Goal: Information Seeking & Learning: Understand process/instructions

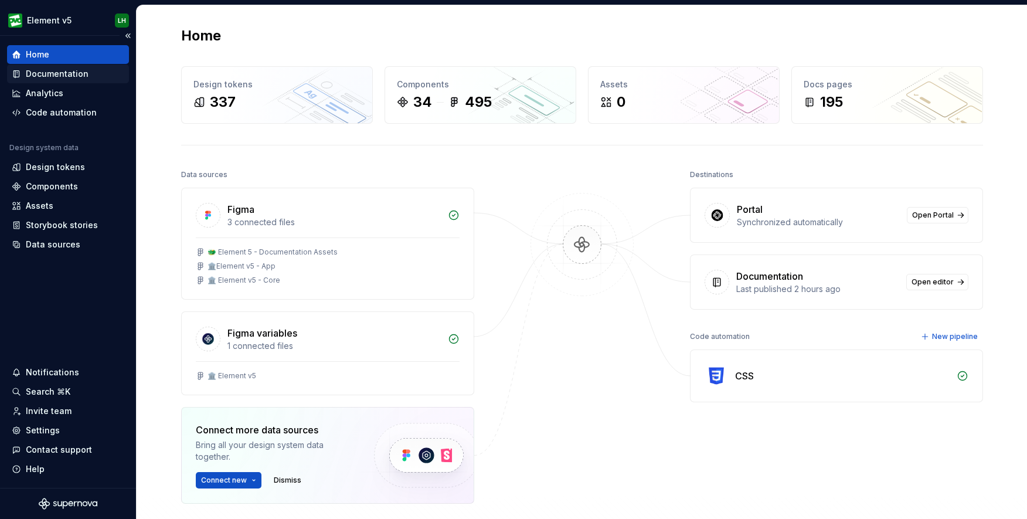
click at [61, 74] on div "Documentation" at bounding box center [57, 74] width 63 height 12
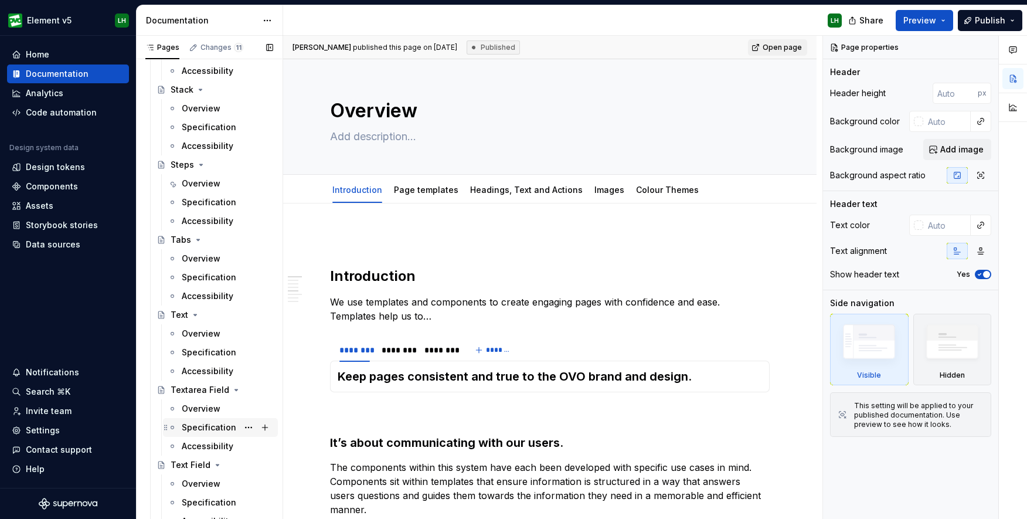
scroll to position [3582, 0]
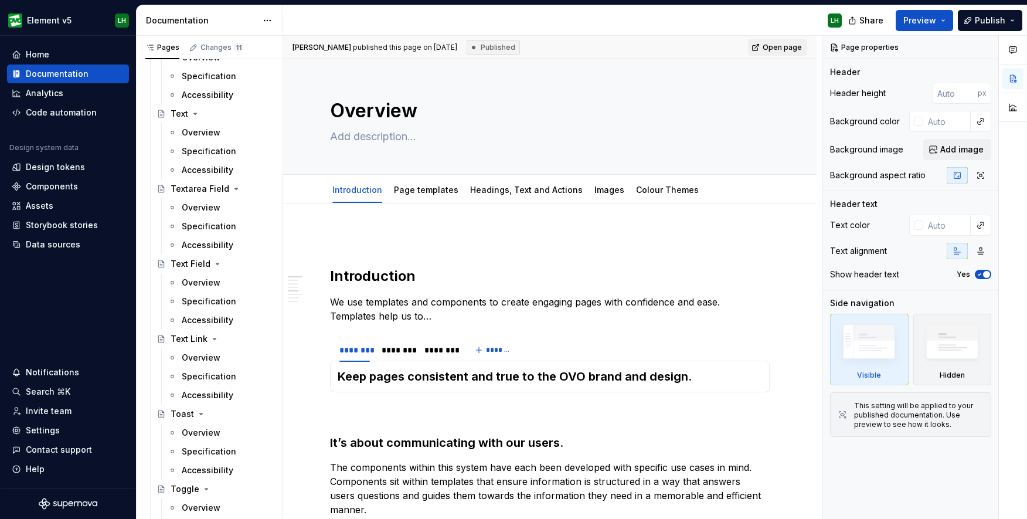
click at [283, 230] on div "Pages Changes 11 Add Accessibility guide for tree Page tree. Navigate the tree …" at bounding box center [210, 280] width 147 height 488
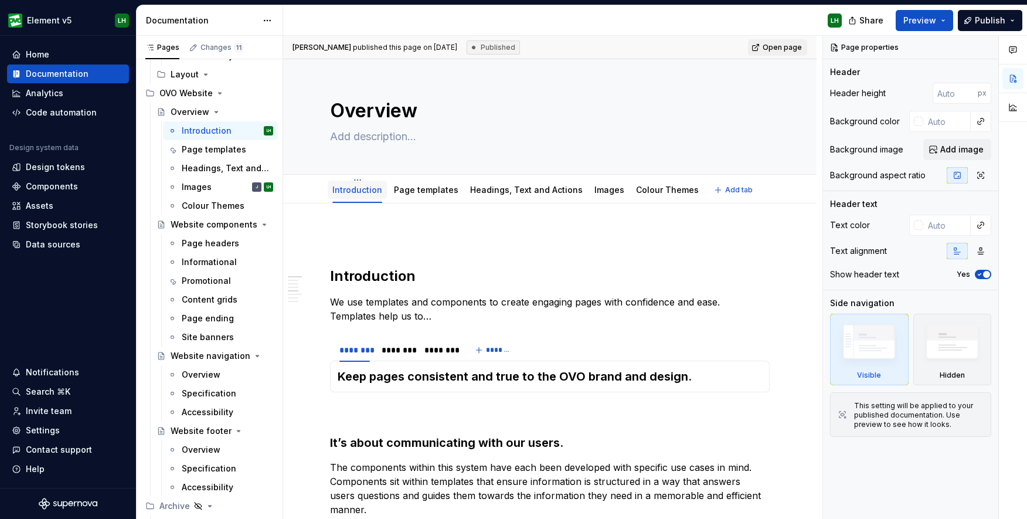
scroll to position [294, 0]
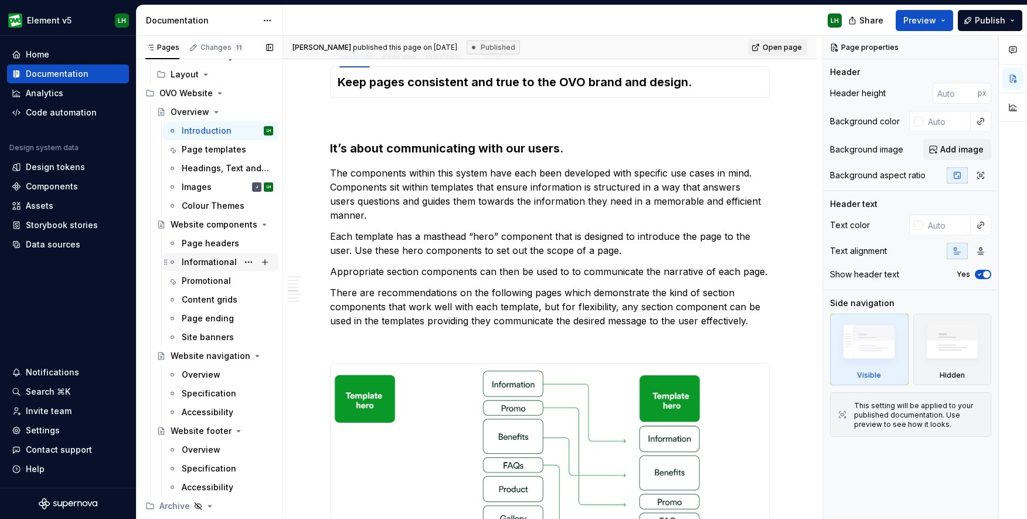
click at [214, 264] on div "Informational" at bounding box center [209, 262] width 55 height 12
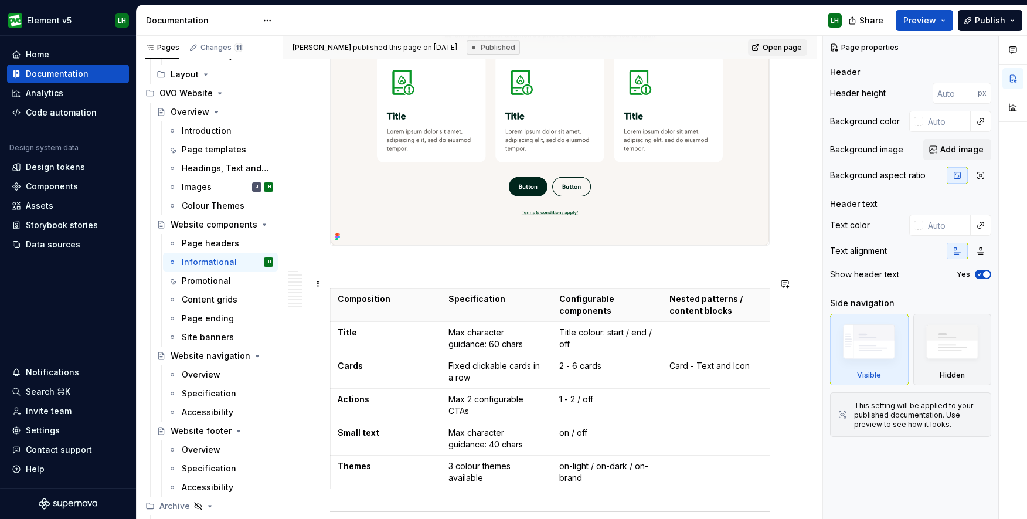
scroll to position [1210, 0]
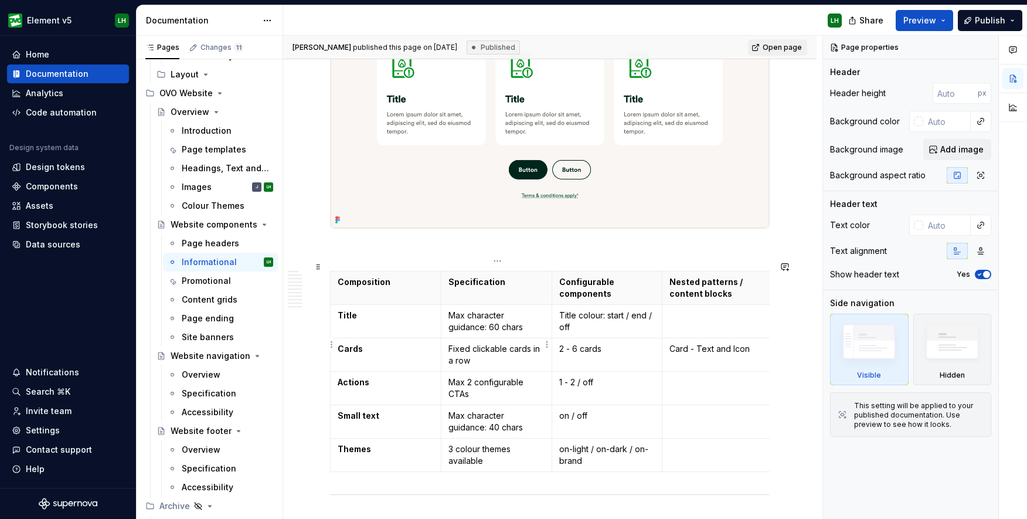
click at [494, 346] on p "Fixed clickable cards in a row" at bounding box center [496, 354] width 96 height 23
type textarea "*"
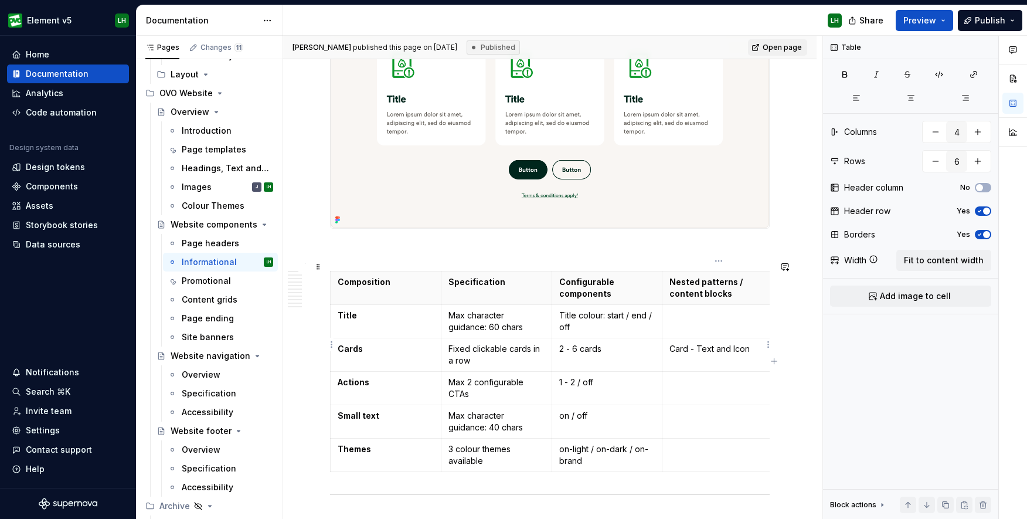
click at [689, 343] on p "Card - Text and Icon" at bounding box center [717, 349] width 96 height 12
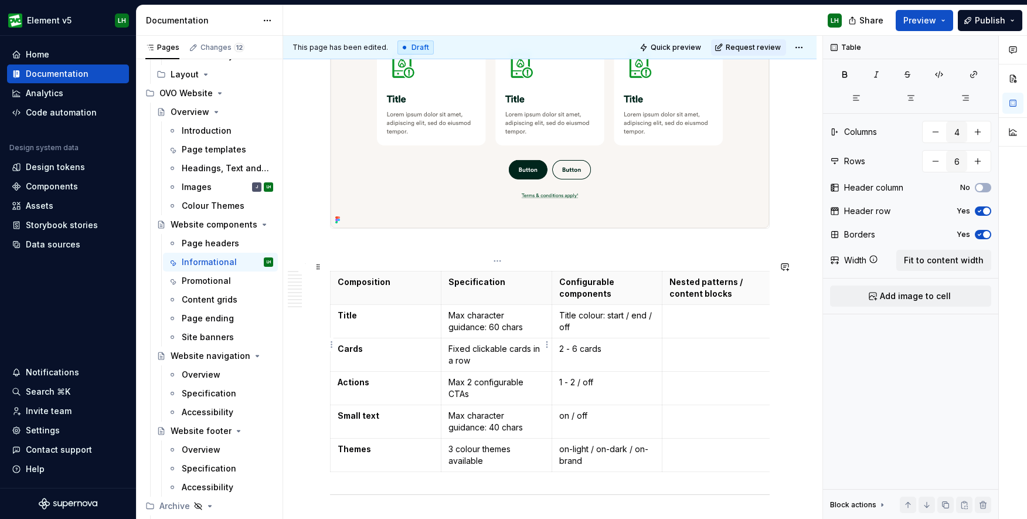
click at [516, 354] on p "Fixed clickable cards in a row" at bounding box center [496, 354] width 96 height 23
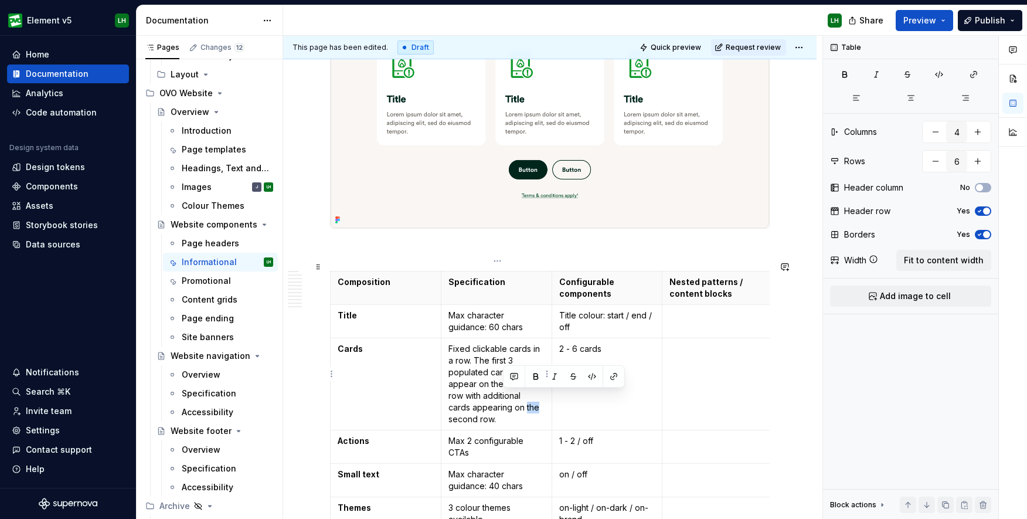
drag, startPoint x: 503, startPoint y: 398, endPoint x: 515, endPoint y: 396, distance: 11.9
click at [515, 396] on p "Fixed clickable cards in a row. The first 3 populated cards appear on the first…" at bounding box center [496, 384] width 96 height 82
click at [929, 26] on button "Preview" at bounding box center [924, 20] width 57 height 21
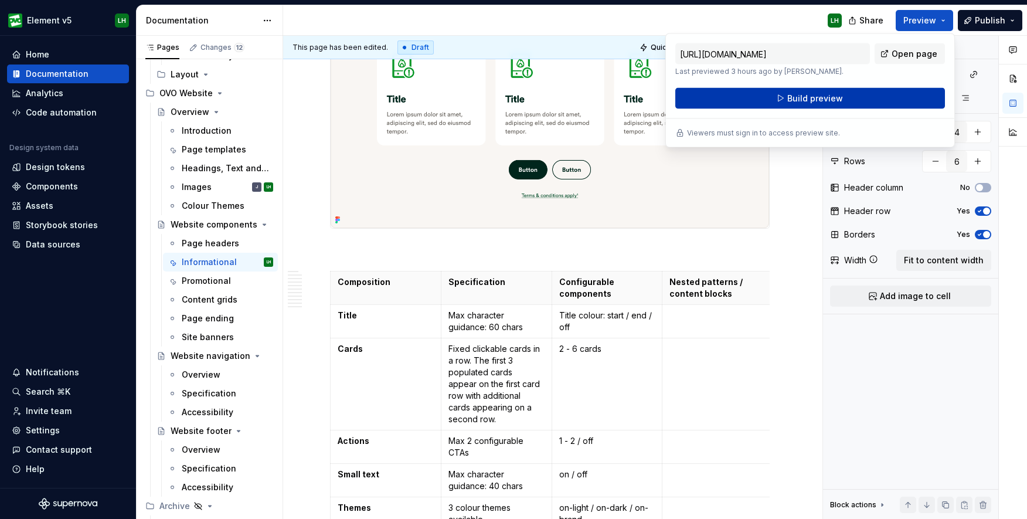
click at [821, 94] on span "Build preview" at bounding box center [815, 99] width 56 height 12
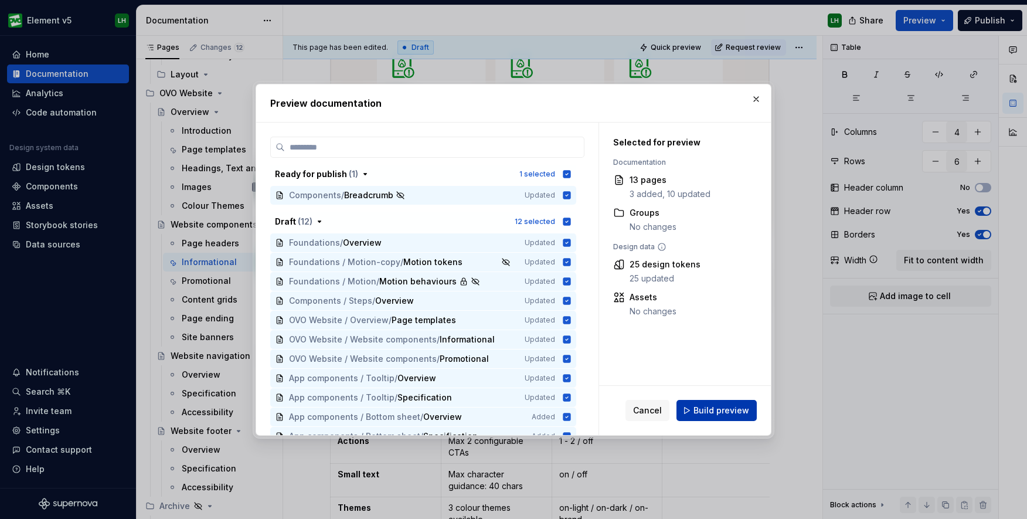
click at [729, 409] on span "Build preview" at bounding box center [721, 410] width 56 height 12
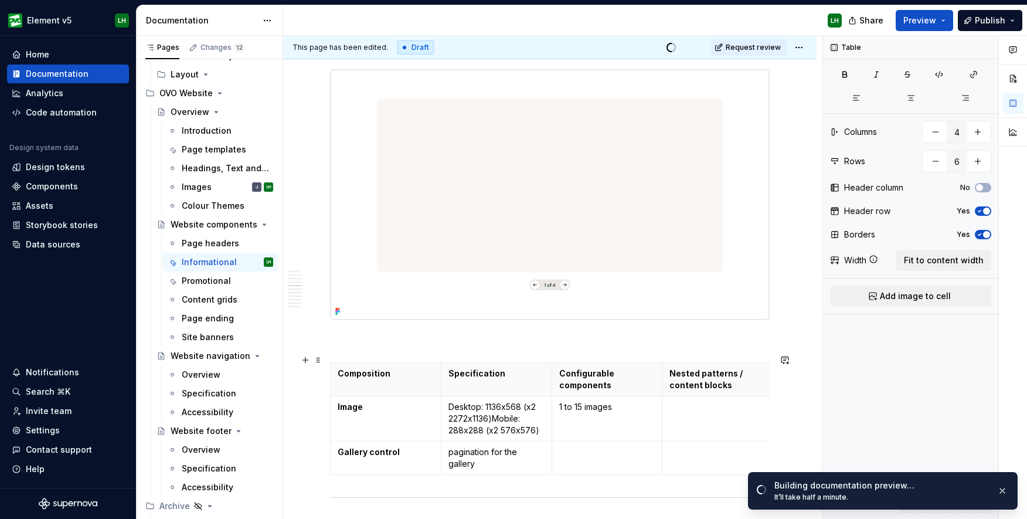
scroll to position [1919, 0]
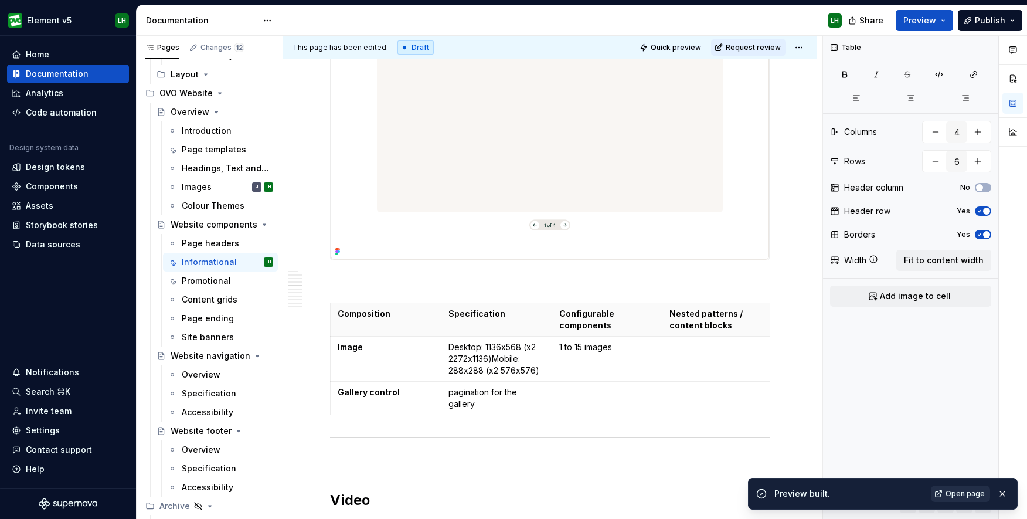
click at [979, 495] on span "Open page" at bounding box center [964, 493] width 39 height 9
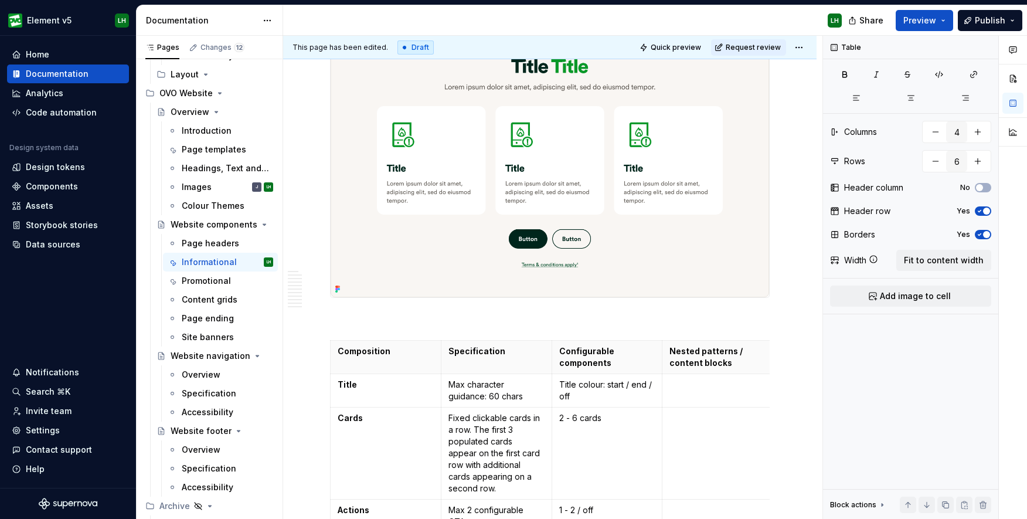
scroll to position [1224, 0]
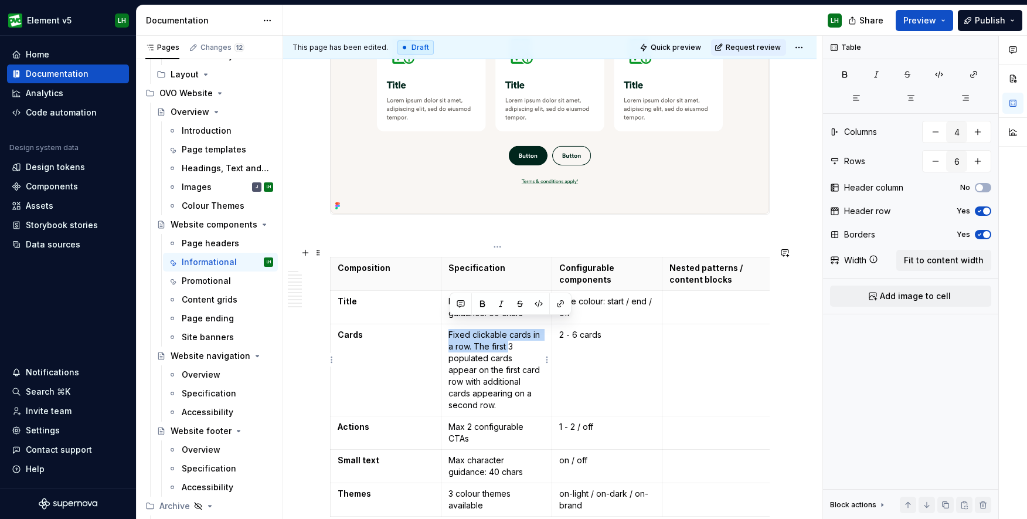
drag, startPoint x: 509, startPoint y: 336, endPoint x: 447, endPoint y: 325, distance: 62.4
click at [447, 325] on td "Fixed clickable cards in a row. The first 3 populated cards appear on the first…" at bounding box center [496, 370] width 111 height 92
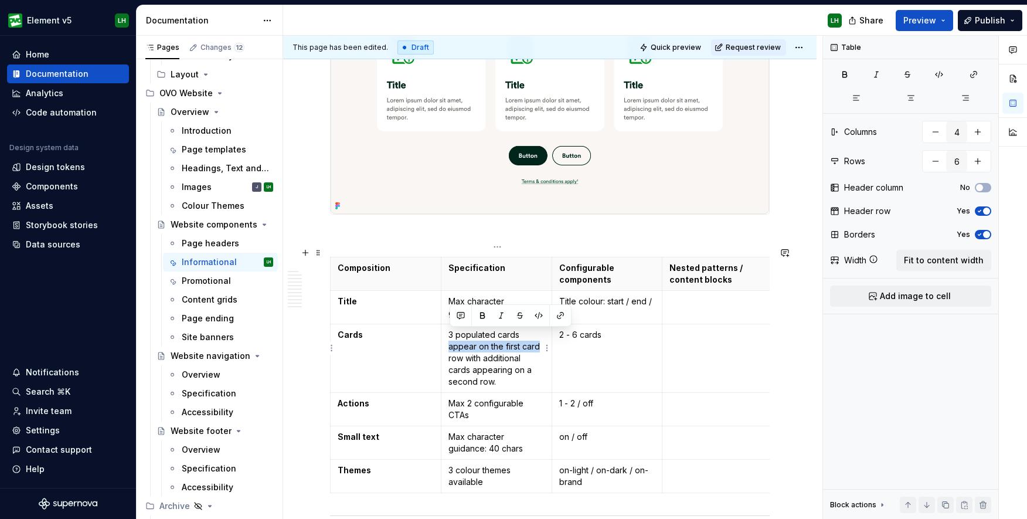
drag, startPoint x: 450, startPoint y: 337, endPoint x: 540, endPoint y: 335, distance: 89.7
click at [540, 335] on p "3 populated cards appear on the first card row with additional cards appearing …" at bounding box center [496, 358] width 96 height 59
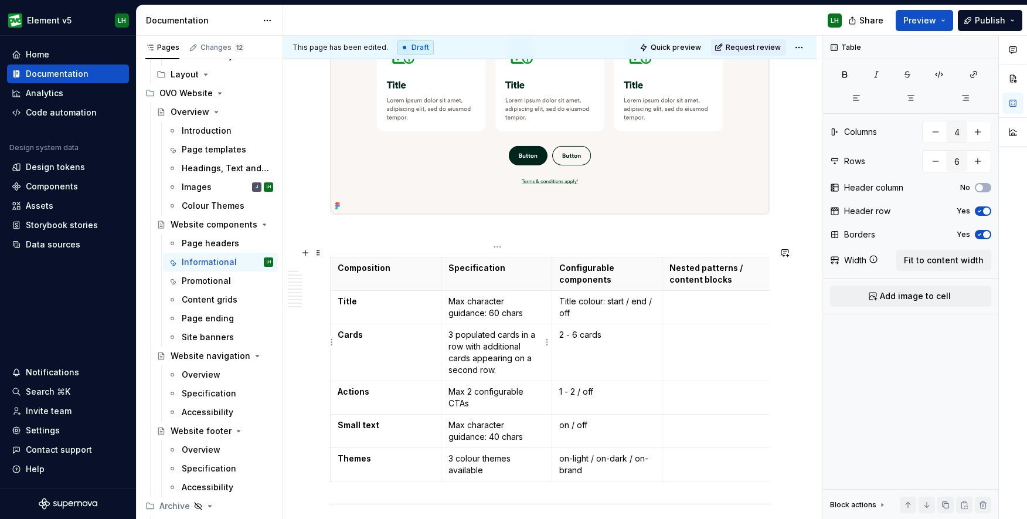
click at [525, 336] on p "3 populated cards in a row with additional cards appearing on a second row." at bounding box center [496, 352] width 96 height 47
click at [494, 359] on p "3 populated cards in a row with additional cards appearing on a second row." at bounding box center [496, 352] width 96 height 47
drag, startPoint x: 452, startPoint y: 324, endPoint x: 496, endPoint y: 321, distance: 44.6
click at [496, 329] on p "3 populated cards in a row with additional cards appearing on a second row." at bounding box center [496, 352] width 96 height 47
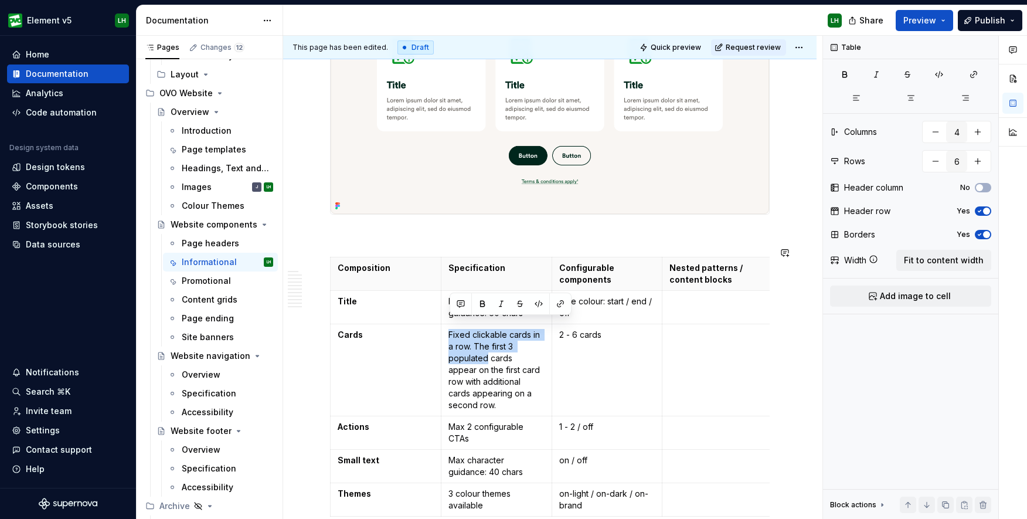
click at [469, 332] on p "Fixed clickable cards in a row. The first 3 populated cards appear on the first…" at bounding box center [496, 370] width 96 height 82
drag, startPoint x: 477, startPoint y: 336, endPoint x: 447, endPoint y: 325, distance: 31.1
click at [447, 325] on td "Fixed clickable cards in a row. The first 3 populated cards appear on the first…" at bounding box center [496, 370] width 111 height 92
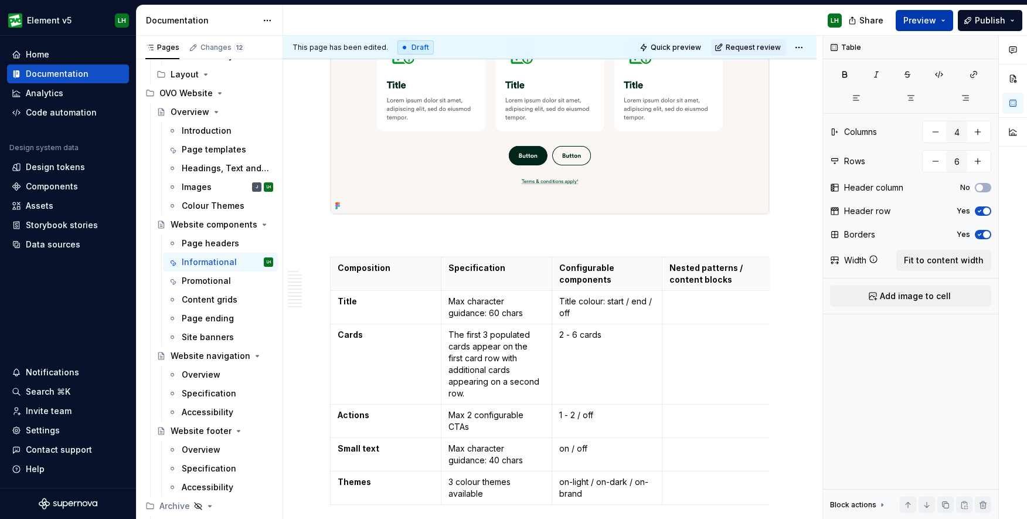
click at [936, 24] on span "Preview" at bounding box center [919, 21] width 33 height 12
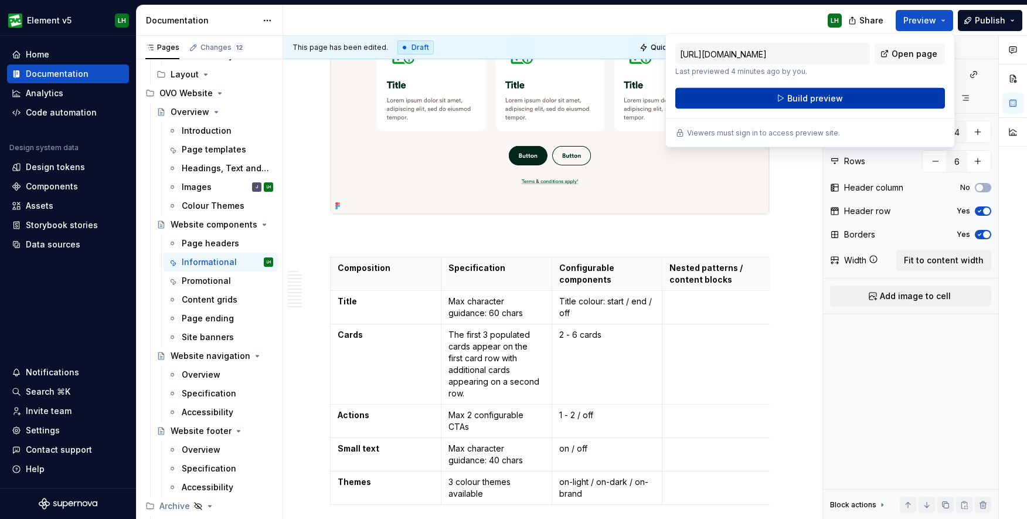
click at [882, 96] on button "Build preview" at bounding box center [810, 98] width 270 height 21
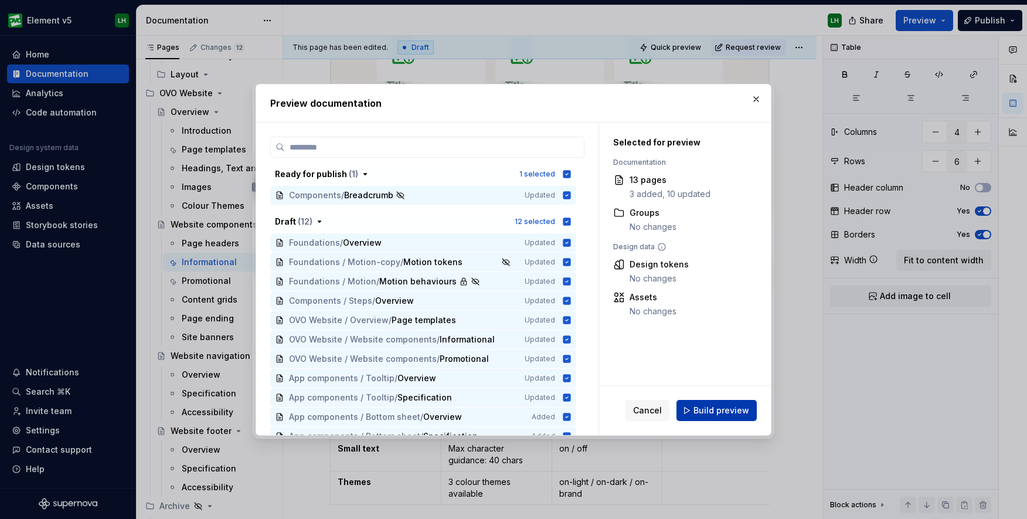
click at [699, 407] on span "Build preview" at bounding box center [721, 410] width 56 height 12
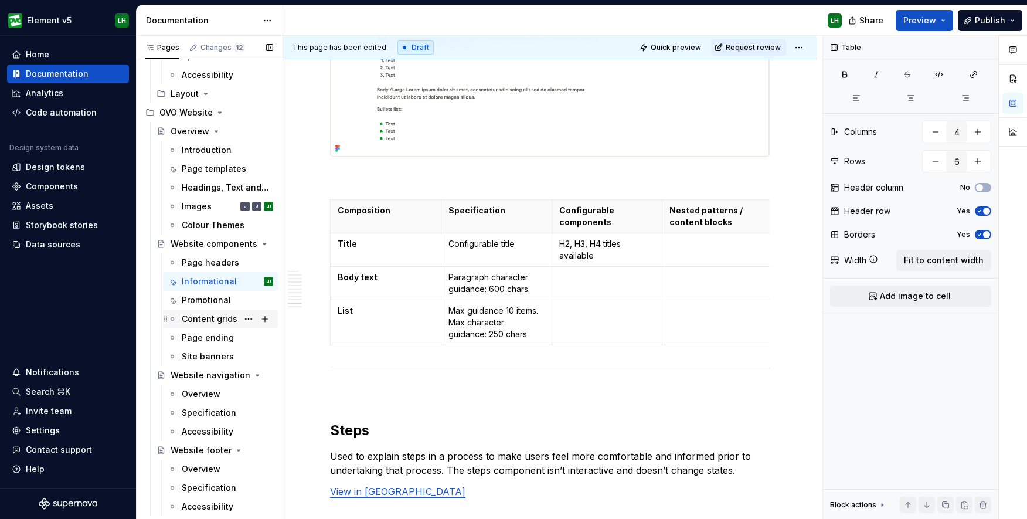
scroll to position [3995, 0]
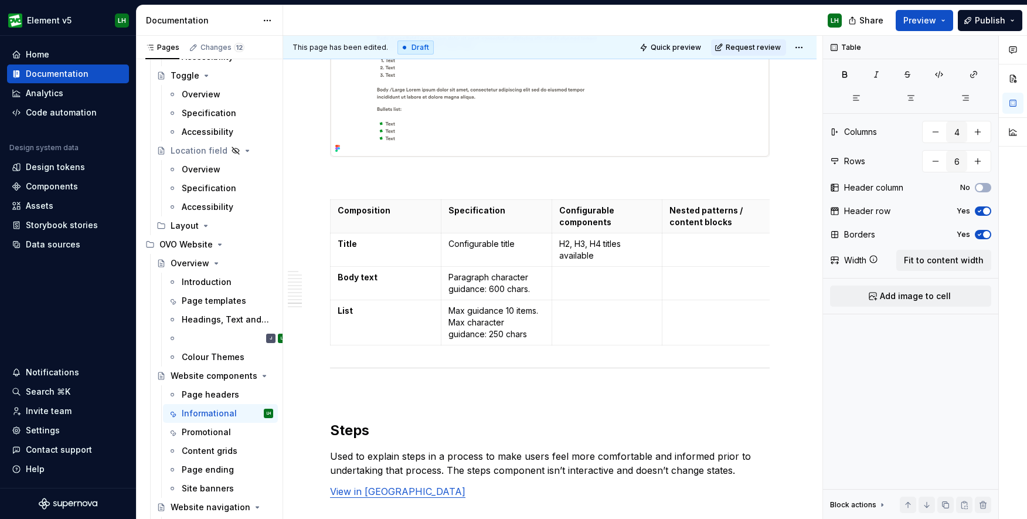
type textarea "*"
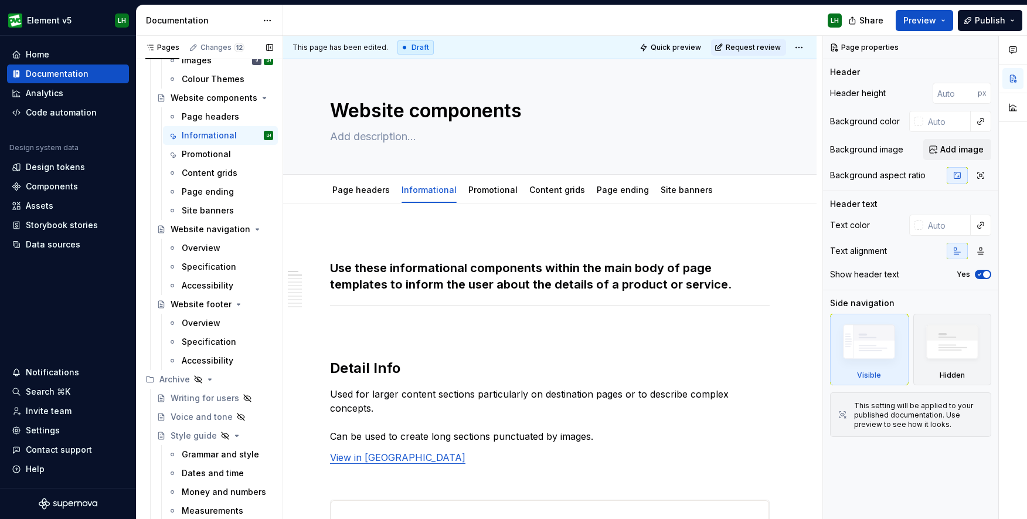
scroll to position [4189, 0]
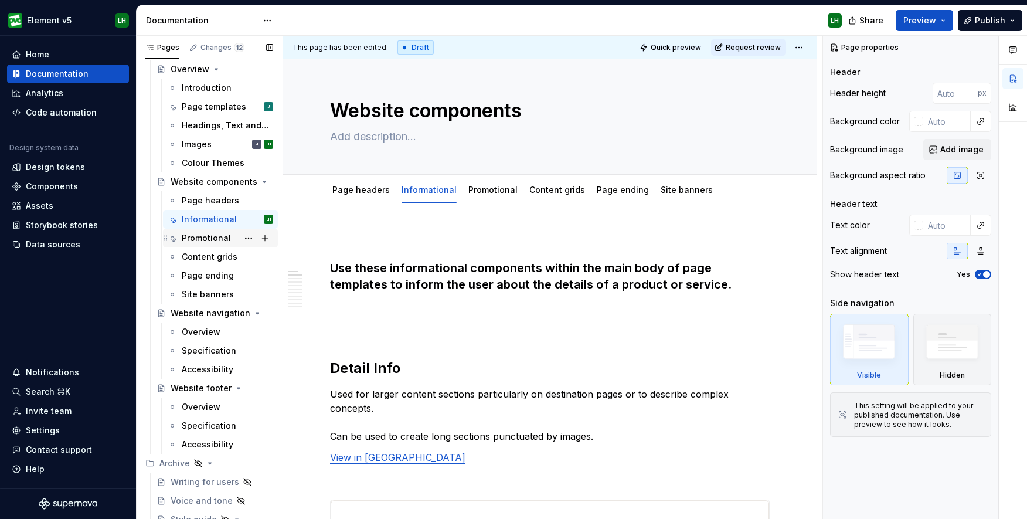
click at [198, 240] on div "Promotional" at bounding box center [206, 238] width 49 height 12
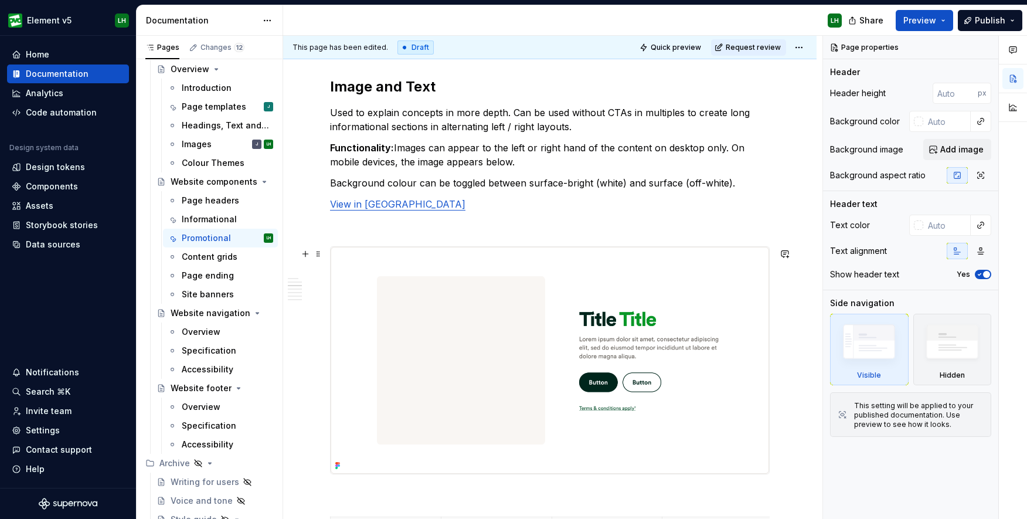
scroll to position [1217, 0]
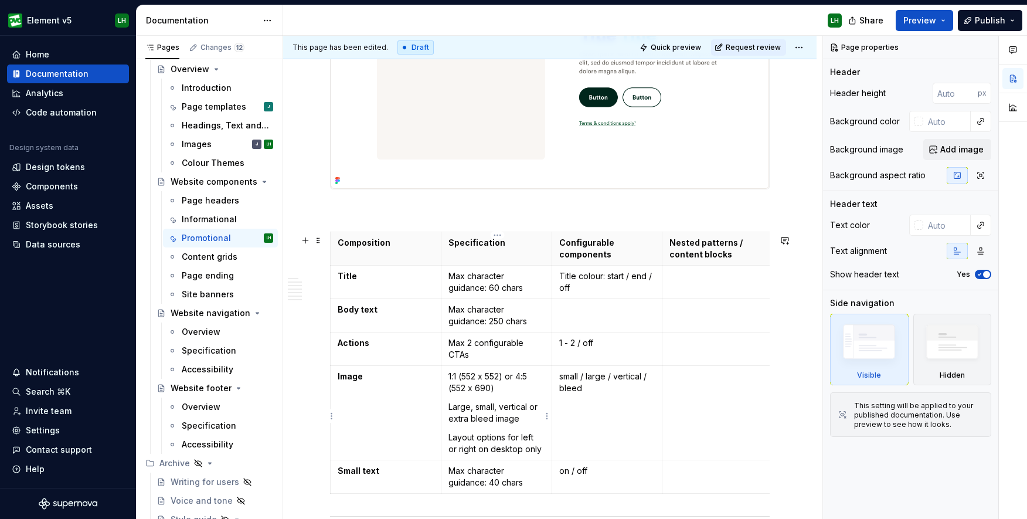
type textarea "*"
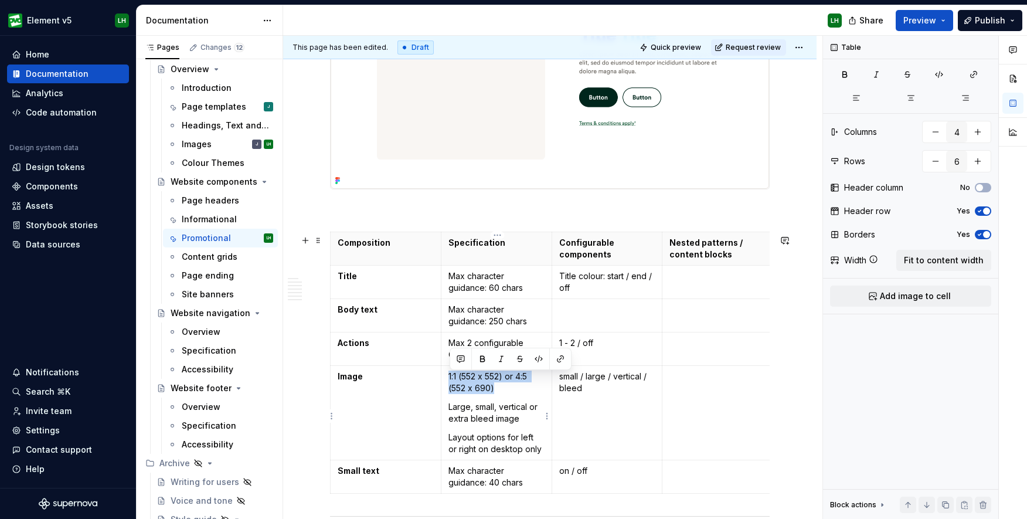
drag, startPoint x: 503, startPoint y: 390, endPoint x: 448, endPoint y: 379, distance: 56.3
click at [448, 379] on td "1:1 (552 x 552) or 4:5 (552 x 690) Large, small, vertical or extra bleed image …" at bounding box center [496, 412] width 111 height 94
click at [471, 384] on p "1:1 (552 x 552) or 4:5 (552 x 690)" at bounding box center [496, 381] width 96 height 23
drag, startPoint x: 505, startPoint y: 379, endPoint x: 448, endPoint y: 378, distance: 56.3
click at [448, 378] on td "1:1 (552 x 552) or 4:5 (552 x 690) Large, small, vertical or extra bleed image …" at bounding box center [496, 412] width 111 height 94
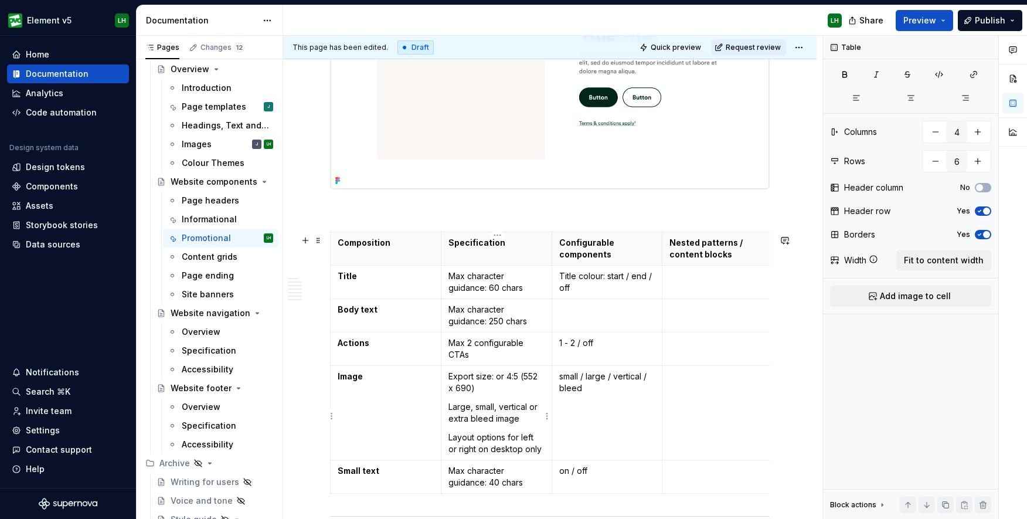
click at [495, 380] on p "Export size: or 4:5 (552 x 690)" at bounding box center [496, 381] width 96 height 23
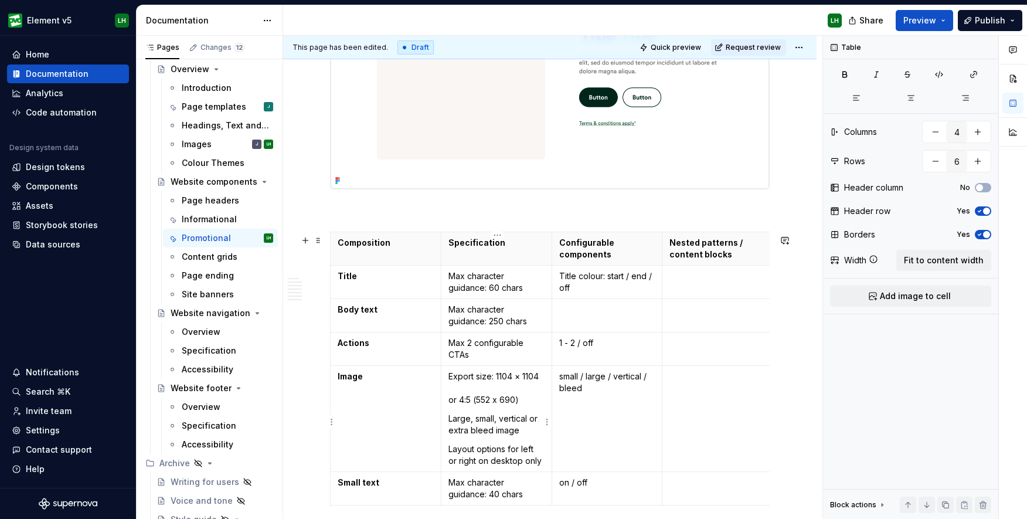
click at [468, 387] on p "Export size: 1104 × 1104 or 4:5 (552 x 690)" at bounding box center [496, 387] width 96 height 35
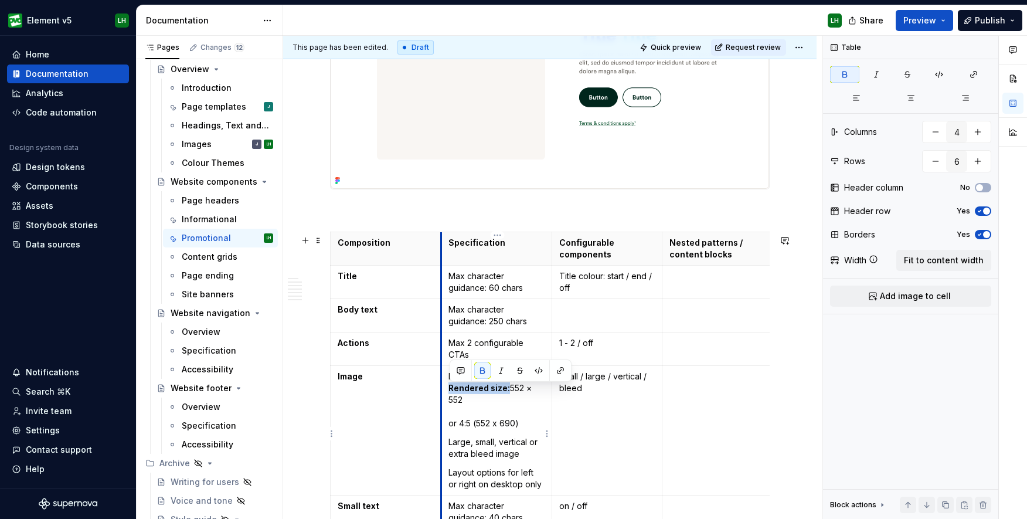
drag, startPoint x: 508, startPoint y: 389, endPoint x: 444, endPoint y: 389, distance: 63.9
click at [444, 389] on td "Export size: 1104 × 1104 Rendered size: 552 × 552 or 4:5 (552 x 690) Large, sma…" at bounding box center [496, 430] width 111 height 130
click at [481, 366] on button "button" at bounding box center [482, 370] width 16 height 16
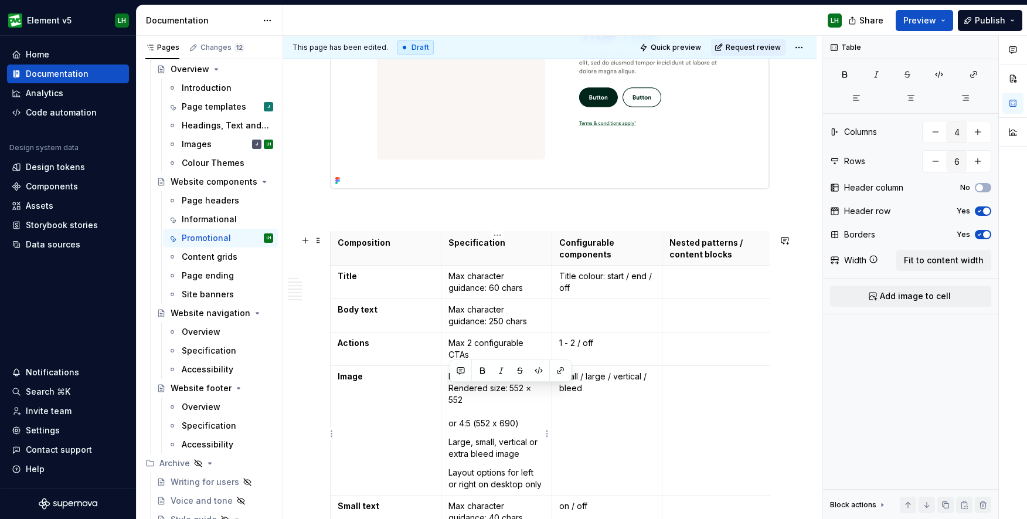
click at [488, 393] on p "Export size: 1104 × 1104 Rendered size: 552 × 552 or 4:5 (552 x 690)" at bounding box center [496, 399] width 96 height 59
click at [502, 399] on p "Export size: 1104 × 1104 Rendered size: 552 × 552 or 4:5 (552 x 690)" at bounding box center [496, 399] width 96 height 59
click at [452, 379] on p "Export size: 1104 × 1104 Rendered size: 552 × 552 or 4:5 (552 x 690)" at bounding box center [496, 399] width 96 height 59
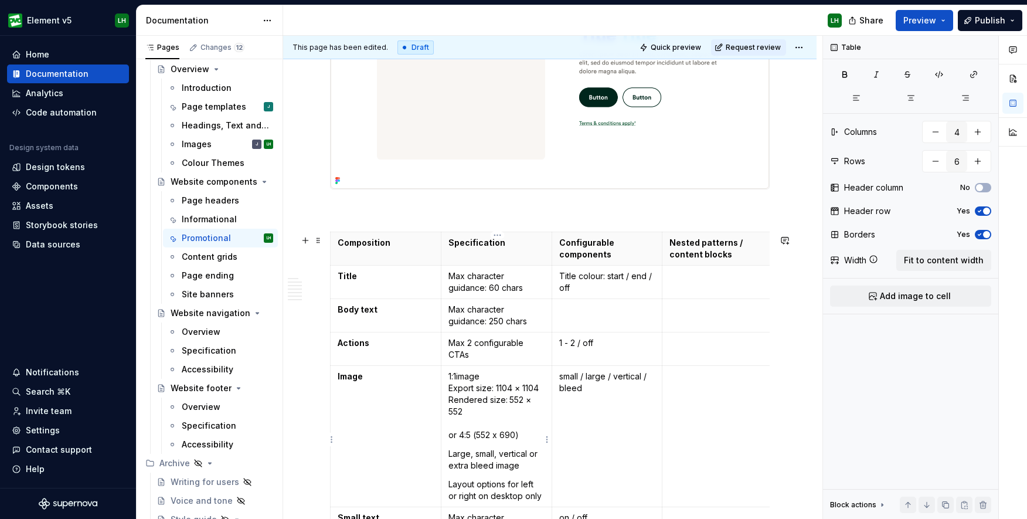
click at [459, 380] on p "1:1image Export size: 1104 × 1104 Rendered size: 552 × 552 or 4:5 (552 x 690)" at bounding box center [496, 405] width 96 height 70
click at [472, 426] on p "1:1 image Export size: 1104 × 1104 Rendered size: 552 × 552 or 4:5 (552 x 690)" at bounding box center [496, 405] width 96 height 70
click at [475, 440] on p "1:1 image Export size: 1104 × 1104 Rendered size: 552 × 552 or 4:5 (552 x 690)" at bounding box center [496, 405] width 96 height 70
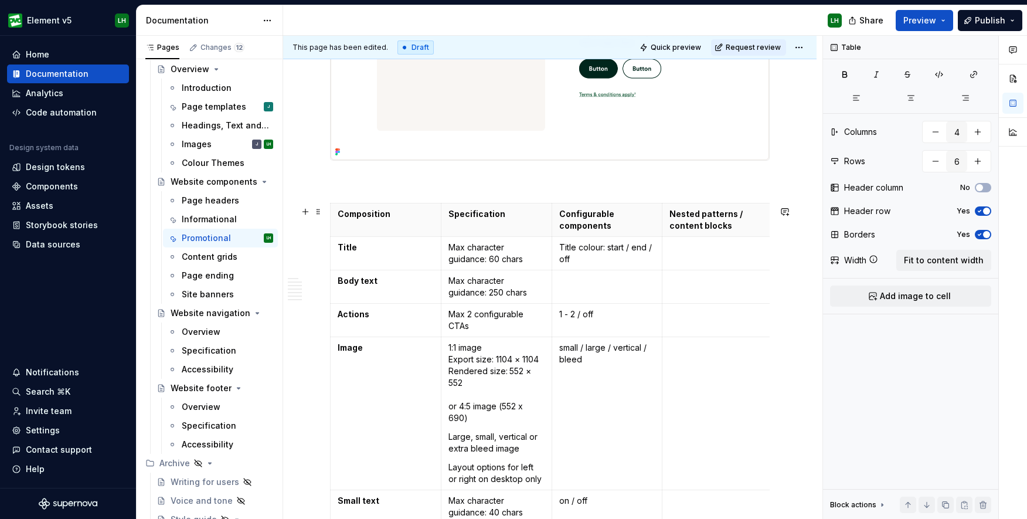
scroll to position [1255, 0]
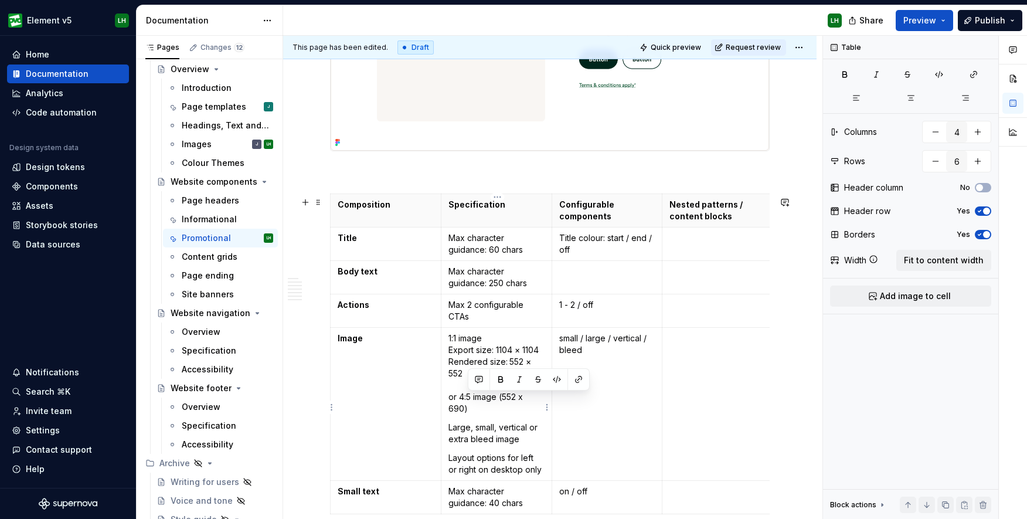
drag, startPoint x: 502, startPoint y: 400, endPoint x: 510, endPoint y: 411, distance: 13.5
click at [510, 411] on p "1:1 image Export size: 1104 × 1104 Rendered size: 552 × 552 or 4:5 image (552 x…" at bounding box center [496, 373] width 96 height 82
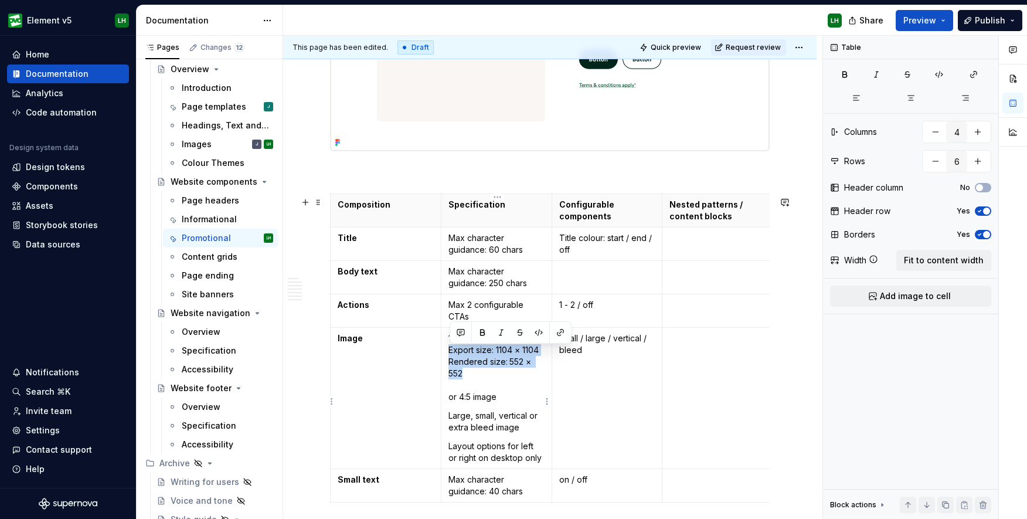
drag, startPoint x: 475, startPoint y: 374, endPoint x: 451, endPoint y: 356, distance: 29.3
click at [451, 356] on p "1:1 image Export size: 1104 × 1104 Rendered size: 552 × 552 or 4:5 image" at bounding box center [496, 367] width 96 height 70
copy p "Export size: 1104 × 1104 Rendered size: 552 × 552"
click at [511, 399] on p "1:1 image Export size: 1104 × 1104 Rendered size: 552 × 552 or 4:5 image" at bounding box center [496, 367] width 96 height 70
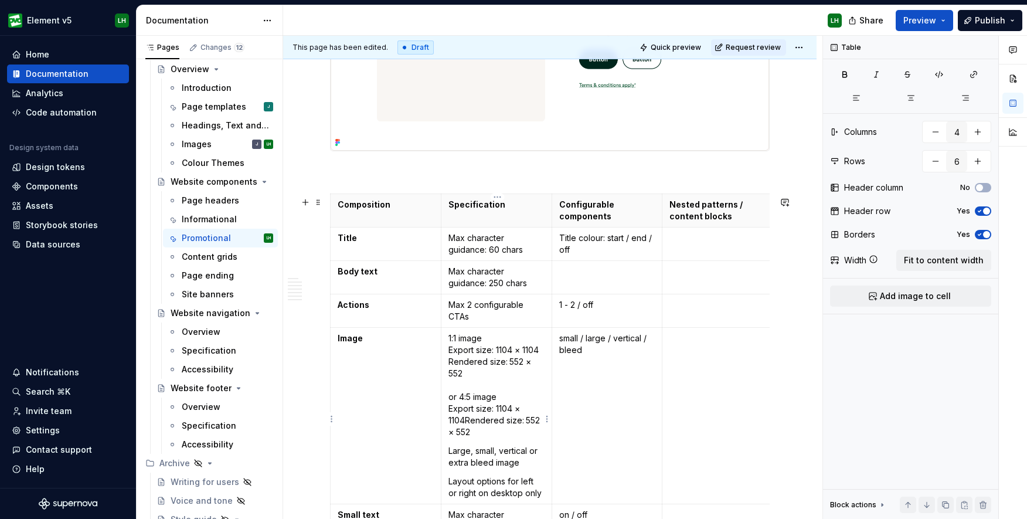
click at [452, 403] on p "1:1 image Export size: 1104 × 1104 Rendered size: 552 × 552 or 4:5 image Export…" at bounding box center [496, 385] width 96 height 106
drag, startPoint x: 457, startPoint y: 433, endPoint x: 475, endPoint y: 433, distance: 18.2
click at [475, 433] on p "1:1 image Export size: 1104 × 1104 Rendered size: 552 × 552 or 4:5 image Export…" at bounding box center [496, 385] width 96 height 106
click at [466, 425] on p "1:1 image Export size: 1104 × 1104 Rendered size: 552 × 552 or 4:5 image Export…" at bounding box center [496, 385] width 96 height 106
drag, startPoint x: 530, startPoint y: 409, endPoint x: 540, endPoint y: 408, distance: 10.0
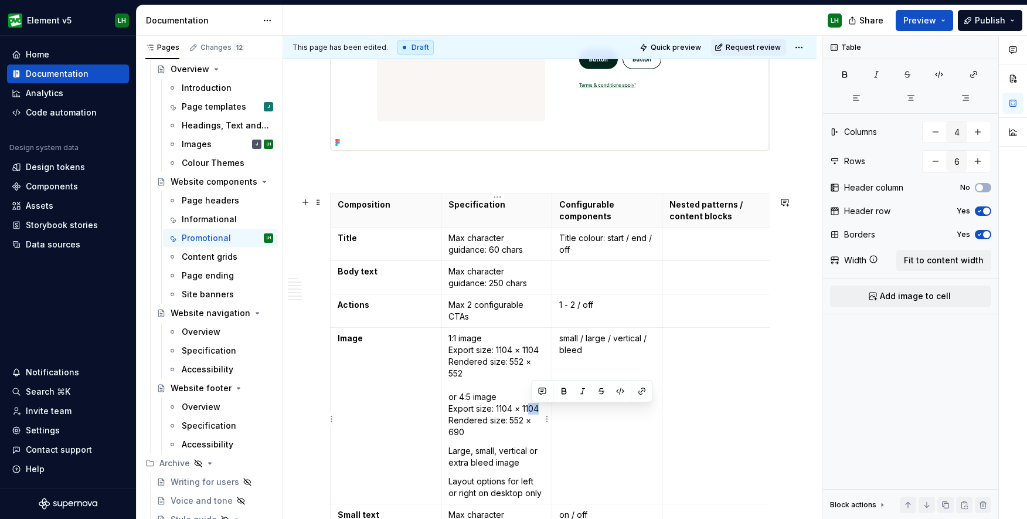
click at [540, 408] on p "1:1 image Export size: 1104 × 1104 Rendered size: 552 × 552 or 4:5 image Export…" at bounding box center [496, 385] width 96 height 106
click at [944, 22] on button "Preview" at bounding box center [924, 20] width 57 height 21
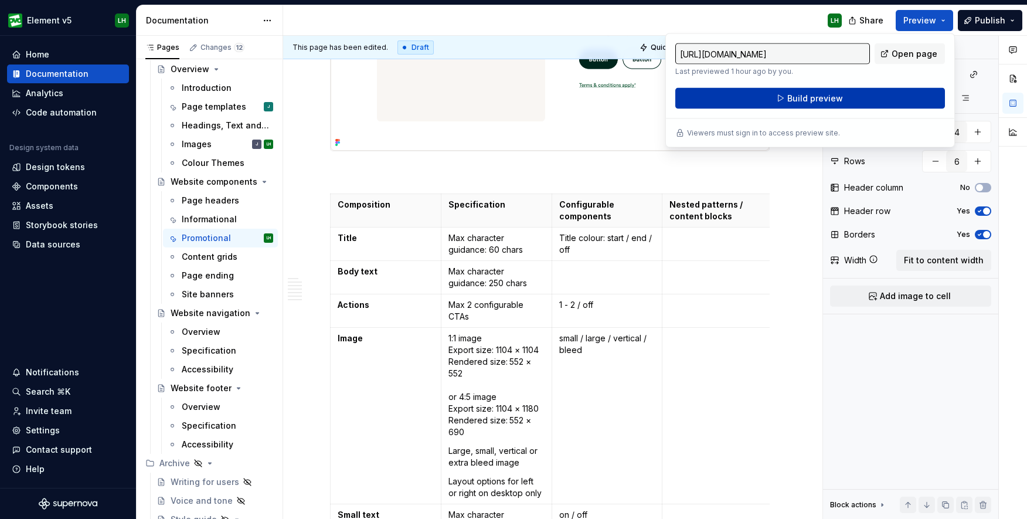
click at [850, 101] on button "Build preview" at bounding box center [810, 98] width 270 height 21
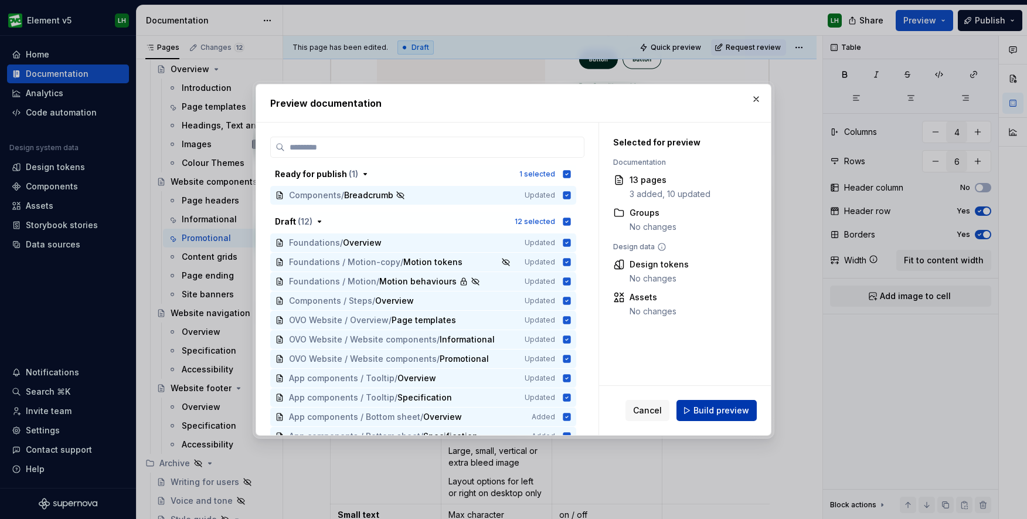
click at [716, 413] on span "Build preview" at bounding box center [721, 410] width 56 height 12
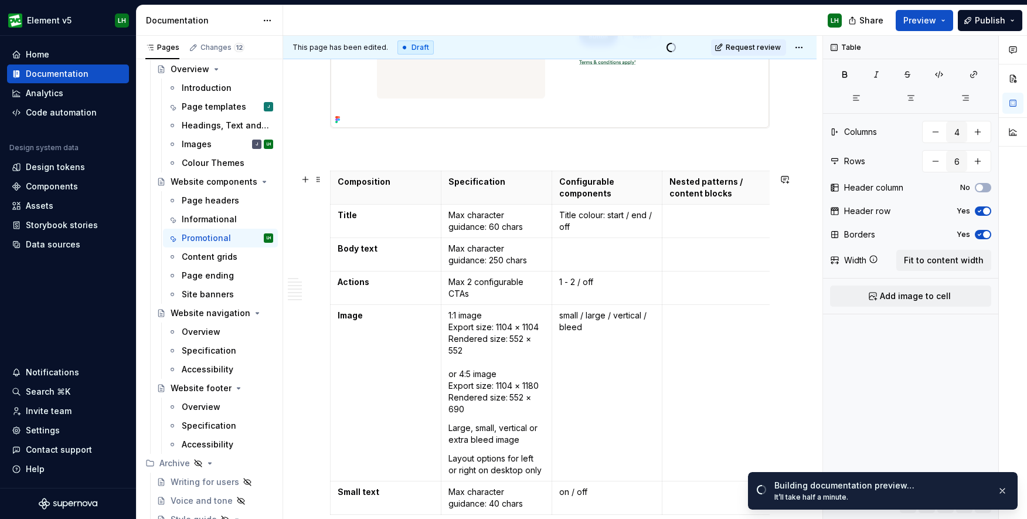
scroll to position [1280, 0]
drag, startPoint x: 450, startPoint y: 460, endPoint x: 450, endPoint y: 431, distance: 28.1
click at [450, 431] on td "1:1 image Export size: 1104 × 1104 Rendered size: 552 × 552 or 4:5 image Export…" at bounding box center [496, 391] width 111 height 176
click at [928, 16] on span "Preview" at bounding box center [919, 21] width 33 height 12
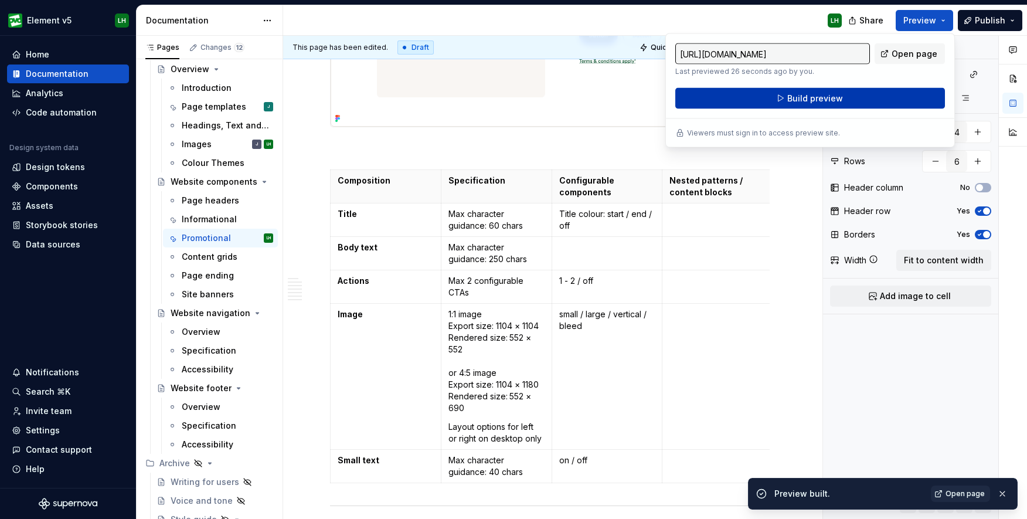
click at [852, 100] on button "Build preview" at bounding box center [810, 98] width 270 height 21
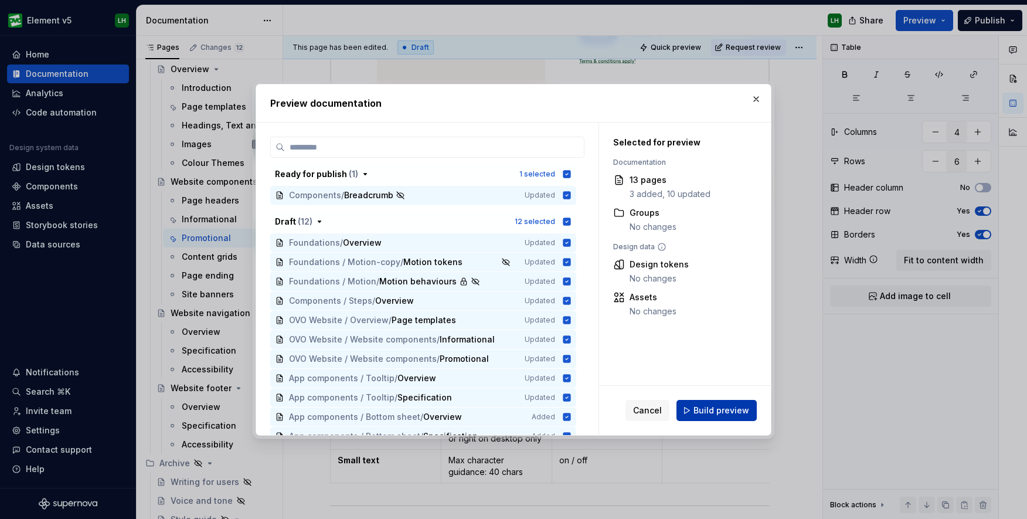
click at [734, 403] on button "Build preview" at bounding box center [716, 410] width 80 height 21
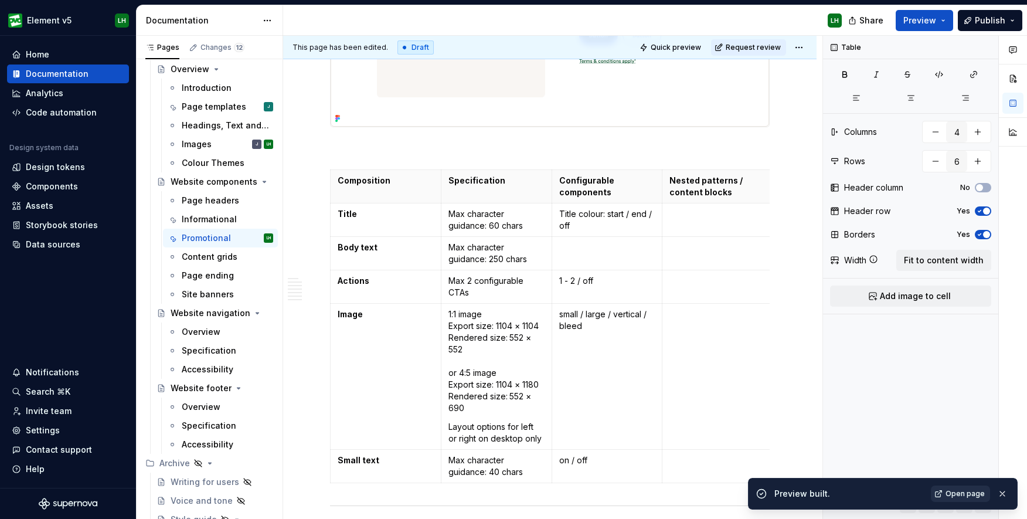
click at [974, 497] on span "Open page" at bounding box center [964, 493] width 39 height 9
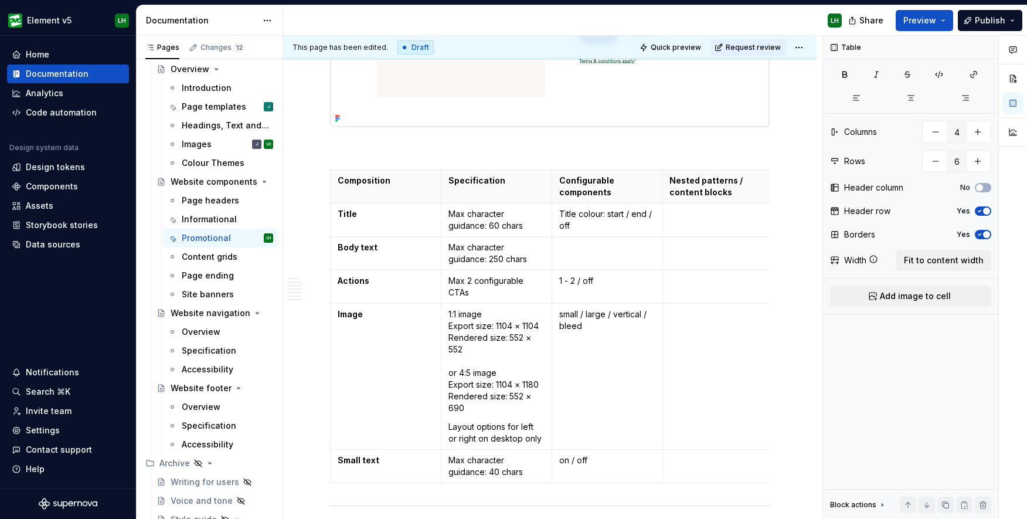
type textarea "*"
click at [450, 427] on p "Layout options for left or right on desktop only" at bounding box center [496, 432] width 96 height 23
click at [475, 365] on p "1:1 image Export size: 1104 × 1104 Rendered size: 552 × 552 or 4:5 image Export…" at bounding box center [496, 361] width 96 height 106
click at [451, 376] on p "1:1 image Export size: 1104 × 1104 Rendered size: 552 × 552 or 4:5 image Export…" at bounding box center [496, 361] width 96 height 106
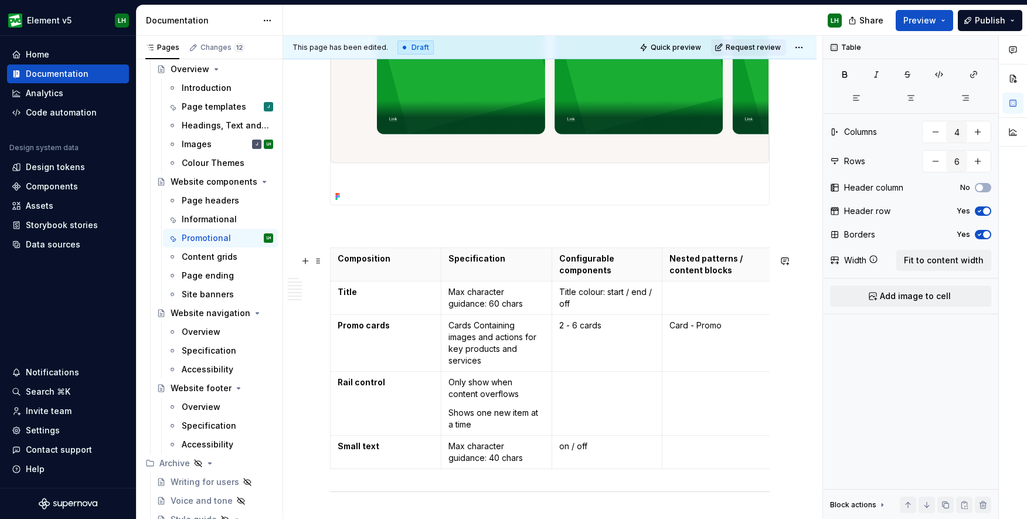
scroll to position [2702, 0]
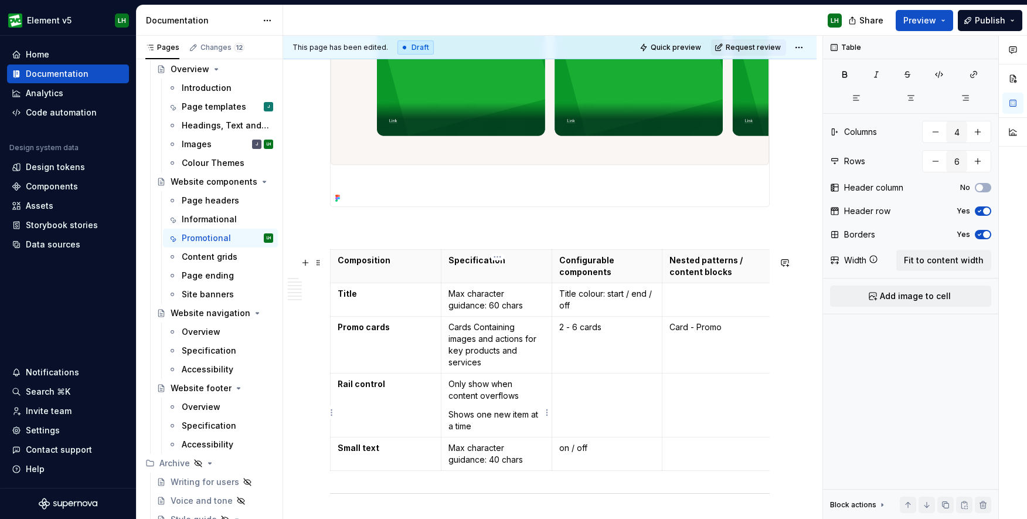
type input "5"
click at [485, 401] on p "Only show when content overflows" at bounding box center [496, 389] width 96 height 23
click at [492, 368] on p "Cards Containing images and actions for key products and services" at bounding box center [496, 344] width 96 height 47
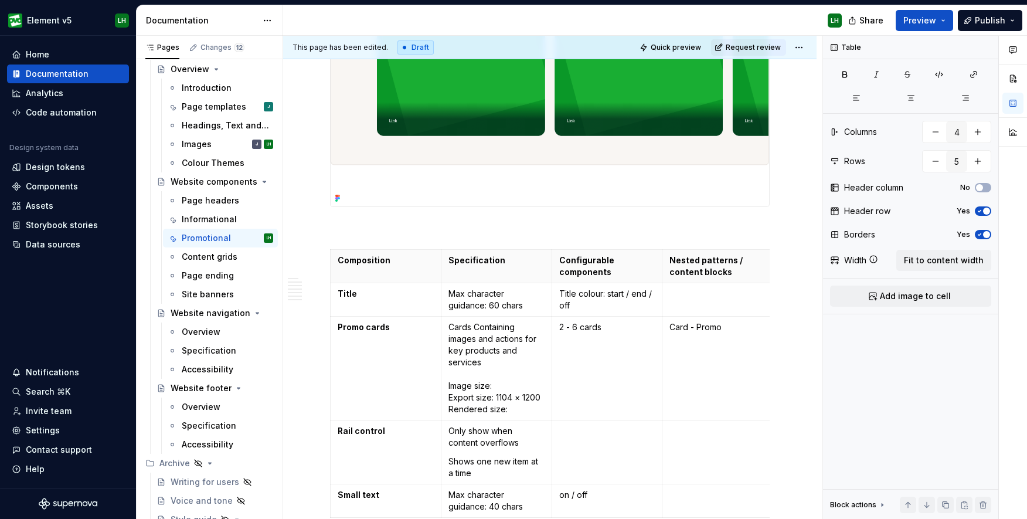
type textarea "*"
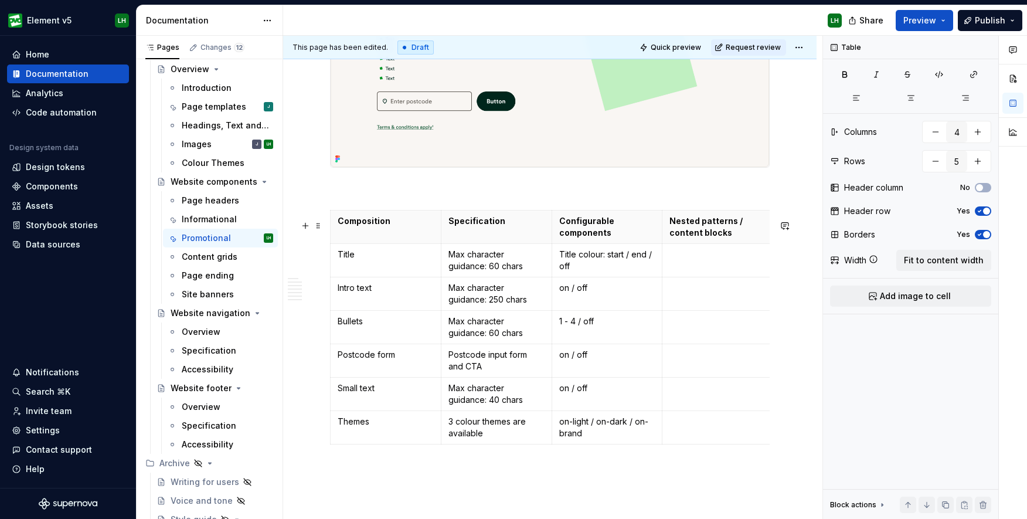
scroll to position [4022, 0]
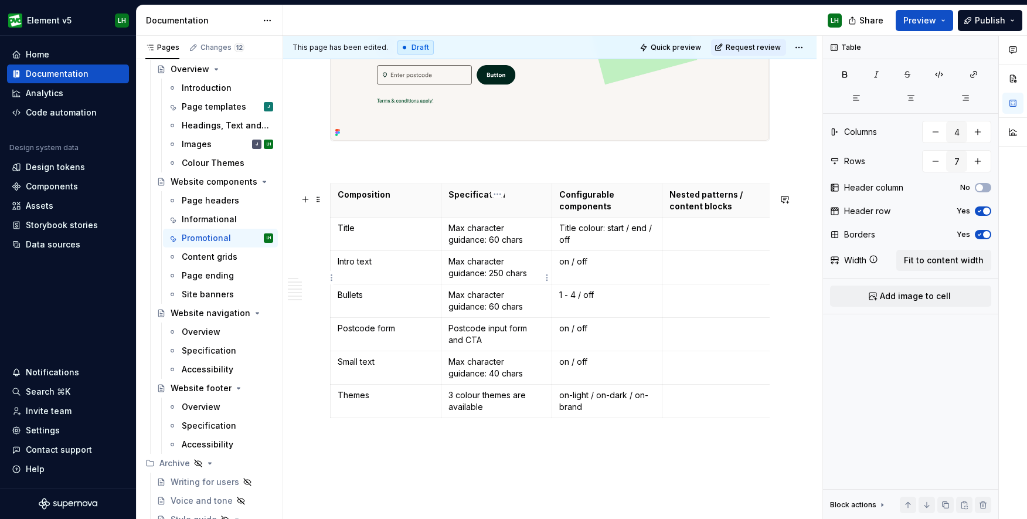
click at [503, 284] on td "Max character guidance: 250 chars" at bounding box center [496, 267] width 111 height 33
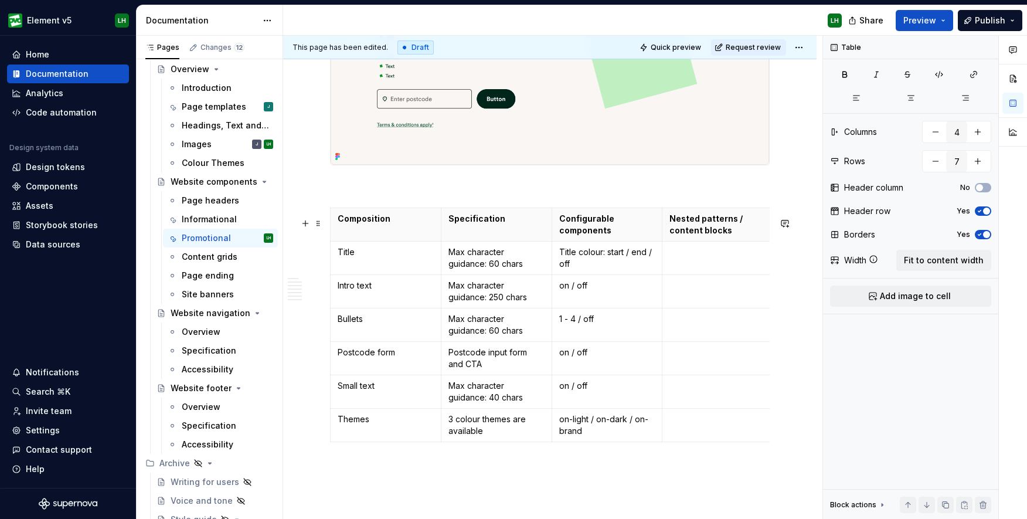
scroll to position [3997, 0]
click at [330, 400] on html "Element v5 LH Home Documentation Analytics Code automation Design system data D…" at bounding box center [513, 259] width 1027 height 519
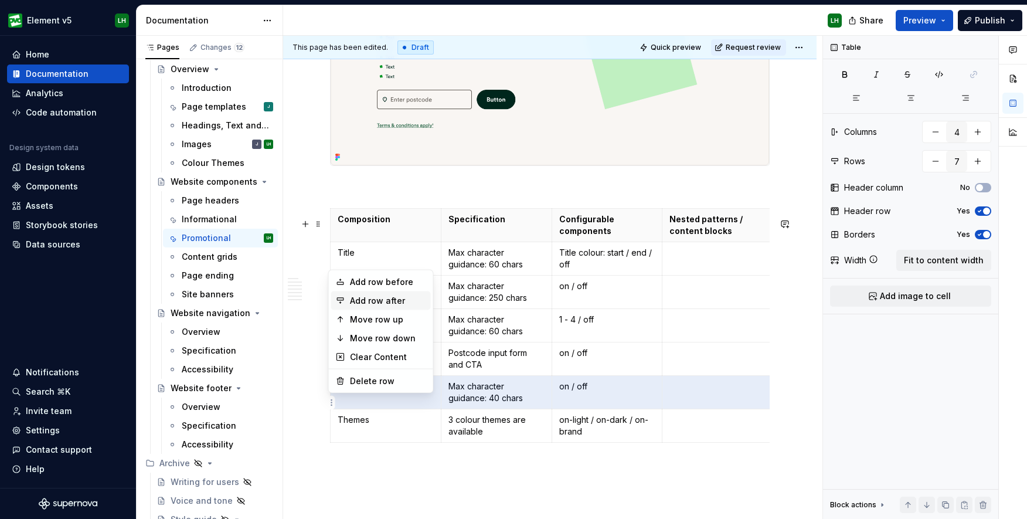
click at [382, 302] on div "Add row after" at bounding box center [388, 301] width 76 height 12
type input "8"
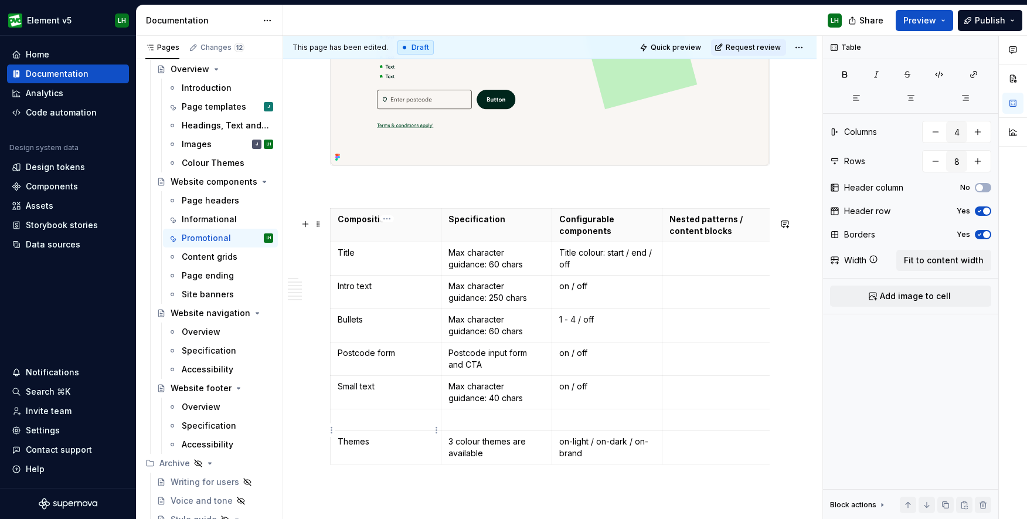
click at [384, 425] on p at bounding box center [386, 420] width 96 height 12
click at [503, 426] on p at bounding box center [496, 420] width 96 height 12
type textarea "*"
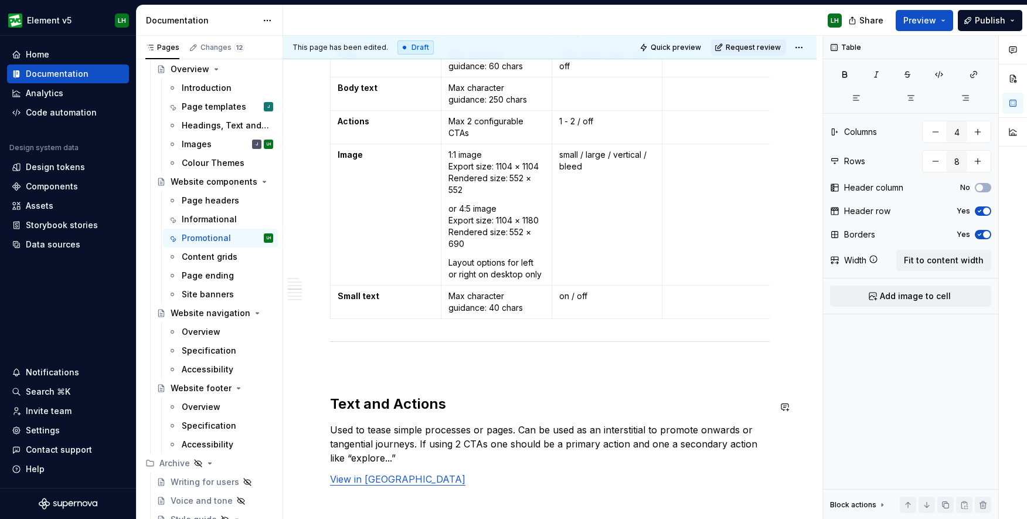
scroll to position [1424, 0]
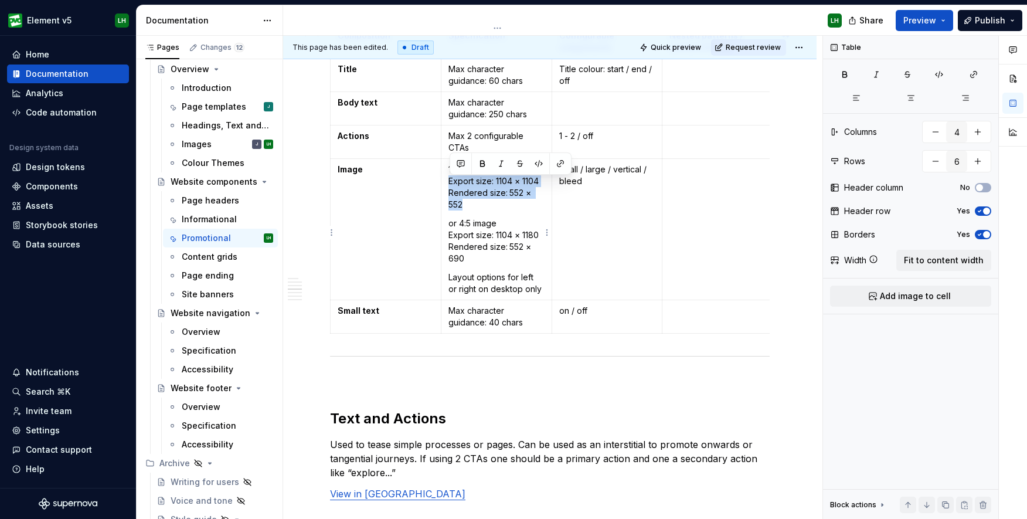
drag, startPoint x: 485, startPoint y: 211, endPoint x: 447, endPoint y: 185, distance: 46.5
click at [447, 185] on td "1:1 image Export size: 1104 × 1104 Rendered size: 552 × 552 or 4:5 image Export…" at bounding box center [496, 228] width 111 height 141
copy p "Export size: 1104 × 1104 Rendered size: 552 × 552"
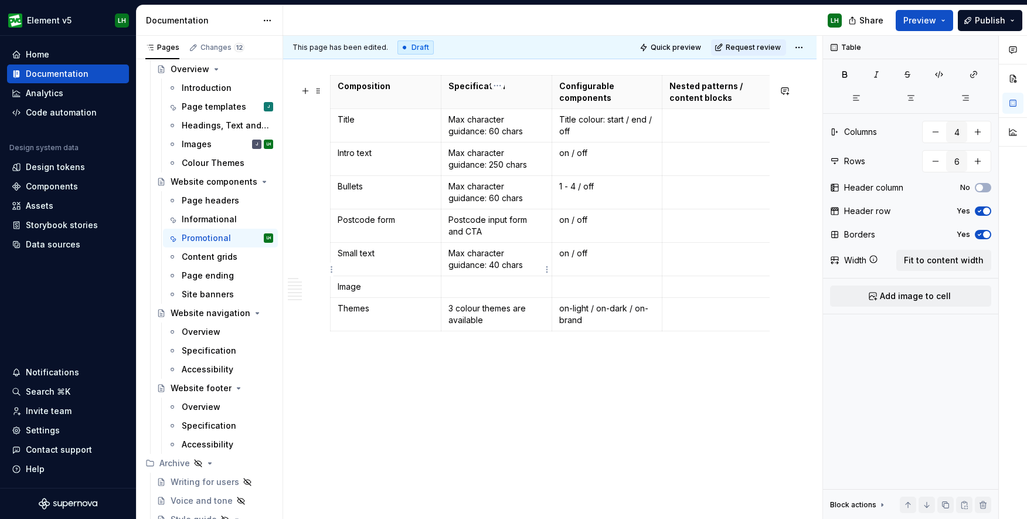
type input "8"
click at [509, 292] on p at bounding box center [496, 287] width 96 height 12
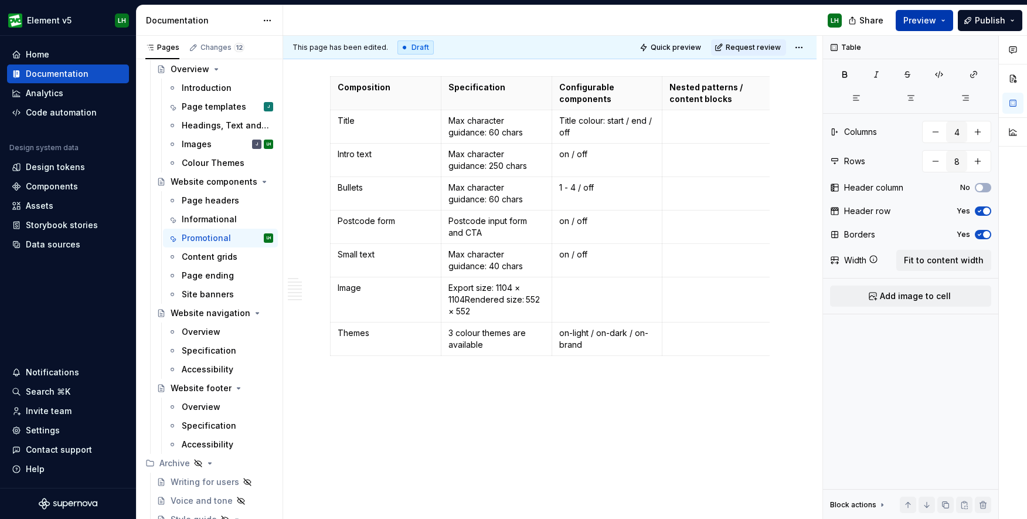
click at [925, 27] on button "Preview" at bounding box center [924, 20] width 57 height 21
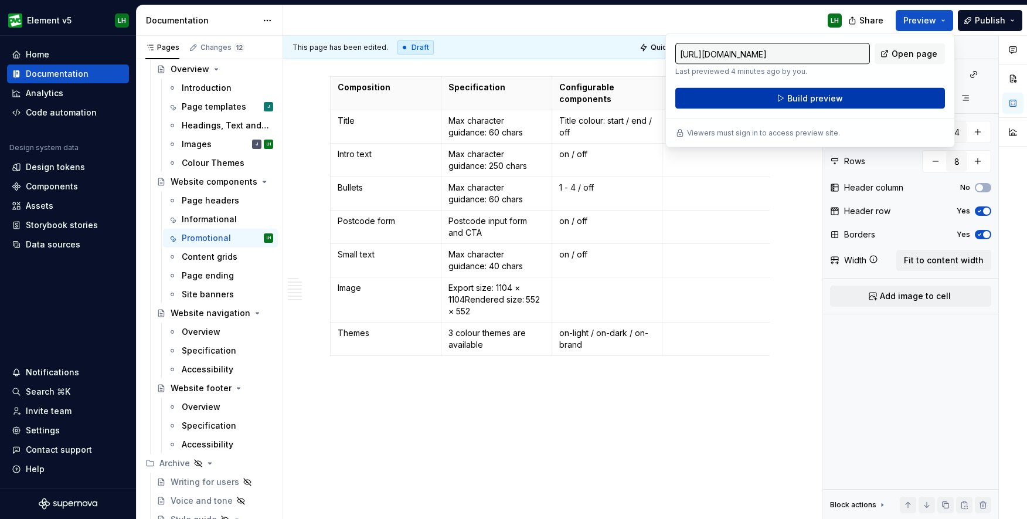
click at [869, 105] on button "Build preview" at bounding box center [810, 98] width 270 height 21
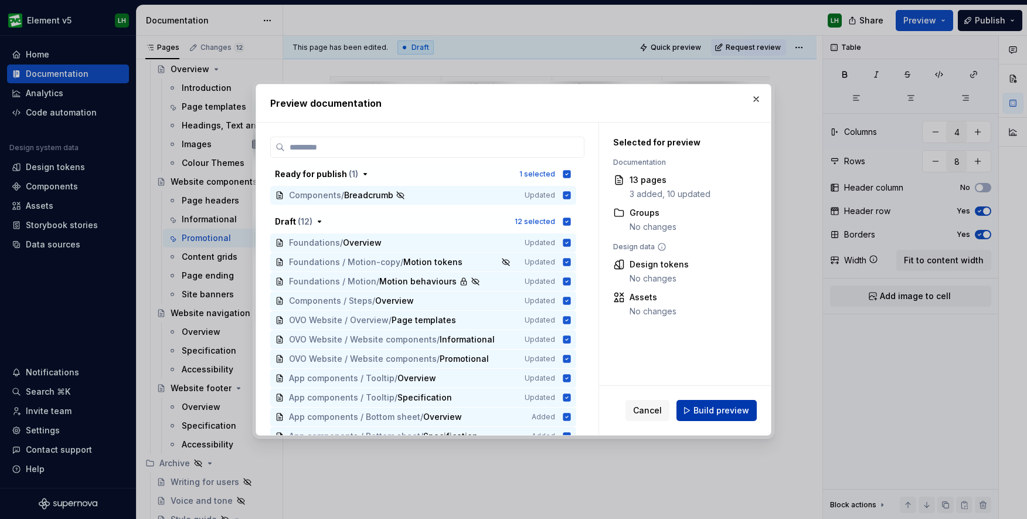
click at [720, 404] on button "Build preview" at bounding box center [716, 410] width 80 height 21
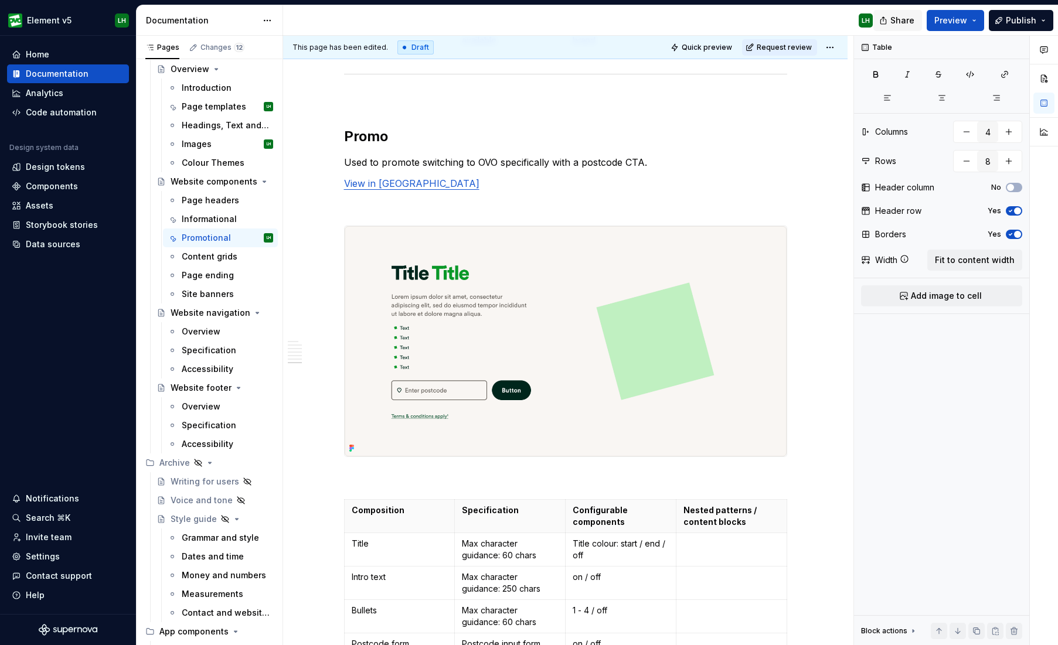
scroll to position [3689, 0]
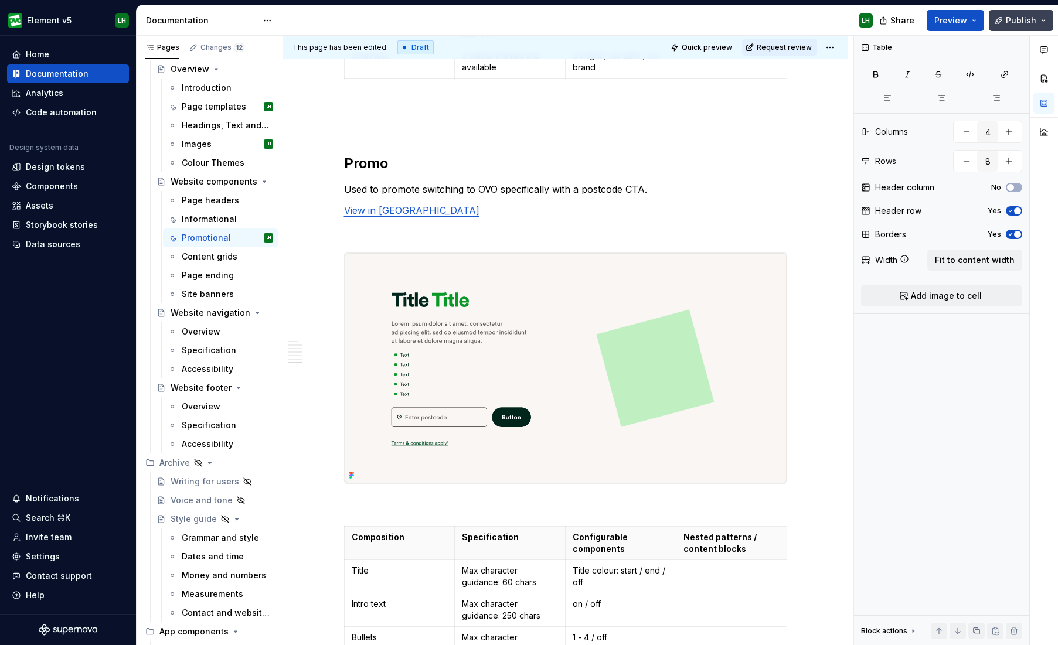
click at [1015, 13] on button "Publish" at bounding box center [1021, 20] width 64 height 21
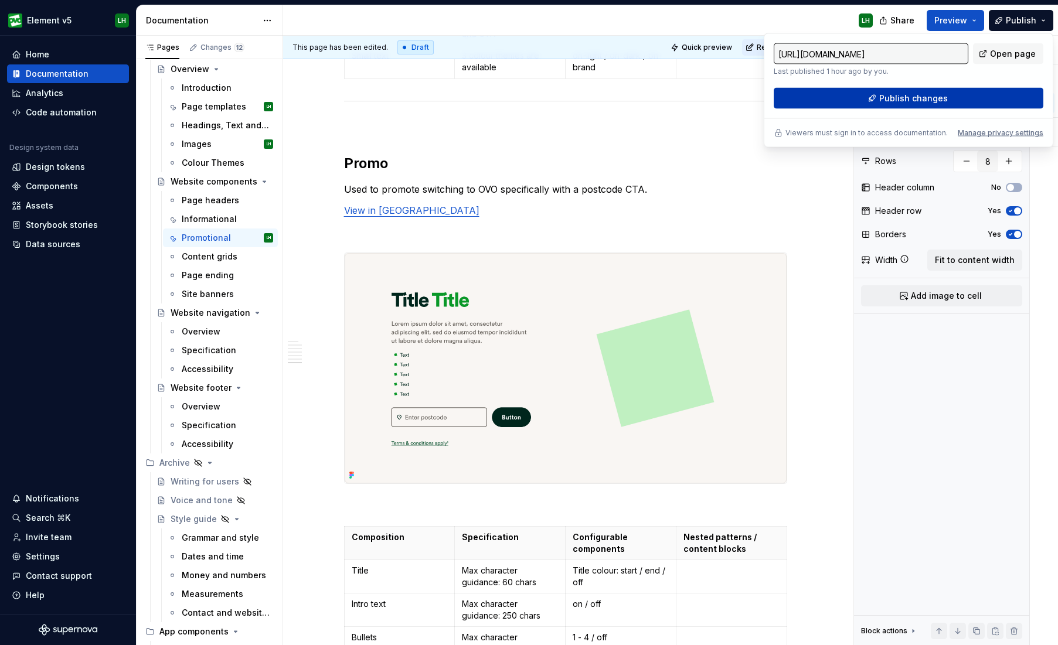
click at [966, 98] on button "Publish changes" at bounding box center [909, 98] width 270 height 21
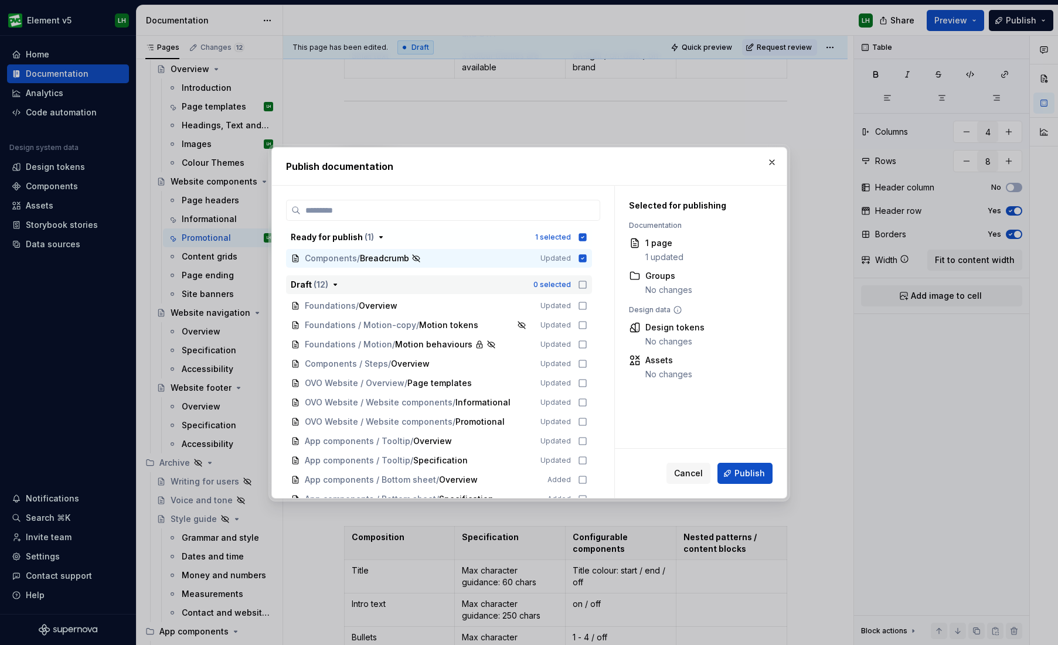
scroll to position [30, 0]
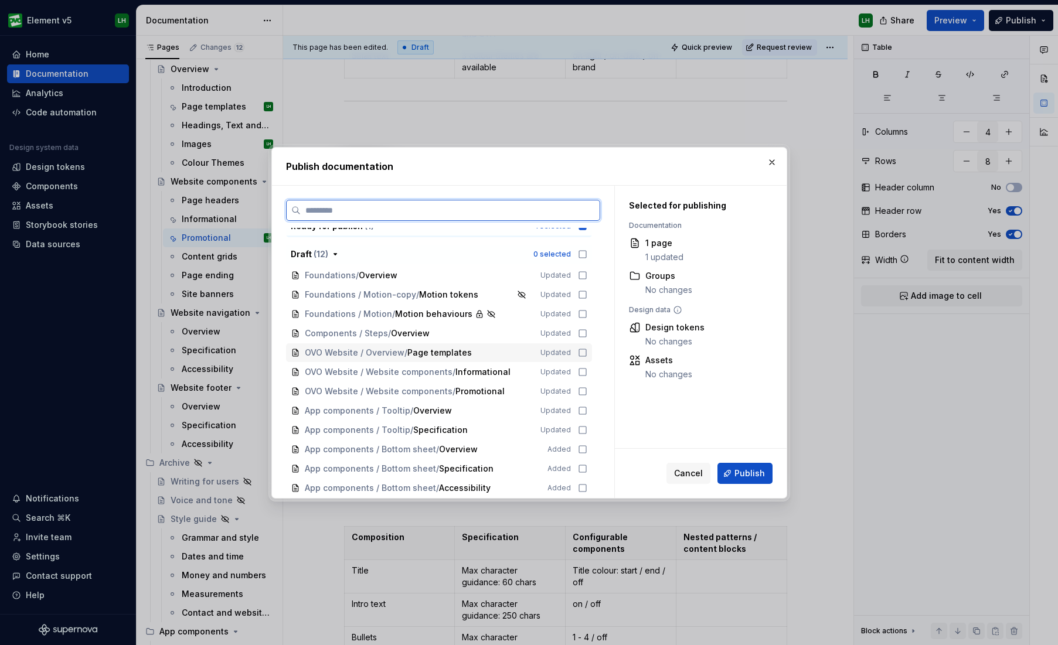
click at [587, 352] on icon at bounding box center [582, 352] width 9 height 9
click at [587, 368] on icon at bounding box center [582, 372] width 9 height 9
click at [587, 390] on icon at bounding box center [582, 391] width 9 height 9
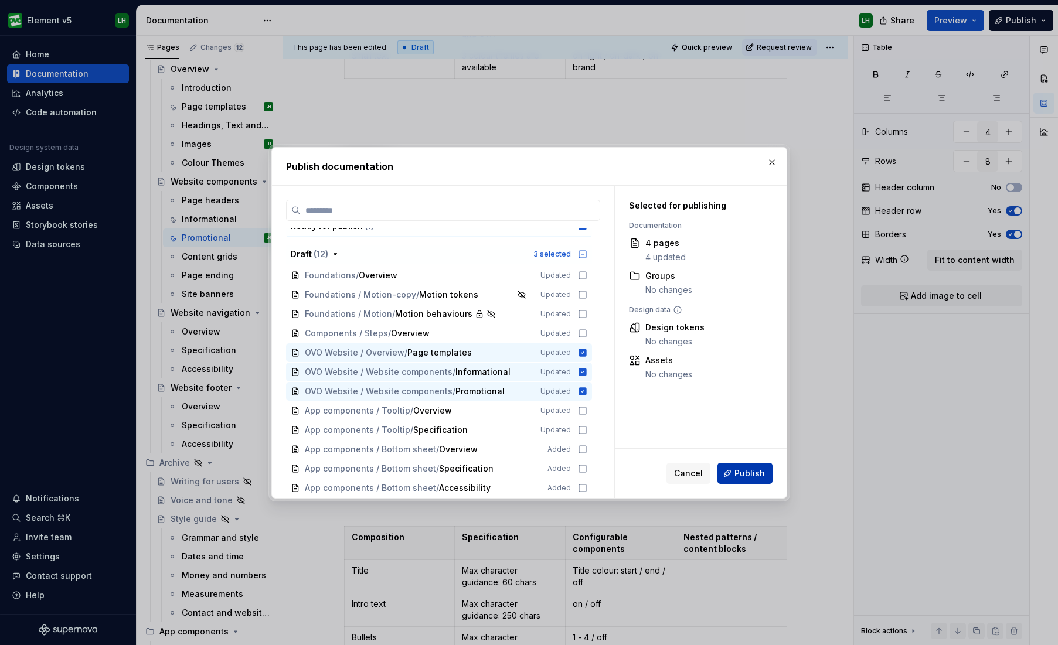
click at [736, 474] on span "Publish" at bounding box center [749, 474] width 30 height 12
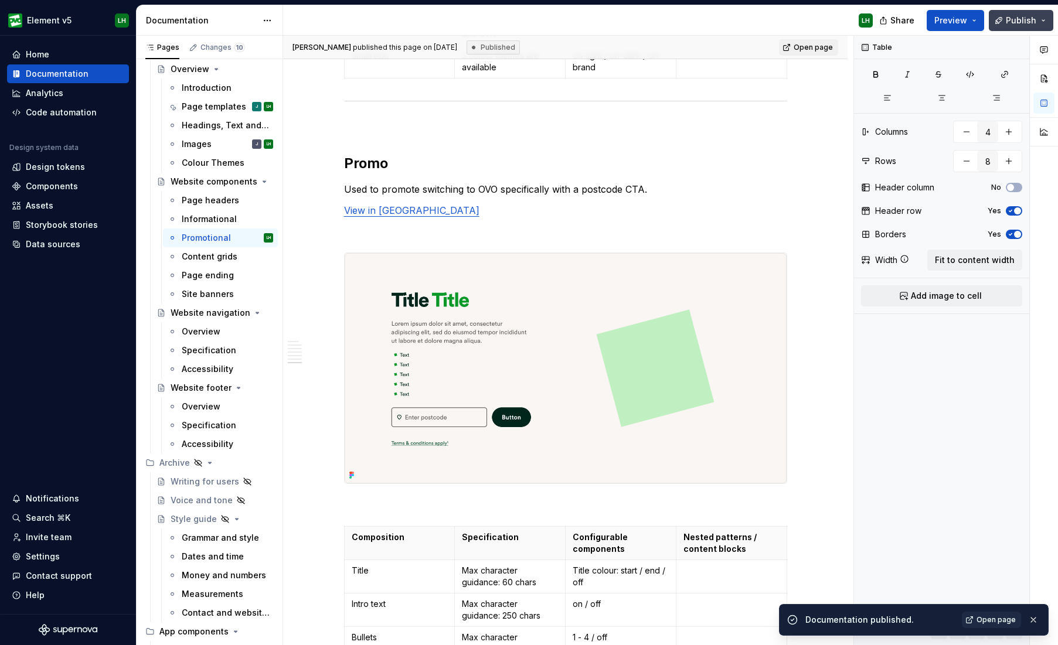
click at [1022, 16] on span "Publish" at bounding box center [1021, 21] width 30 height 12
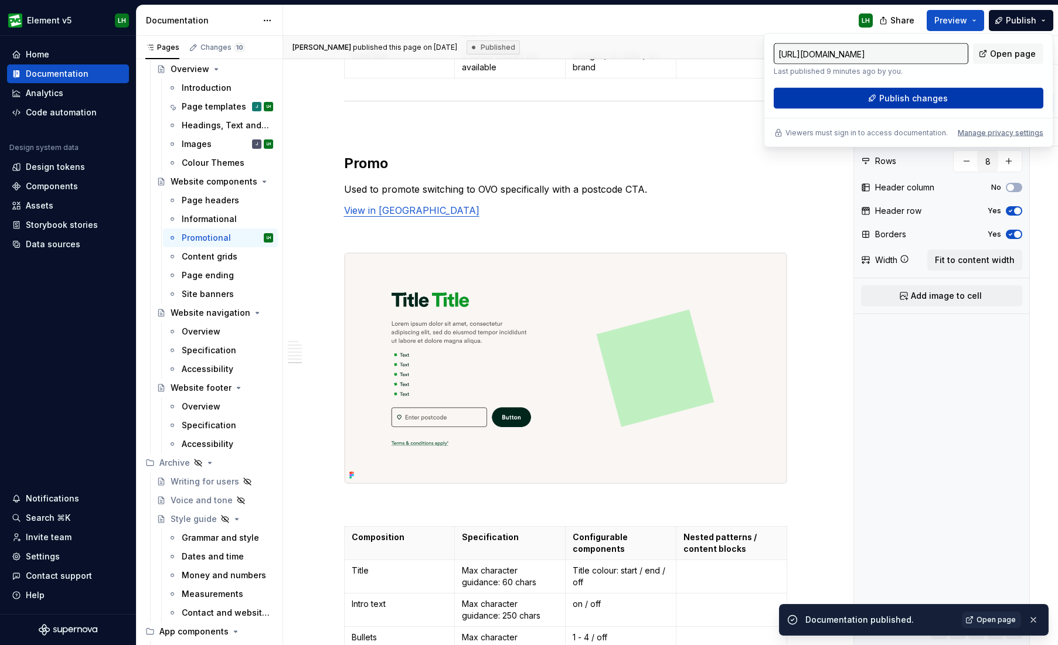
click at [913, 100] on span "Publish changes" at bounding box center [913, 99] width 69 height 12
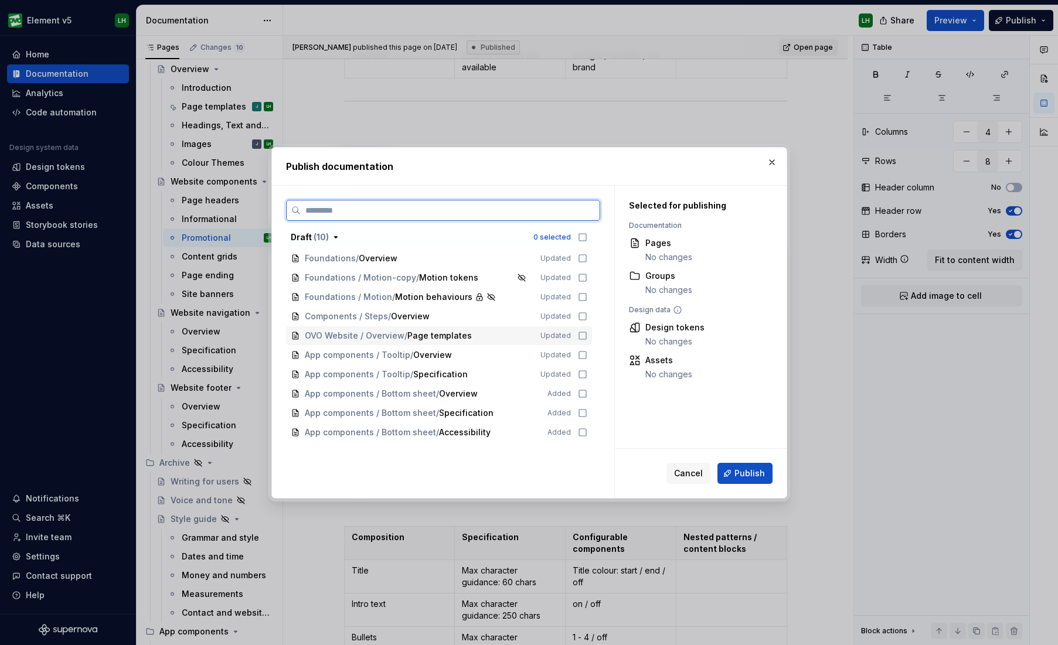
click at [585, 335] on icon at bounding box center [582, 335] width 9 height 9
click at [754, 475] on span "Publish" at bounding box center [749, 474] width 30 height 12
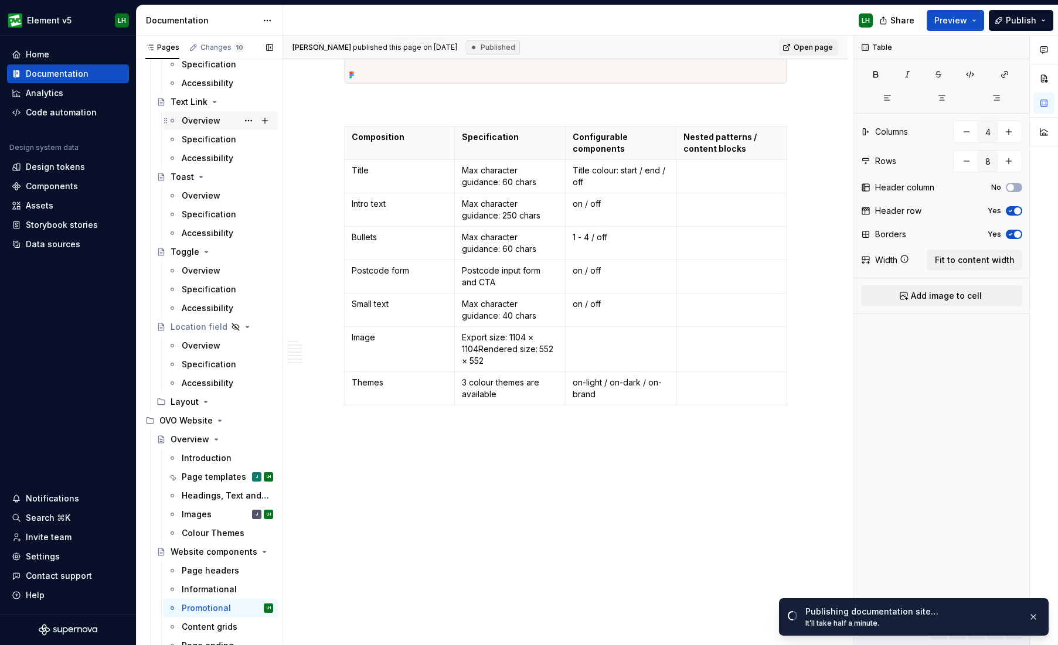
scroll to position [3952, 0]
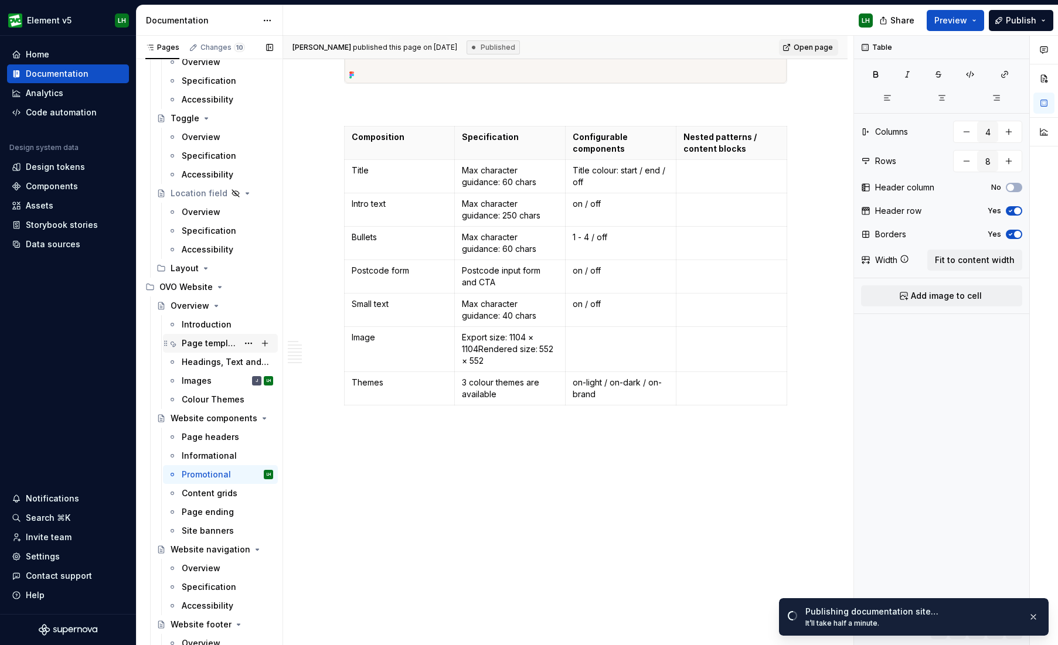
click at [198, 343] on div "Page templates" at bounding box center [210, 344] width 56 height 12
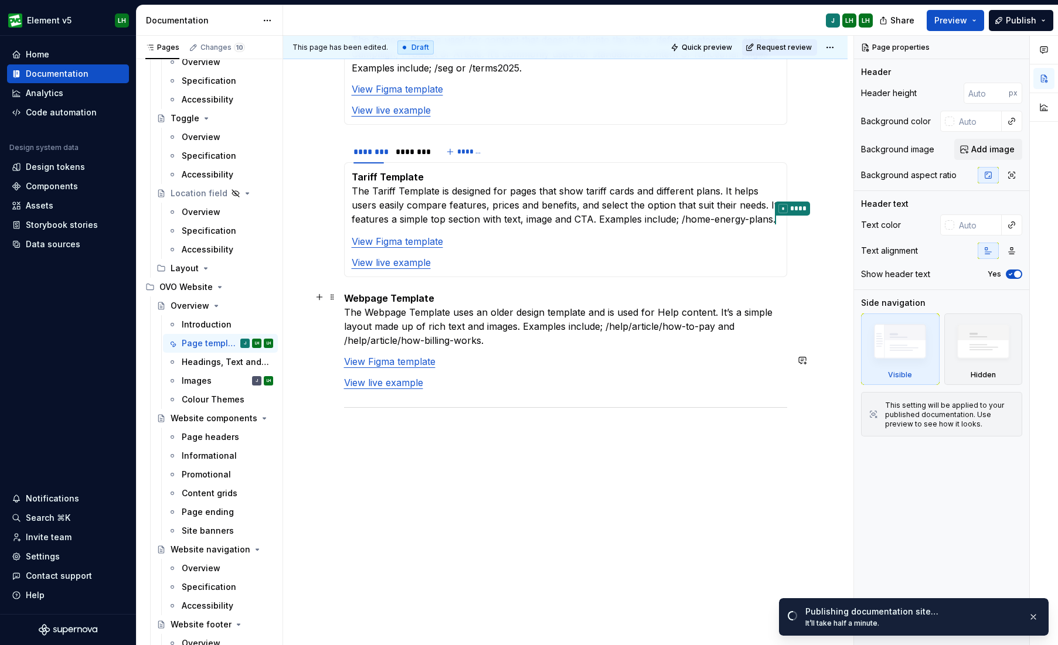
scroll to position [1267, 0]
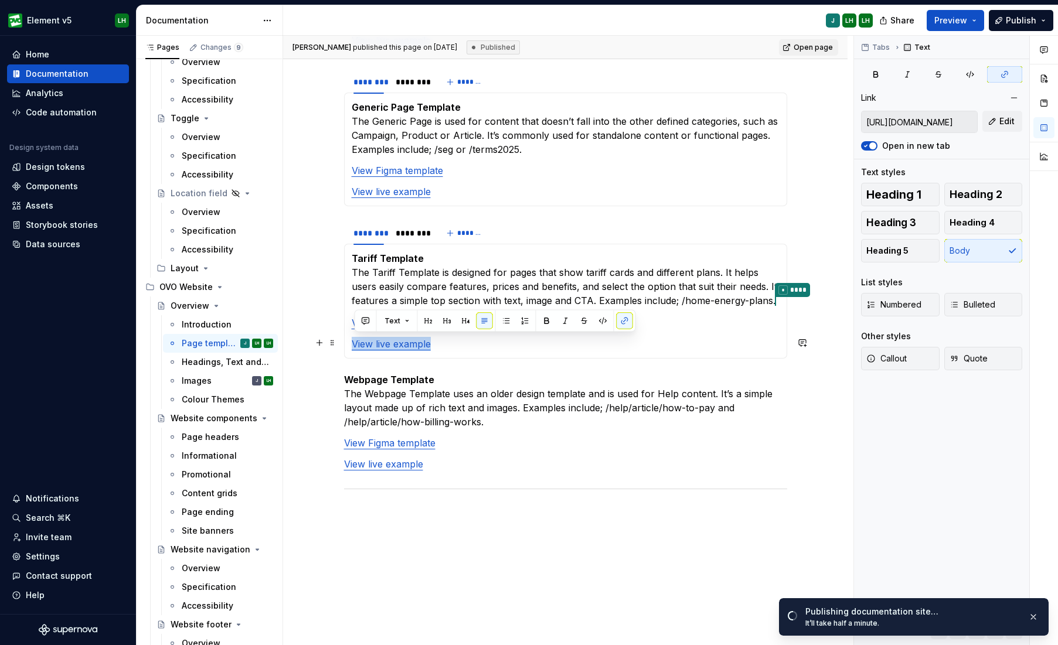
drag, startPoint x: 443, startPoint y: 346, endPoint x: 352, endPoint y: 347, distance: 90.3
click at [353, 347] on div "Tariff Template The Tariff Template is designed for pages that show tariff card…" at bounding box center [565, 301] width 443 height 115
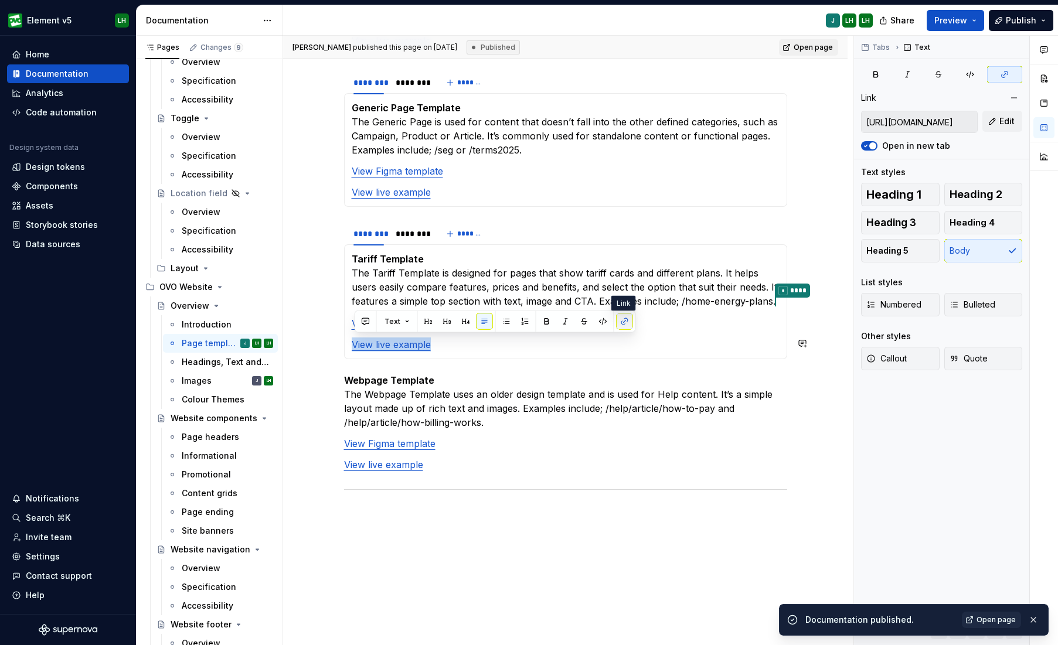
click at [624, 320] on button "button" at bounding box center [625, 322] width 16 height 16
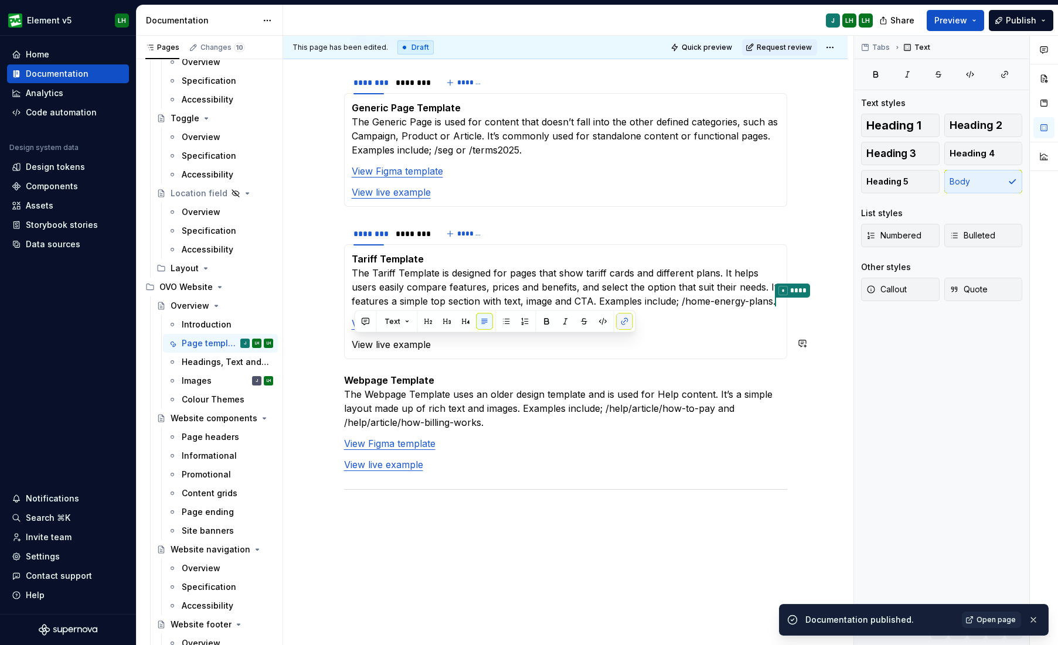
click at [623, 322] on button "button" at bounding box center [625, 322] width 16 height 16
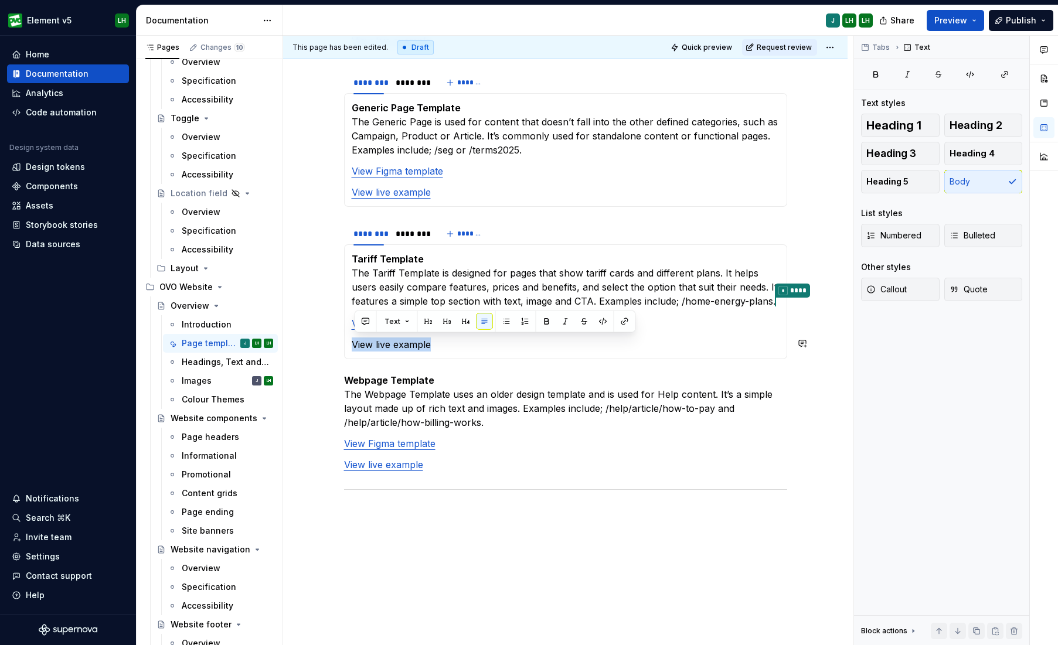
type textarea "*"
click at [622, 322] on button "button" at bounding box center [625, 322] width 16 height 16
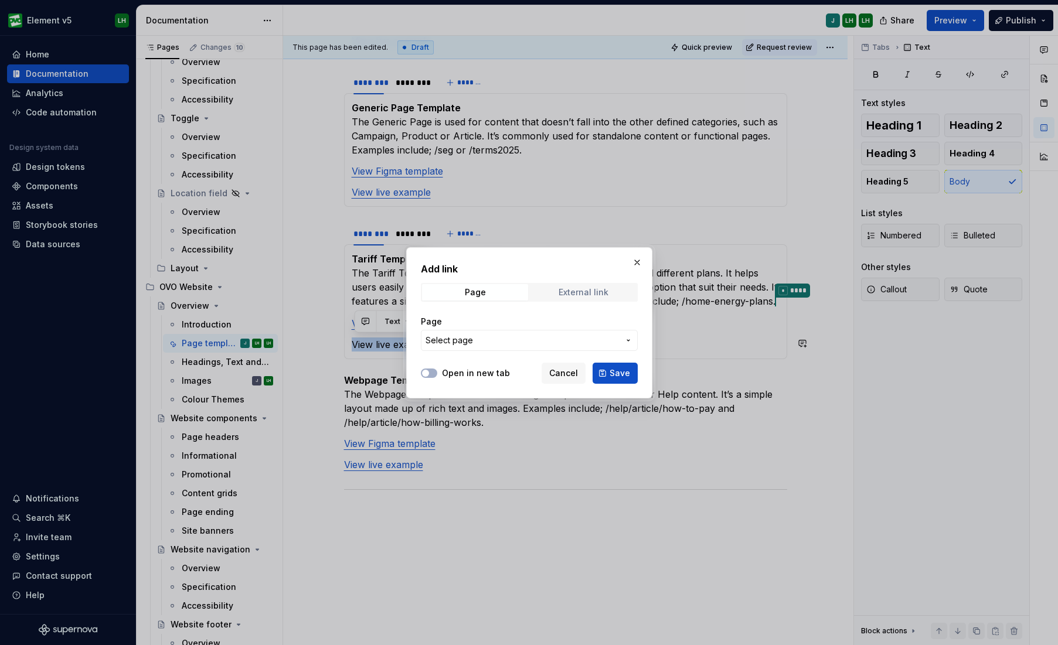
click at [559, 299] on span "External link" at bounding box center [583, 292] width 106 height 16
click at [494, 338] on input "URL" at bounding box center [529, 340] width 217 height 21
paste input "[URL][DOMAIN_NAME]"
type input "[URL][DOMAIN_NAME]"
click at [435, 376] on div at bounding box center [429, 374] width 16 height 12
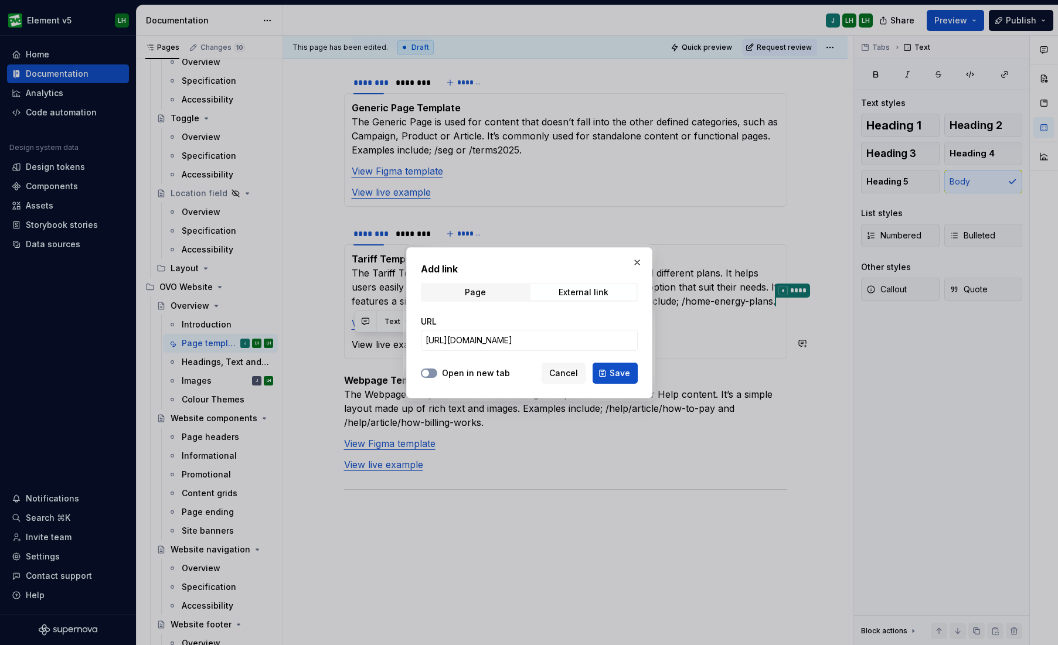
click at [428, 375] on icon "button" at bounding box center [425, 373] width 9 height 7
click at [617, 383] on button "Save" at bounding box center [615, 373] width 45 height 21
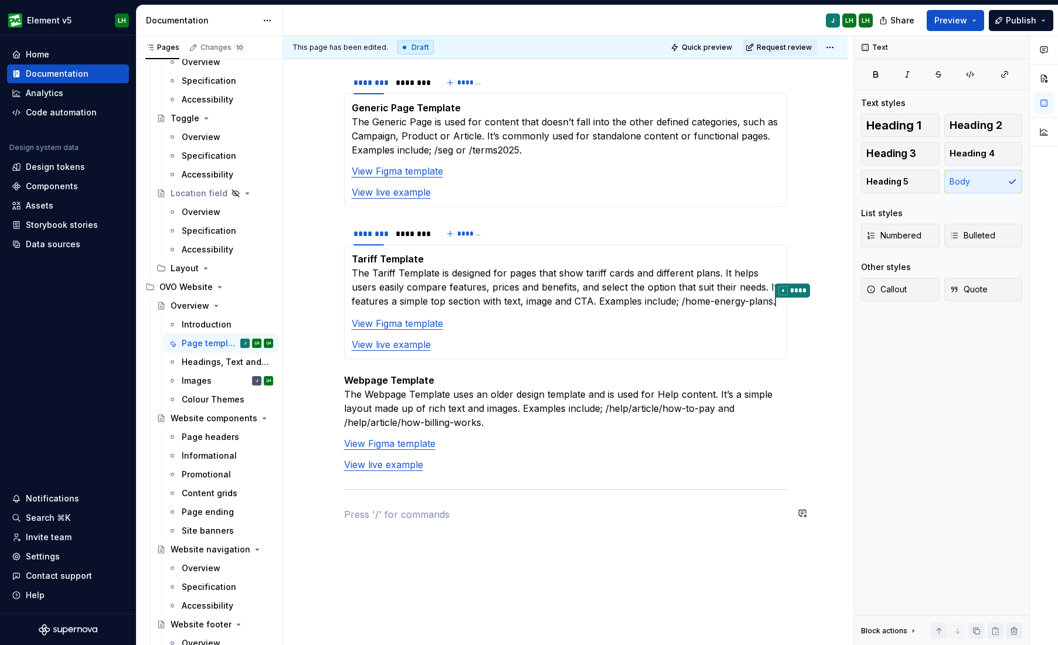
click at [418, 237] on div "********" at bounding box center [411, 234] width 30 height 12
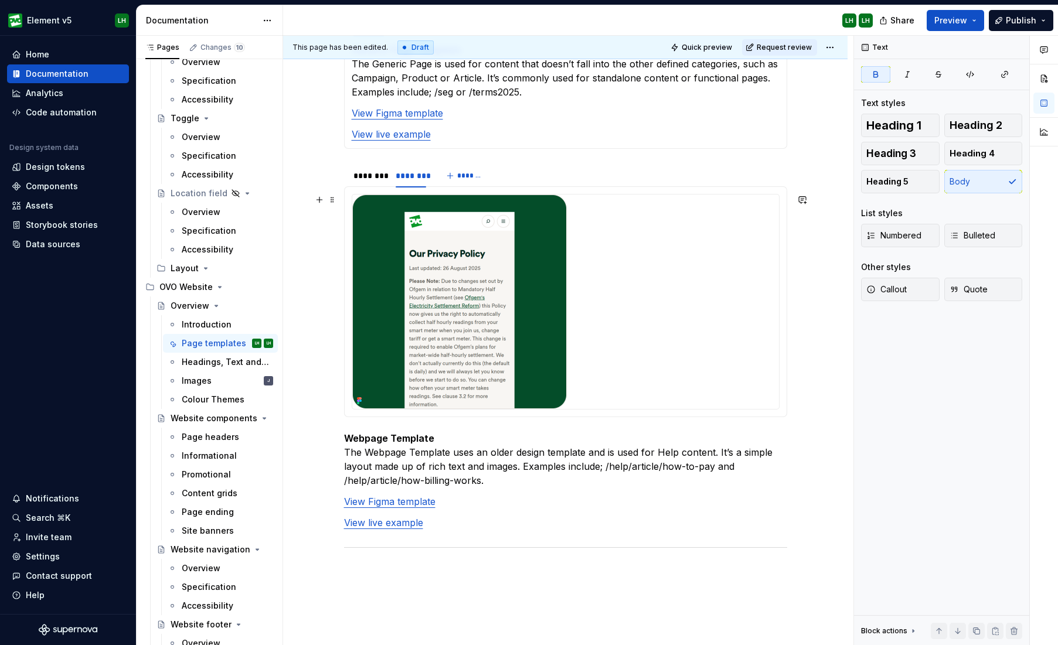
scroll to position [1315, 0]
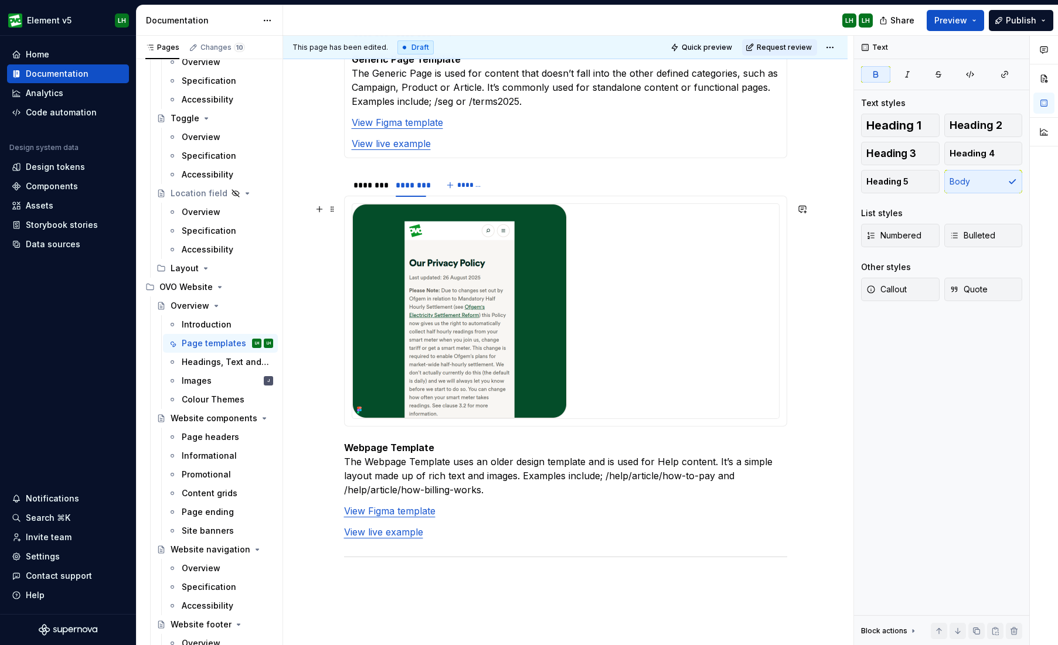
click at [475, 267] on img at bounding box center [459, 311] width 215 height 215
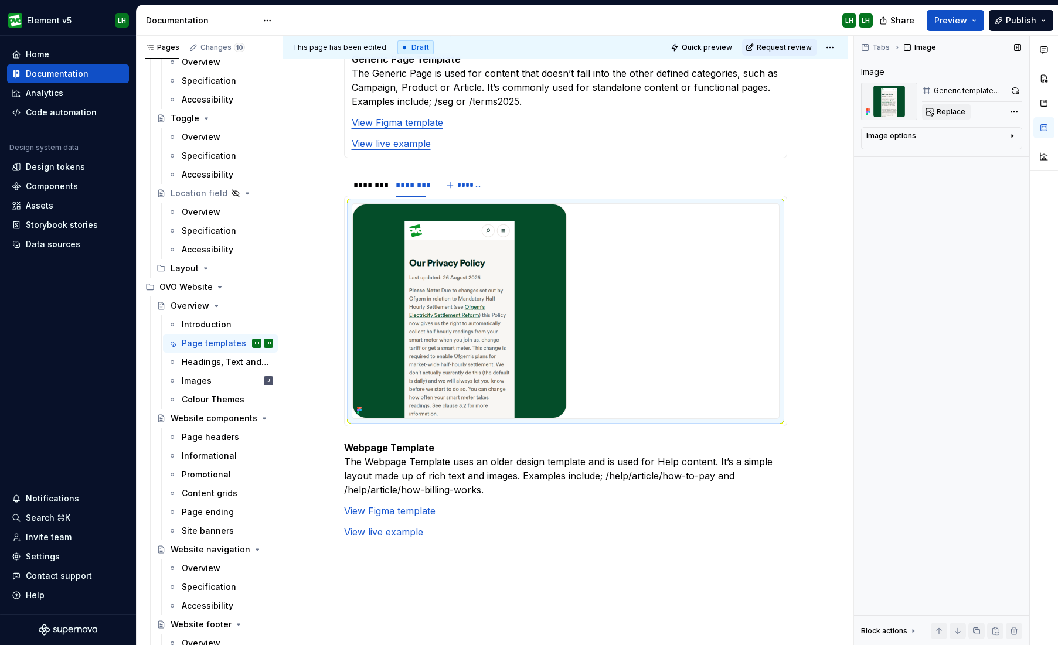
click at [950, 115] on span "Replace" at bounding box center [951, 111] width 29 height 9
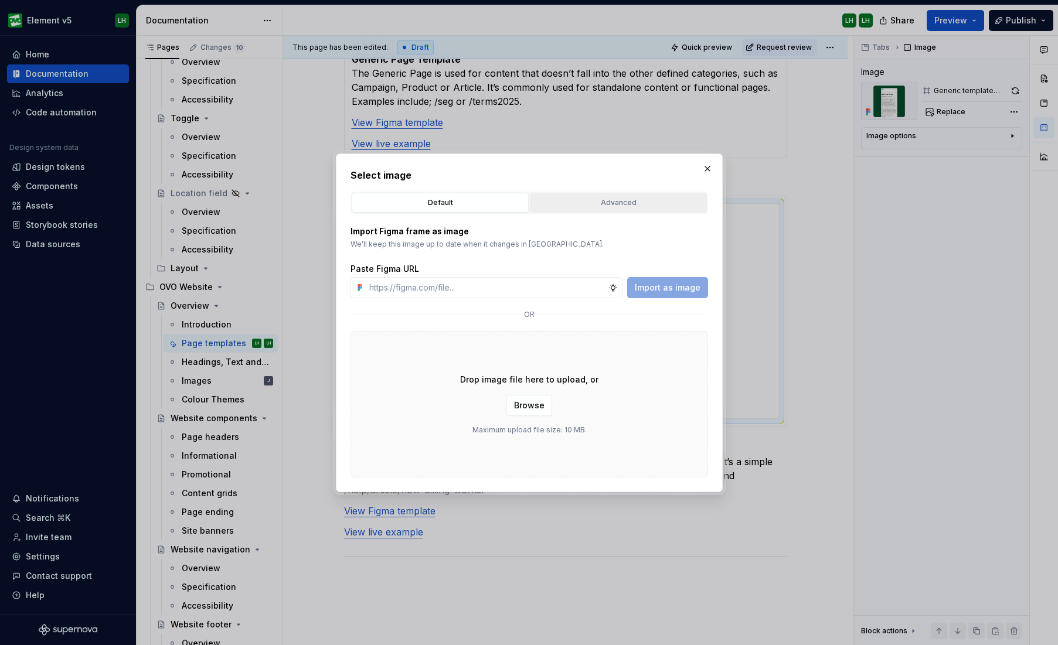
click at [569, 202] on div "Advanced" at bounding box center [618, 203] width 169 height 12
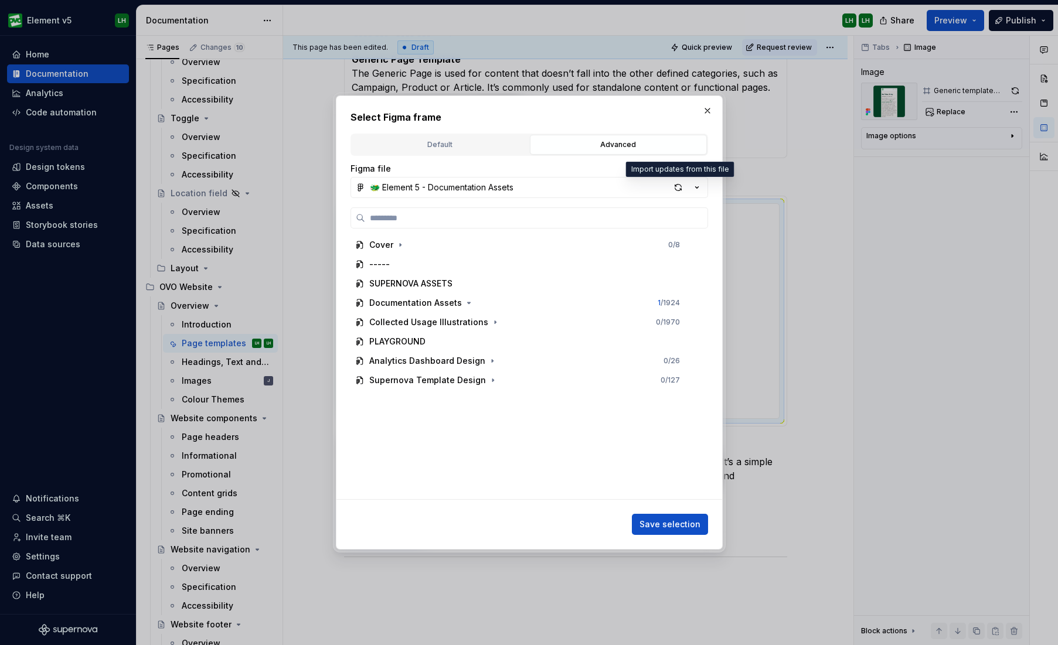
click at [680, 188] on div "button" at bounding box center [678, 187] width 16 height 16
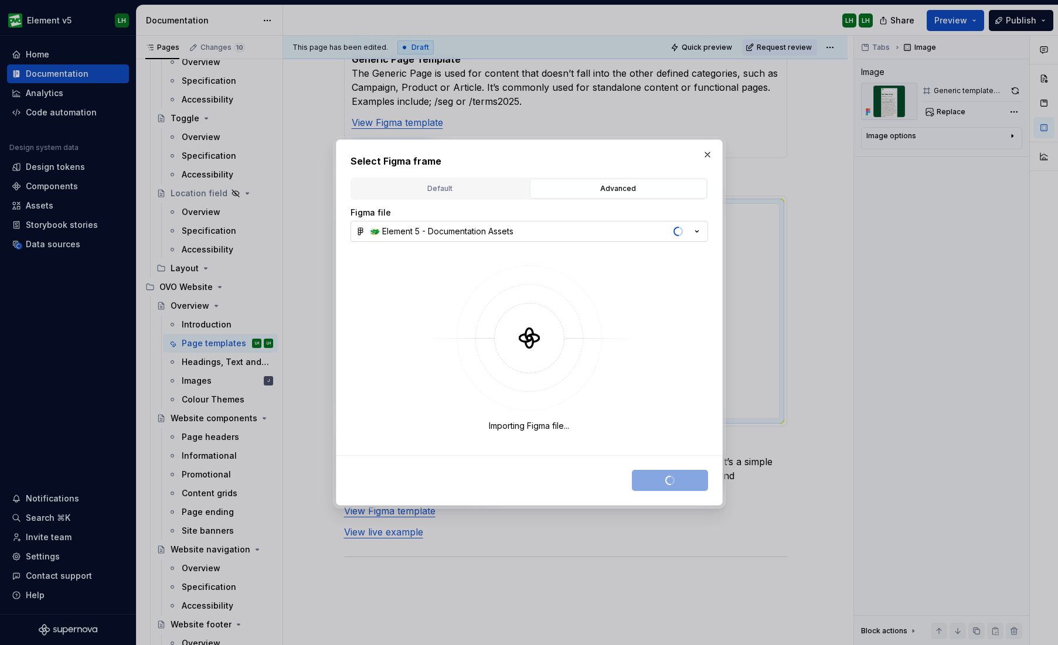
type textarea "*"
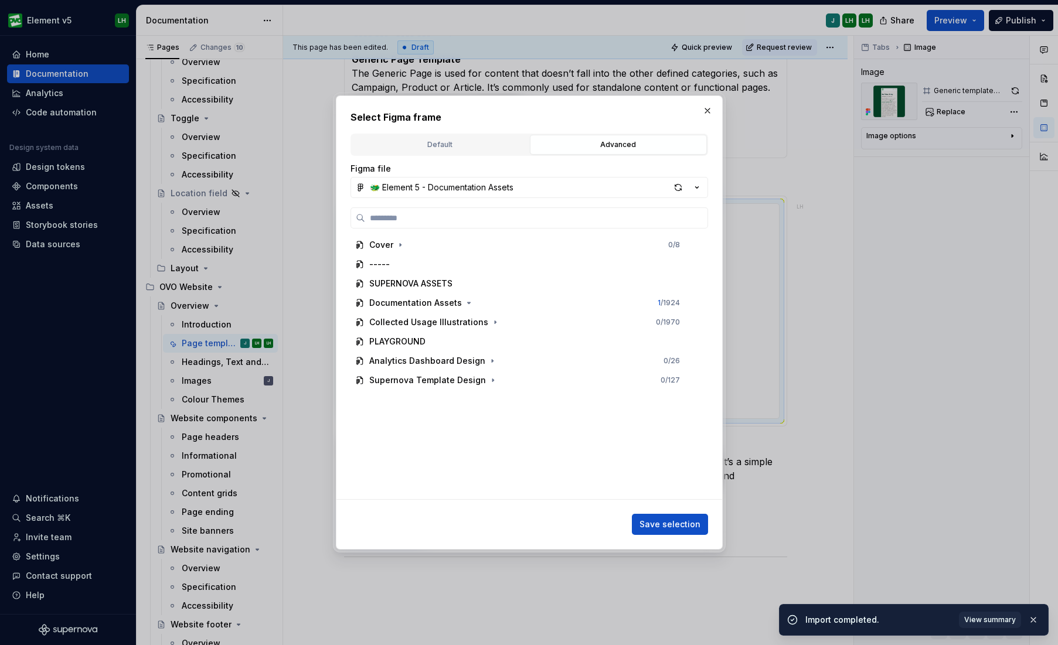
type input "*"
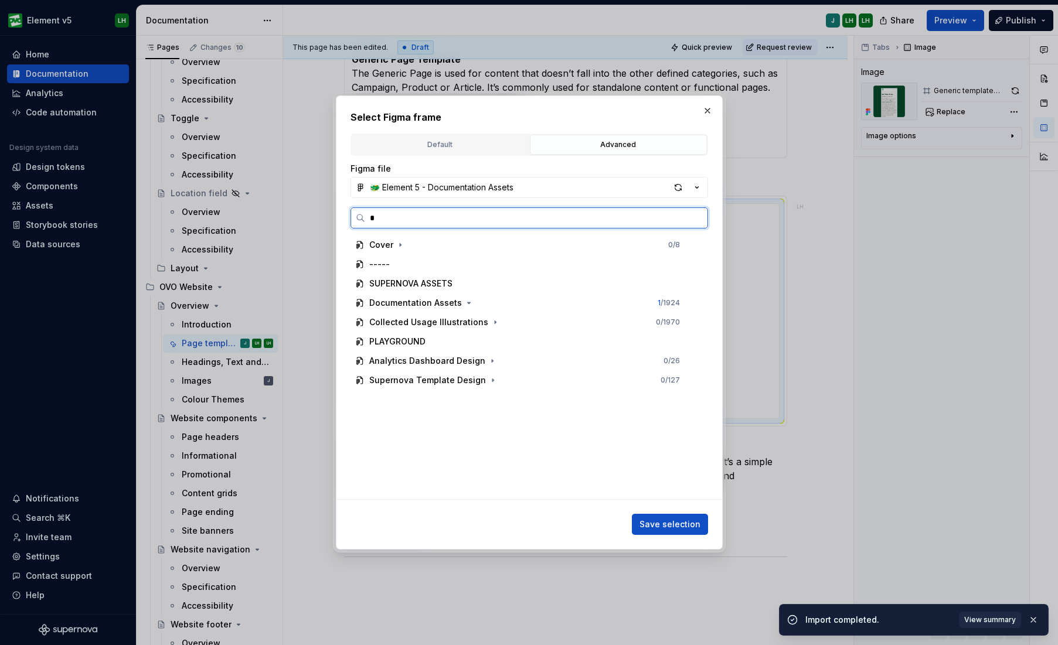
type textarea "*"
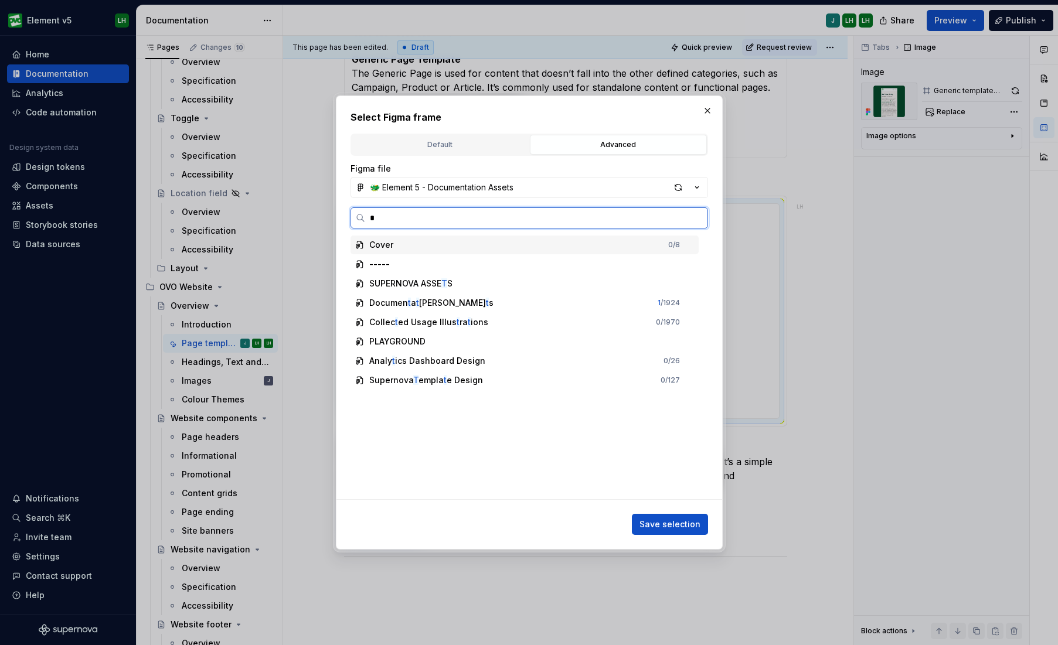
type input "**"
type textarea "*"
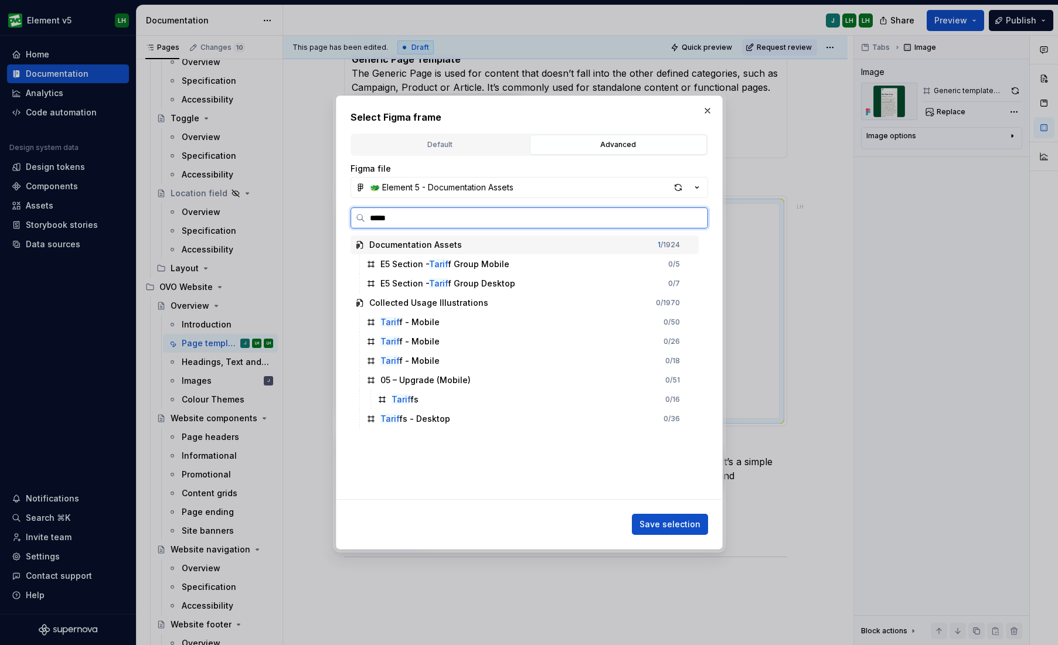
type input "******"
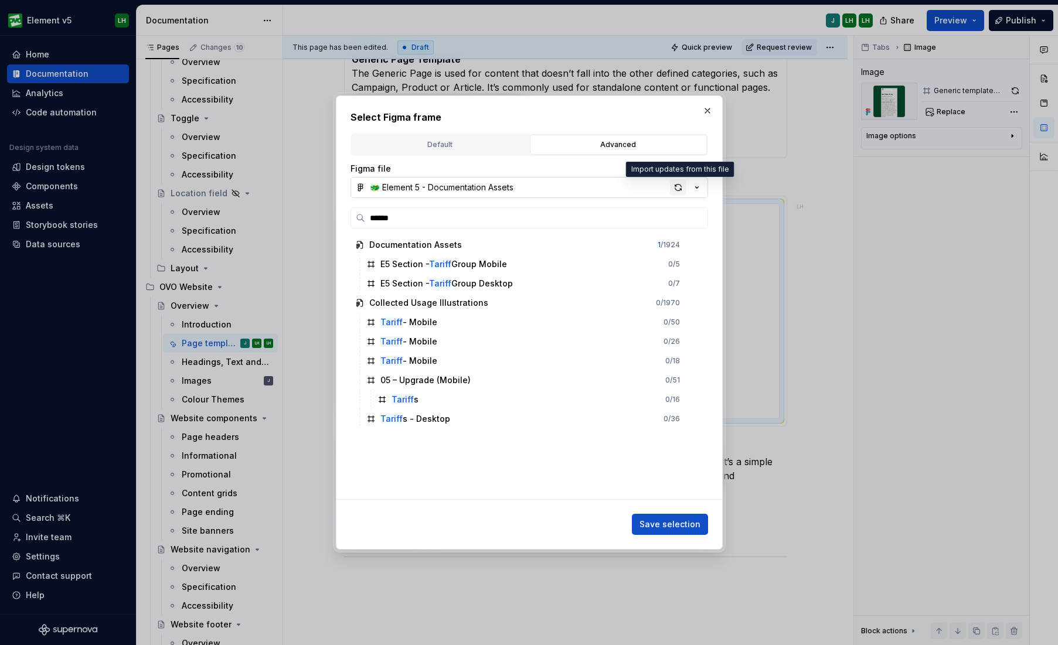
click at [682, 188] on div "button" at bounding box center [678, 187] width 16 height 16
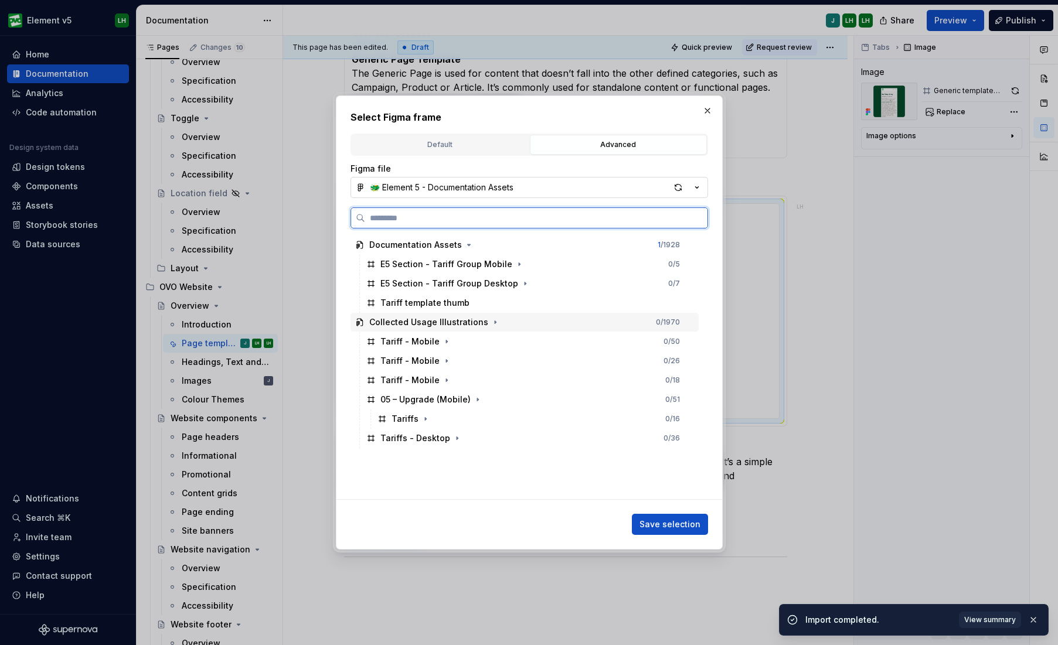
click at [444, 313] on div "Collected Usage Illustrations 0 / 1970" at bounding box center [525, 322] width 348 height 19
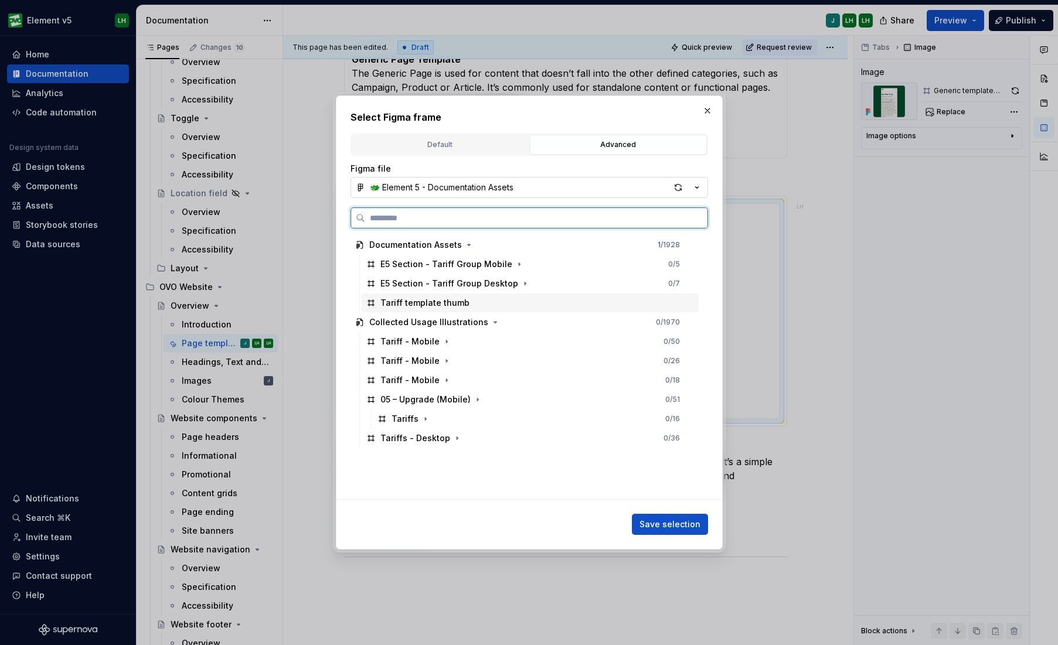
click at [448, 302] on div "Tariff template thumb" at bounding box center [424, 303] width 89 height 12
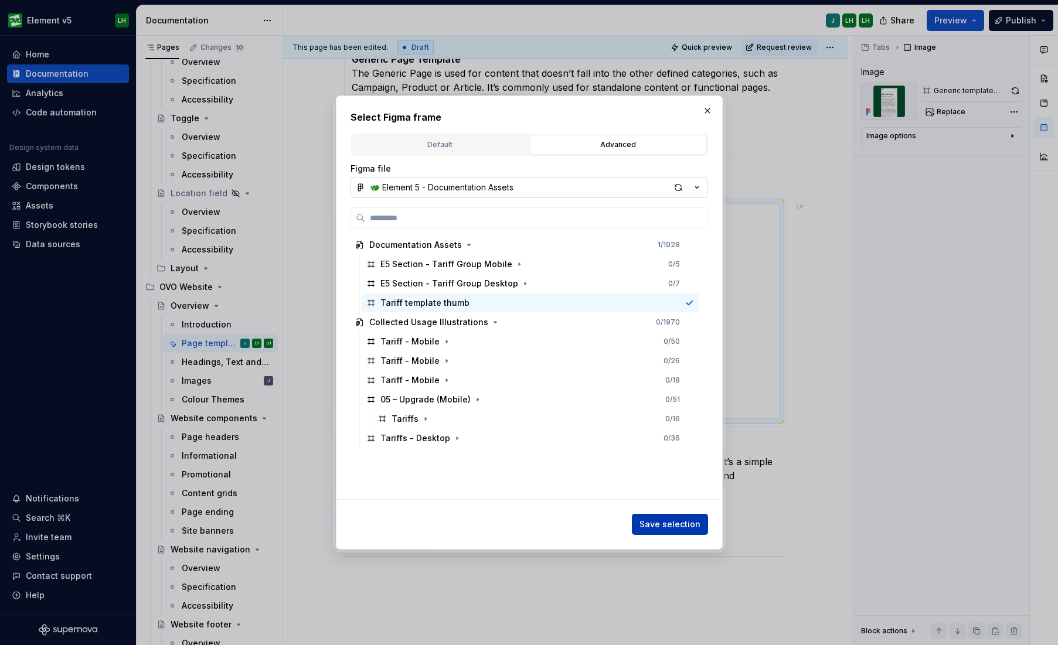
click at [668, 518] on span "Save selection" at bounding box center [669, 525] width 61 height 12
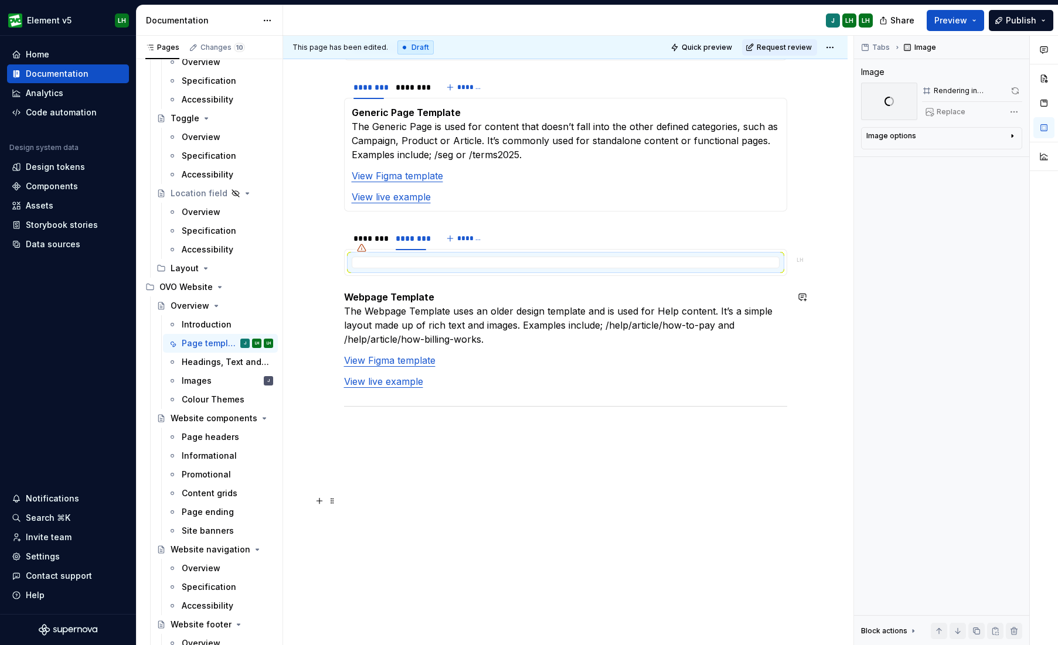
scroll to position [1261, 0]
click at [370, 239] on div at bounding box center [361, 248] width 19 height 19
click at [373, 237] on div "********" at bounding box center [368, 239] width 30 height 12
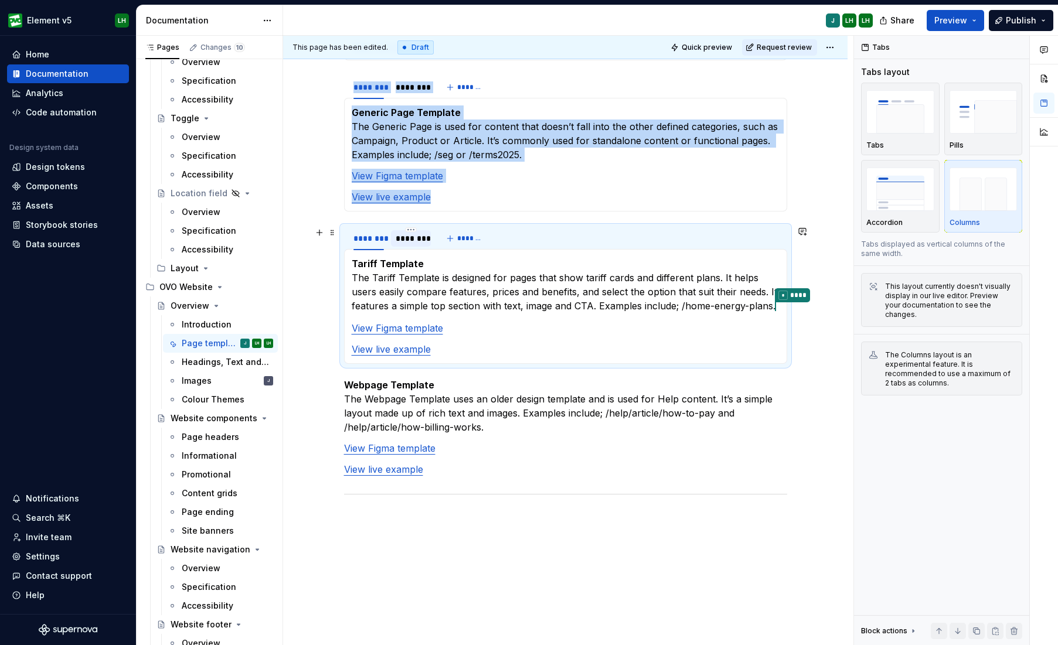
click at [415, 237] on div "********" at bounding box center [411, 239] width 30 height 12
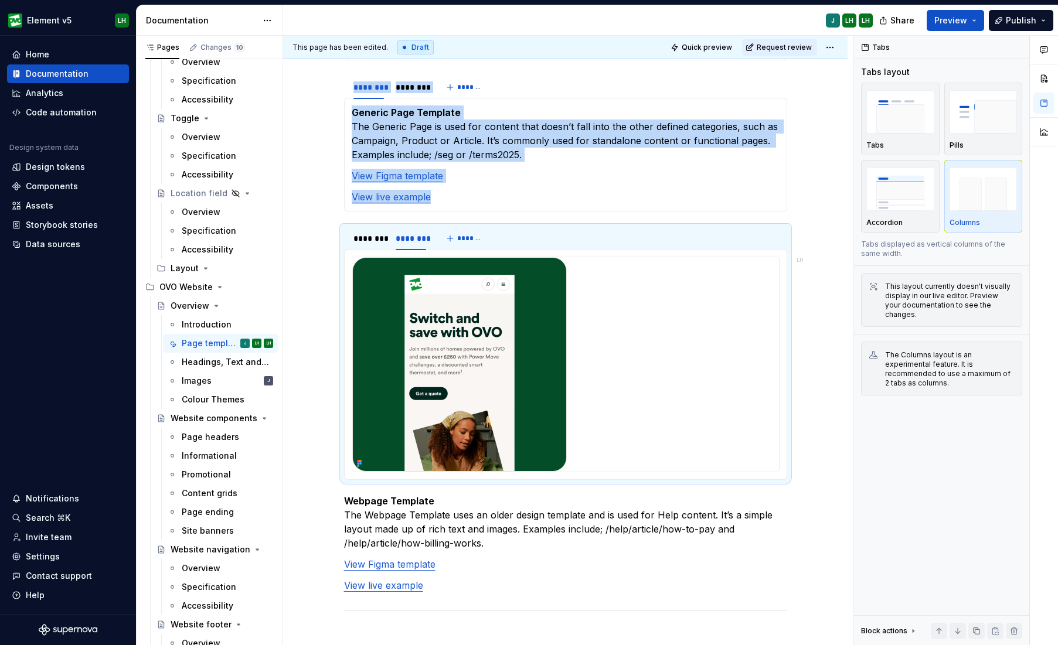
type textarea "*"
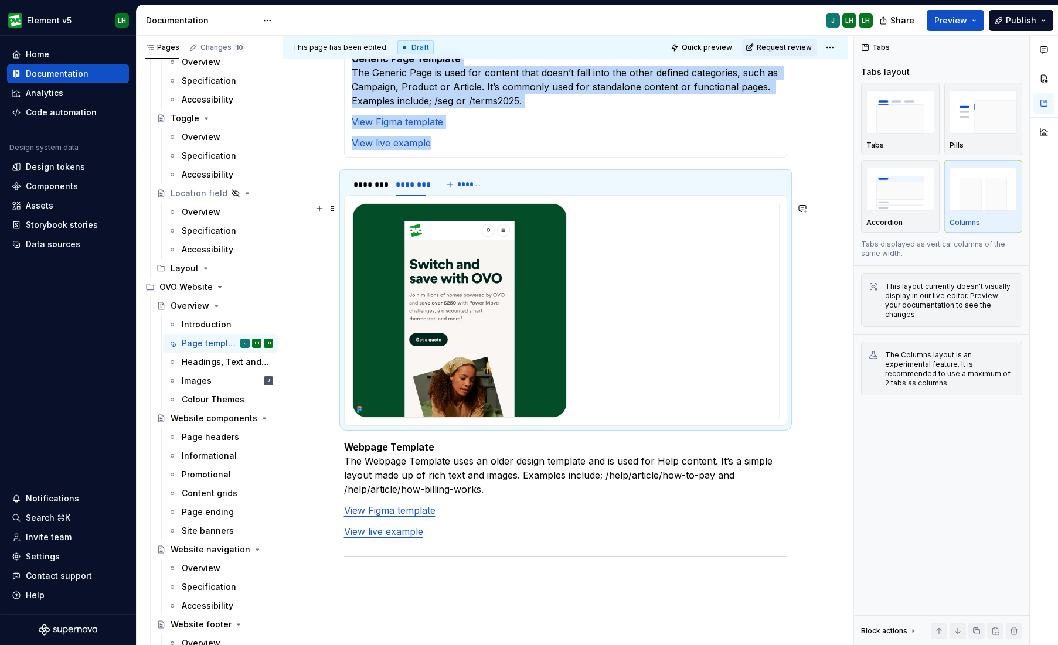
scroll to position [1357, 0]
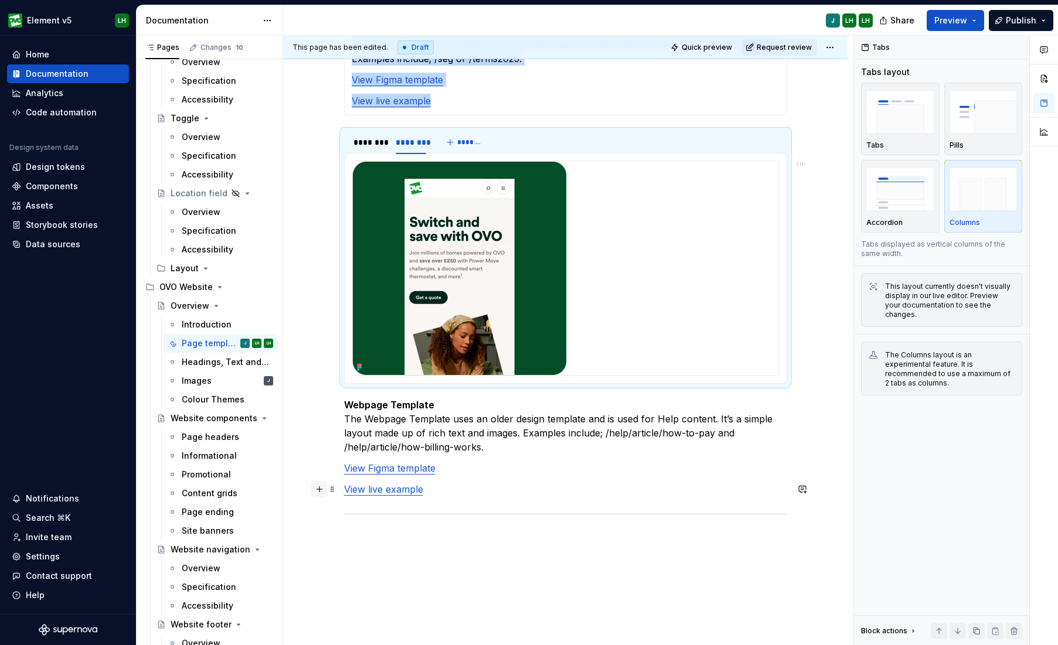
click at [322, 491] on button "button" at bounding box center [319, 489] width 16 height 16
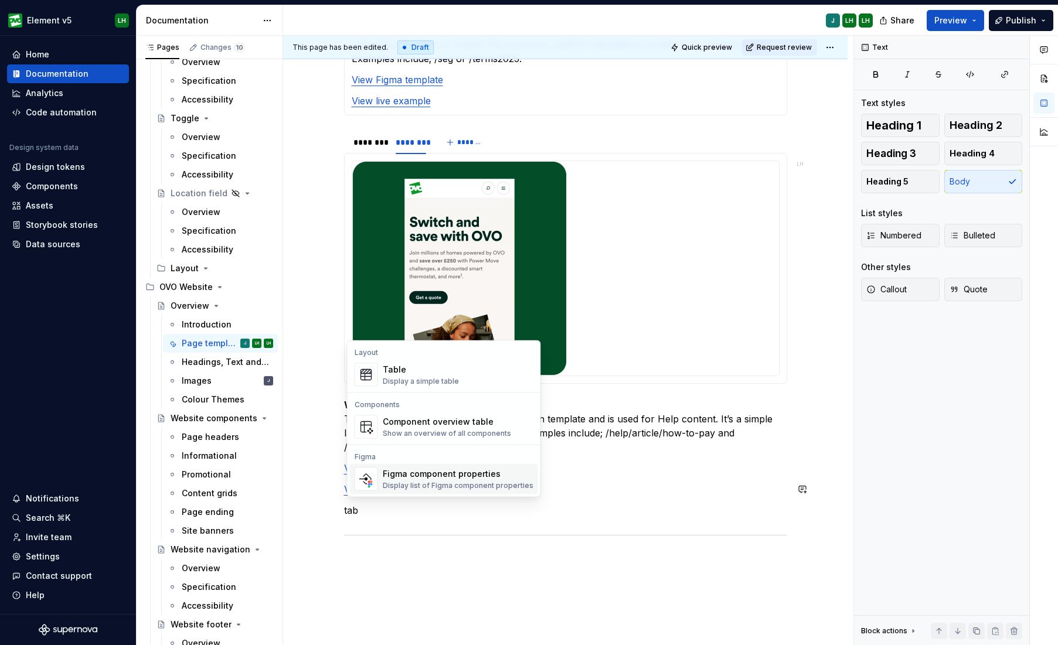
click at [394, 513] on p "tab" at bounding box center [565, 510] width 443 height 14
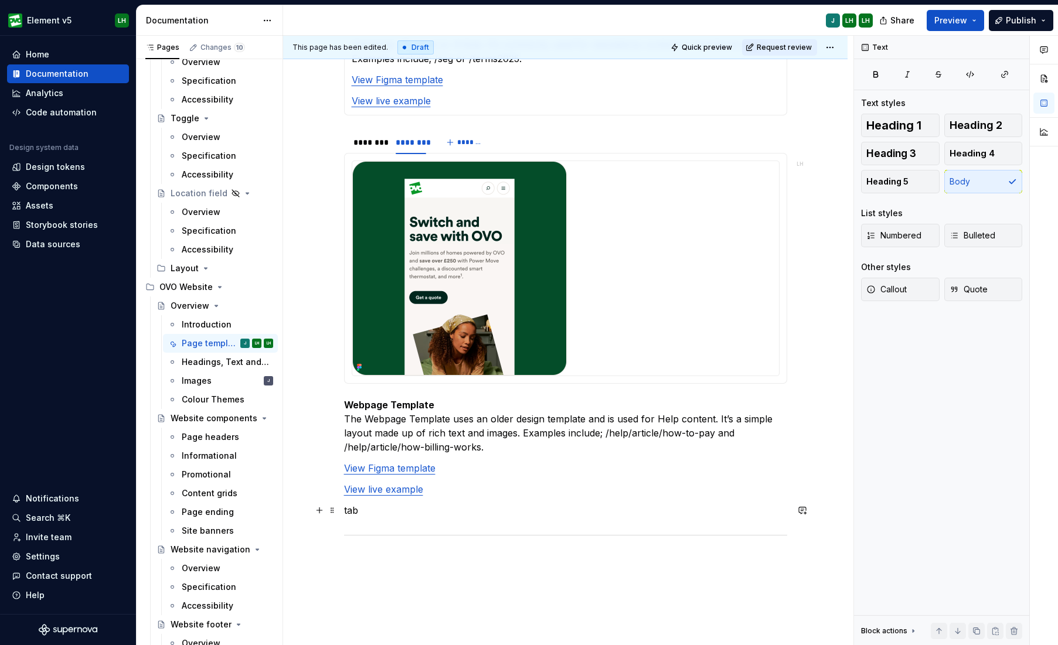
click at [394, 513] on p "tab" at bounding box center [565, 510] width 443 height 14
click at [321, 509] on button "button" at bounding box center [319, 510] width 16 height 16
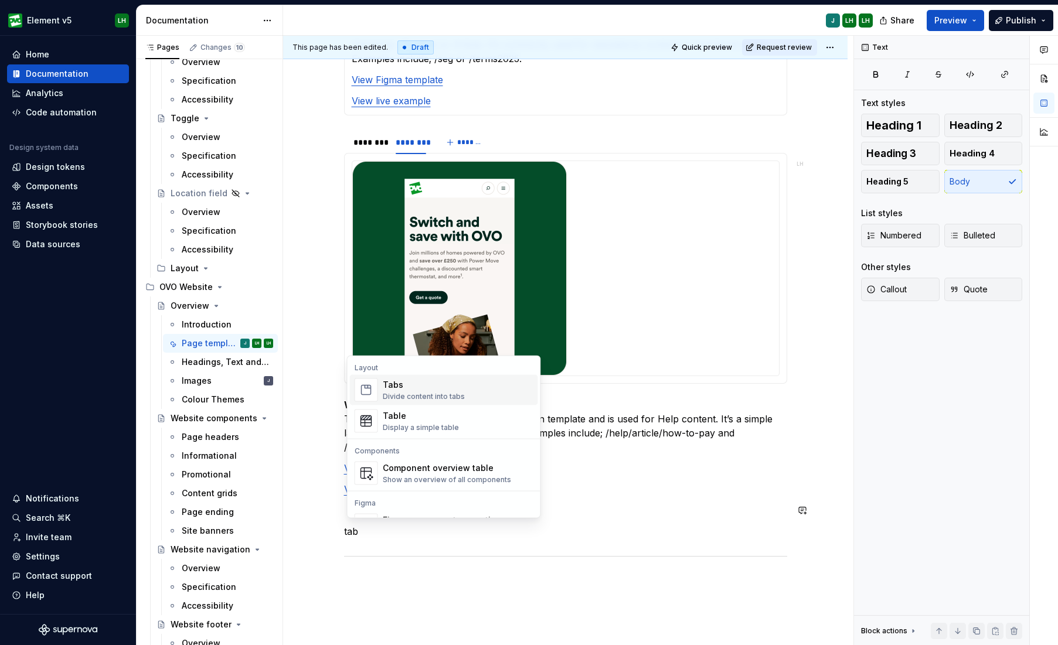
click at [430, 394] on div "Divide content into tabs" at bounding box center [424, 396] width 82 height 9
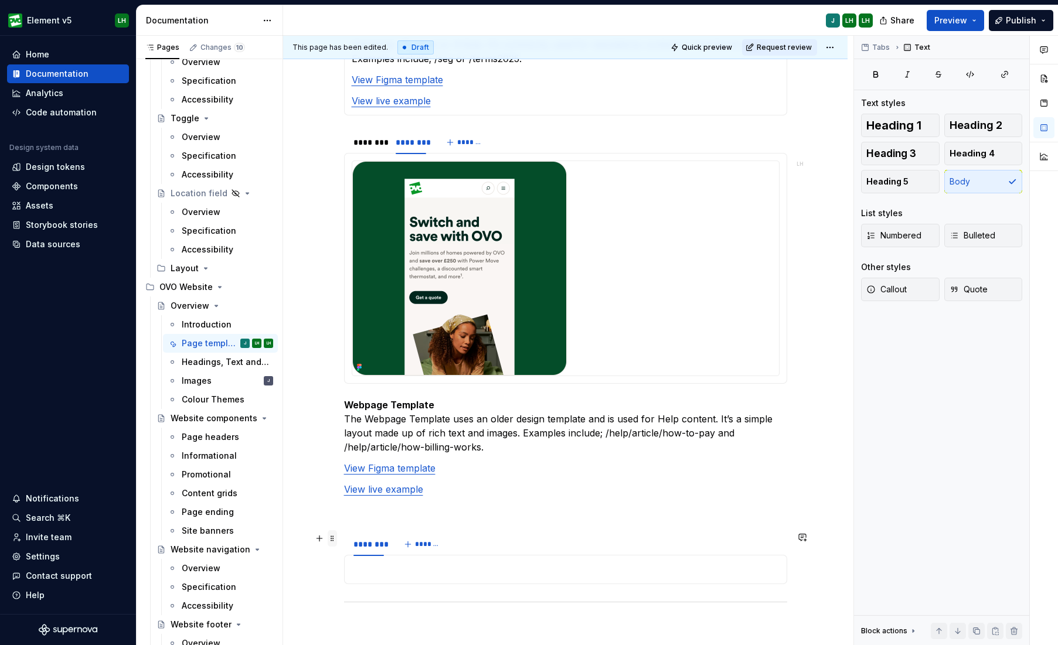
click at [334, 518] on span at bounding box center [332, 538] width 9 height 16
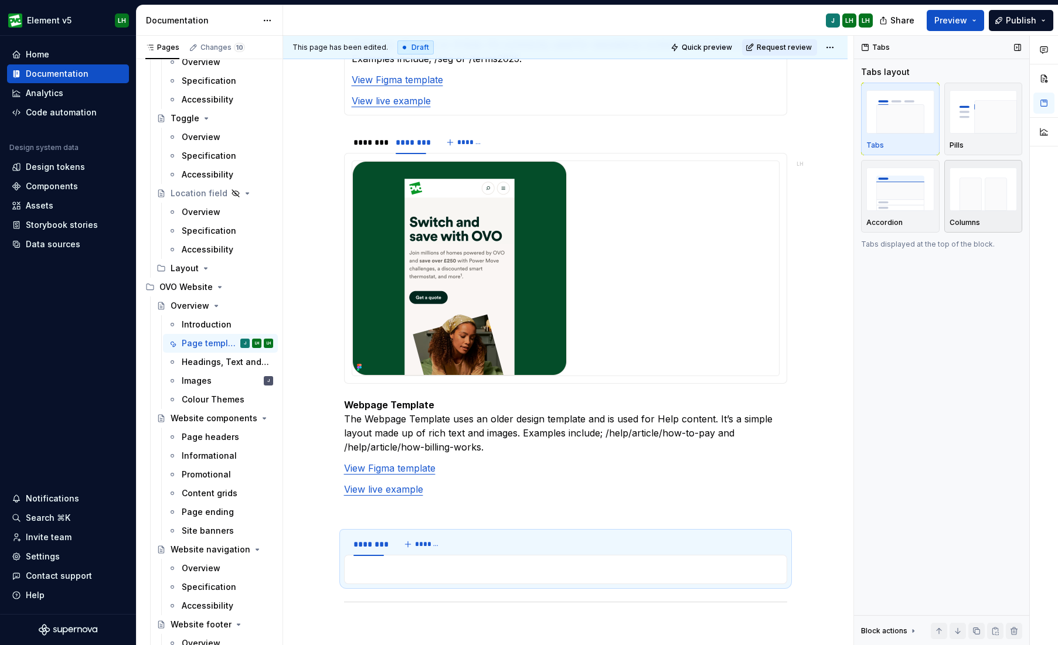
click at [979, 197] on img "button" at bounding box center [984, 189] width 68 height 43
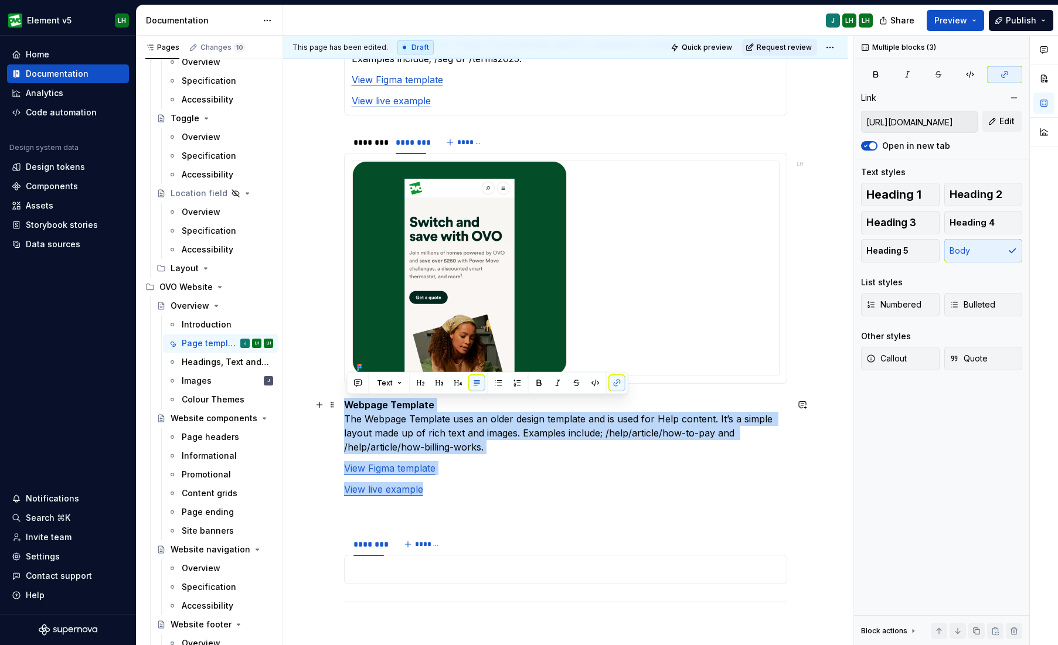
drag, startPoint x: 457, startPoint y: 488, endPoint x: 345, endPoint y: 408, distance: 137.4
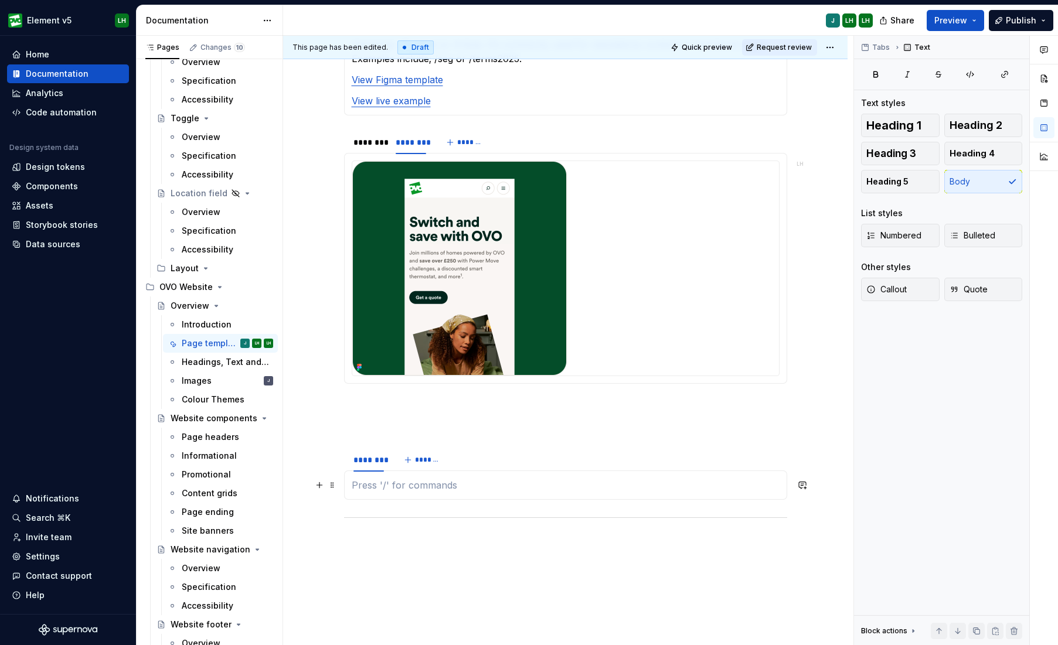
click at [392, 487] on p at bounding box center [566, 485] width 428 height 14
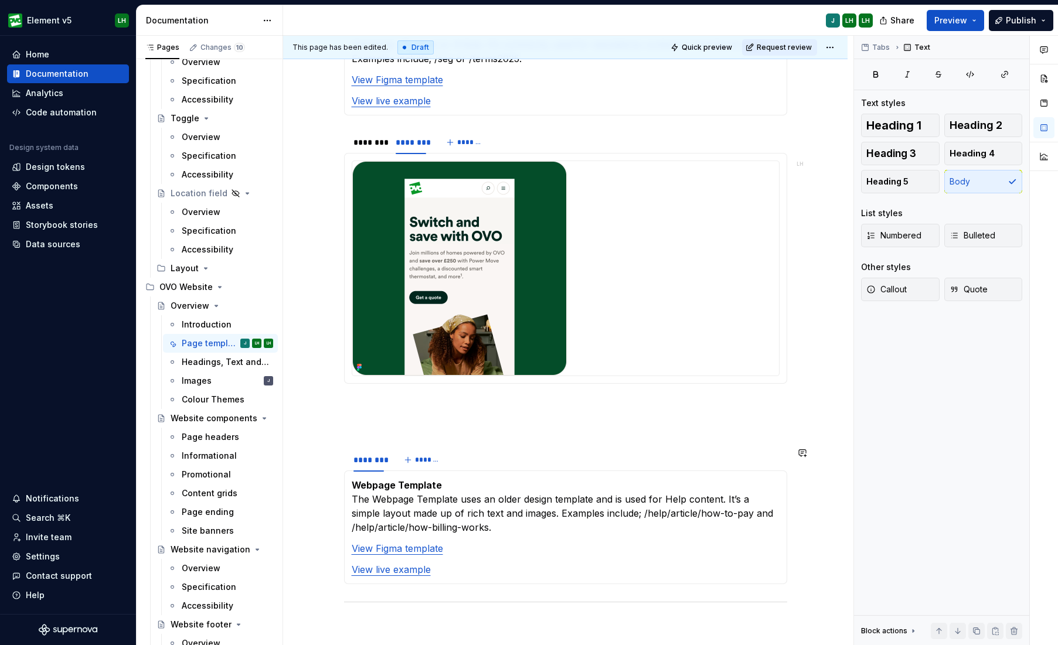
click at [531, 447] on section "******** ******* Webpage Template The Webpage Template uses an older design tem…" at bounding box center [565, 515] width 443 height 137
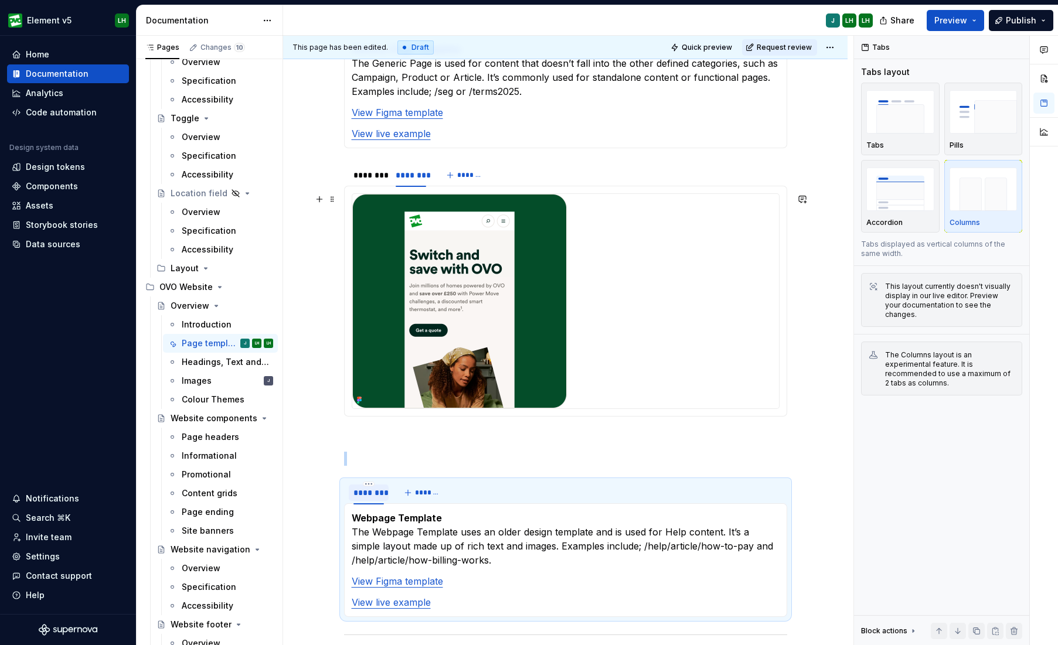
scroll to position [1334, 0]
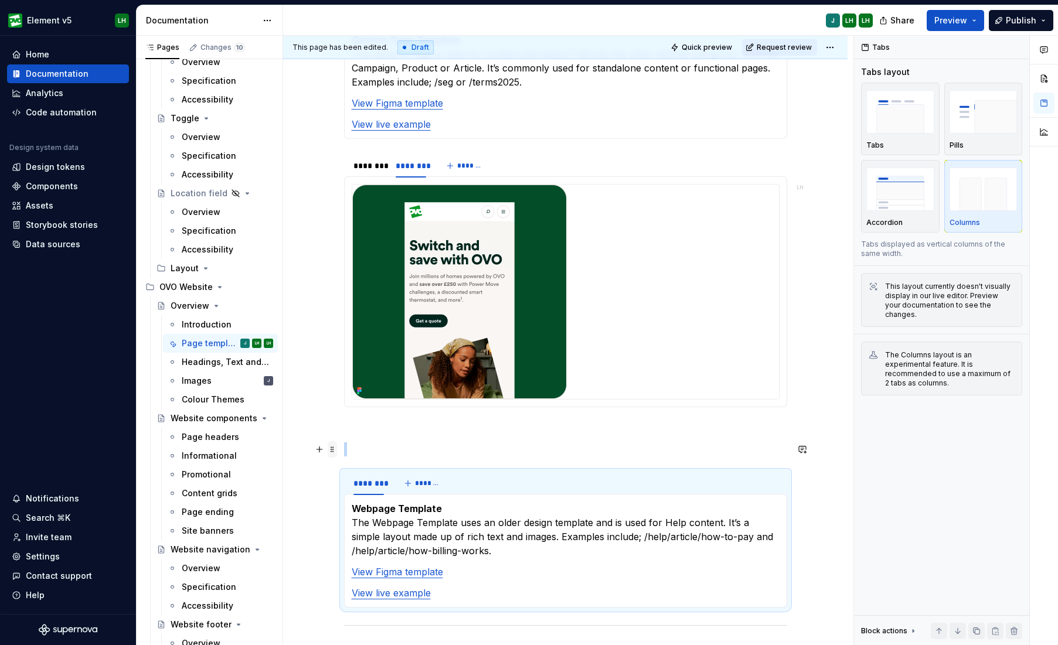
click at [337, 448] on span at bounding box center [332, 449] width 9 height 16
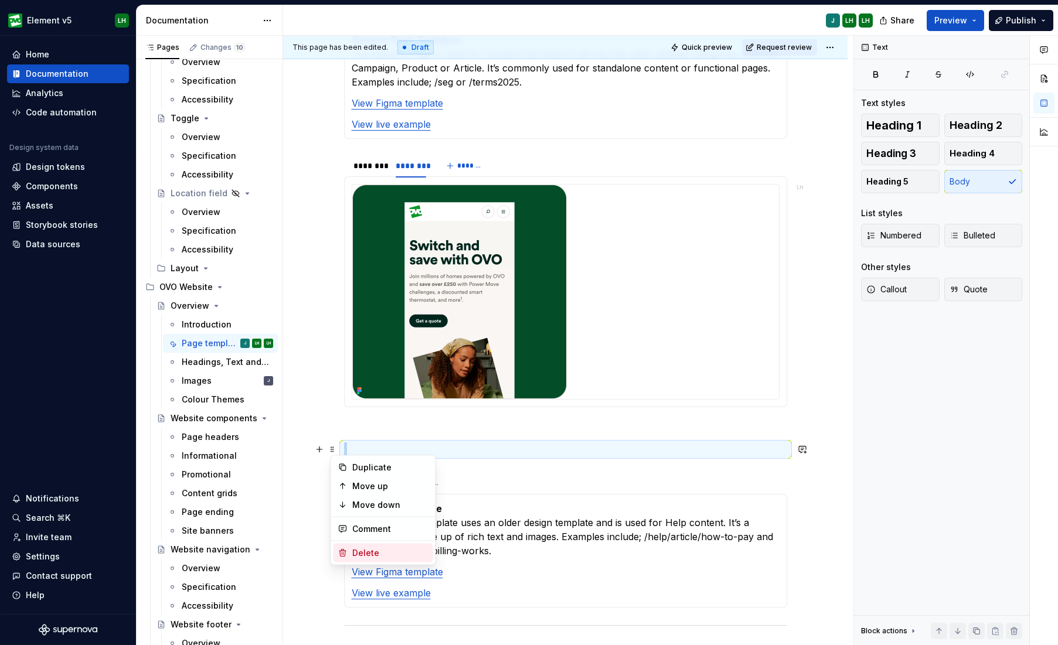
click at [379, 518] on div "Delete" at bounding box center [390, 553] width 76 height 12
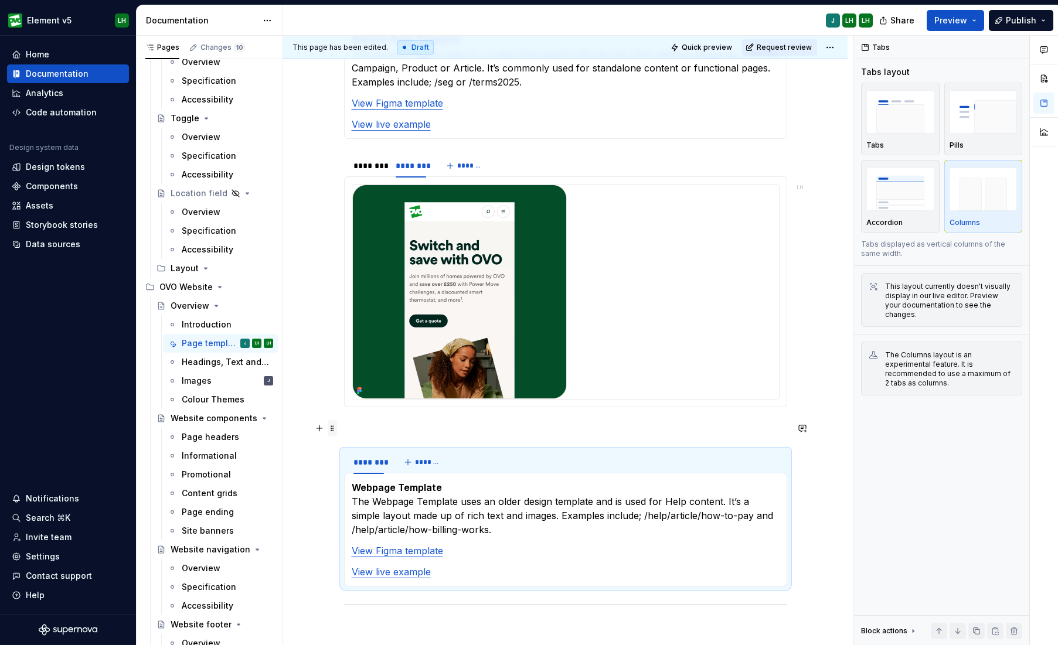
click at [335, 429] on span at bounding box center [332, 428] width 9 height 16
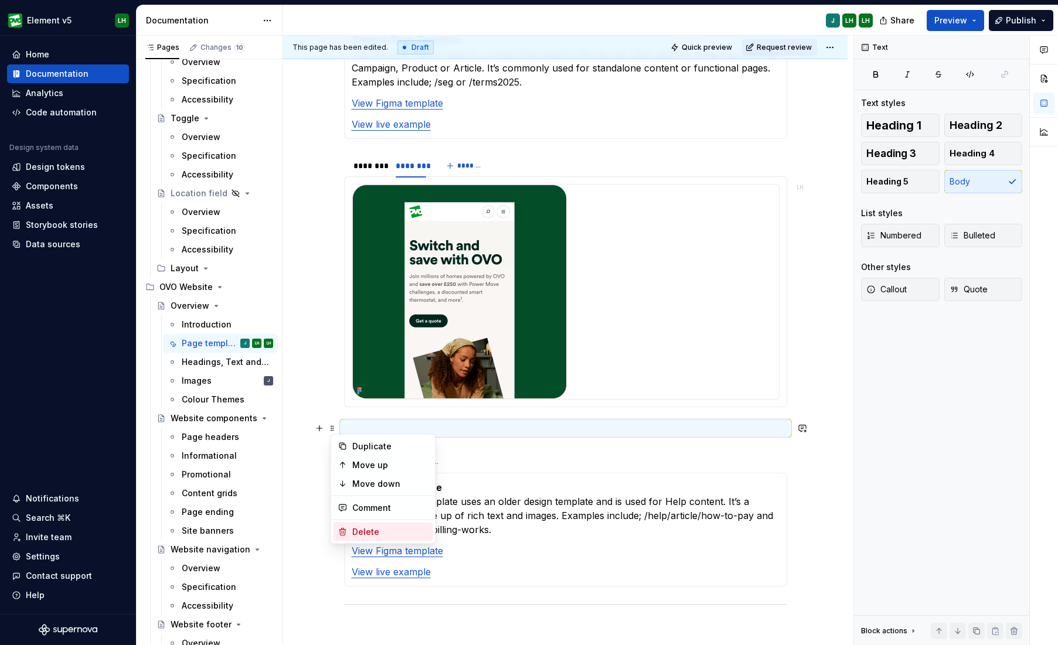
click at [368, 518] on div "Delete" at bounding box center [390, 532] width 76 height 12
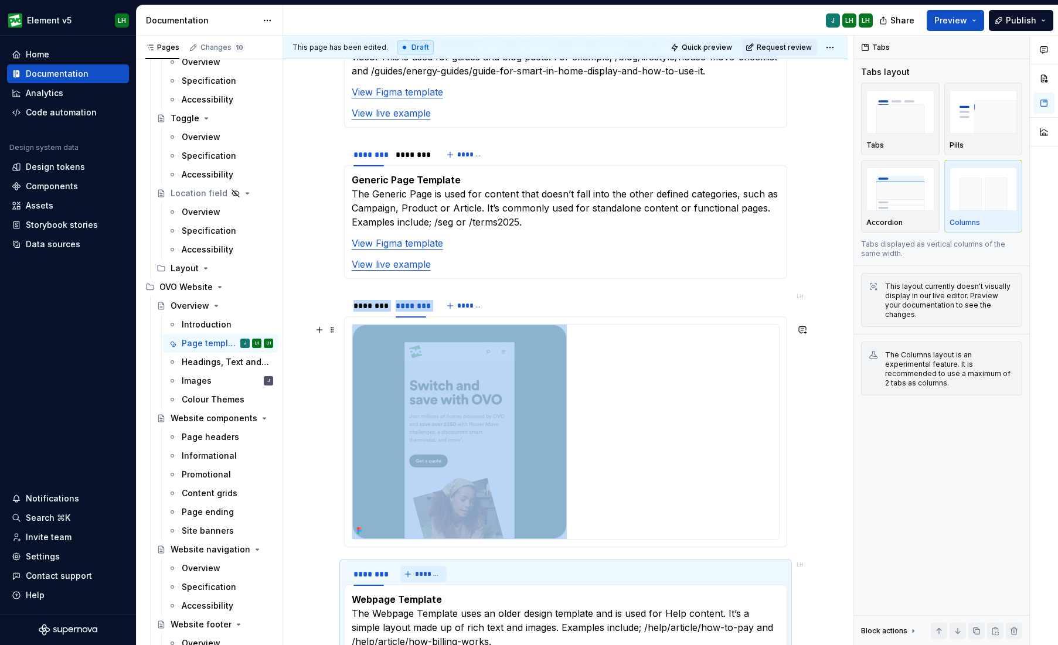
scroll to position [1403, 0]
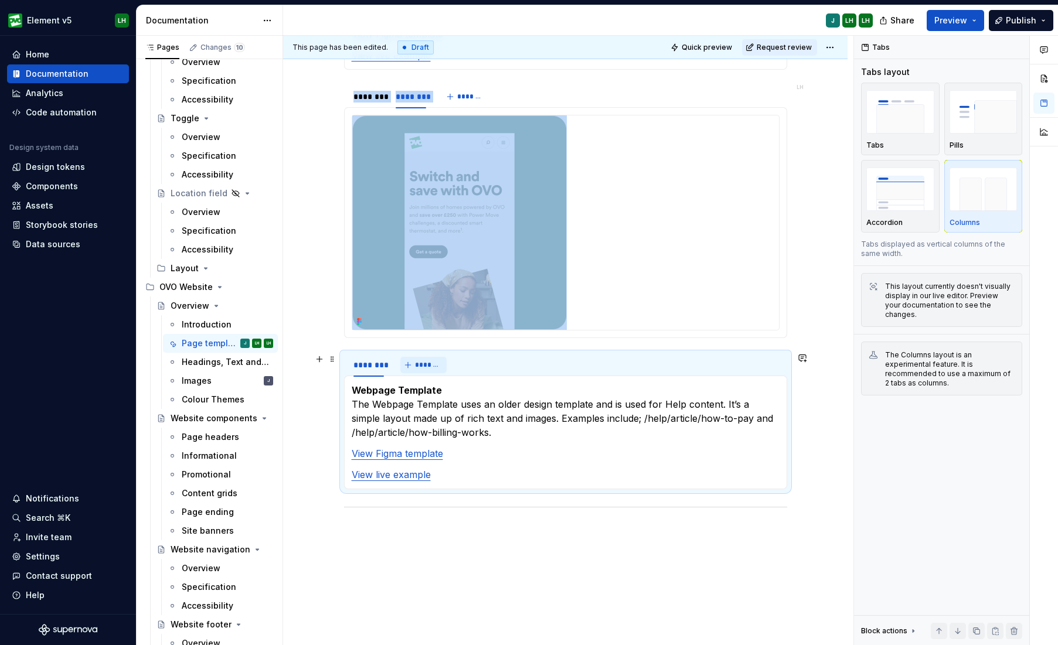
click at [429, 372] on button "*******" at bounding box center [423, 365] width 46 height 16
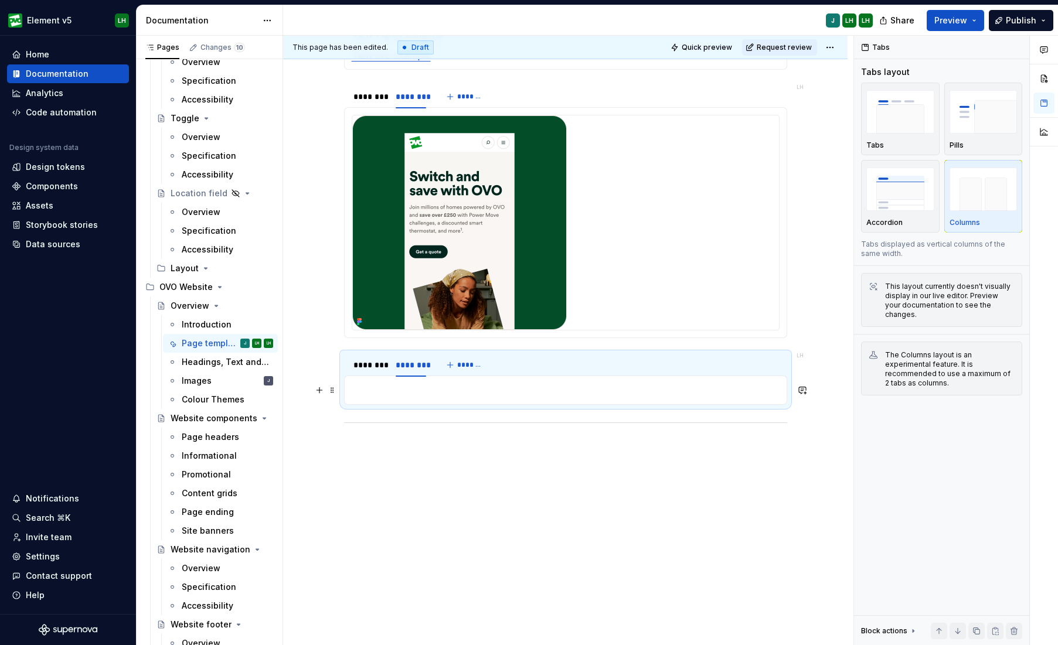
click at [447, 390] on p at bounding box center [566, 390] width 428 height 14
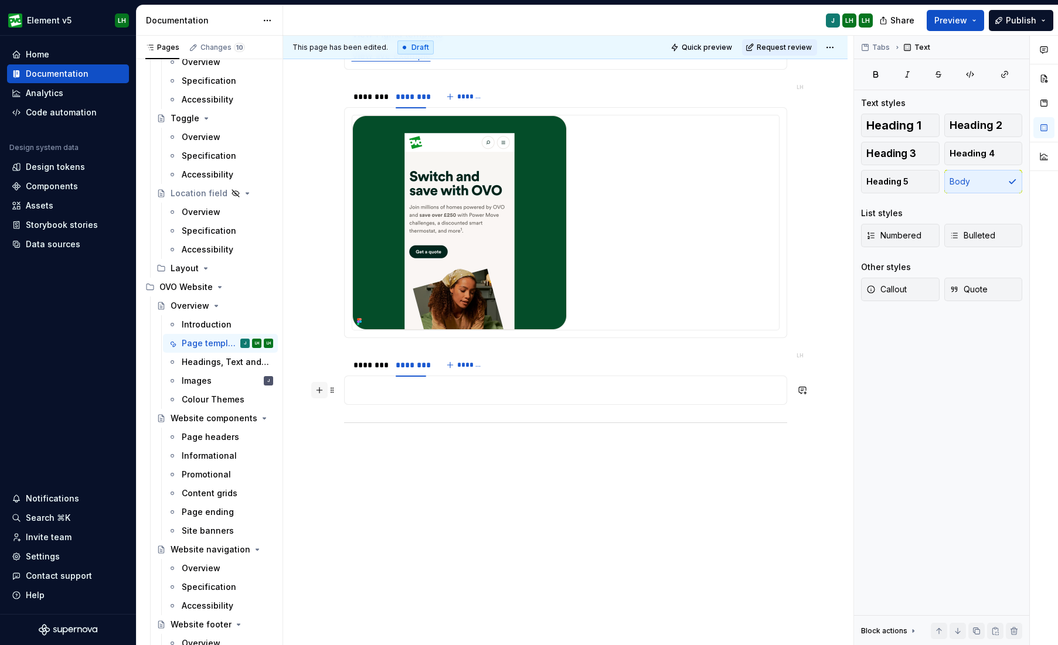
click at [324, 390] on button "button" at bounding box center [319, 390] width 16 height 16
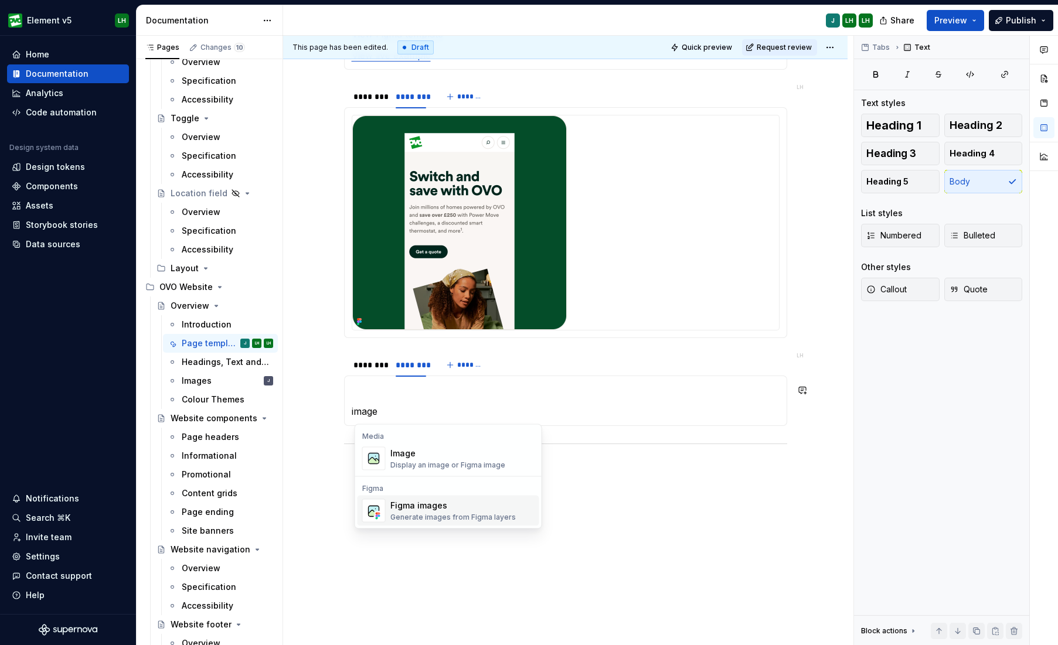
click at [451, 499] on div "Figma images Generate images from Figma layers" at bounding box center [462, 510] width 144 height 23
click at [369, 386] on p at bounding box center [566, 390] width 428 height 14
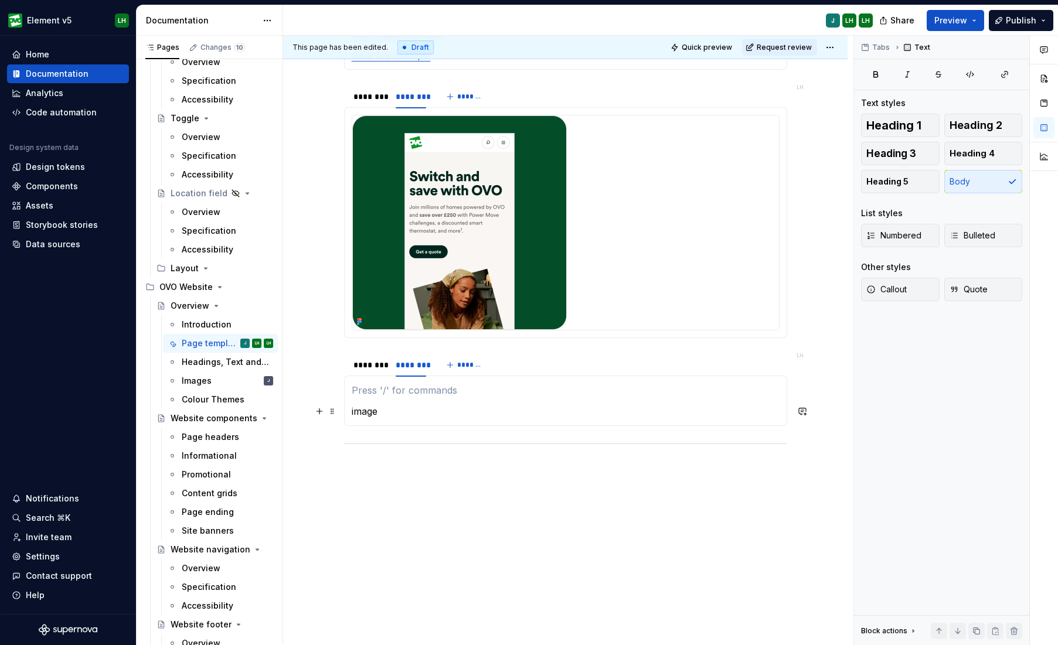
click at [379, 408] on p "image" at bounding box center [566, 411] width 428 height 14
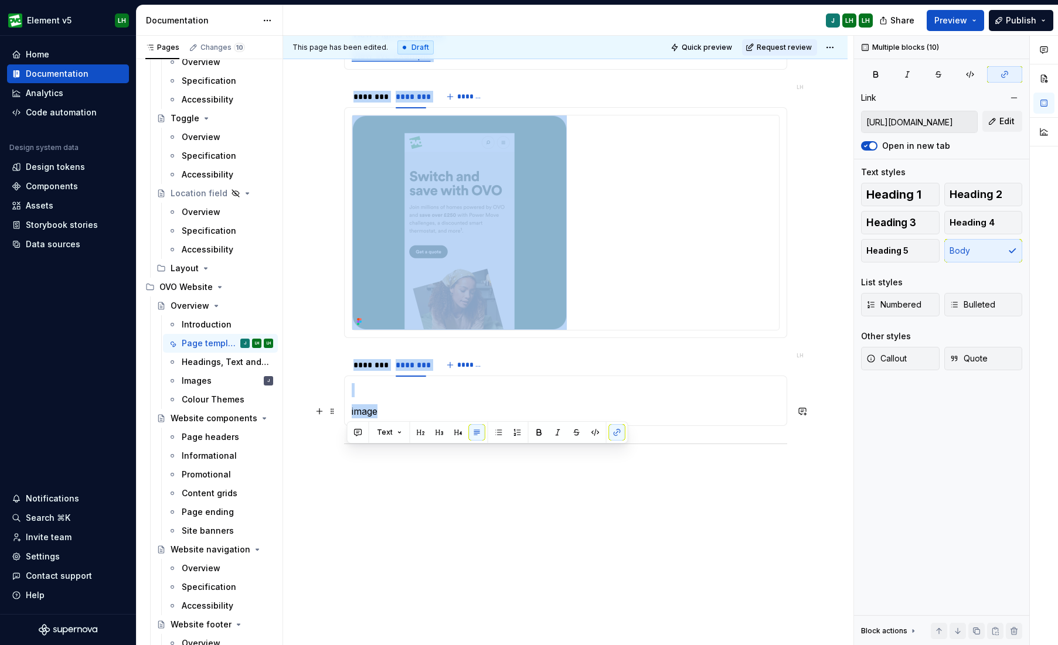
click at [379, 408] on p "image" at bounding box center [566, 411] width 428 height 14
click at [370, 412] on p "image" at bounding box center [566, 411] width 428 height 14
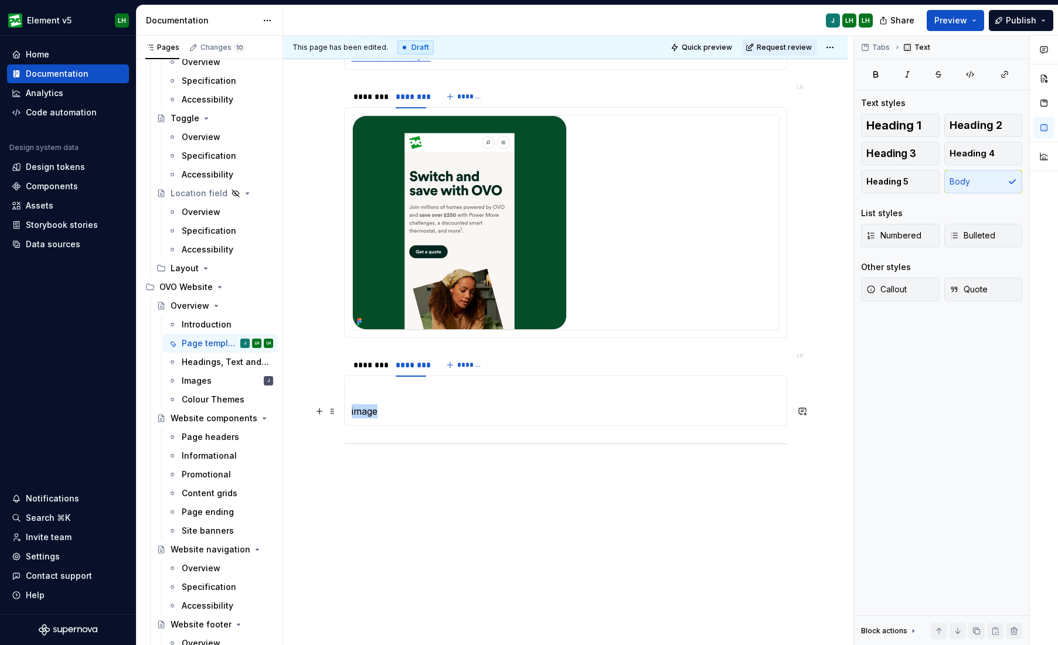
click at [370, 412] on p "image" at bounding box center [566, 411] width 428 height 14
click at [325, 389] on button "button" at bounding box center [319, 390] width 16 height 16
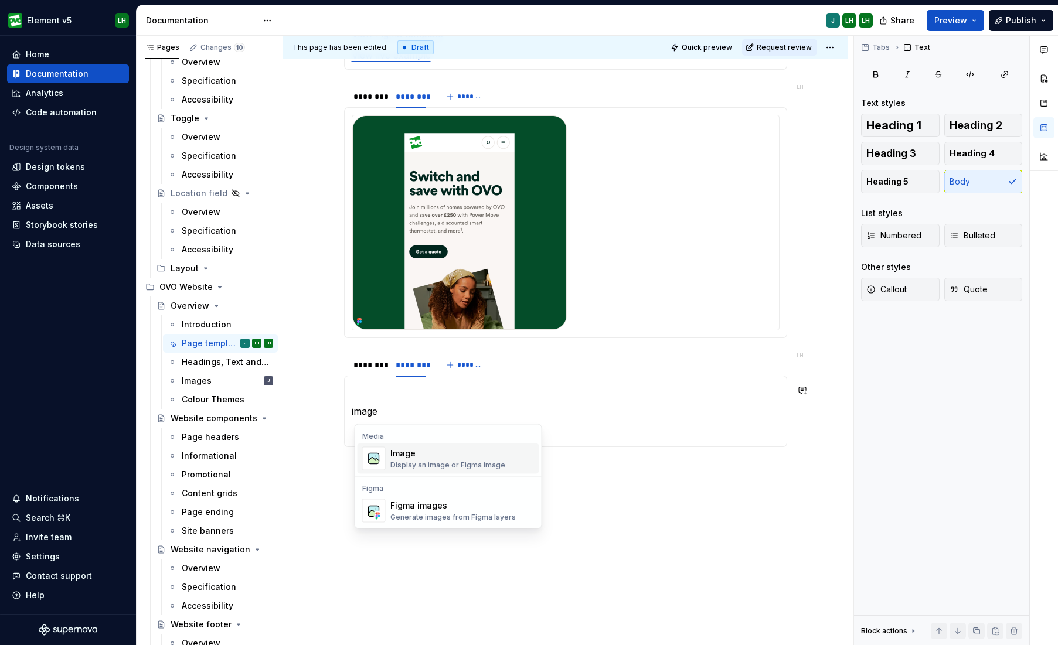
click at [429, 461] on div "Display an image or Figma image" at bounding box center [447, 465] width 115 height 9
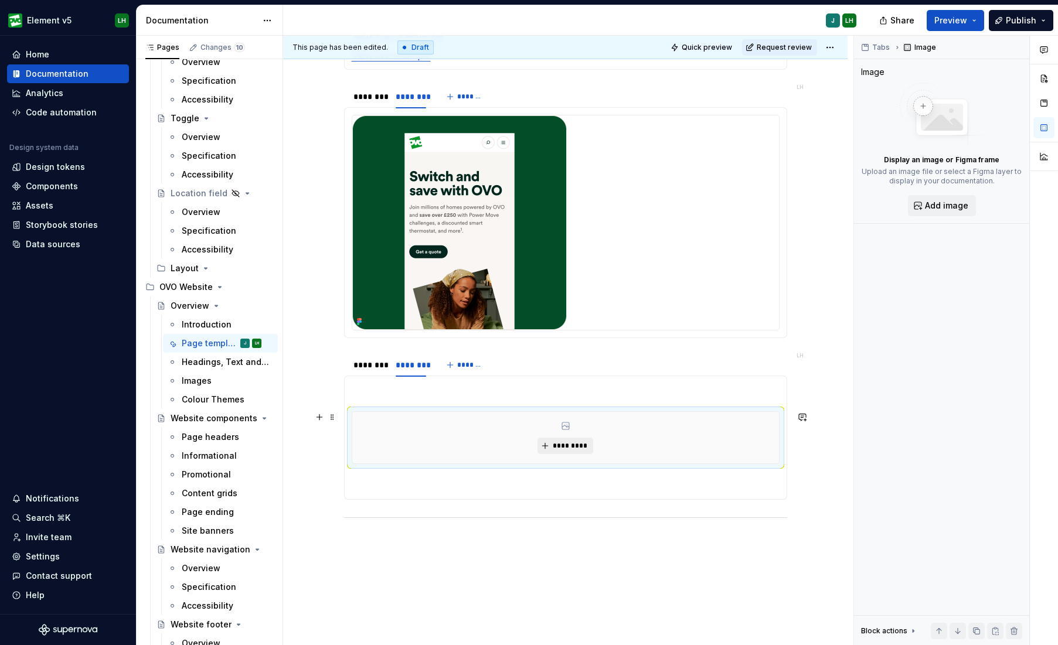
click at [556, 444] on span "*********" at bounding box center [570, 445] width 36 height 9
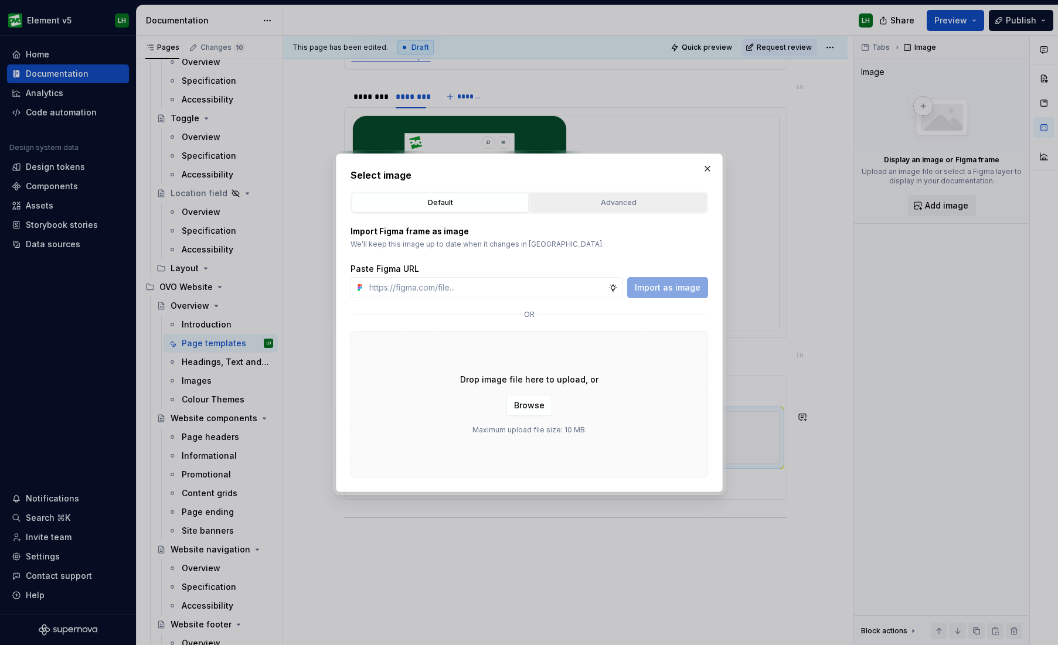
type textarea "*"
click at [570, 197] on div "Advanced" at bounding box center [618, 203] width 169 height 12
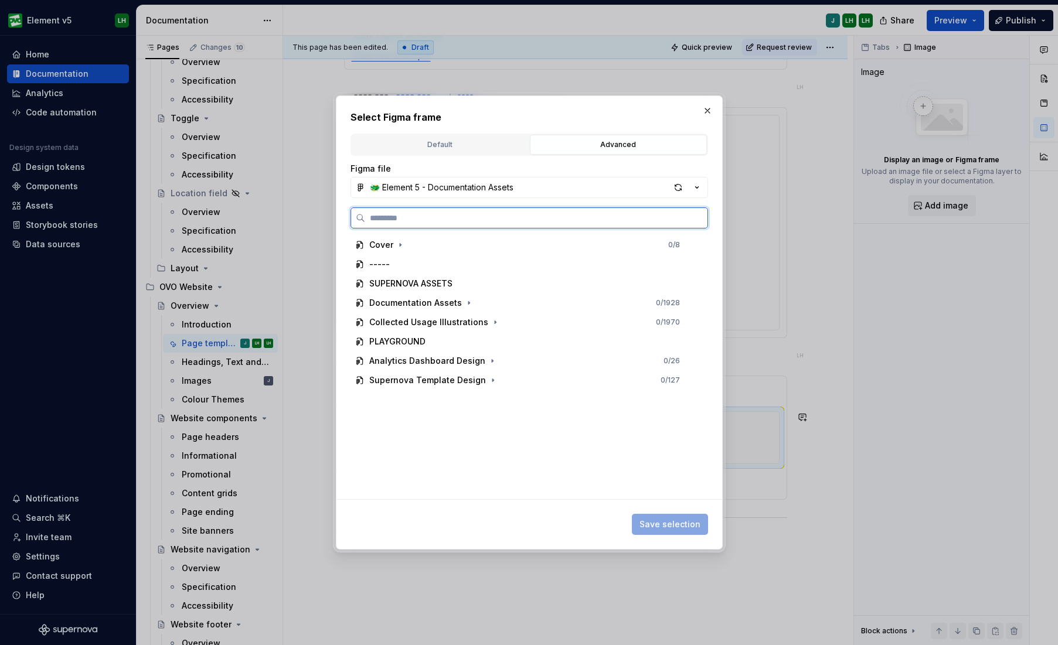
click at [479, 215] on input "search" at bounding box center [536, 218] width 342 height 12
type input "*******"
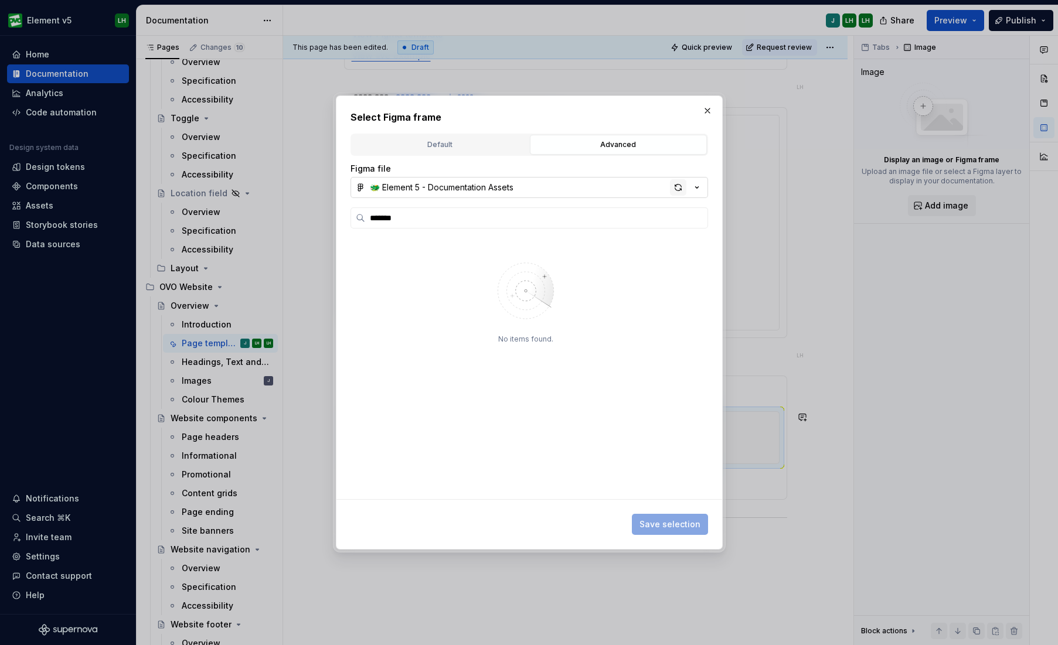
click at [670, 183] on div "button" at bounding box center [678, 187] width 16 height 16
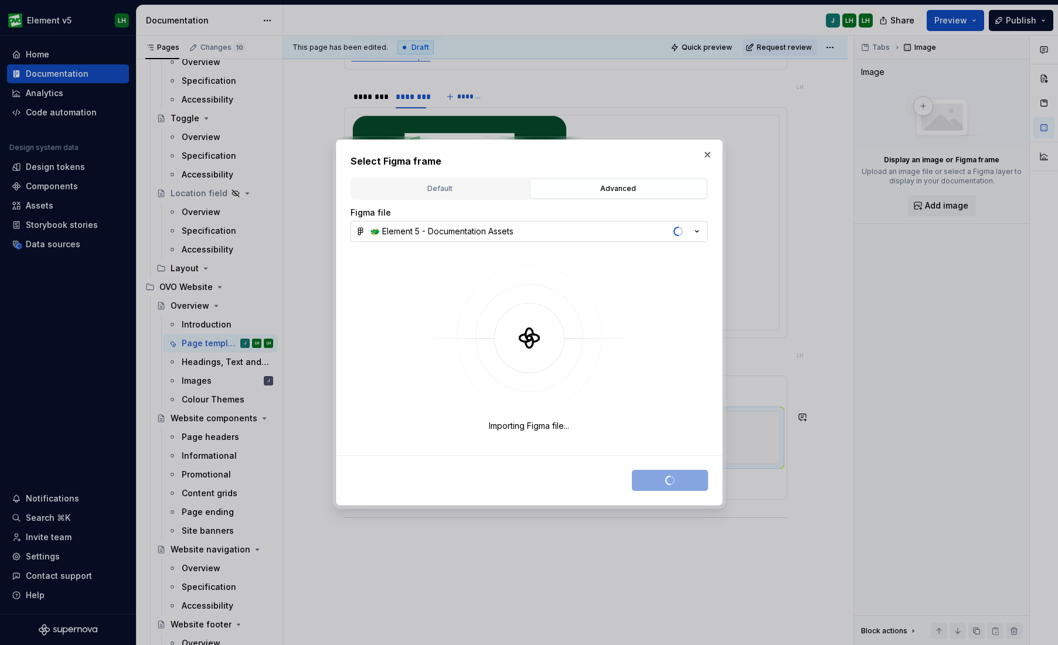
type textarea "*"
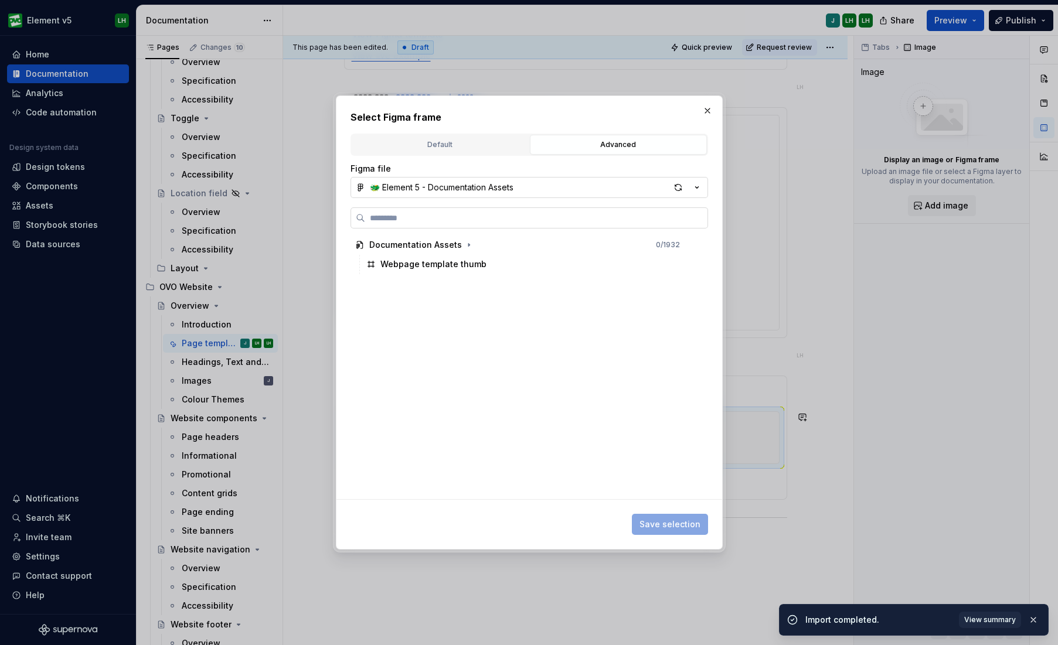
click at [458, 220] on input "search" at bounding box center [536, 218] width 342 height 12
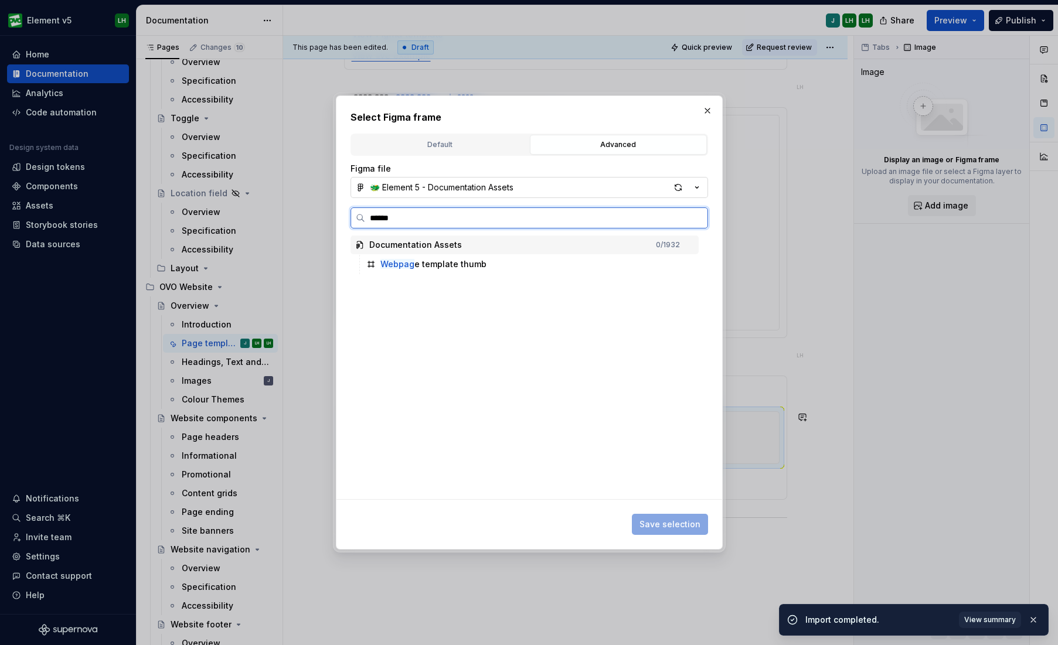
type input "*******"
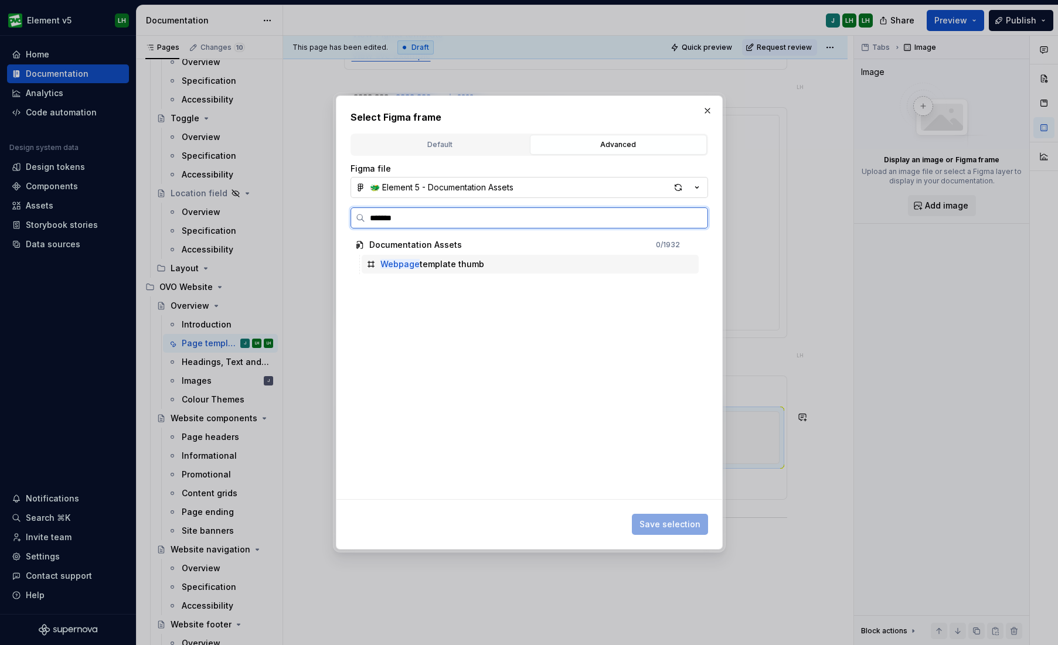
click at [455, 258] on div "Webpage template thumb" at bounding box center [432, 264] width 104 height 12
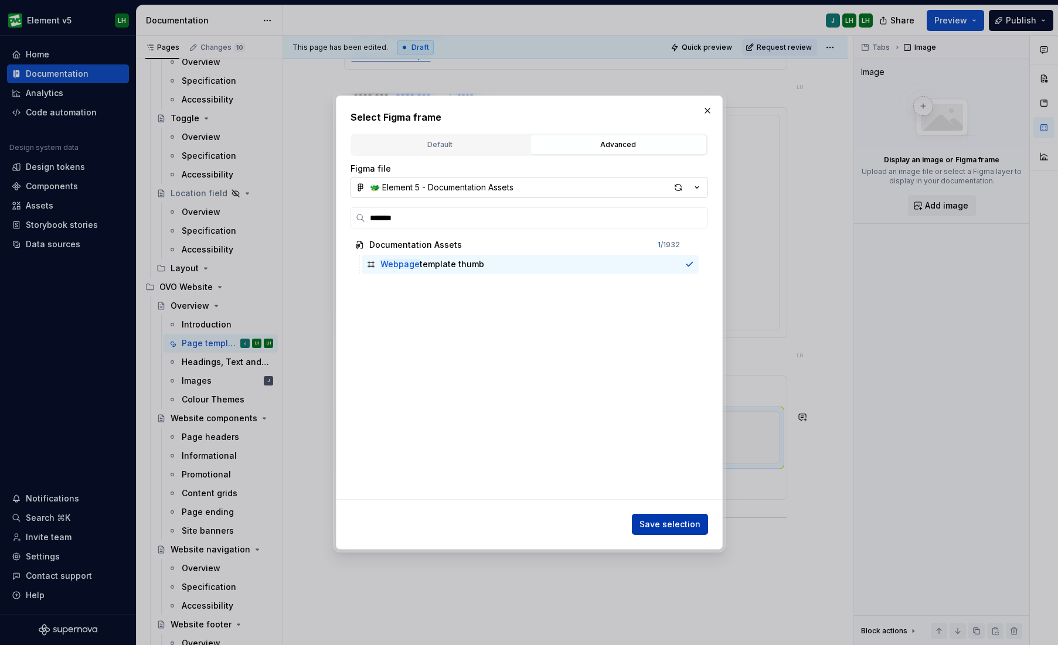
click at [692, 518] on span "Save selection" at bounding box center [669, 525] width 61 height 12
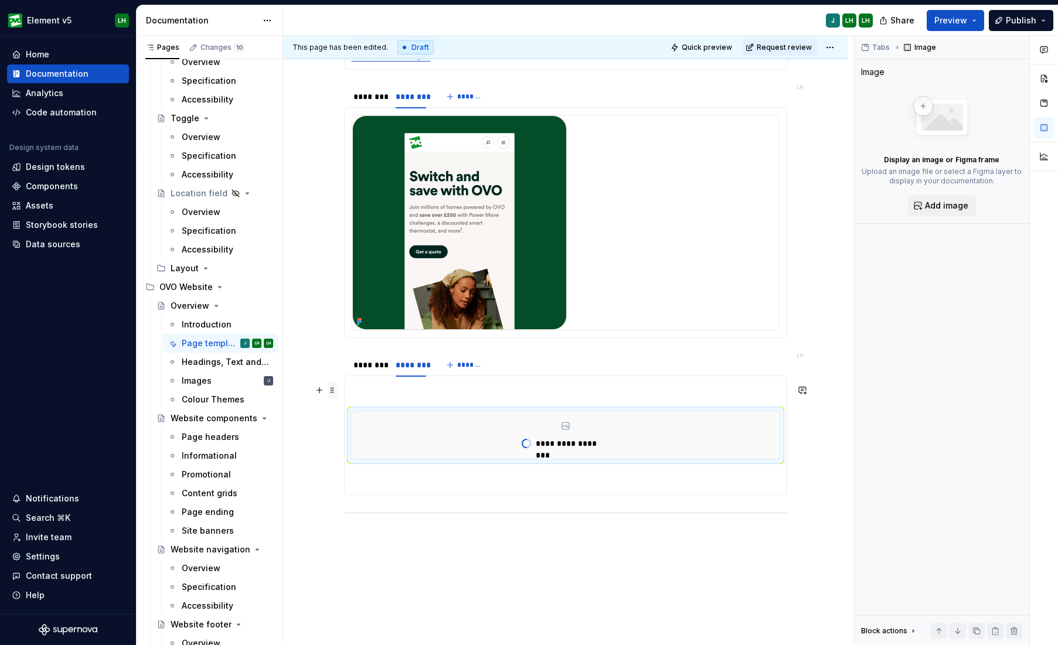
click at [336, 388] on span at bounding box center [332, 390] width 9 height 16
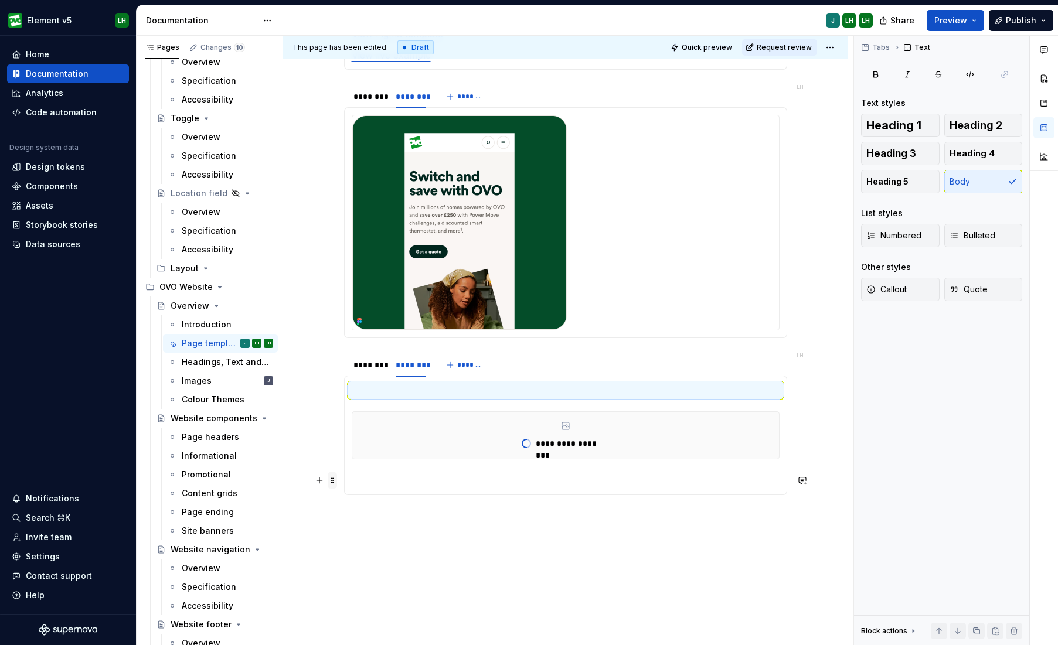
click at [332, 475] on span at bounding box center [332, 480] width 9 height 16
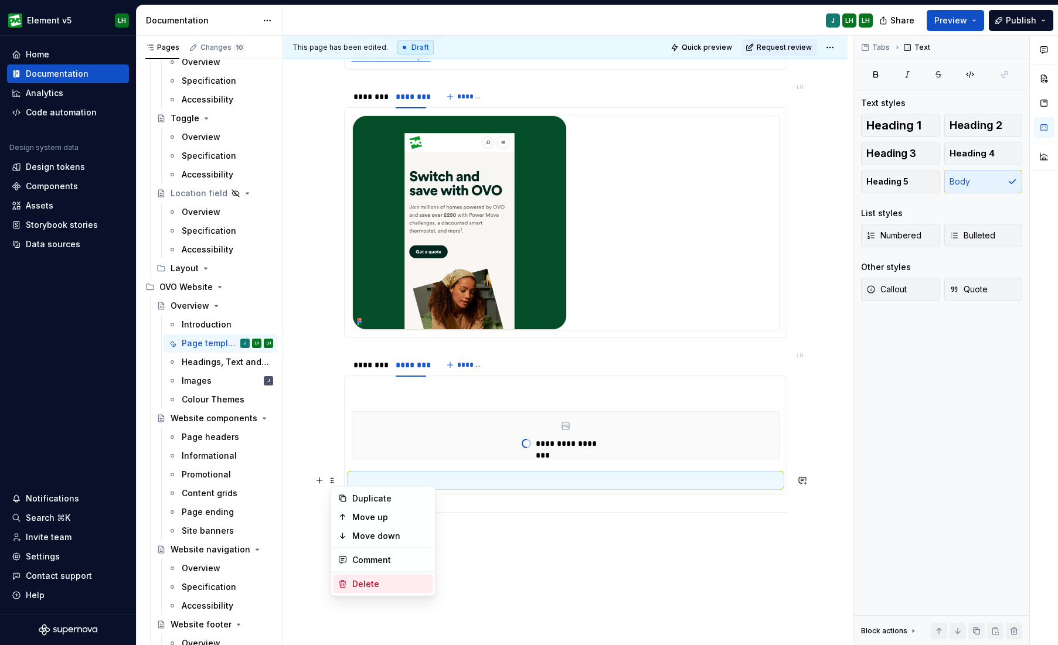
click at [416, 518] on div "Delete" at bounding box center [390, 585] width 76 height 12
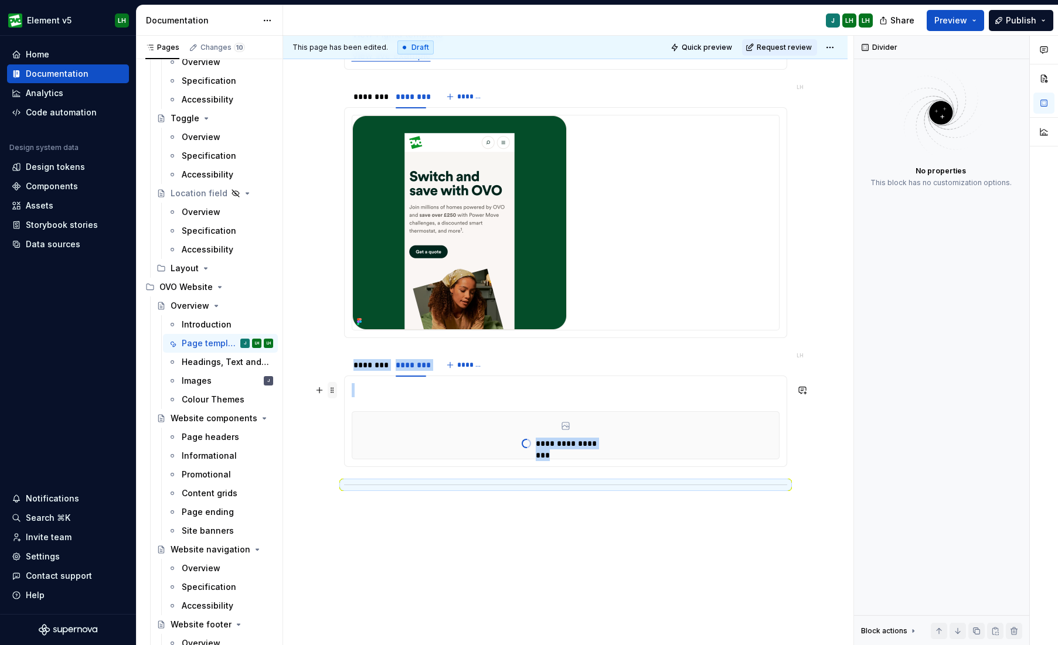
click at [337, 392] on span at bounding box center [332, 390] width 9 height 16
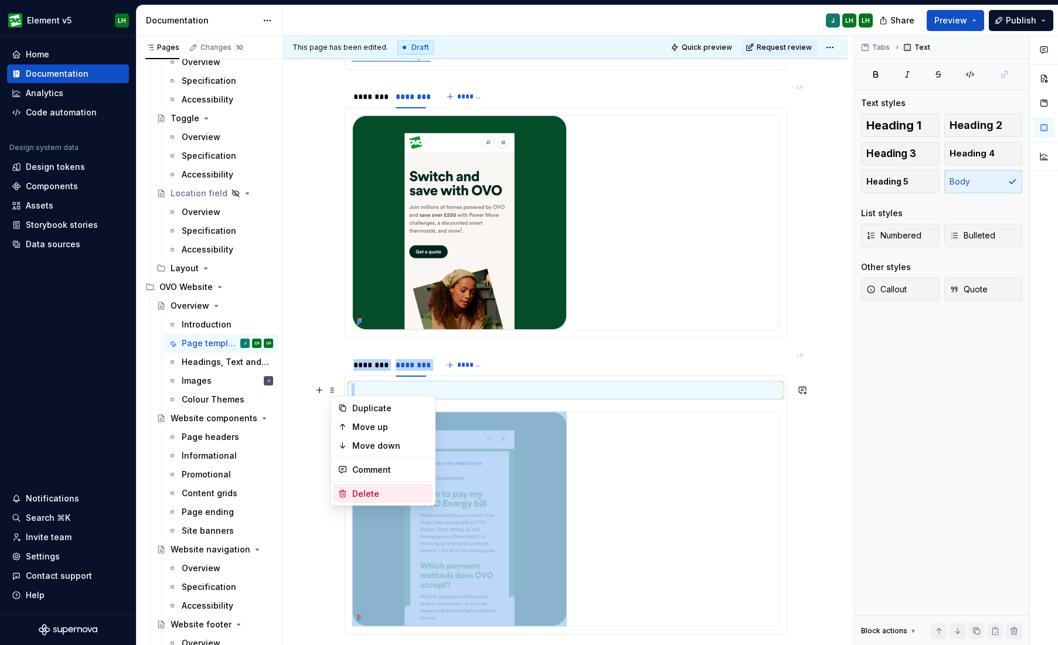
click at [368, 496] on div "Delete" at bounding box center [390, 494] width 76 height 12
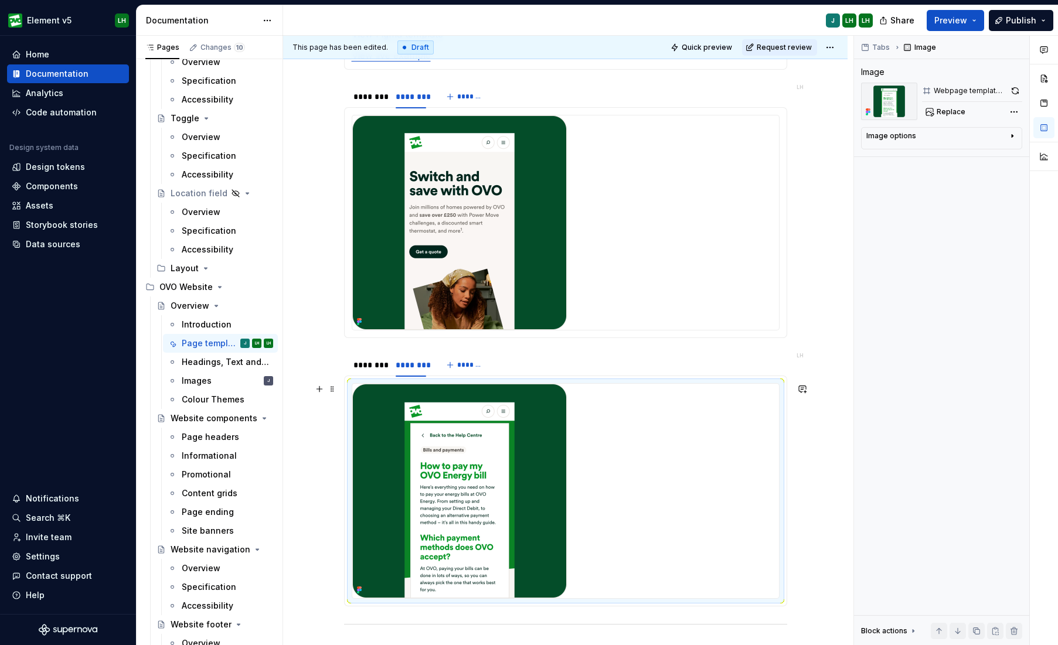
scroll to position [1461, 0]
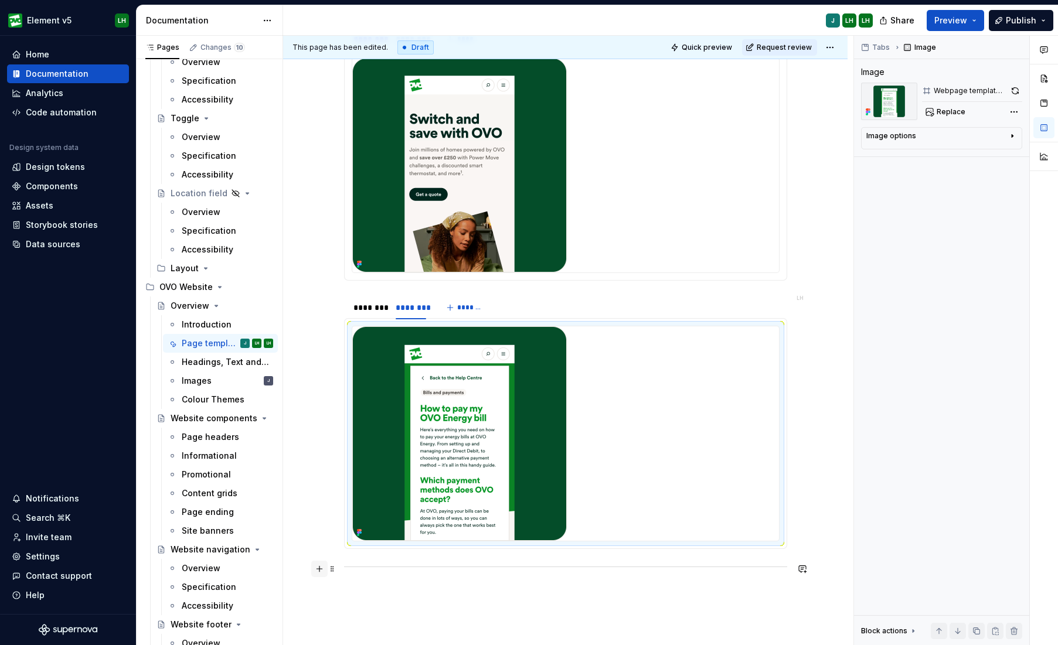
click at [328, 518] on button "button" at bounding box center [319, 569] width 16 height 16
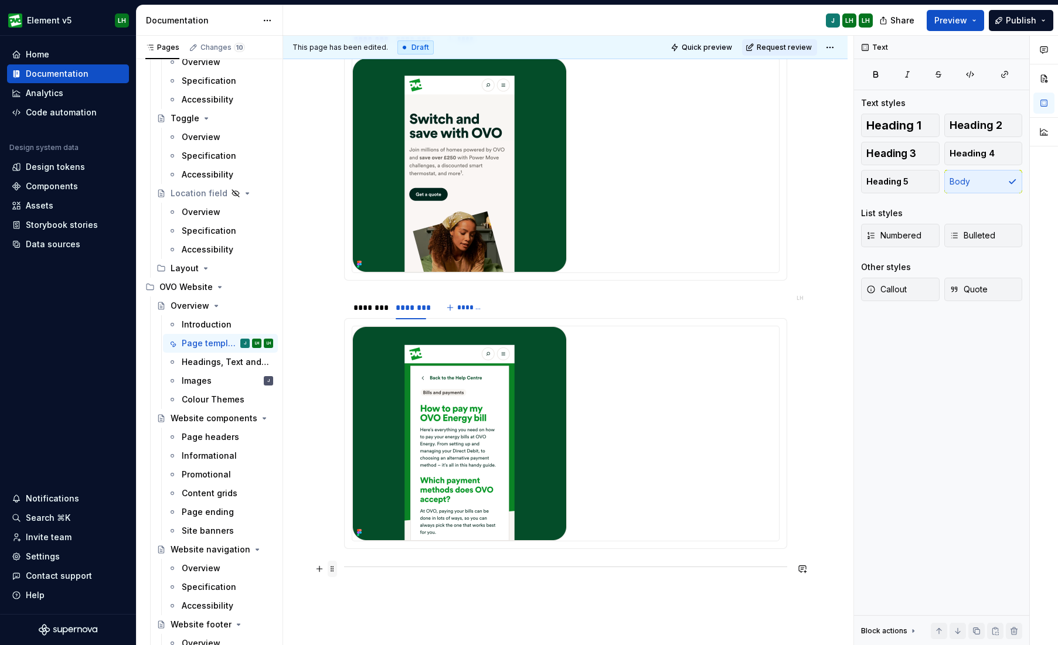
click at [335, 518] on span at bounding box center [332, 569] width 9 height 16
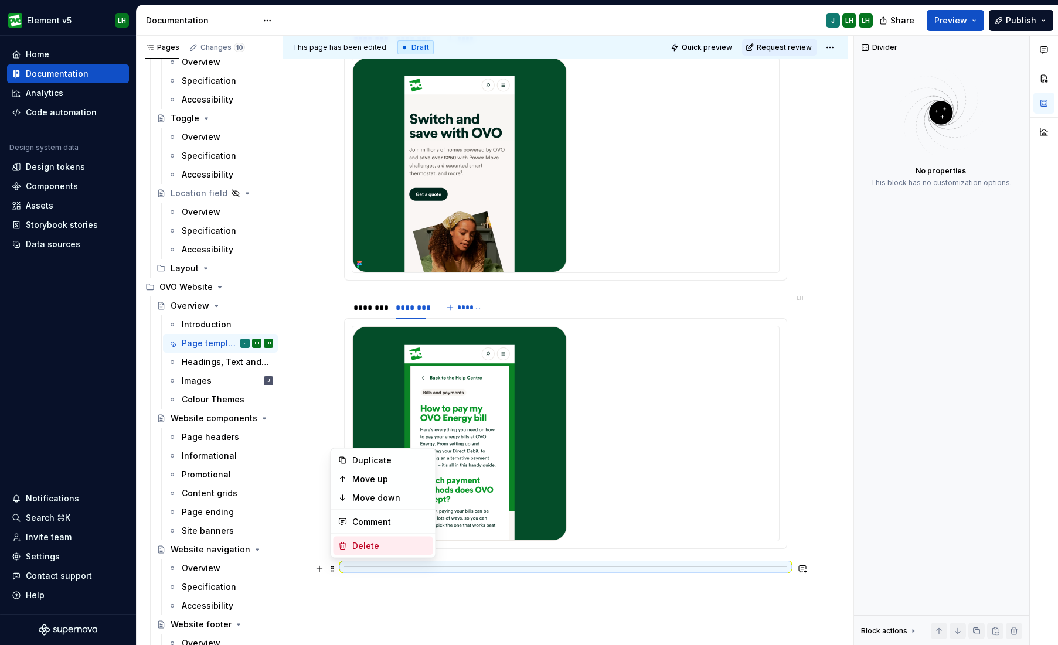
click at [371, 518] on div "Delete" at bounding box center [390, 546] width 76 height 12
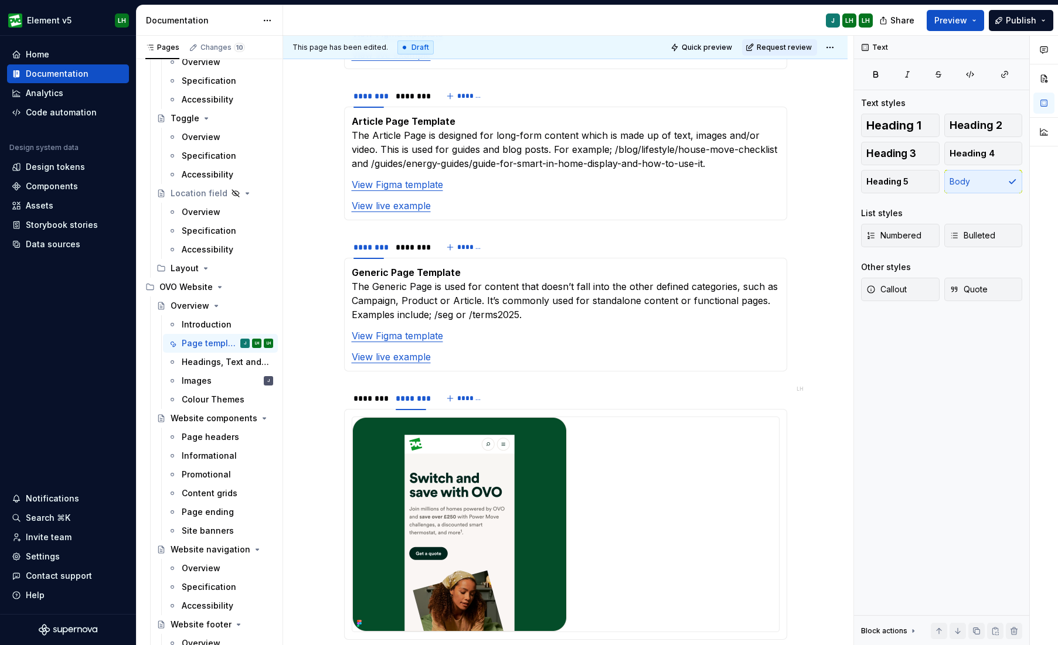
scroll to position [1424, 0]
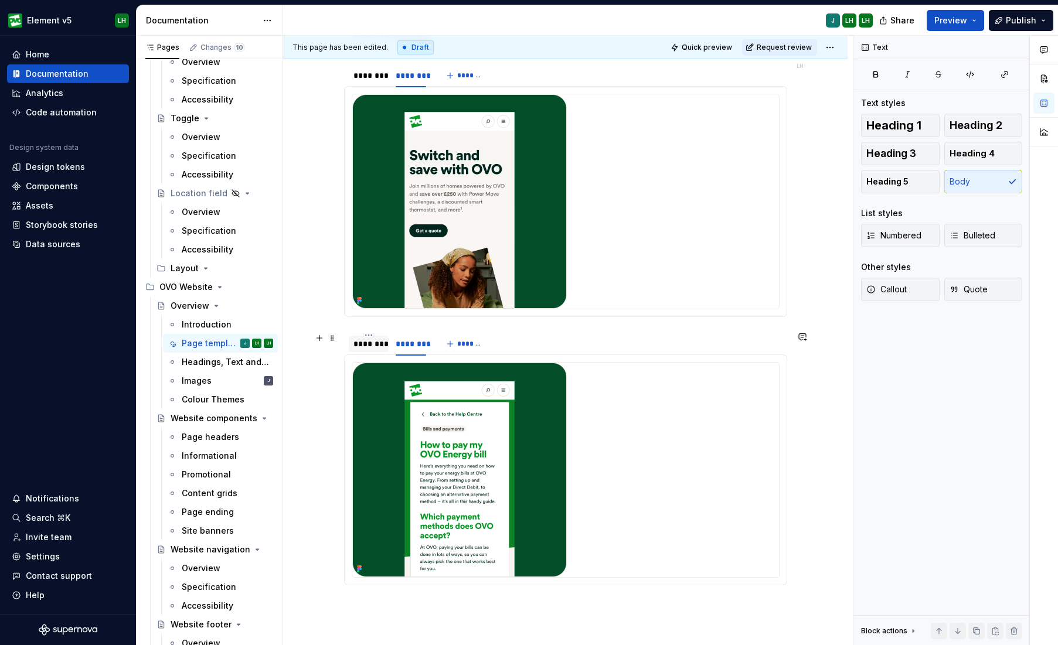
click at [374, 342] on div "********" at bounding box center [368, 344] width 30 height 12
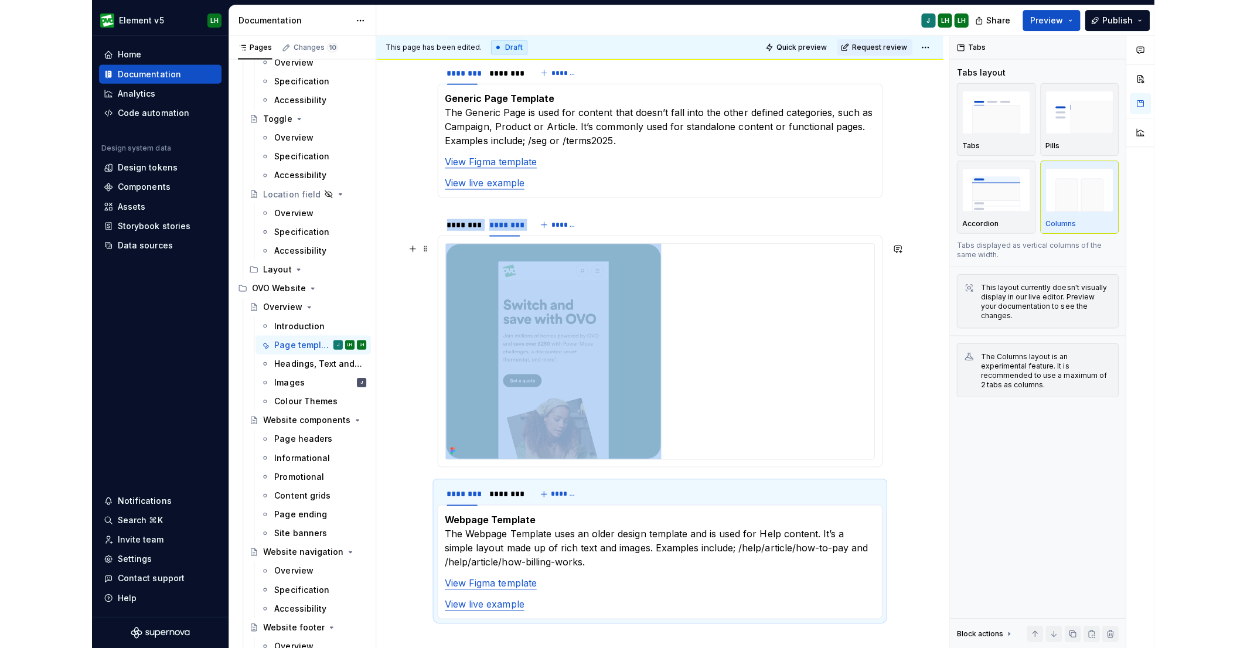
scroll to position [1249, 0]
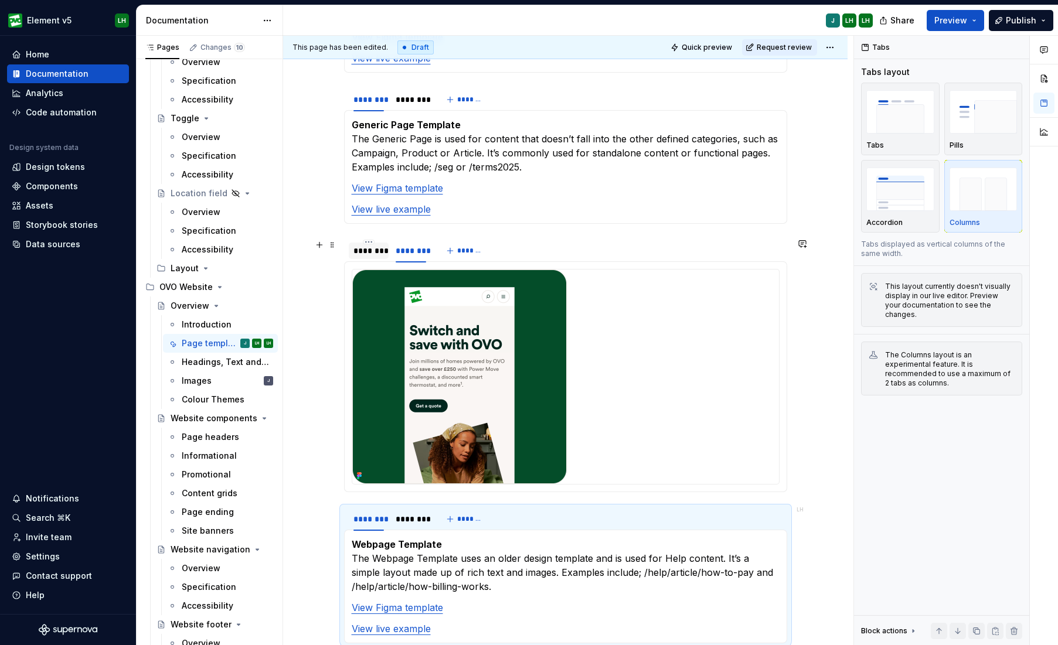
click at [376, 254] on div "********" at bounding box center [368, 251] width 30 height 12
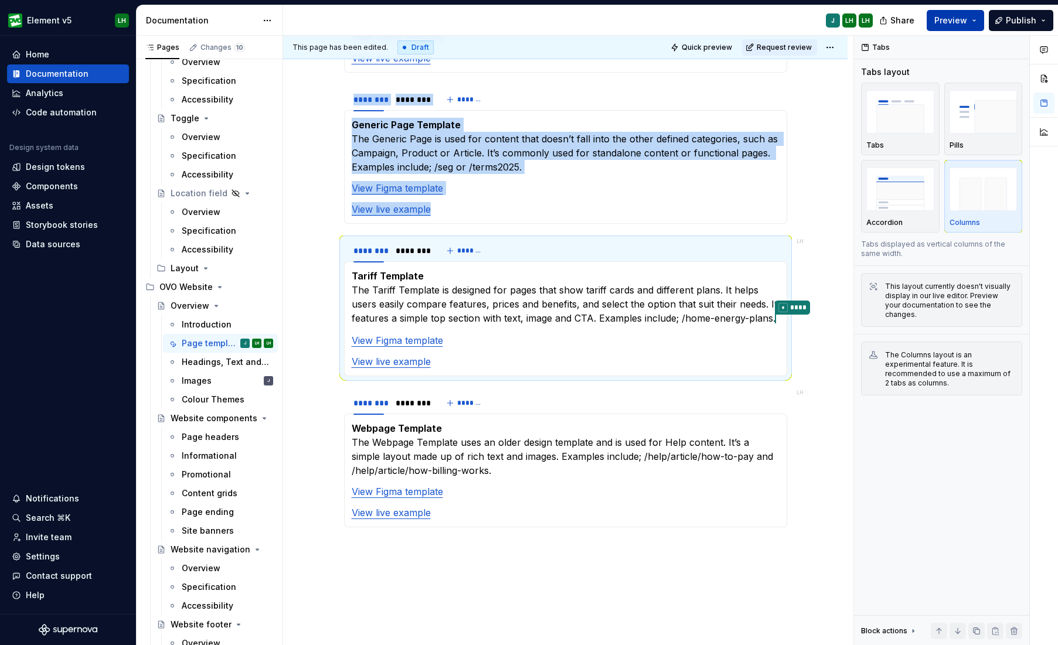
click at [972, 24] on button "Preview" at bounding box center [955, 20] width 57 height 21
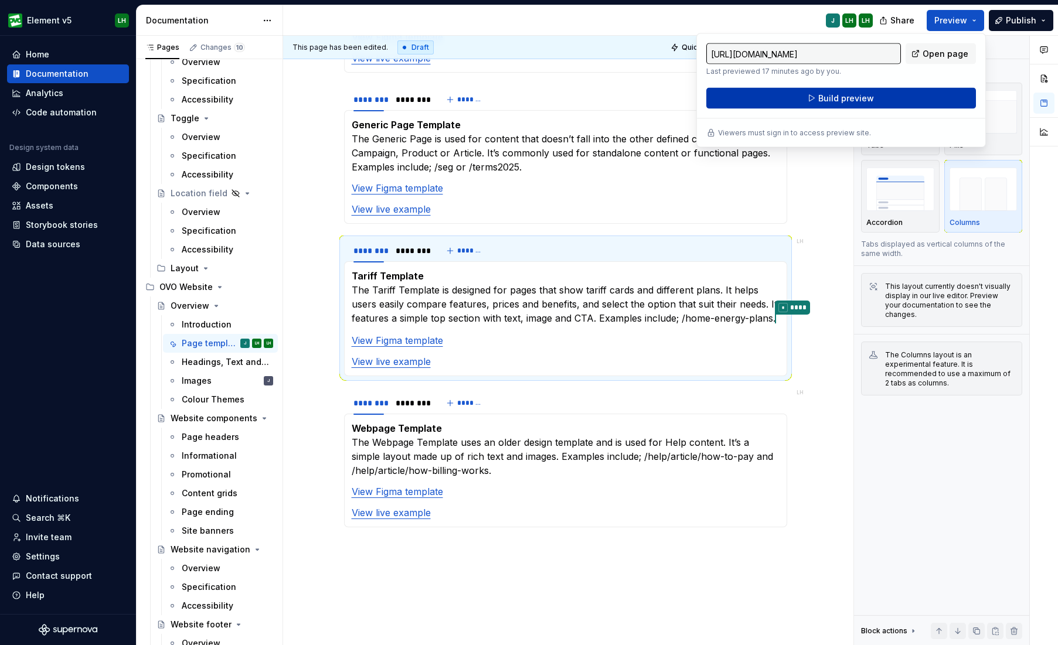
click at [930, 98] on button "Build preview" at bounding box center [841, 98] width 270 height 21
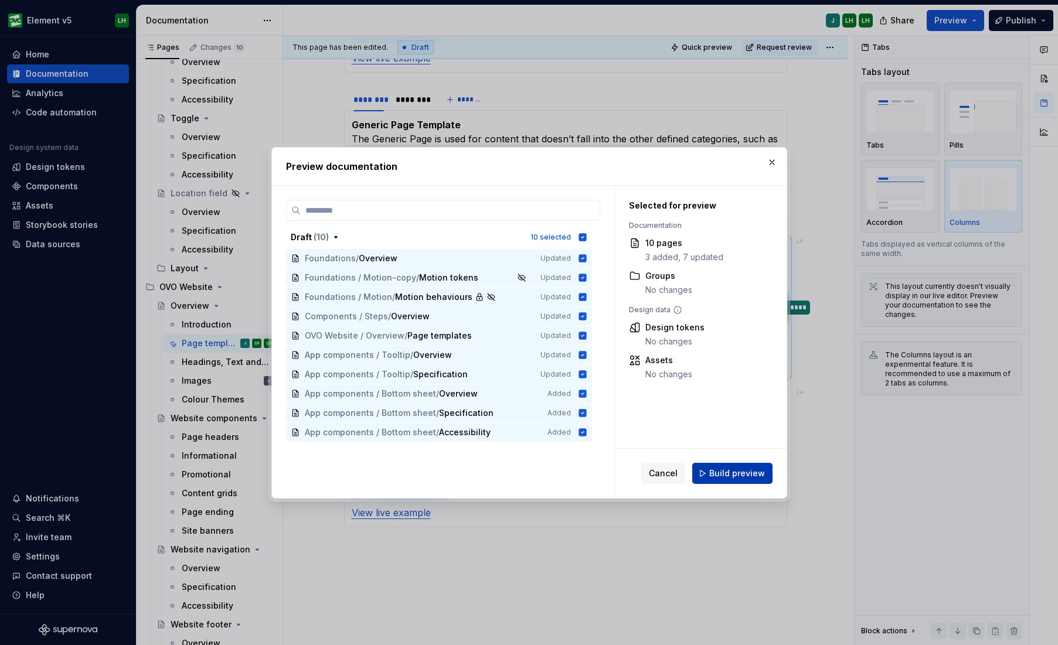
click at [764, 479] on button "Build preview" at bounding box center [732, 473] width 80 height 21
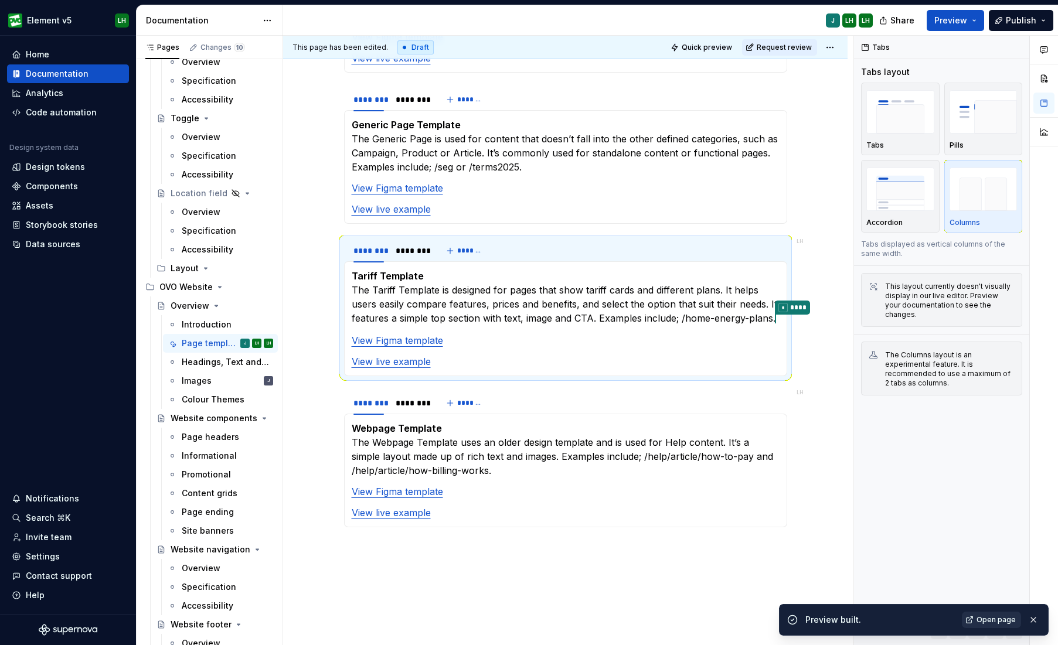
click at [998, 518] on span "Open page" at bounding box center [995, 619] width 39 height 9
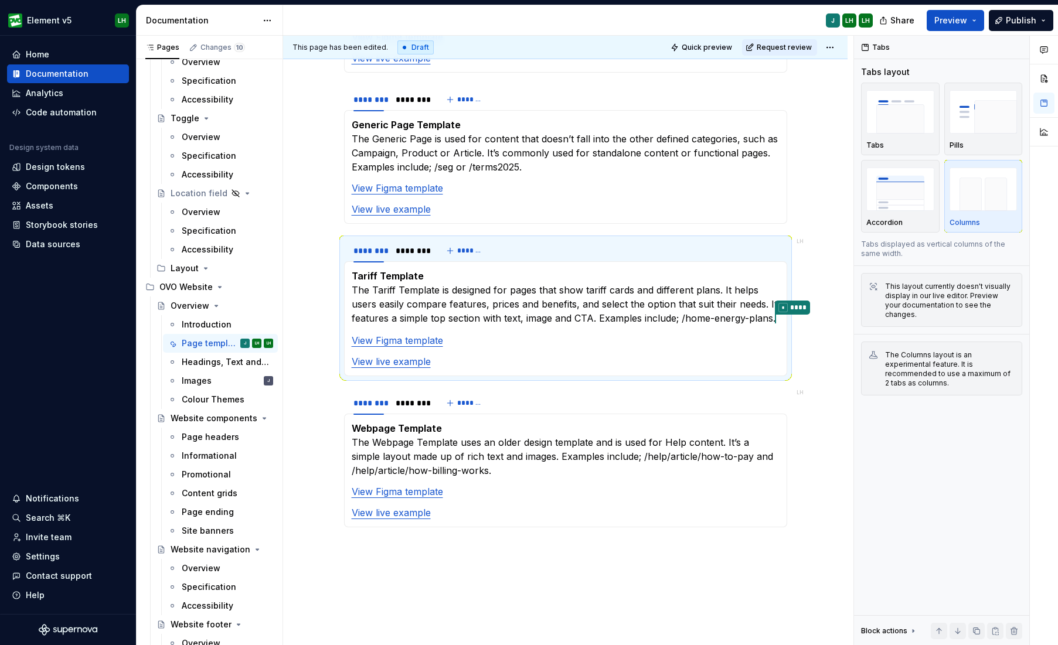
type textarea "*"
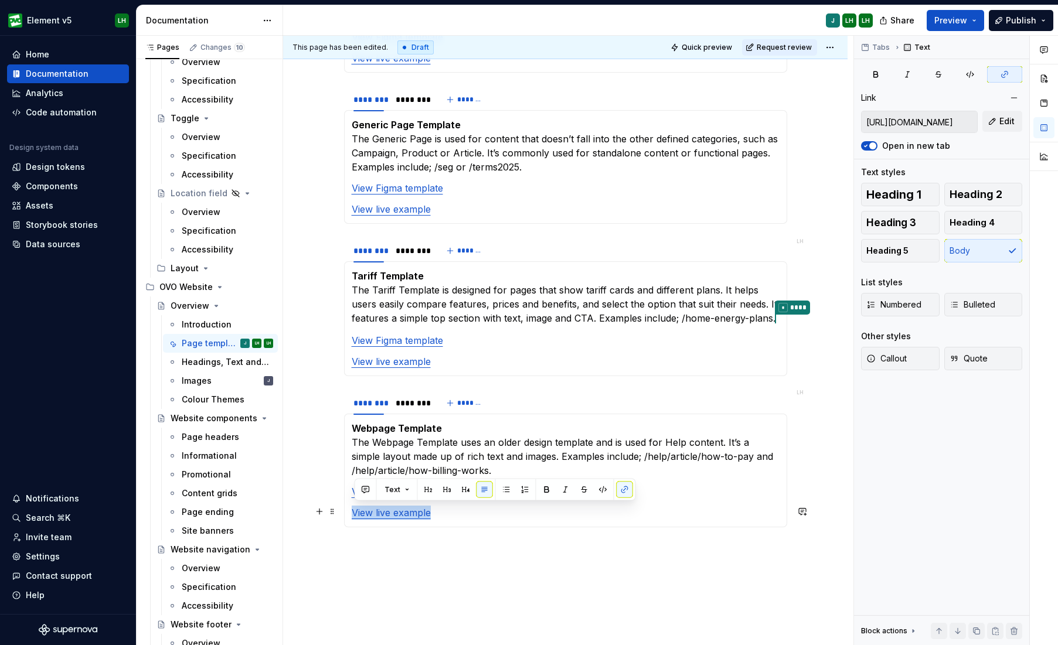
drag, startPoint x: 445, startPoint y: 515, endPoint x: 350, endPoint y: 516, distance: 95.0
click at [350, 516] on div "Webpage Template The Webpage Template uses an older design template and is used…" at bounding box center [565, 471] width 443 height 114
click at [620, 488] on button "button" at bounding box center [625, 490] width 16 height 16
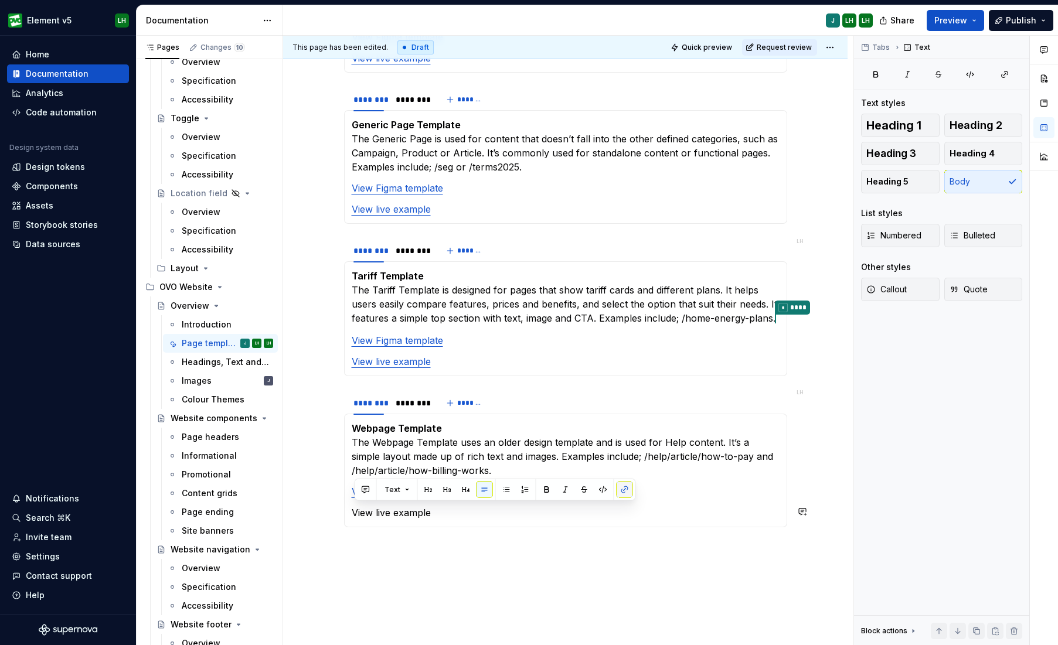
click at [620, 492] on button "button" at bounding box center [625, 490] width 16 height 16
click at [607, 503] on section-item-column "Webpage Template The Webpage Template uses an older design template and is used…" at bounding box center [566, 470] width 428 height 98
click at [421, 517] on p "View live example" at bounding box center [566, 513] width 428 height 14
drag, startPoint x: 440, startPoint y: 510, endPoint x: 349, endPoint y: 515, distance: 91.0
click at [349, 515] on div "Webpage Template The Webpage Template uses an older design template and is used…" at bounding box center [565, 471] width 443 height 114
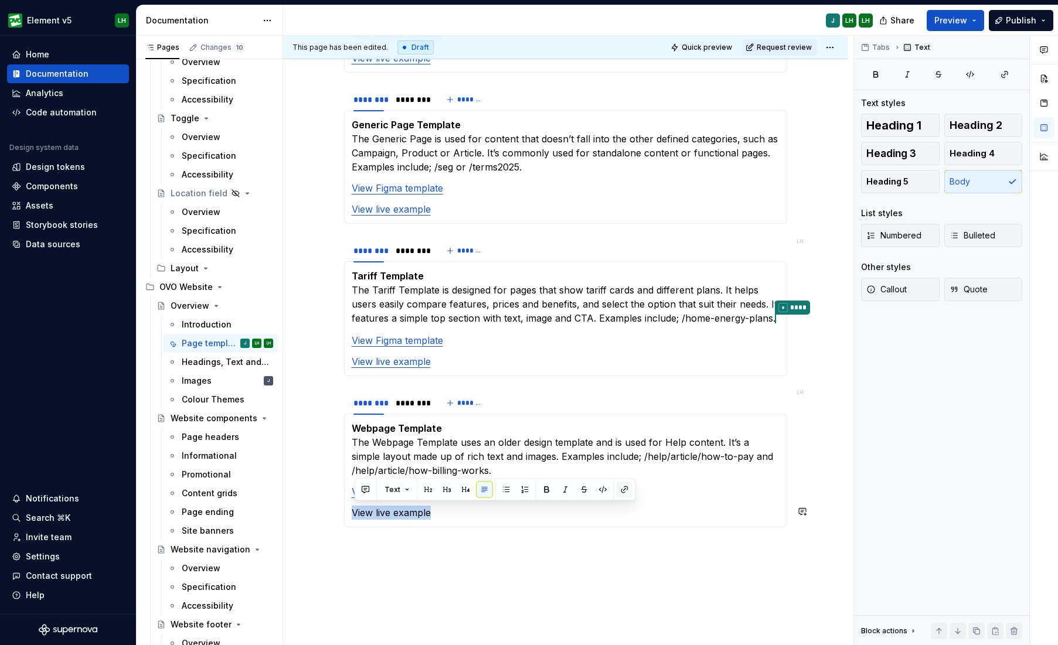
click at [621, 489] on button "button" at bounding box center [625, 490] width 16 height 16
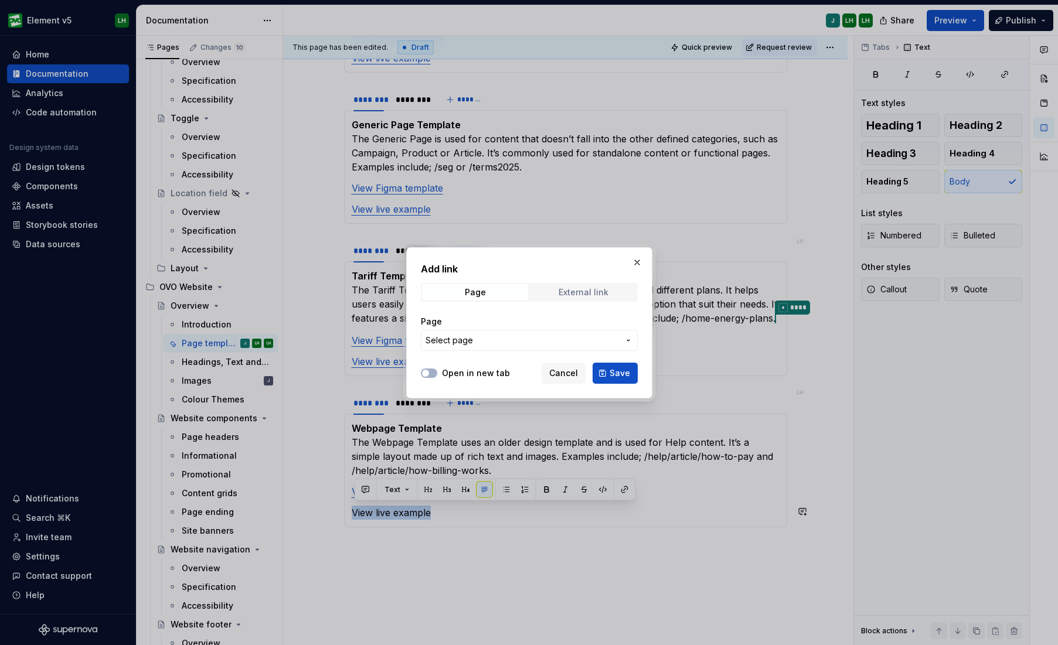
click at [585, 285] on span "External link" at bounding box center [583, 292] width 106 height 16
click at [506, 331] on input "URL" at bounding box center [529, 340] width 217 height 21
paste input "[URL][DOMAIN_NAME]"
type input "[URL][DOMAIN_NAME]"
click at [431, 372] on button "Open in new tab" at bounding box center [429, 373] width 16 height 9
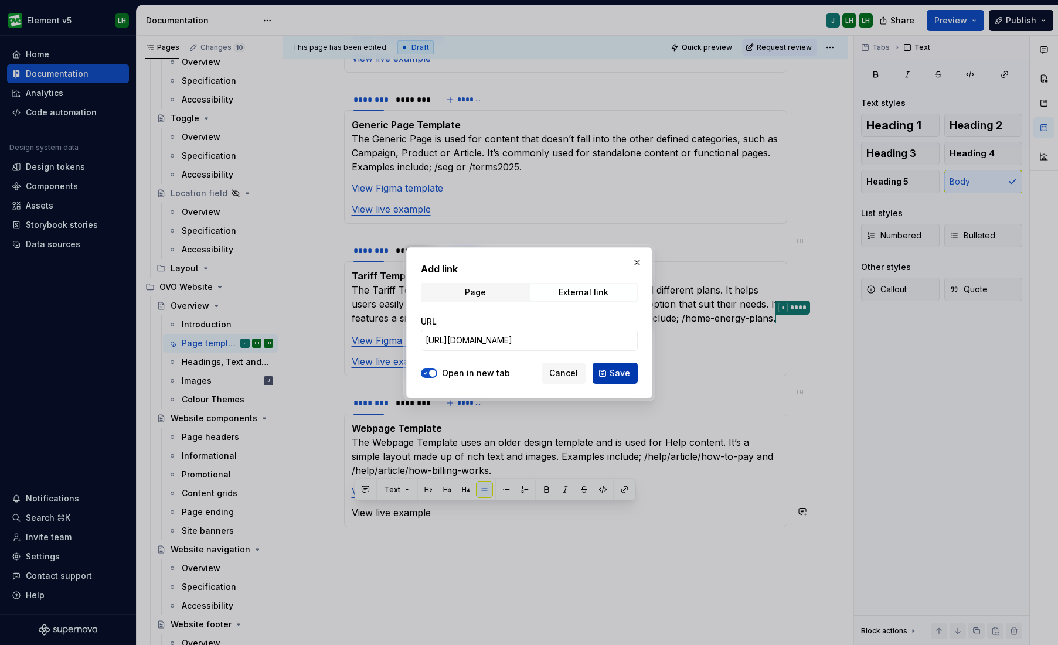
click at [617, 368] on span "Save" at bounding box center [620, 374] width 21 height 12
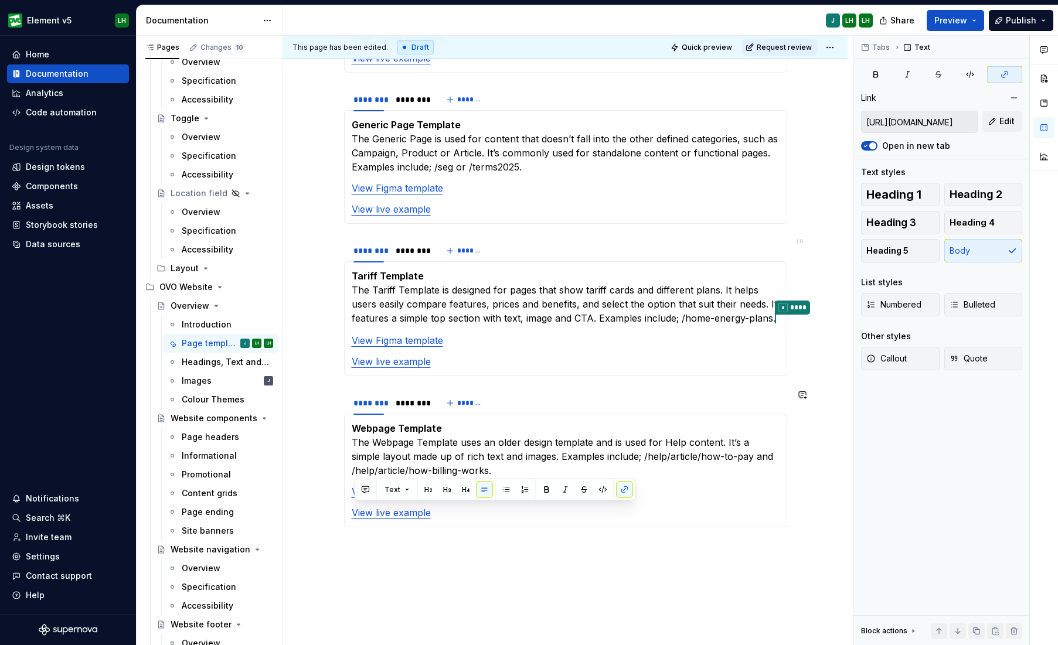
click at [709, 518] on div "Webpage Template The Webpage Template uses an older design template and is used…" at bounding box center [565, 471] width 443 height 114
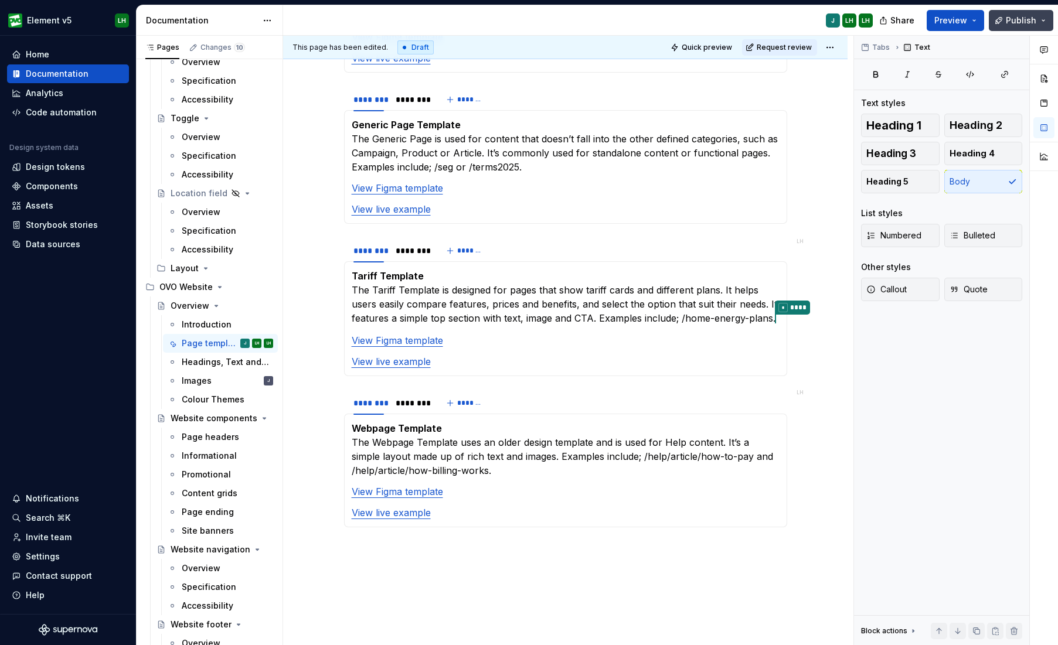
click at [999, 15] on button "Publish" at bounding box center [1021, 20] width 64 height 21
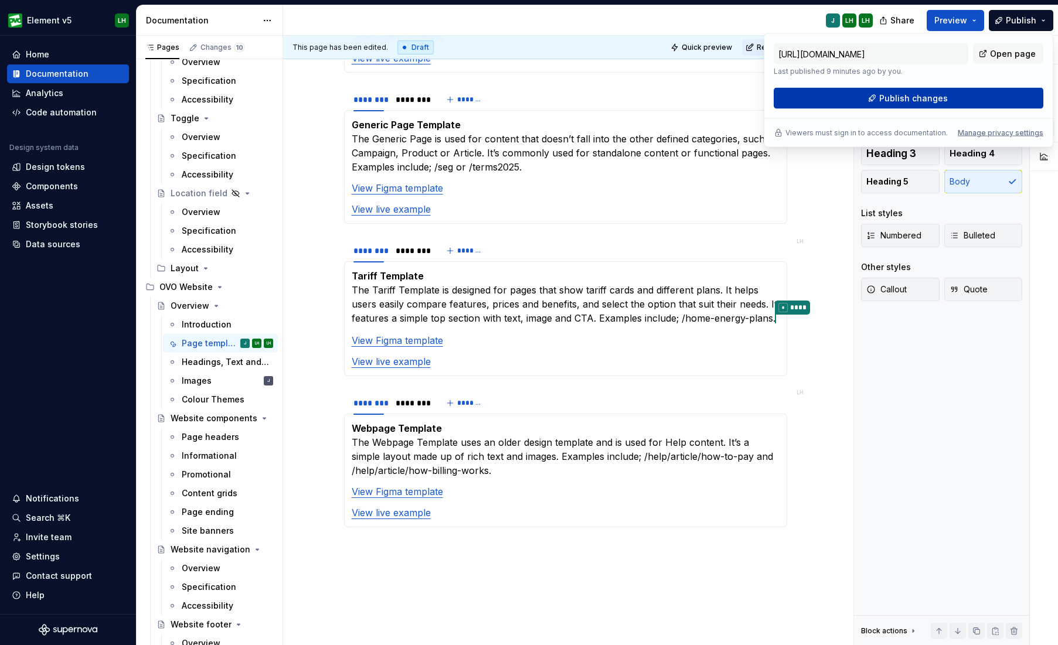
click at [936, 90] on button "Publish changes" at bounding box center [909, 98] width 270 height 21
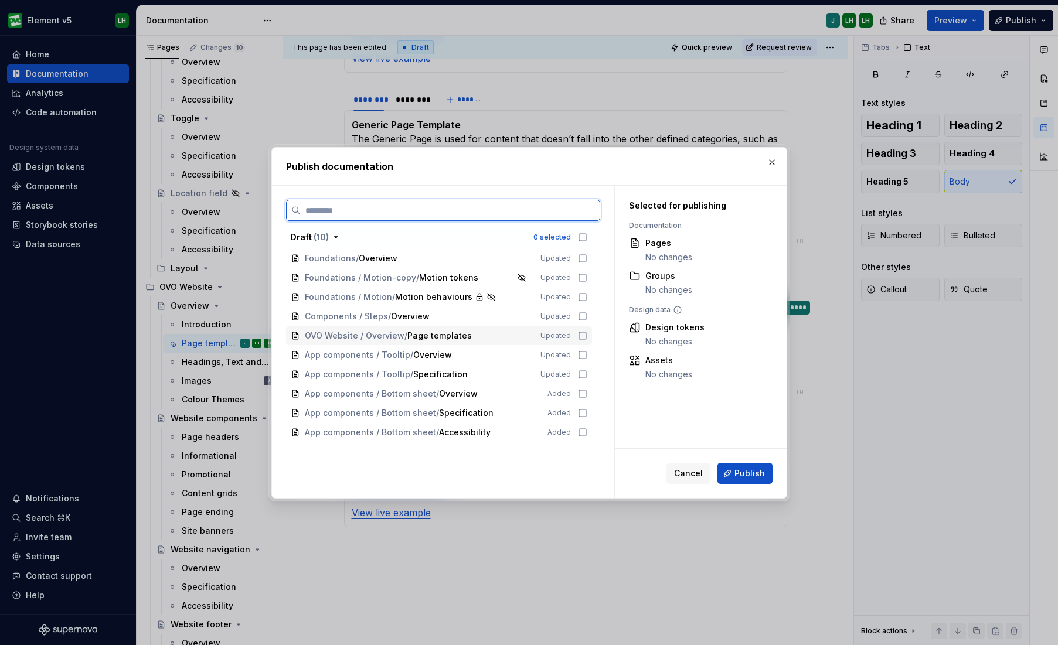
click at [587, 334] on icon at bounding box center [582, 335] width 9 height 9
click at [746, 481] on button "Publish" at bounding box center [744, 473] width 55 height 21
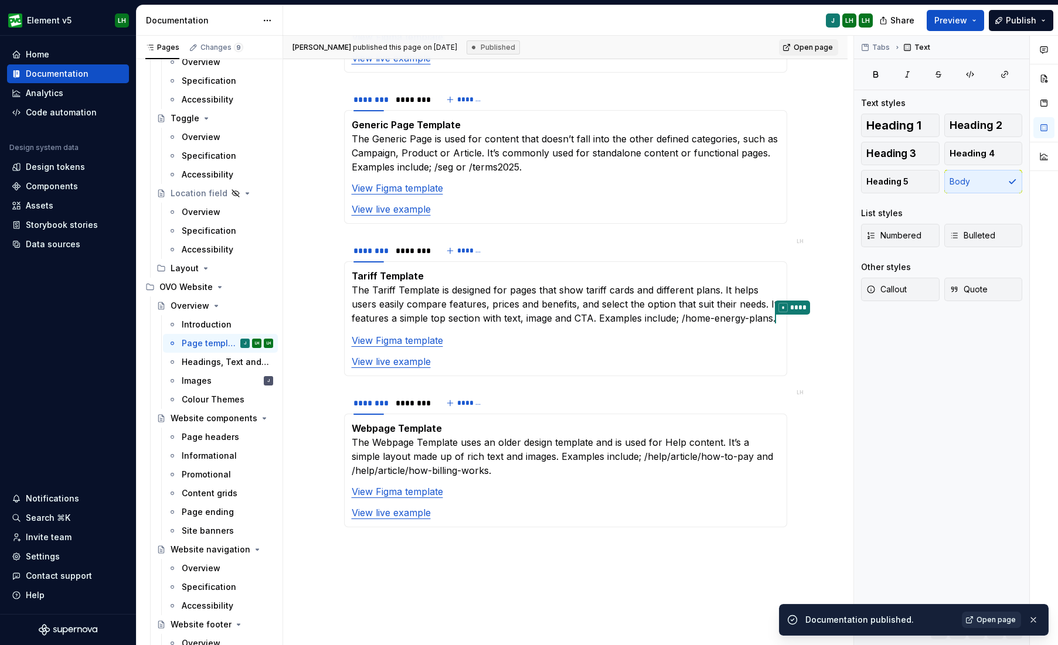
click at [1003, 518] on span "Open page" at bounding box center [995, 619] width 39 height 9
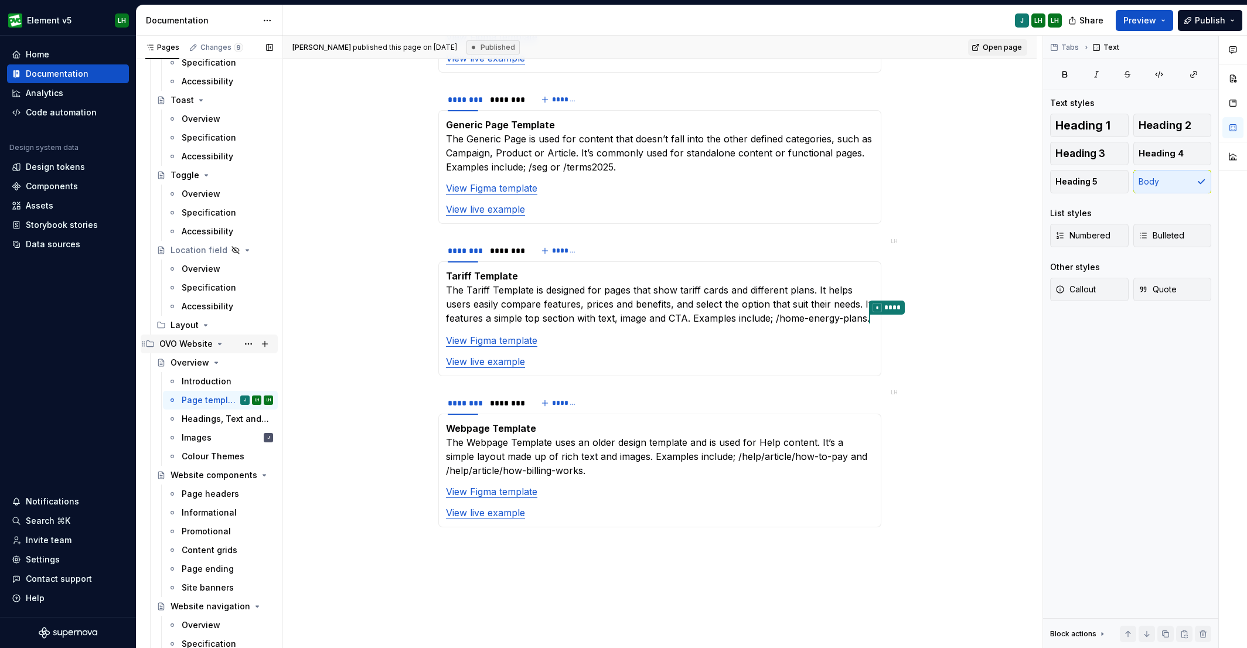
scroll to position [3895, 0]
click at [203, 430] on div "Images J" at bounding box center [220, 438] width 115 height 19
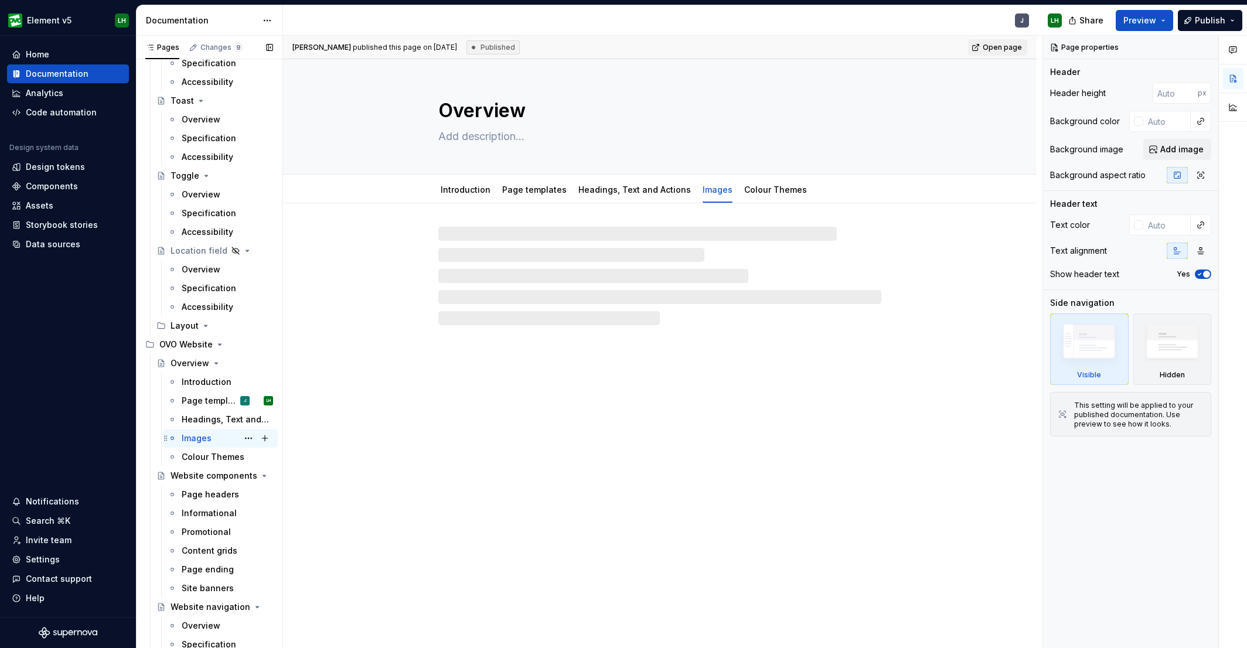
click at [202, 439] on div "Images" at bounding box center [197, 439] width 30 height 12
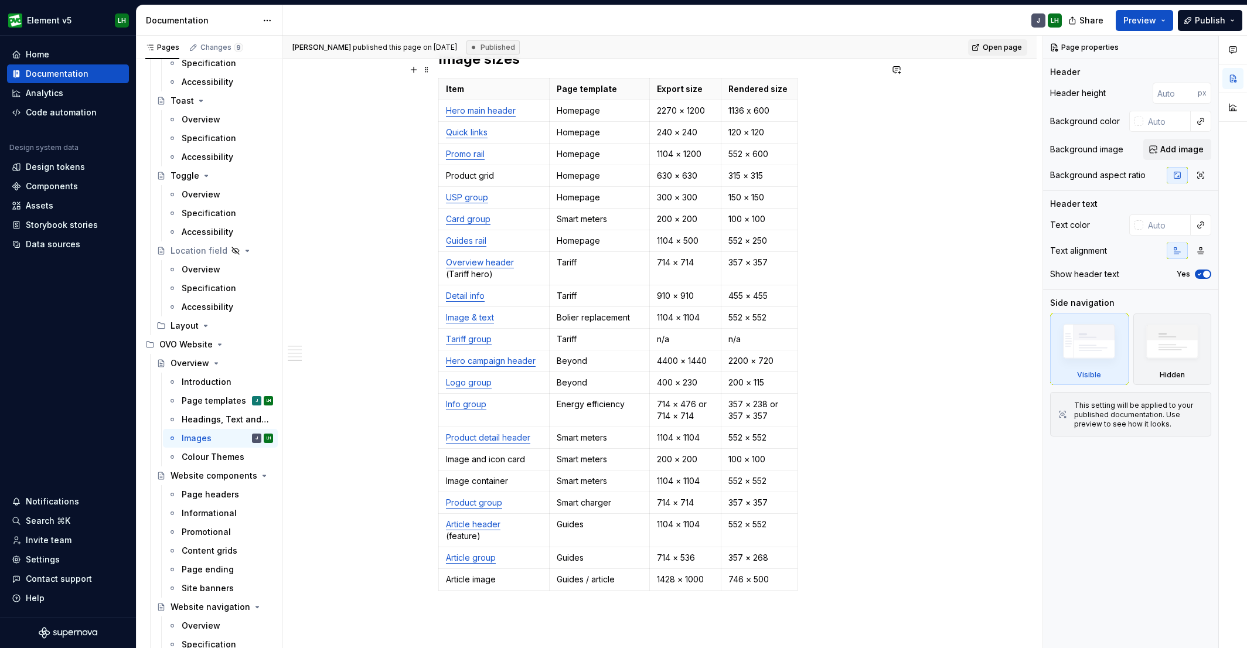
scroll to position [2262, 0]
click at [442, 450] on html "Element v5 LH Home Documentation Analytics Code automation Design system data D…" at bounding box center [623, 324] width 1247 height 648
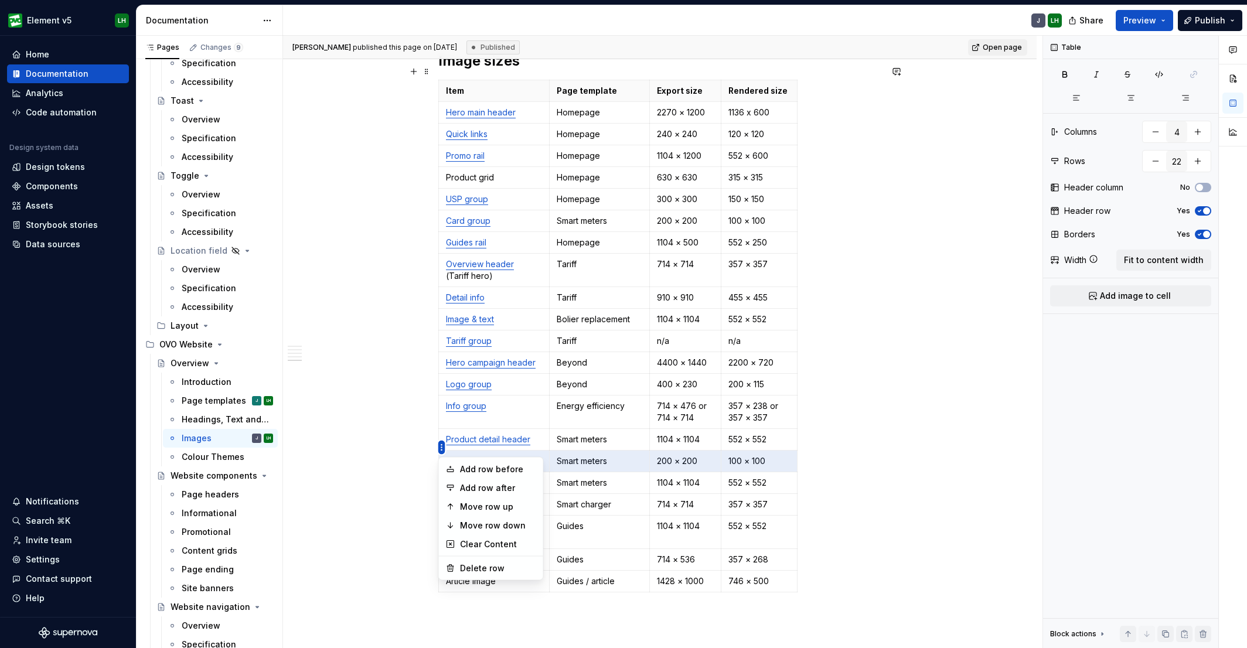
type textarea "*"
click at [483, 518] on div "Delete row" at bounding box center [498, 569] width 76 height 12
type input "21"
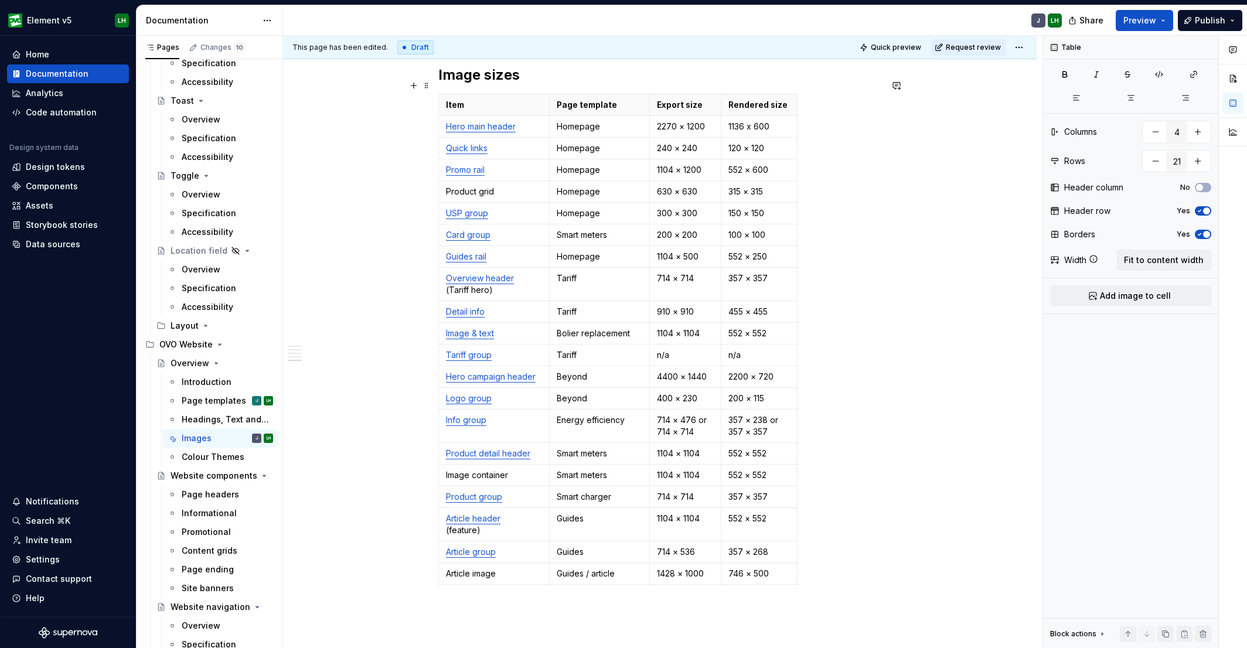
scroll to position [2244, 0]
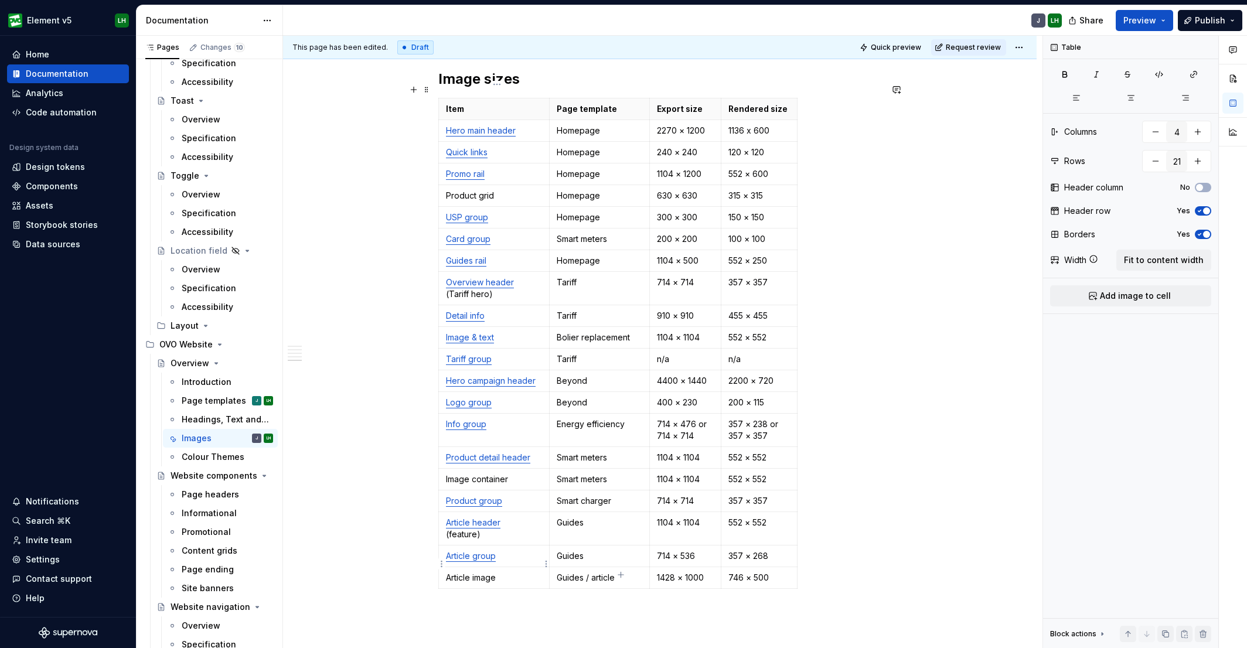
click at [474, 518] on p "Article image" at bounding box center [494, 578] width 96 height 12
click at [472, 518] on p "Article image" at bounding box center [494, 578] width 96 height 12
drag, startPoint x: 518, startPoint y: 464, endPoint x: 446, endPoint y: 465, distance: 71.5
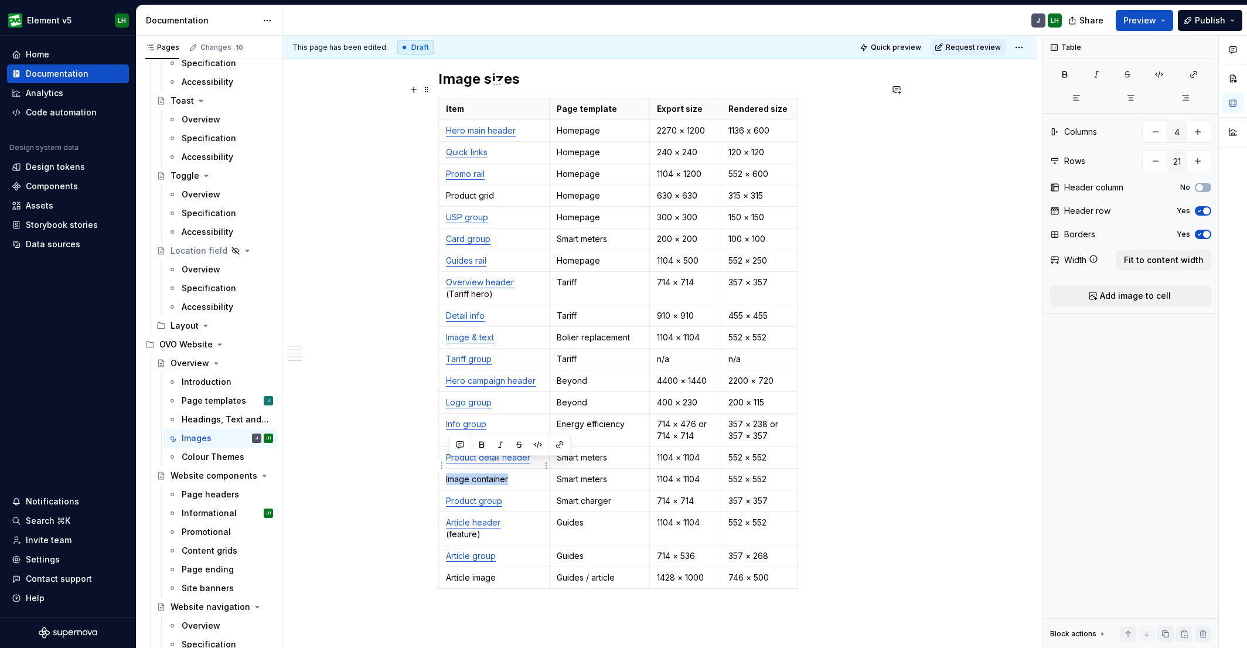
click at [446, 469] on td "Image container" at bounding box center [494, 480] width 111 height 22
type textarea "*"
drag, startPoint x: 514, startPoint y: 466, endPoint x: 451, endPoint y: 464, distance: 62.7
click at [448, 469] on td "Gallery carousel" at bounding box center [494, 480] width 111 height 22
click at [559, 448] on button "button" at bounding box center [560, 445] width 16 height 16
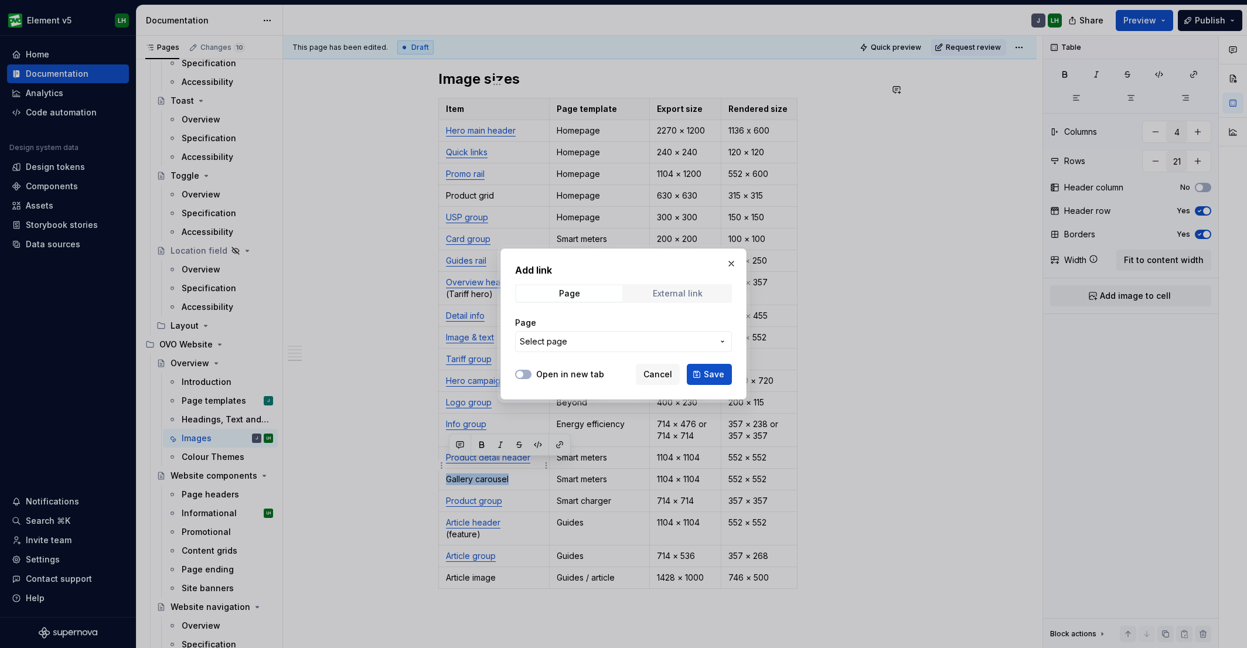
click at [649, 285] on span "External link" at bounding box center [678, 293] width 106 height 16
click at [559, 347] on input "URL" at bounding box center [623, 341] width 217 height 21
paste input "[URL][DOMAIN_NAME]"
type input "[URL][DOMAIN_NAME]"
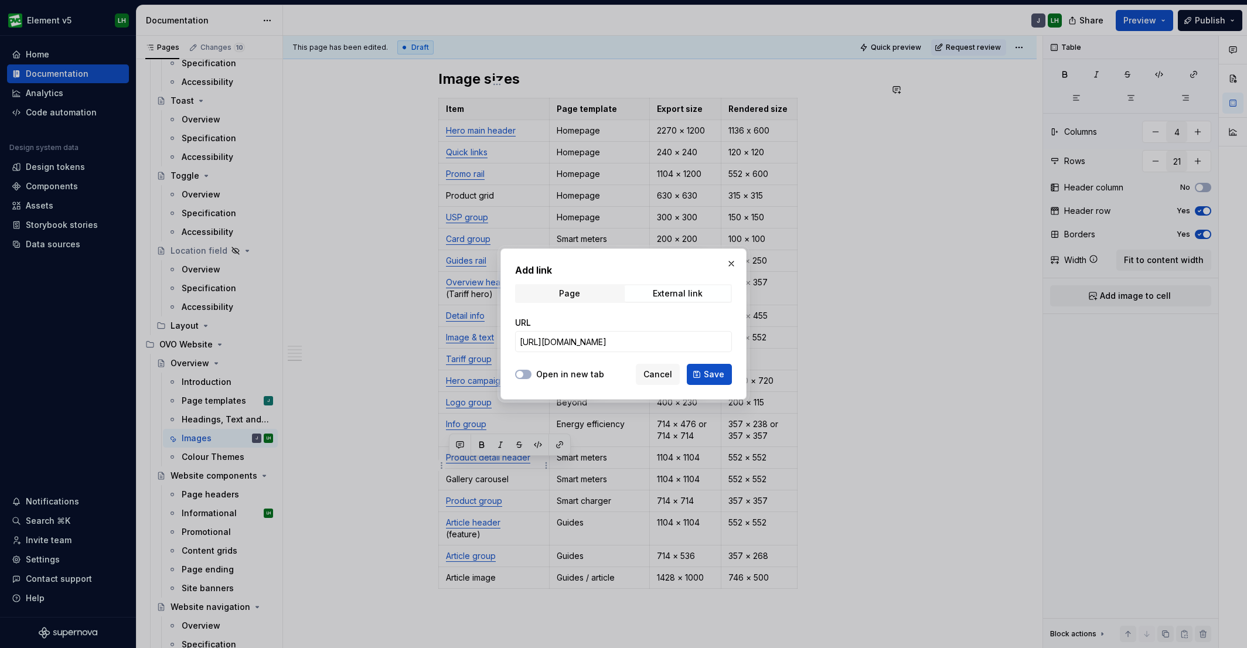
click at [524, 365] on div "Open in new tab Cancel Save" at bounding box center [623, 372] width 217 height 26
click at [519, 373] on span "button" at bounding box center [519, 374] width 7 height 7
click at [696, 377] on button "Save" at bounding box center [709, 374] width 45 height 21
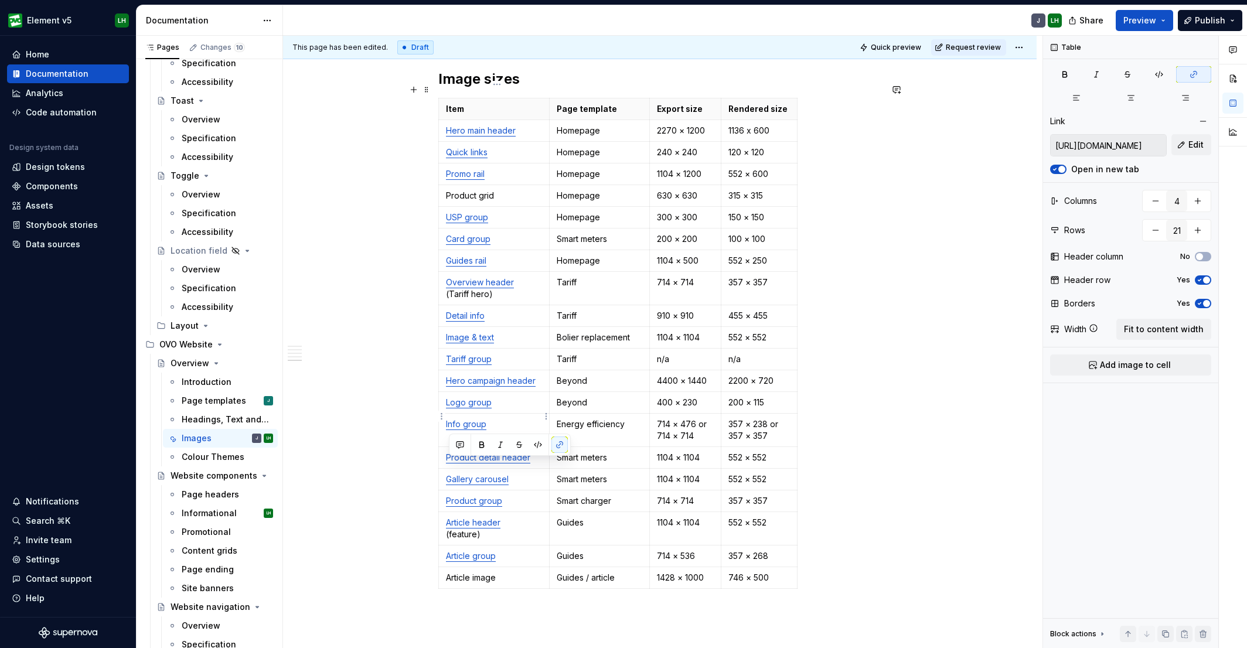
click at [469, 419] on link "Info group" at bounding box center [466, 424] width 40 height 10
click at [525, 389] on button "button" at bounding box center [533, 387] width 16 height 16
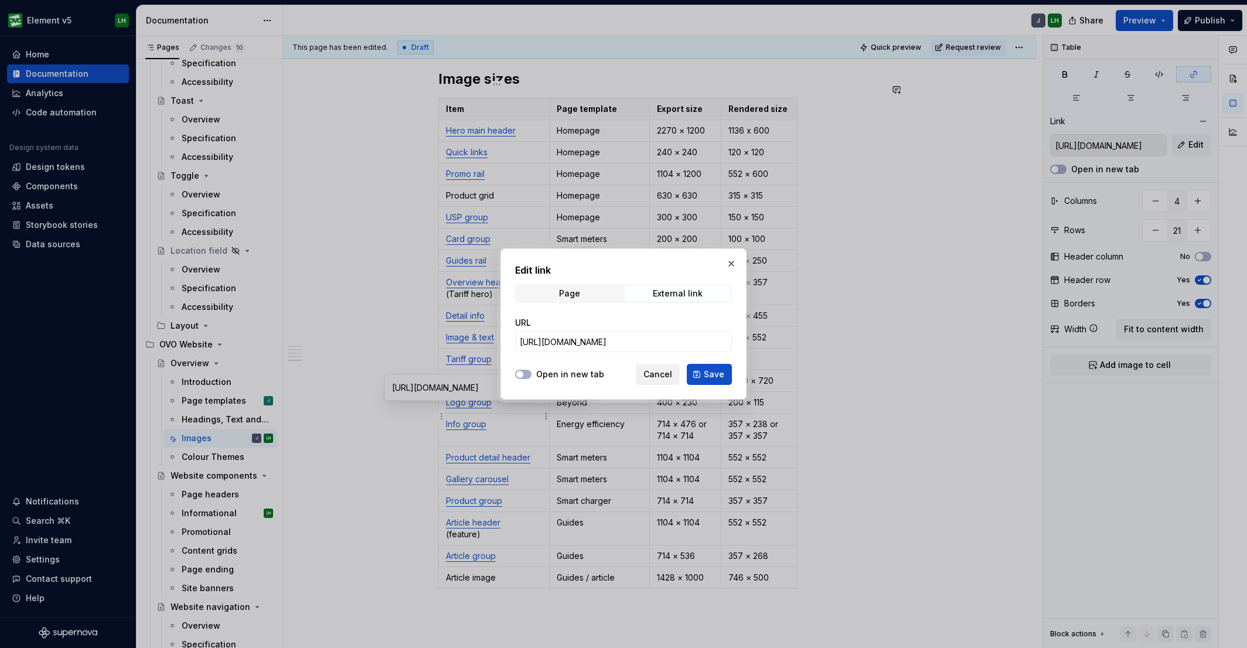
click at [666, 377] on span "Cancel" at bounding box center [658, 375] width 29 height 12
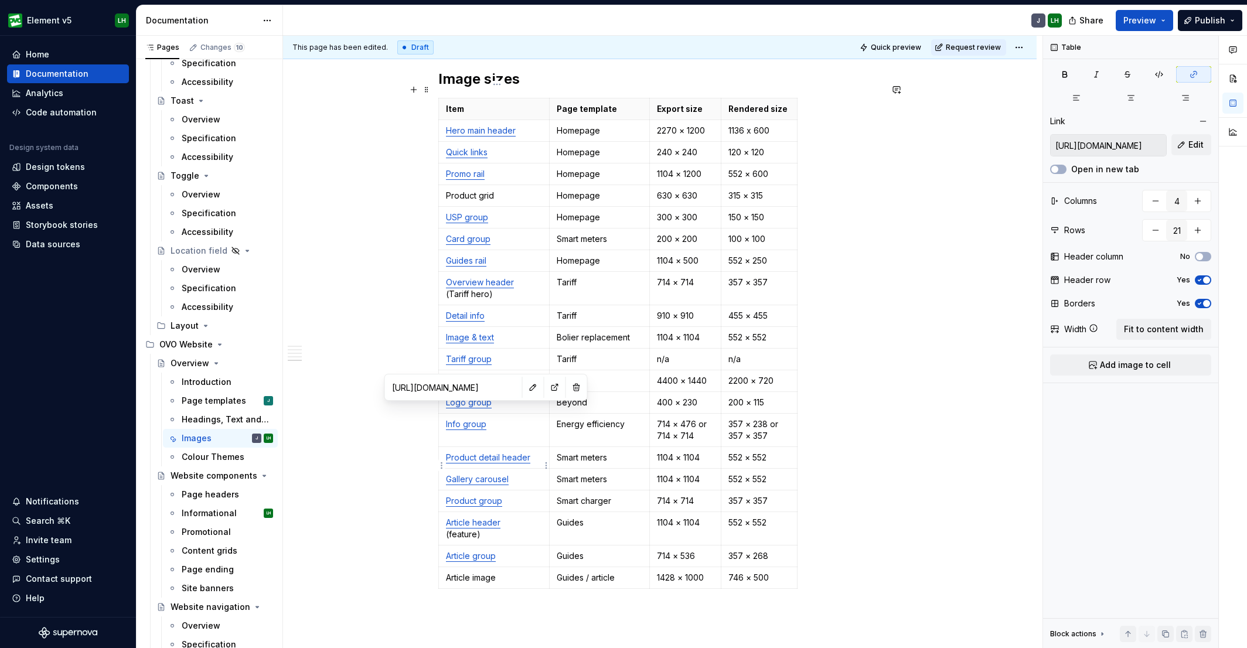
type input "[URL][DOMAIN_NAME]"
click at [489, 474] on link "Gallery carousel" at bounding box center [477, 479] width 63 height 10
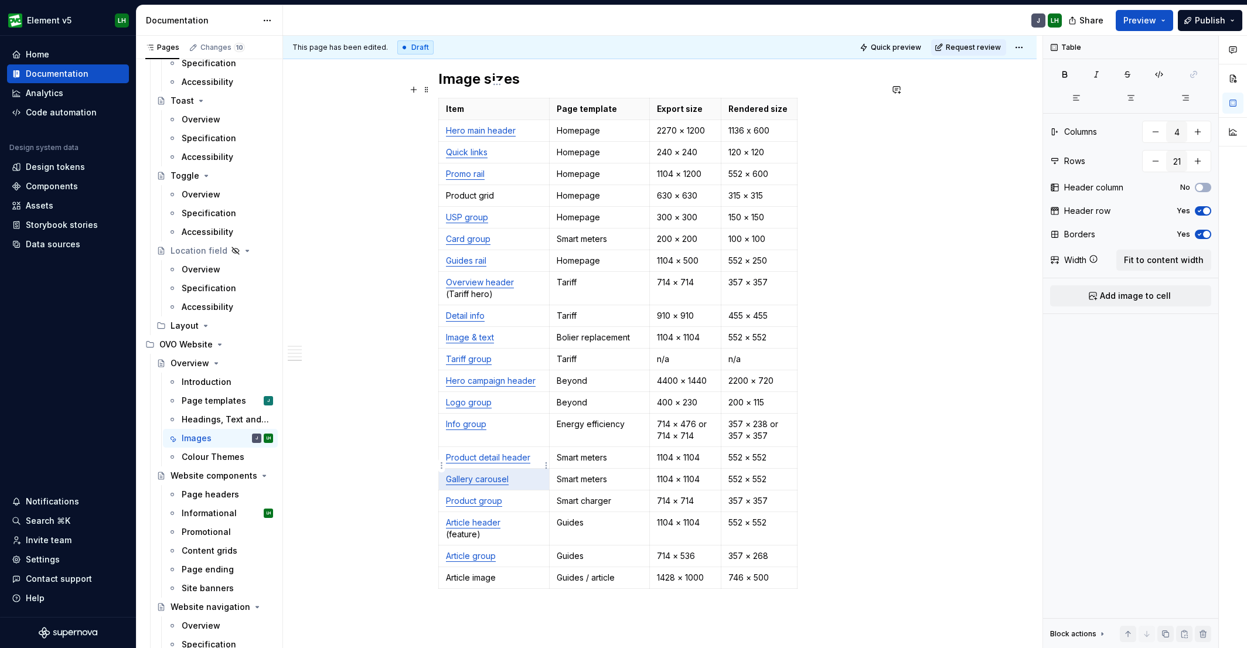
click at [509, 474] on link "Gallery carousel" at bounding box center [477, 479] width 63 height 10
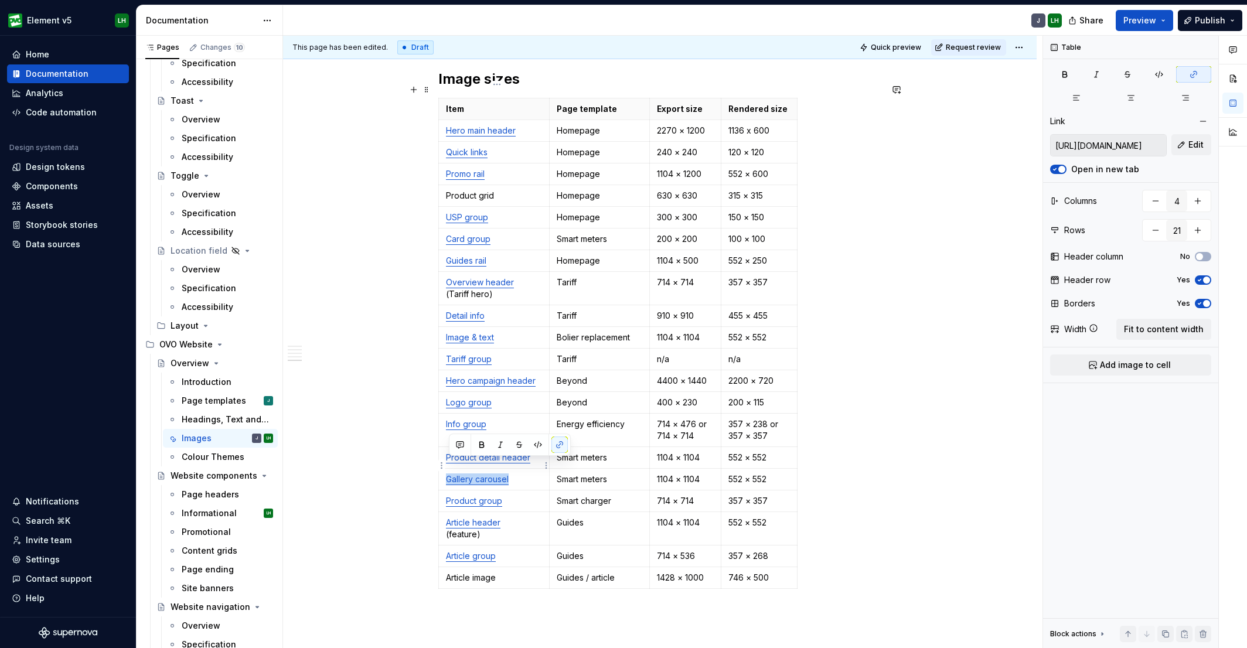
drag, startPoint x: 518, startPoint y: 465, endPoint x: 450, endPoint y: 468, distance: 68.6
click at [450, 474] on p "Gallery carousel" at bounding box center [494, 480] width 96 height 12
click at [557, 445] on button "button" at bounding box center [560, 445] width 16 height 16
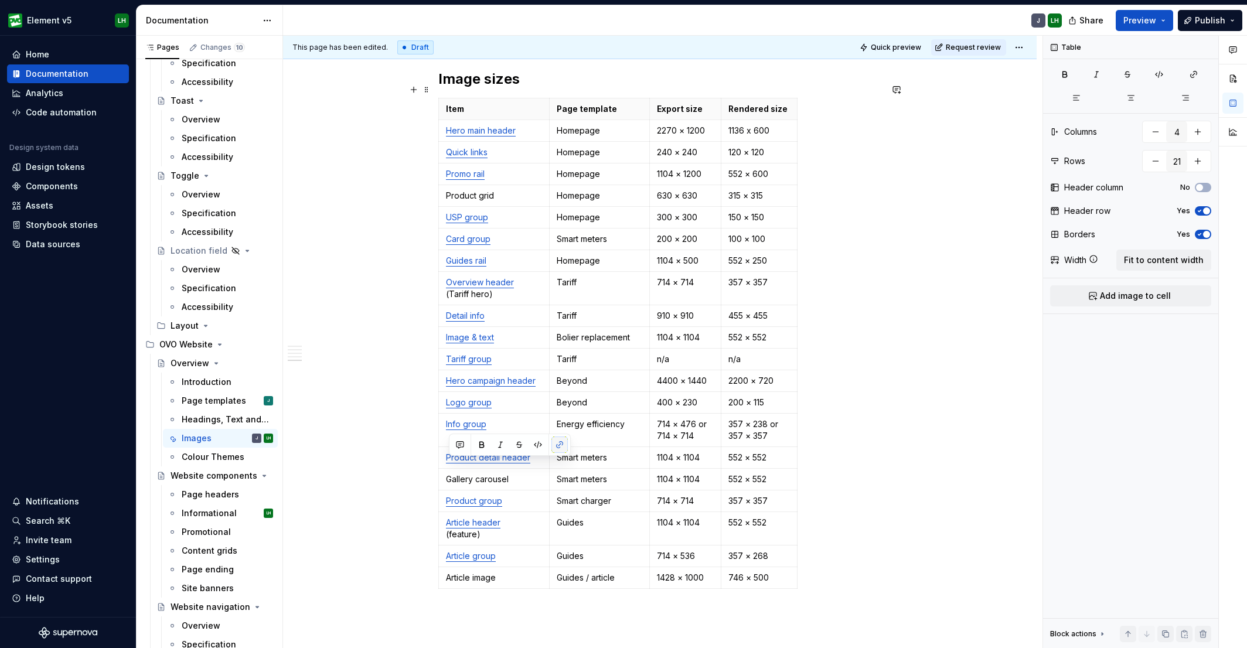
click at [557, 446] on button "button" at bounding box center [560, 445] width 16 height 16
click at [557, 447] on button "button" at bounding box center [560, 445] width 16 height 16
click at [468, 474] on td "Gallery carousel" at bounding box center [494, 480] width 111 height 22
drag, startPoint x: 515, startPoint y: 467, endPoint x: 458, endPoint y: 468, distance: 57.5
click at [445, 470] on td "Gallery carousel" at bounding box center [494, 480] width 111 height 22
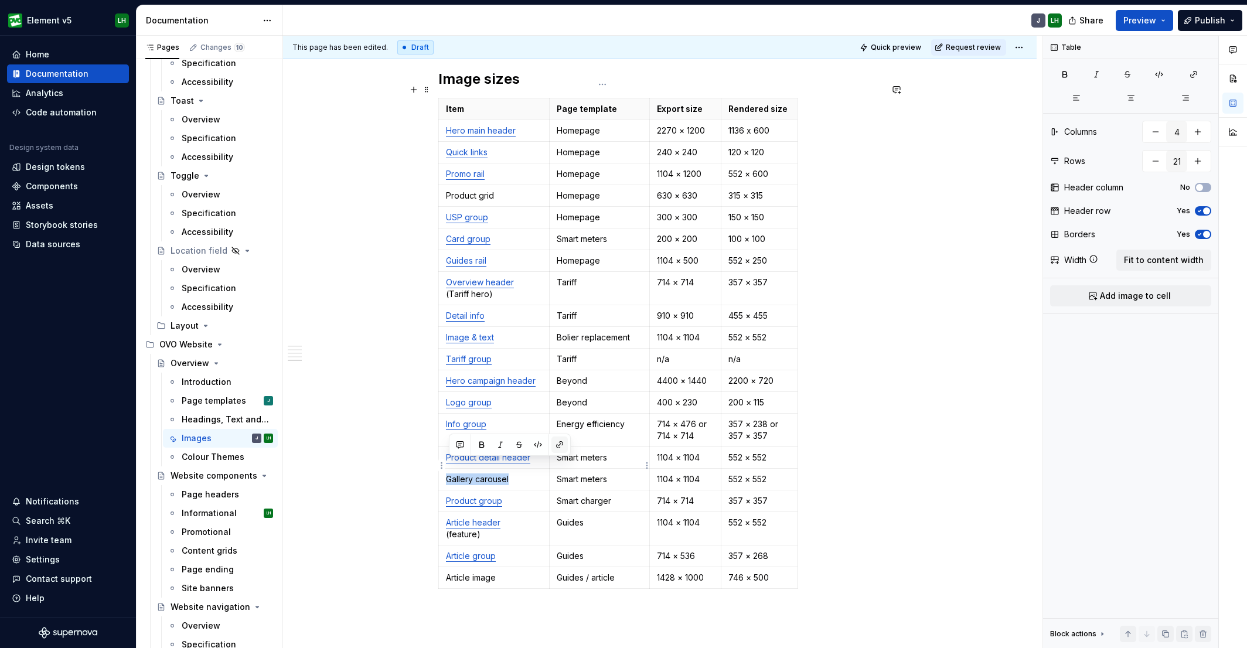
click at [564, 448] on button "button" at bounding box center [560, 445] width 16 height 16
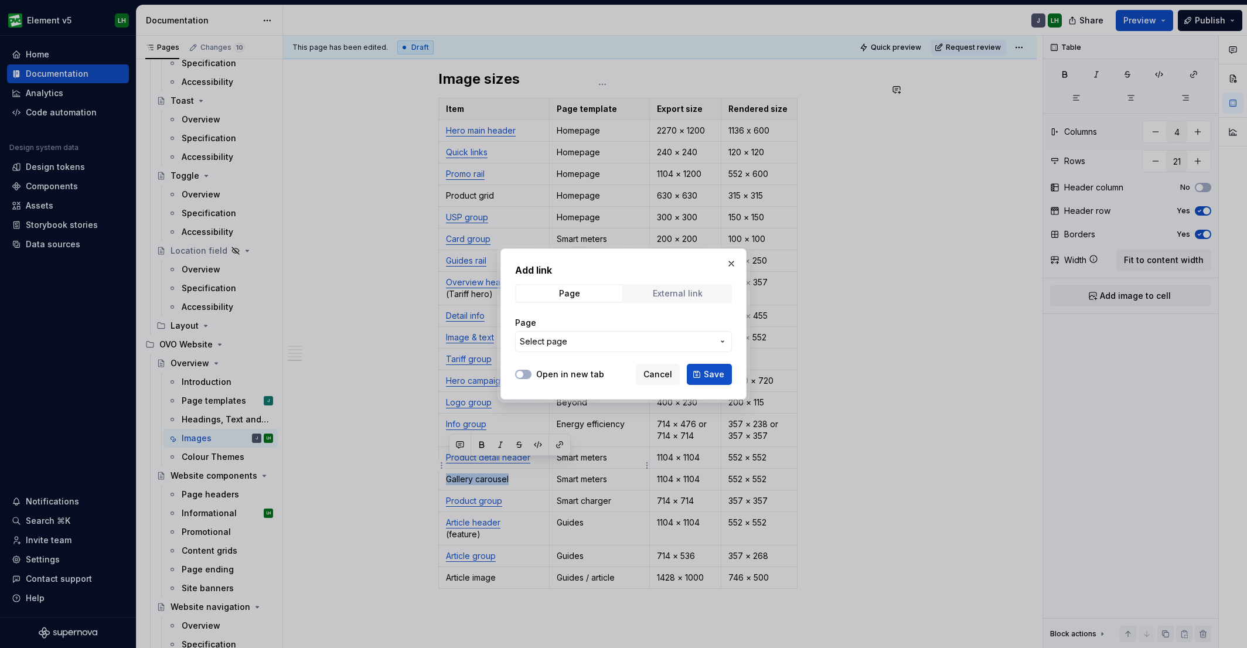
click at [678, 289] on div "External link" at bounding box center [678, 293] width 50 height 9
click at [570, 334] on input "URL" at bounding box center [623, 341] width 217 height 21
paste input "[URL][DOMAIN_NAME]"
type input "[URL][DOMAIN_NAME]"
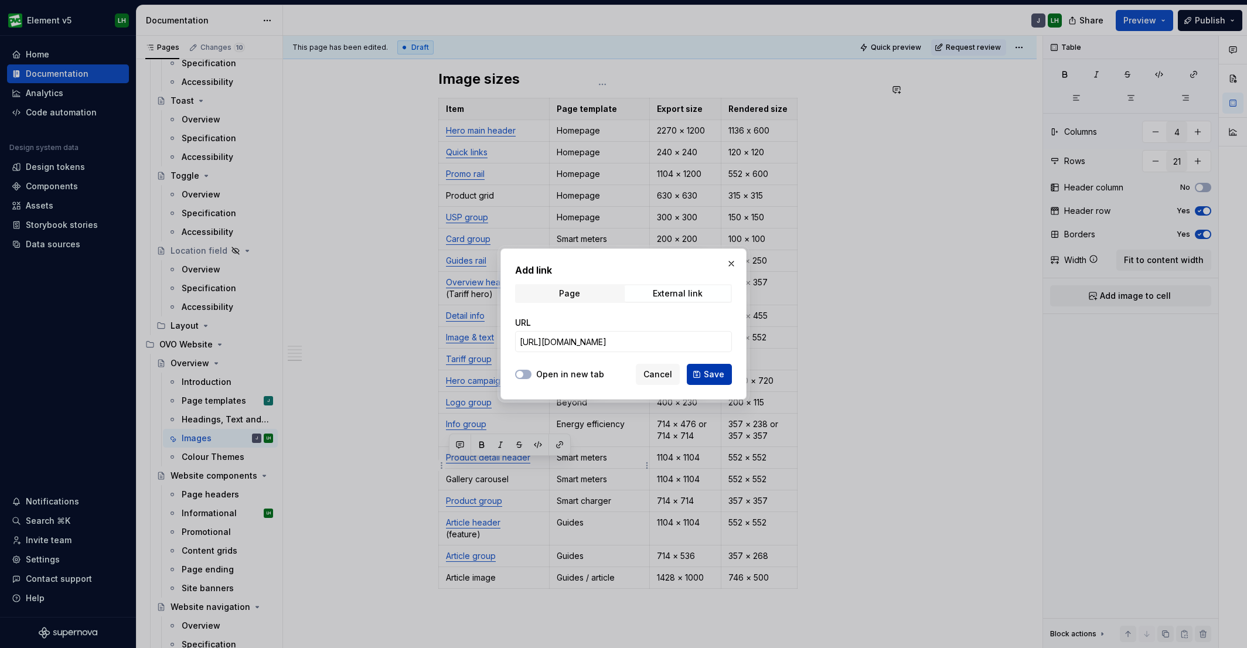
click at [697, 372] on button "Save" at bounding box center [709, 374] width 45 height 21
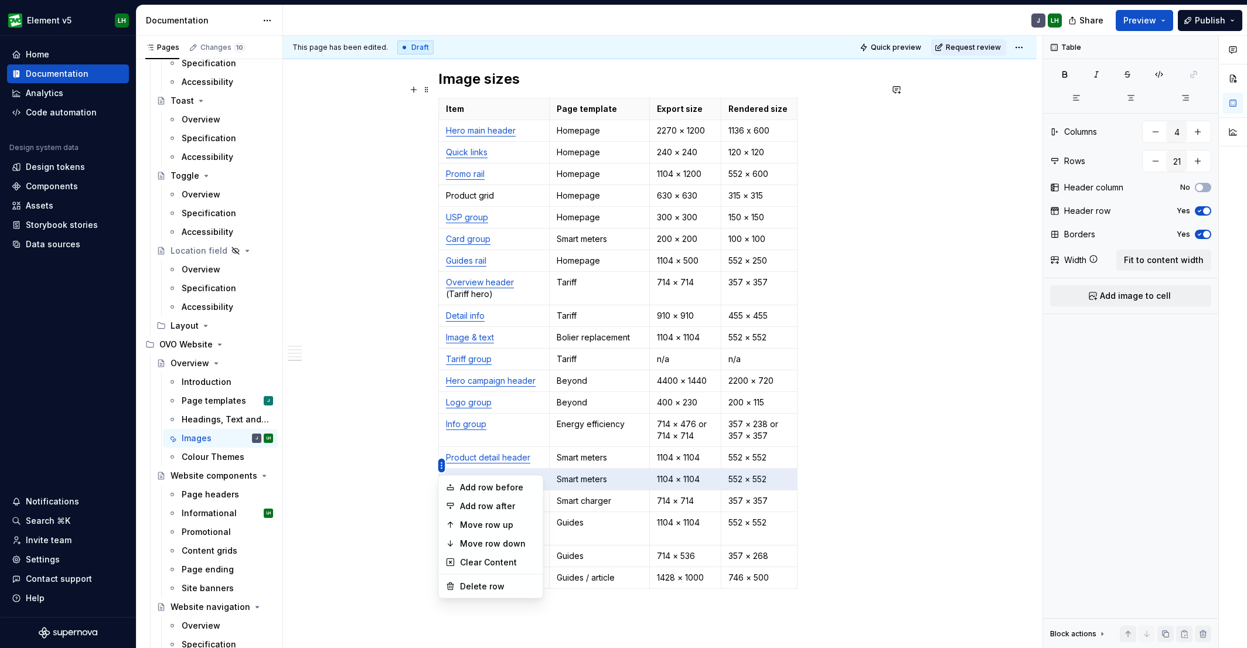
click at [428, 518] on html "Element v5 LH Home Documentation Analytics Code automation Design system data D…" at bounding box center [623, 324] width 1247 height 648
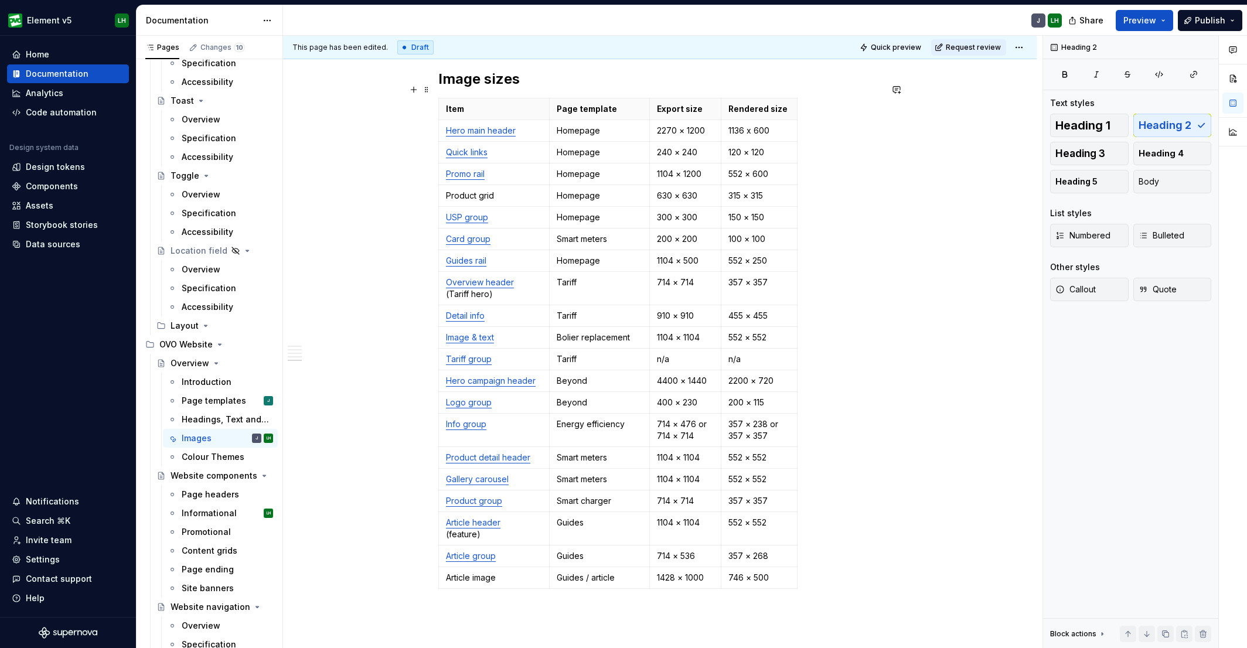
click at [874, 423] on html "Element v5 LH Home Documentation Analytics Code automation Design system data D…" at bounding box center [623, 324] width 1247 height 648
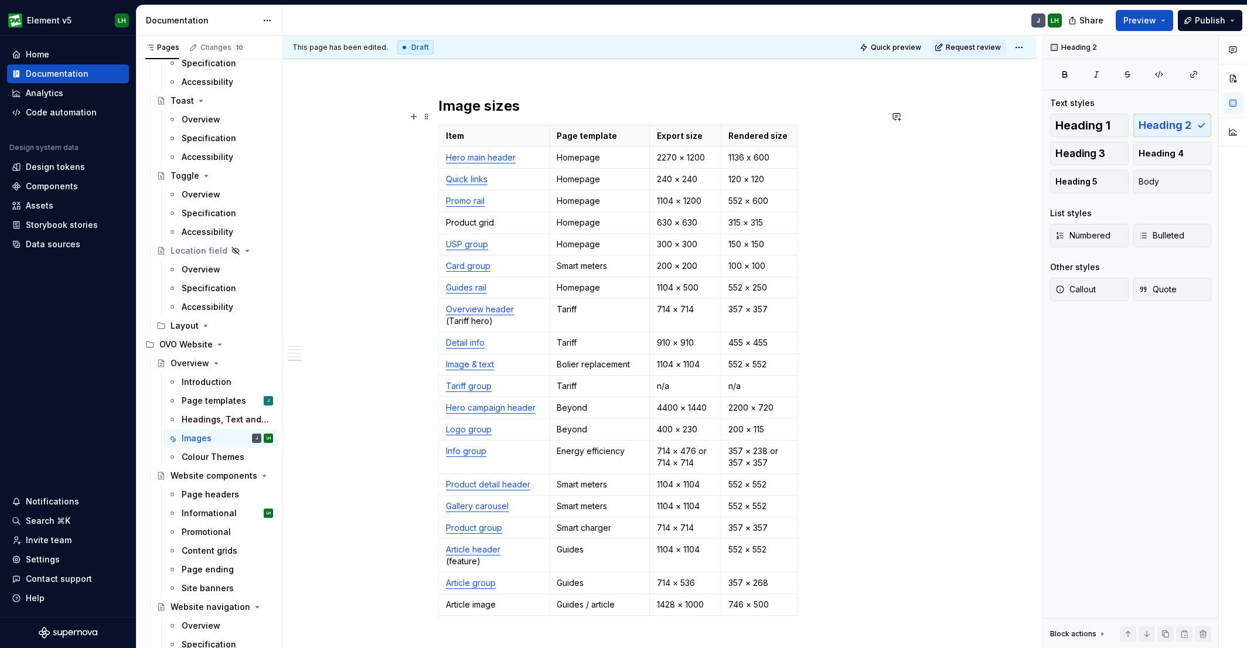
scroll to position [2216, 0]
click at [440, 210] on html "Element v5 LH Home Documentation Analytics Code automation Design system data D…" at bounding box center [623, 324] width 1247 height 648
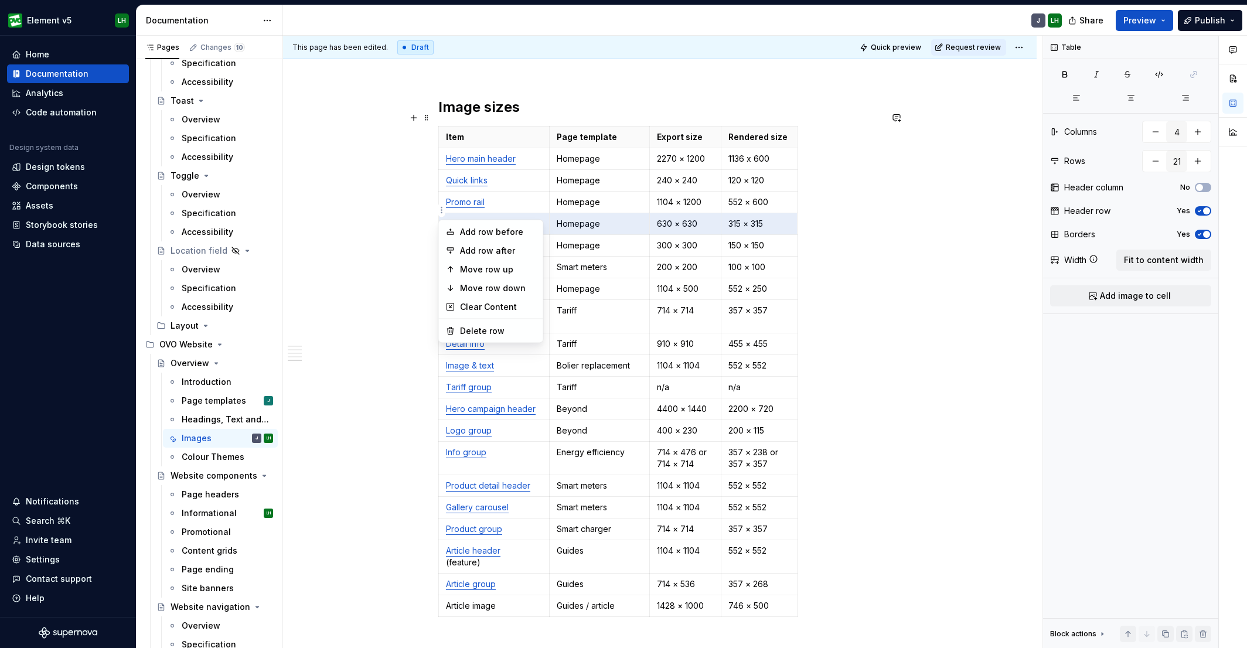
click at [855, 223] on html "Element v5 LH Home Documentation Analytics Code automation Design system data D…" at bounding box center [623, 324] width 1247 height 648
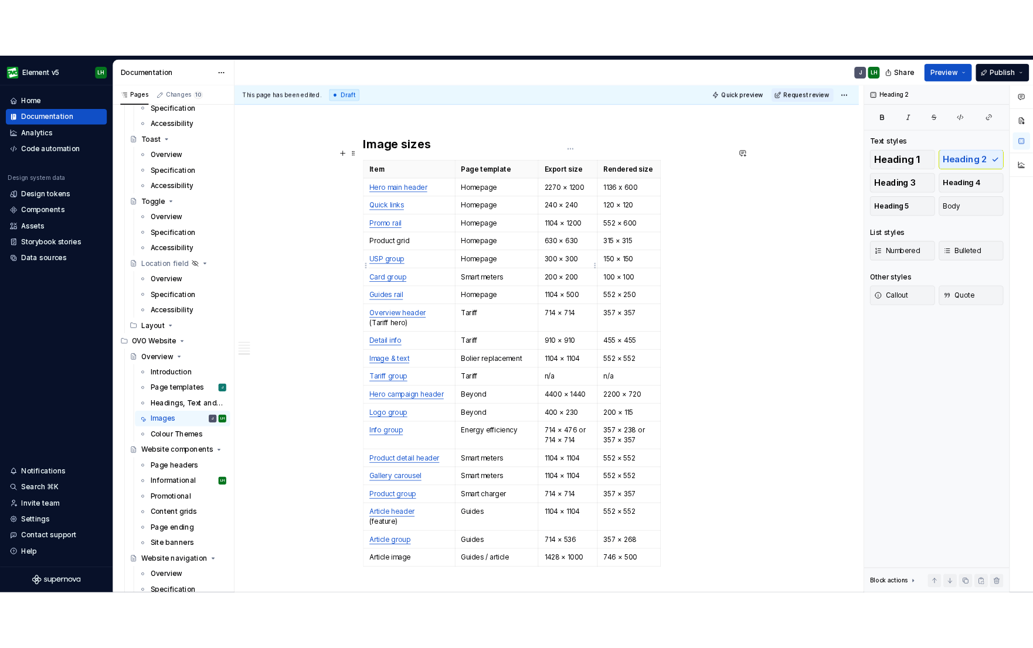
scroll to position [2230, 0]
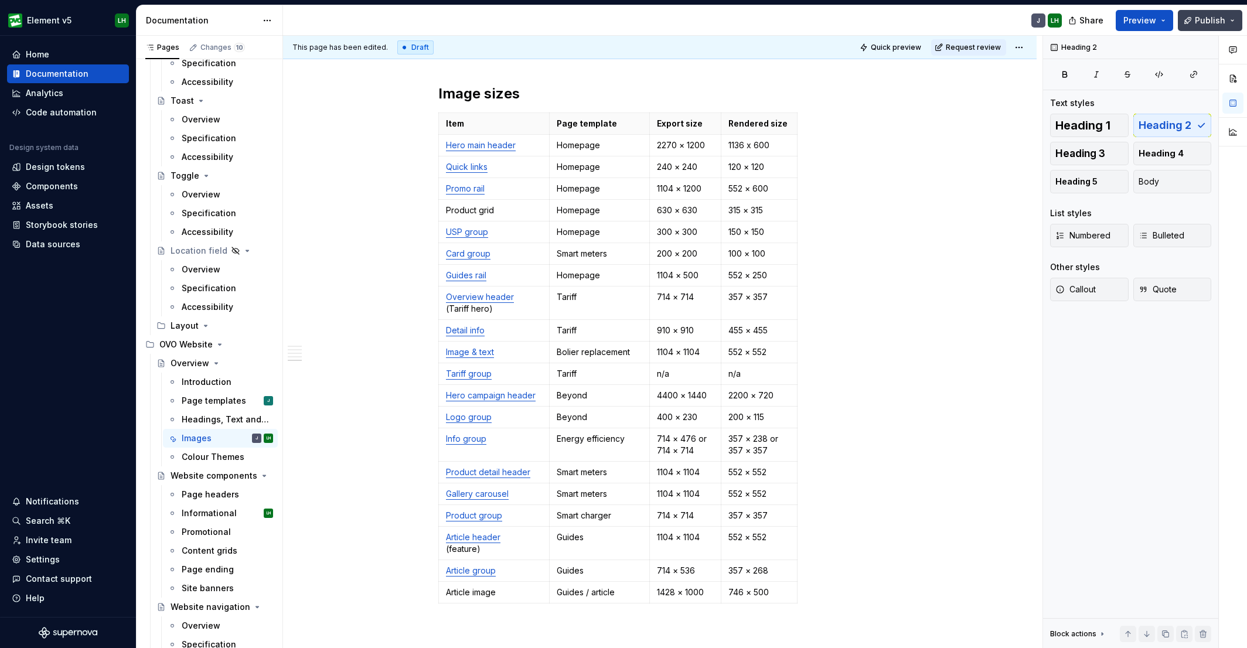
click at [1026, 26] on button "Publish" at bounding box center [1210, 20] width 64 height 21
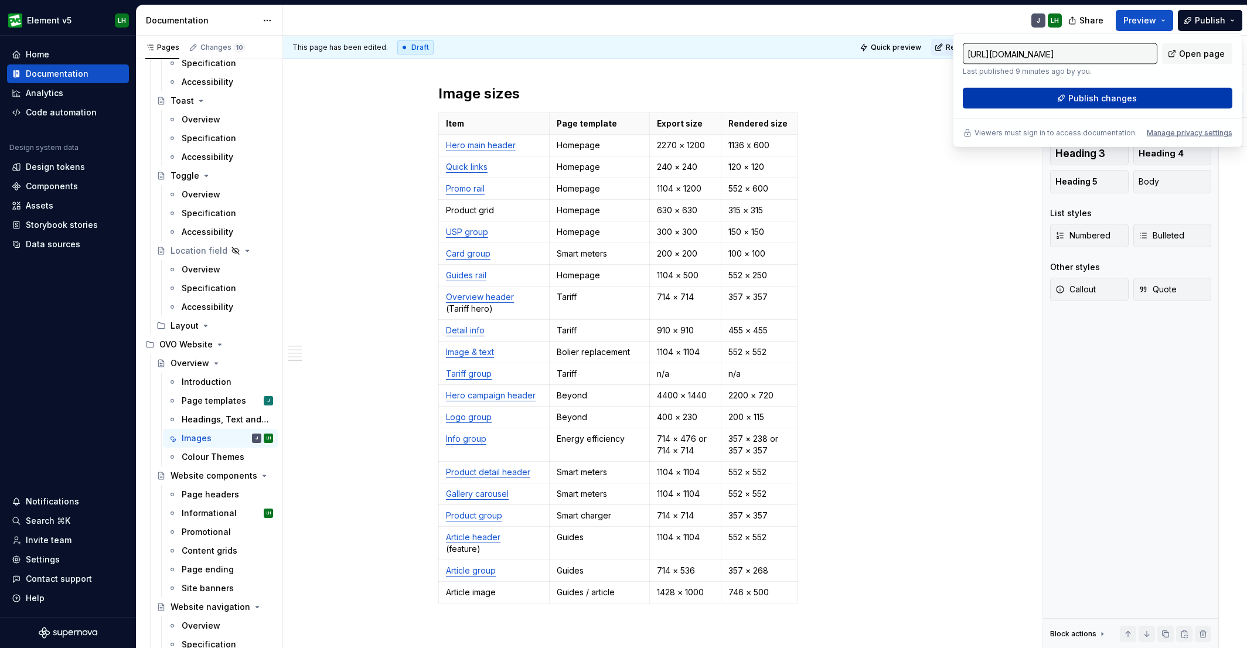
click at [1026, 100] on span "Publish changes" at bounding box center [1103, 99] width 69 height 12
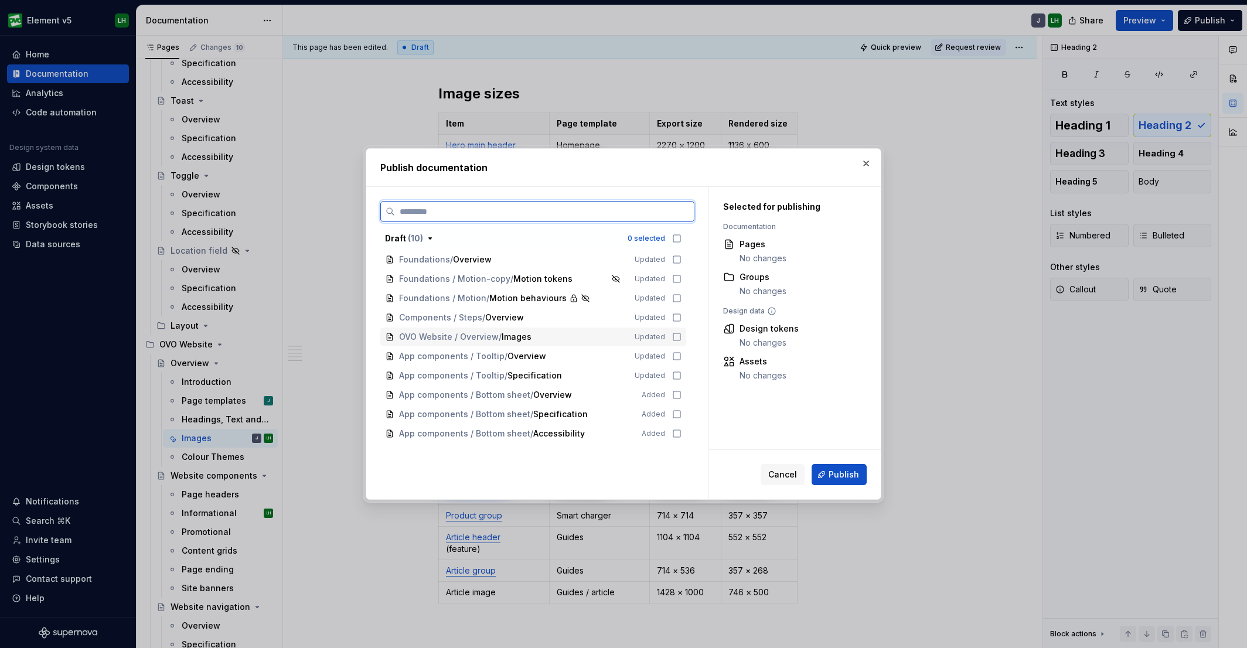
click at [682, 334] on icon at bounding box center [676, 336] width 9 height 9
click at [845, 479] on span "Publish" at bounding box center [844, 475] width 30 height 12
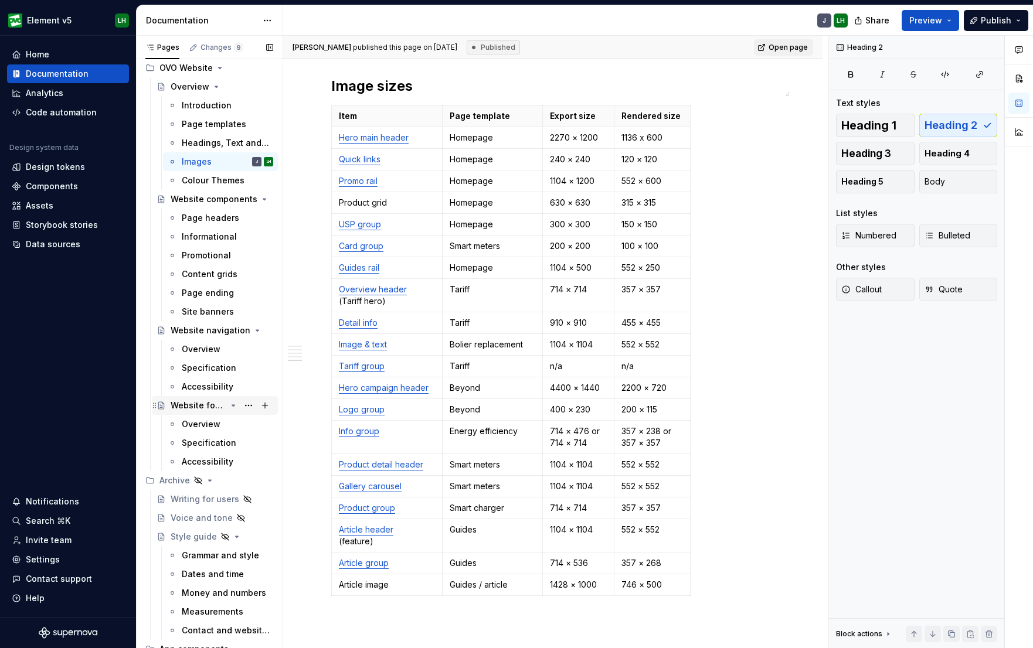
scroll to position [4164, 0]
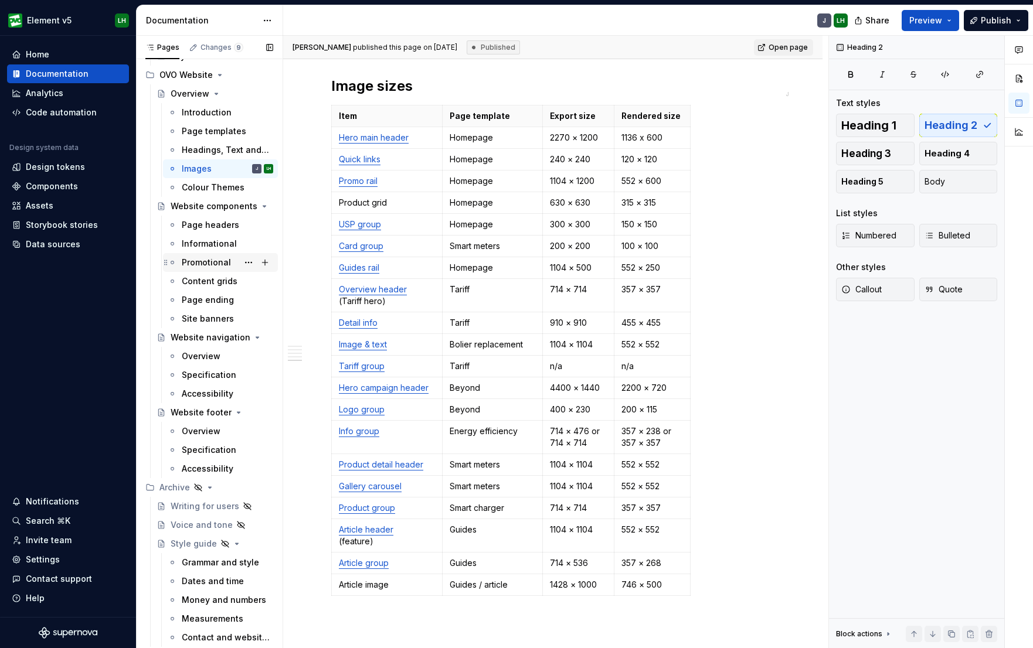
click at [203, 271] on div "Promotional" at bounding box center [220, 262] width 115 height 19
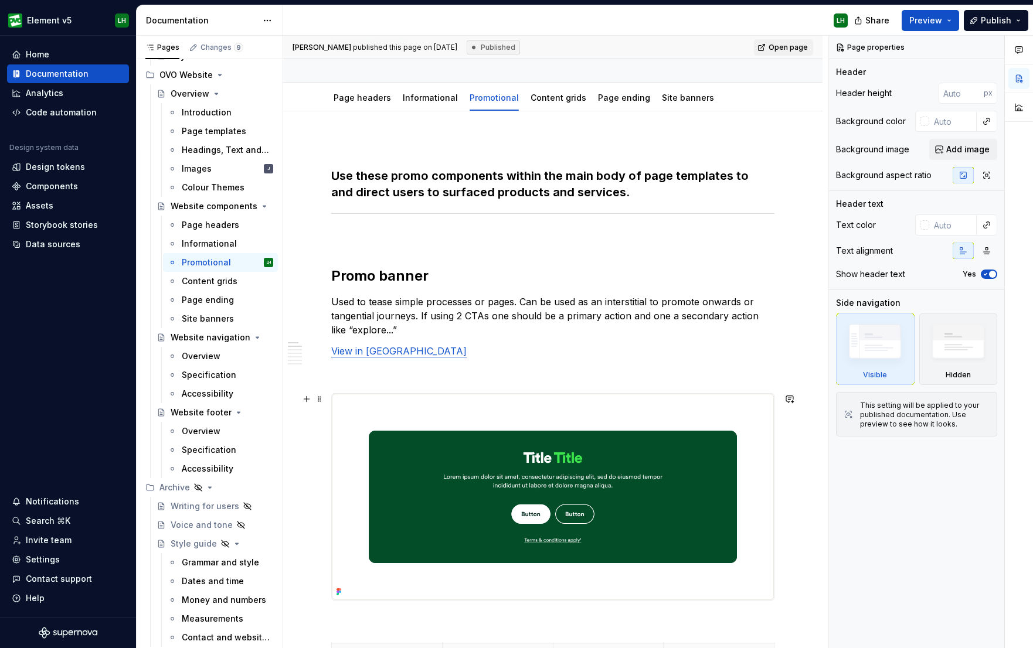
scroll to position [165, 0]
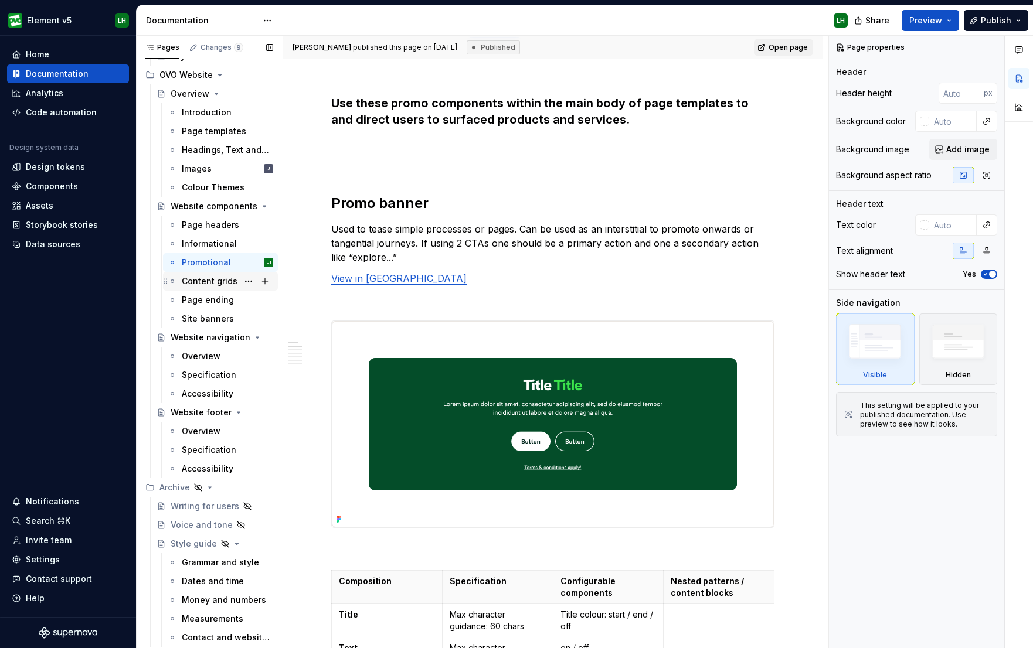
click at [210, 284] on div "Content grids" at bounding box center [210, 281] width 56 height 12
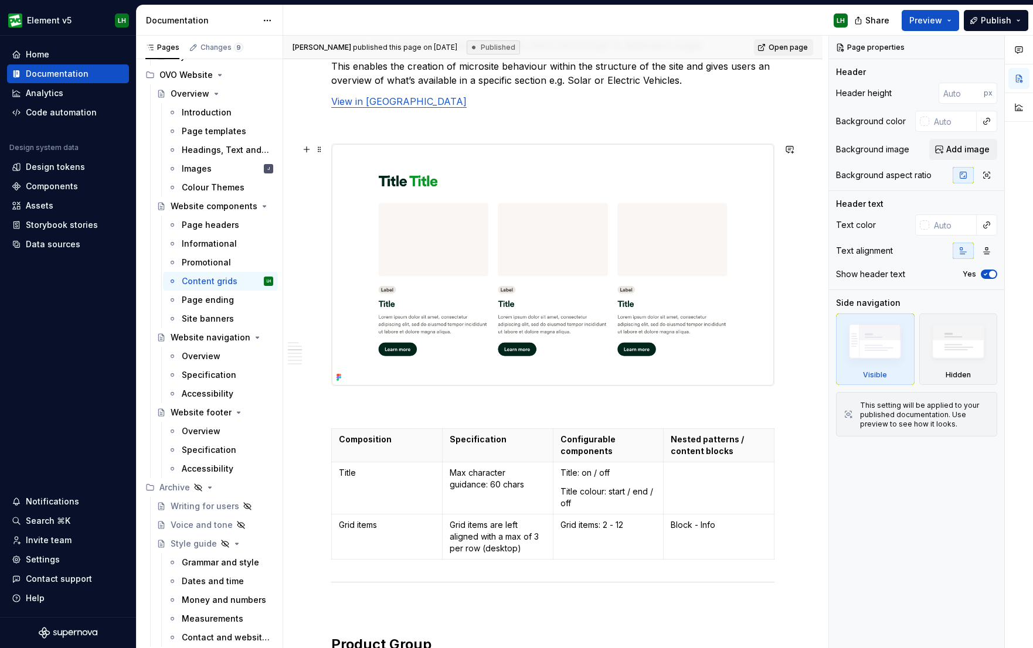
scroll to position [351, 0]
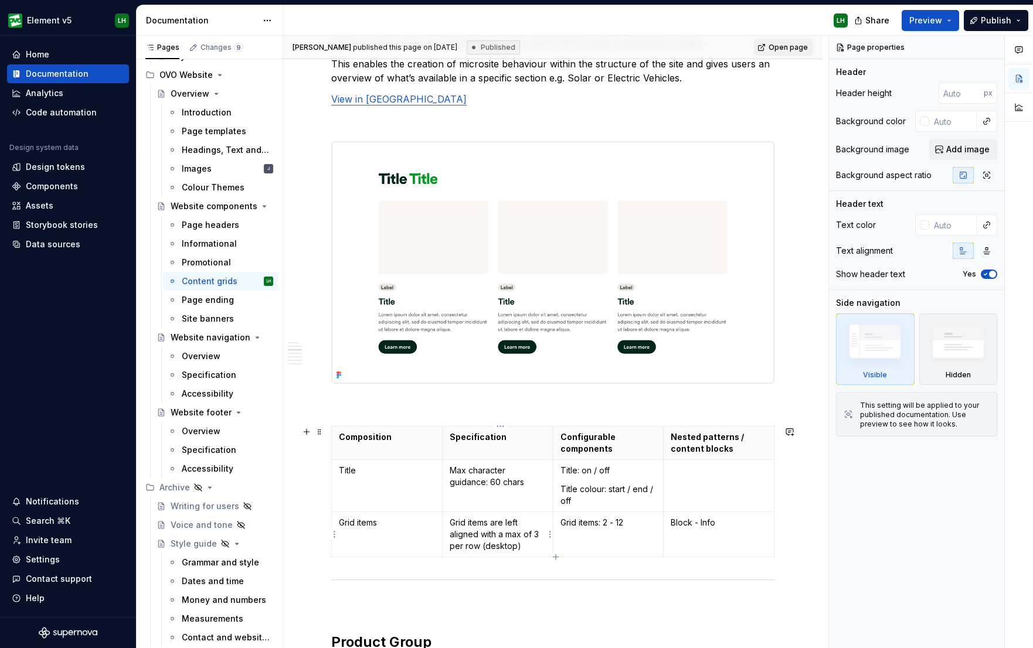
click at [532, 518] on p "Grid items are left aligned with a max of 3 per row (desktop)" at bounding box center [498, 534] width 96 height 35
type textarea "*"
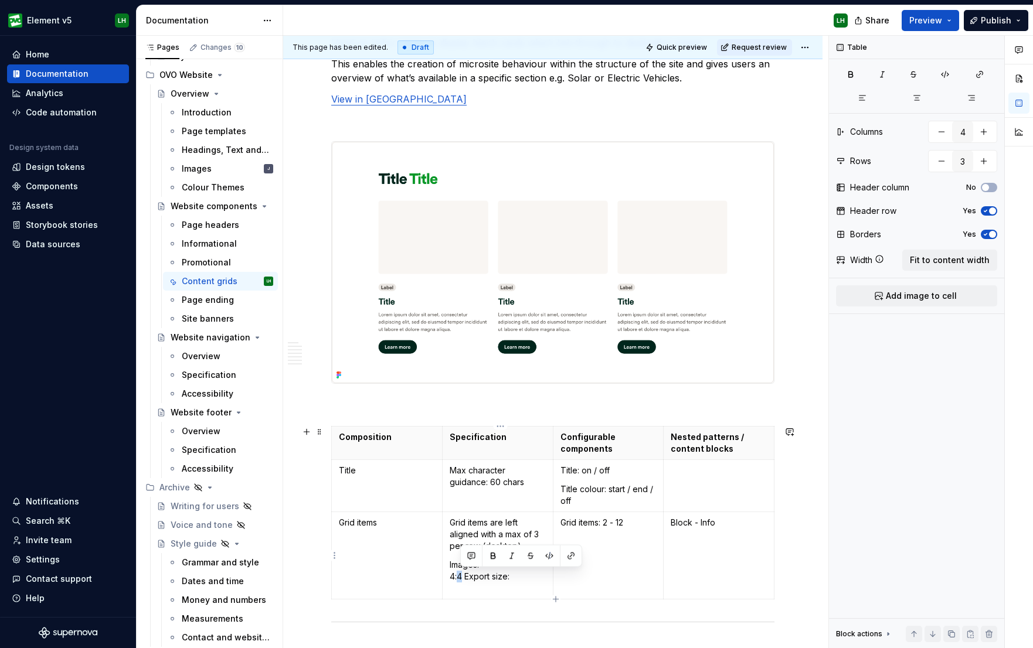
click at [461, 518] on p "Images: 4:4 Export size:" at bounding box center [498, 576] width 96 height 35
type textarea "*"
click at [516, 518] on p "Images: 4:5 Export size:" at bounding box center [498, 576] width 96 height 35
click at [466, 518] on p "Images: 4:5 Export size: 714 × 476" at bounding box center [498, 594] width 96 height 70
drag, startPoint x: 452, startPoint y: 566, endPoint x: 461, endPoint y: 570, distance: 9.7
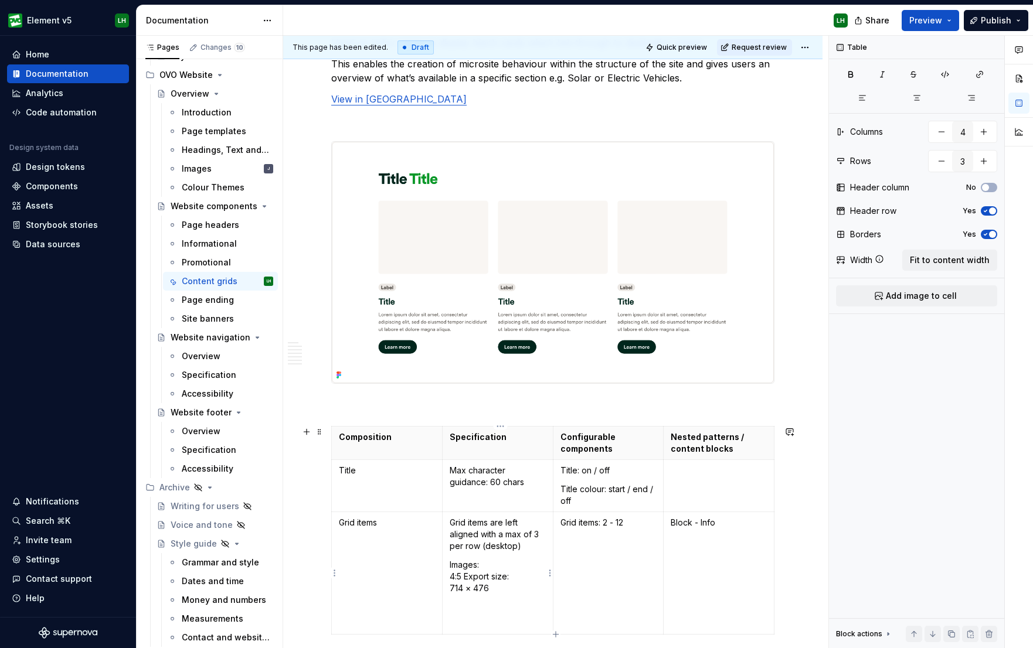
click at [454, 518] on p "Images: 4:5 Export size: 714 × 476" at bounding box center [498, 594] width 96 height 70
click at [474, 518] on p "Images: 4:5 Export size: 714 × 476" at bounding box center [498, 594] width 96 height 70
click at [451, 518] on td "Grid items are left aligned with a max of 3 per row (desktop) Images: 4:5 Expor…" at bounding box center [497, 573] width 111 height 123
drag, startPoint x: 467, startPoint y: 576, endPoint x: 453, endPoint y: 577, distance: 14.1
click at [453, 518] on p "4:5 Images: 4:5 Export size: 714 × 476" at bounding box center [498, 594] width 96 height 70
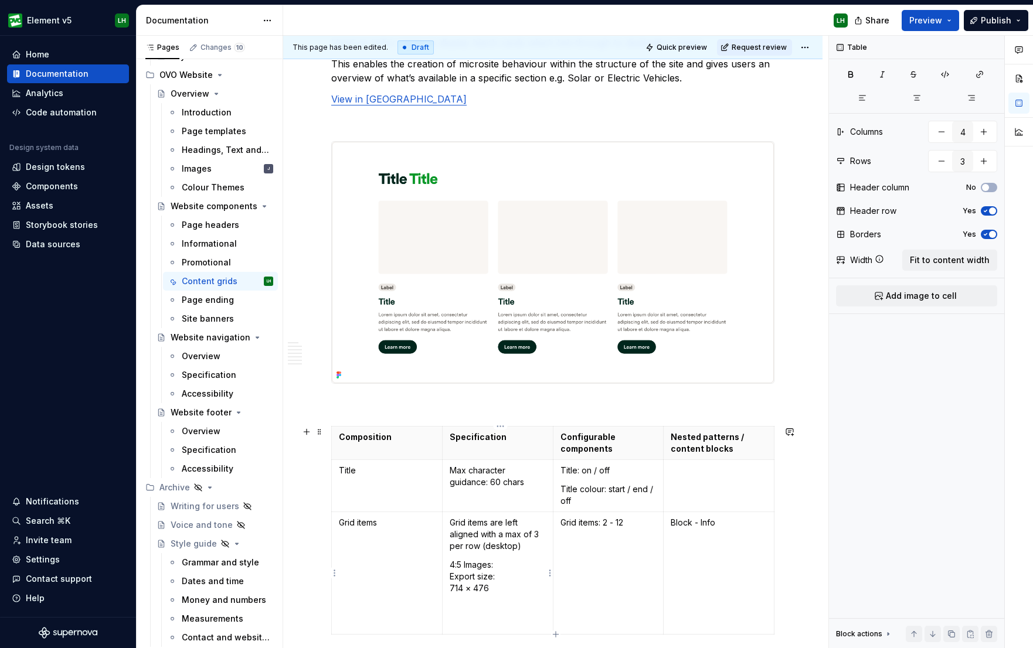
click at [503, 518] on p "4:5 Images: Export size: 714 × 476" at bounding box center [498, 594] width 96 height 70
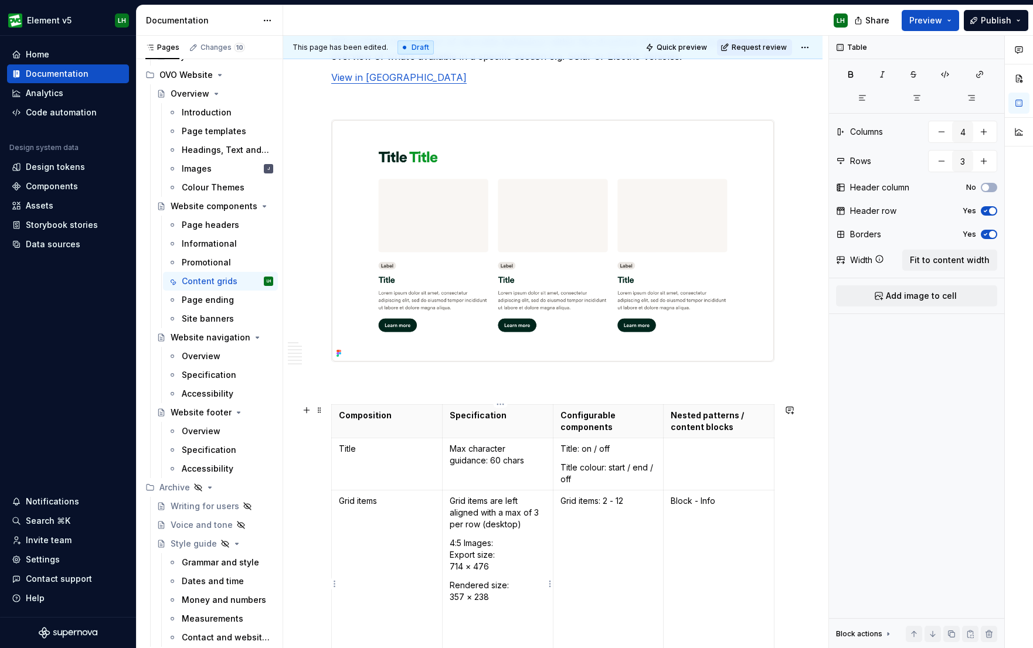
click at [489, 518] on td "Grid items are left aligned with a max of 3 per row (desktop) 4:5 Images: Expor…" at bounding box center [497, 584] width 111 height 188
click at [495, 518] on p "4:5 Images: Export size: 714 × 476 Rendered size: 357 × 238" at bounding box center [498, 601] width 96 height 129
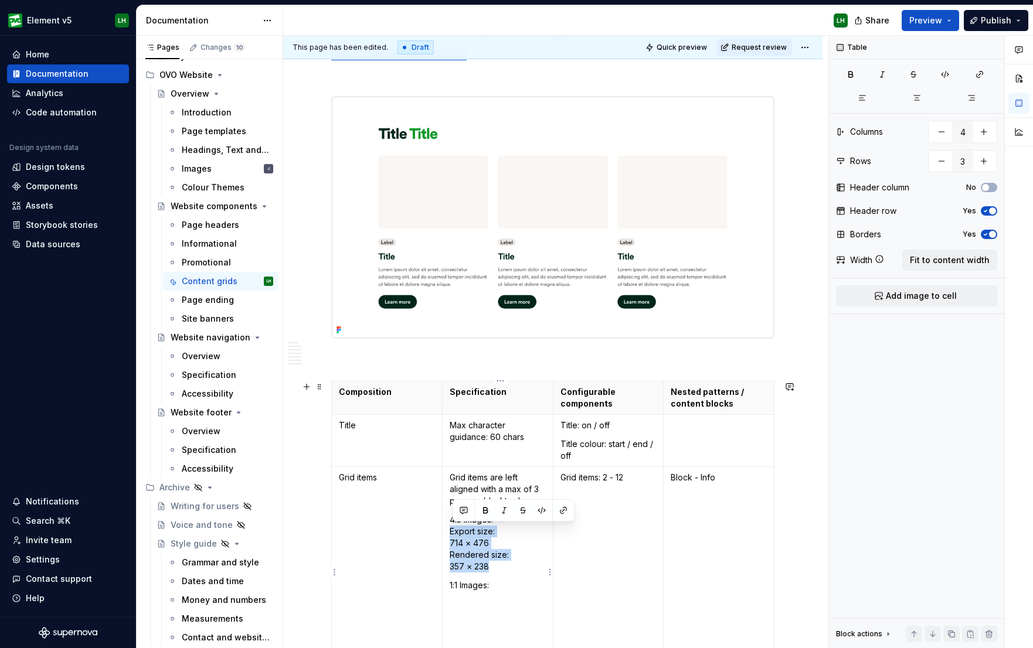
drag, startPoint x: 502, startPoint y: 569, endPoint x: 452, endPoint y: 534, distance: 60.5
click at [452, 518] on p "4:5 Images: Export size: 714 × 476 Rendered size: 357 × 238" at bounding box center [498, 543] width 96 height 59
copy p "Export size: 714 × 476 Rendered size: 357 × 238"
click at [474, 518] on p "1:1 Images:" at bounding box center [498, 627] width 96 height 94
click at [468, 518] on p "1:1 Images:" at bounding box center [498, 627] width 96 height 94
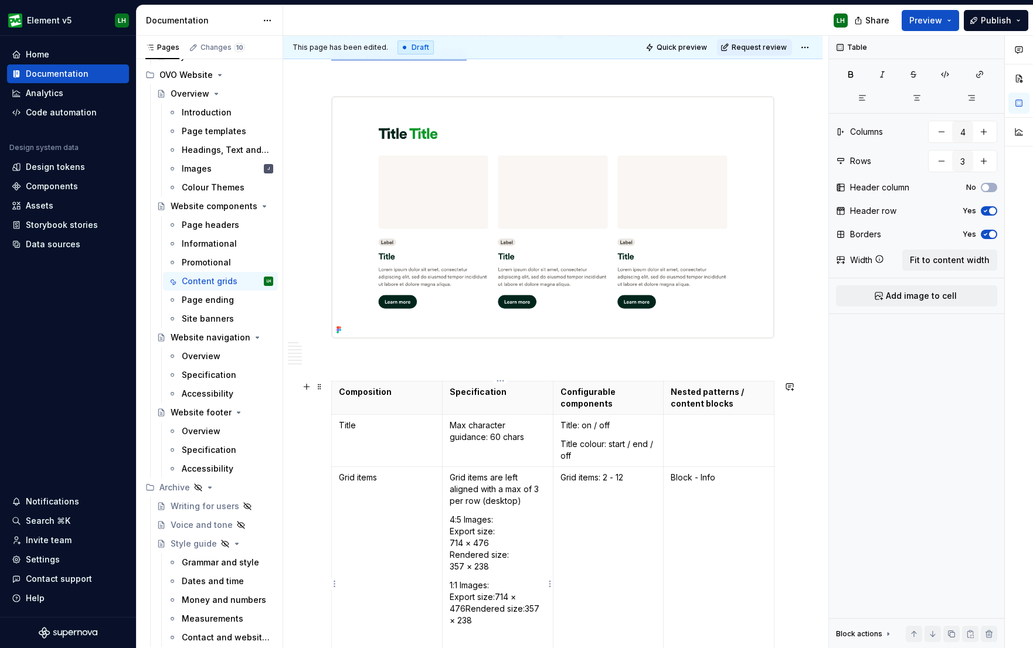
click at [470, 518] on p "1:1 Images: Export size:714 × 476Rendered size:357 × 238" at bounding box center [498, 638] width 96 height 117
click at [469, 518] on p "1:1 Images: Export size:714 × 476Rendered size:357 × 238" at bounding box center [498, 638] width 96 height 117
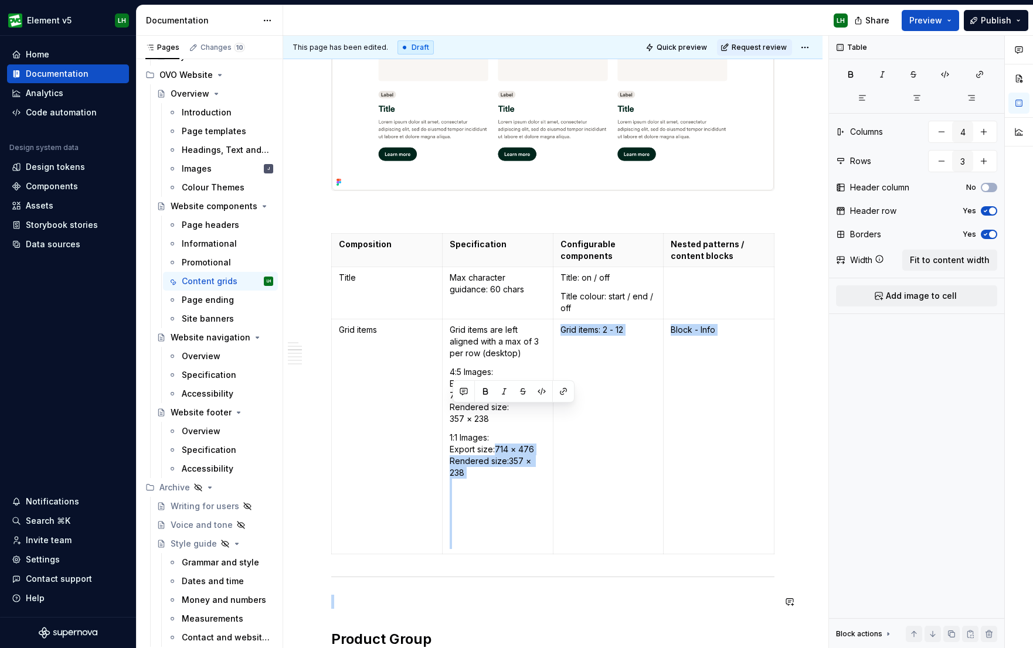
scroll to position [569, 0]
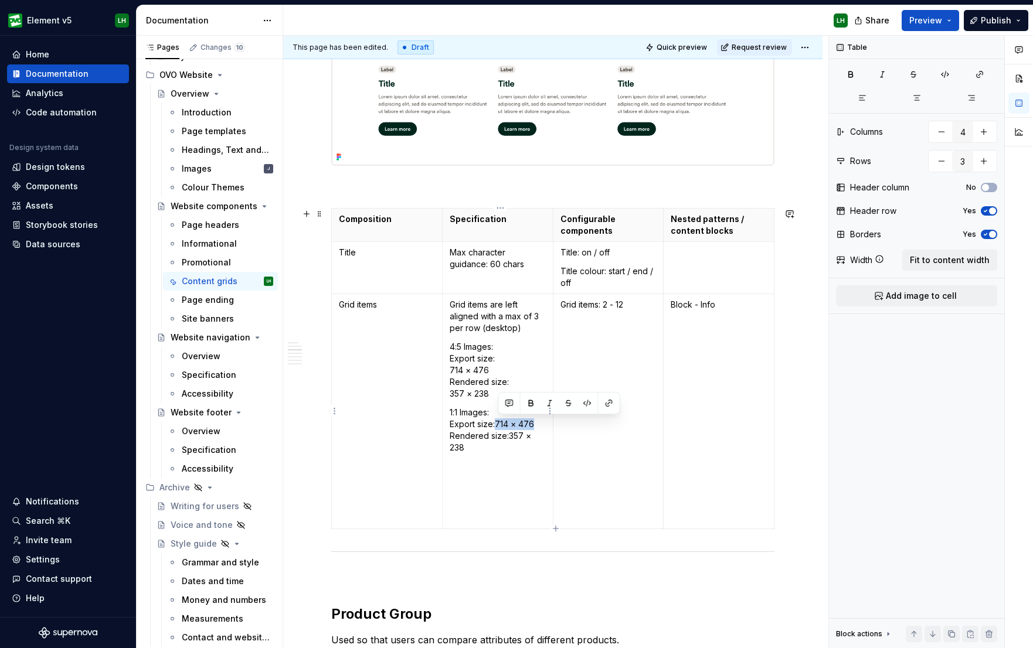
drag, startPoint x: 498, startPoint y: 596, endPoint x: 534, endPoint y: 422, distance: 177.7
click at [534, 422] on p "1:1 Images: Export size:714 × 476 Rendered size:357 × 238" at bounding box center [498, 465] width 96 height 117
click at [499, 424] on p "1:1 Images: Export size:714 × 714 Rendered size:357 × 238" at bounding box center [498, 465] width 96 height 117
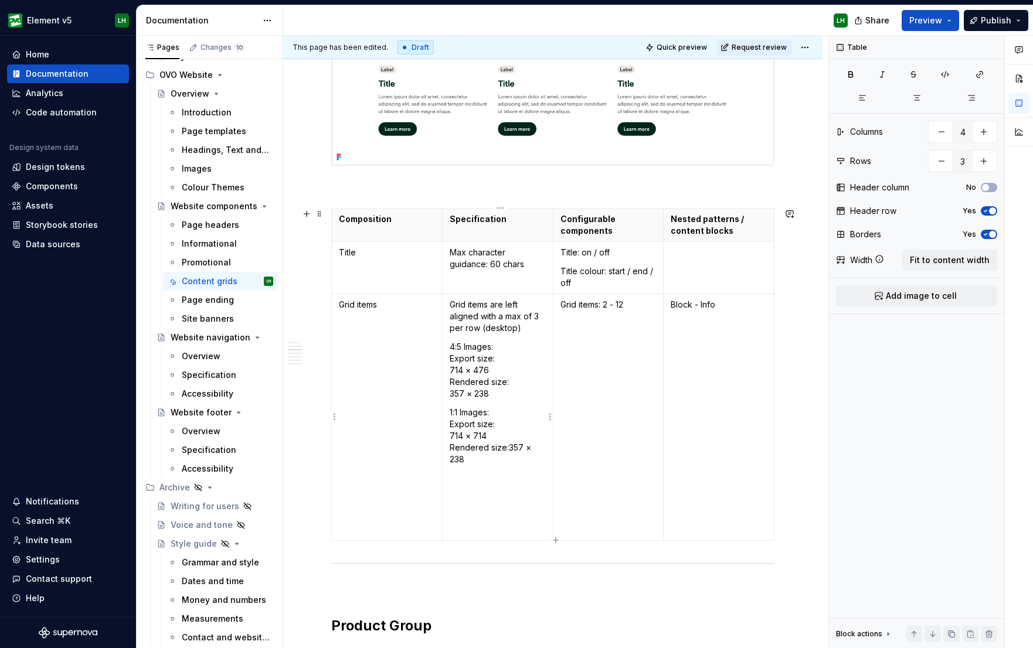
click at [511, 448] on p "1:1 Images: Export size: 714 × 714 Rendered size:357 × 238" at bounding box center [498, 471] width 96 height 129
drag, startPoint x: 494, startPoint y: 458, endPoint x: 451, endPoint y: 460, distance: 43.4
click at [451, 460] on td "Grid items are left aligned with a max of 3 per row (desktop) 4:5 Images: Expor…" at bounding box center [497, 417] width 111 height 247
click at [483, 517] on p "1:1 Images: Export size: 714 × 714 Rendered size: 357 × 357" at bounding box center [498, 471] width 96 height 129
click at [486, 518] on p "1:1 Images: Export size: 714 × 714 Rendered size: 357 × 357" at bounding box center [498, 471] width 96 height 129
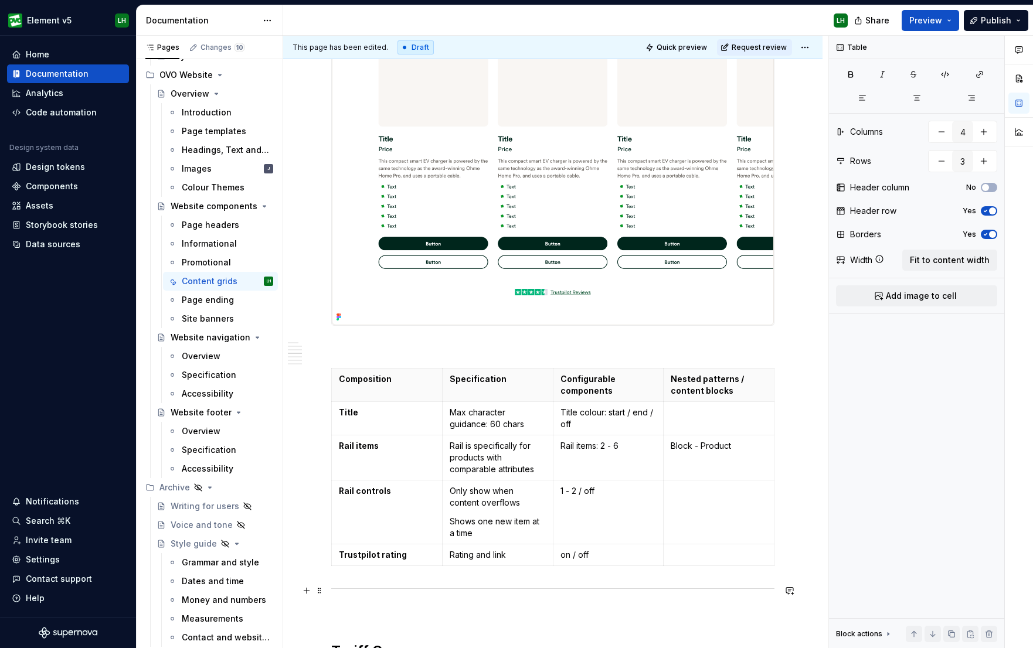
scroll to position [1331, 0]
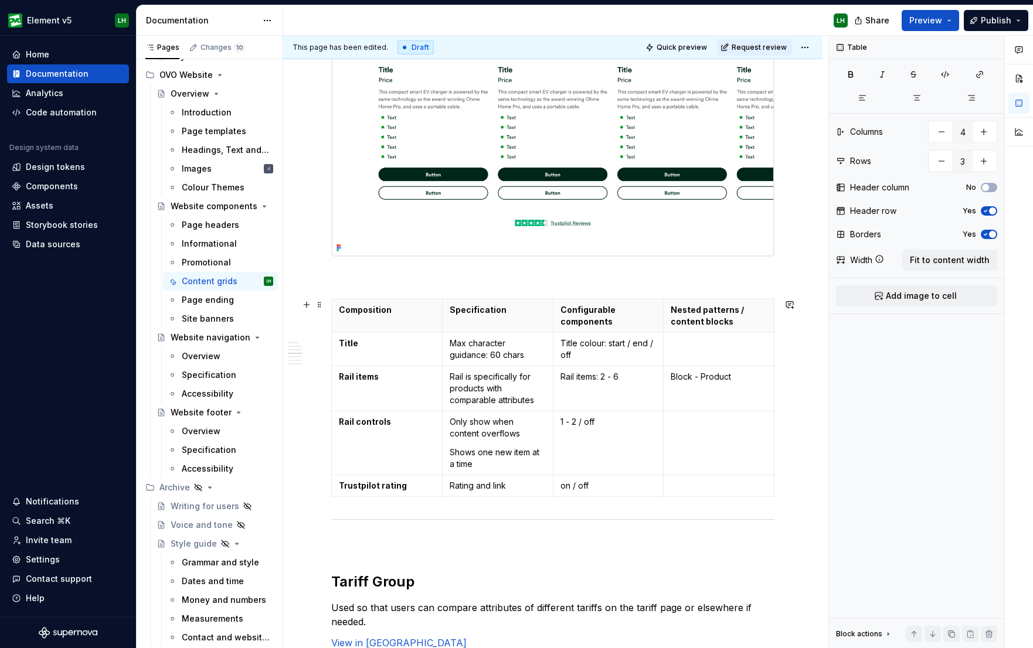
click at [546, 405] on p "Rail is specifically for products with comparable attributes" at bounding box center [498, 388] width 96 height 35
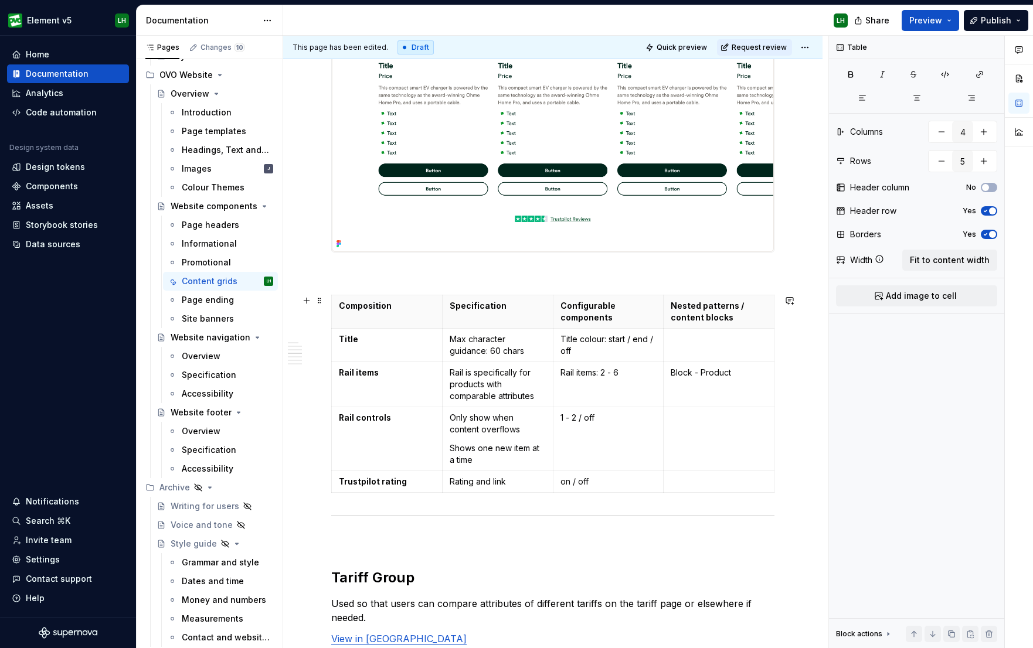
click at [541, 399] on p "Rail is specifically for products with comparable attributes" at bounding box center [498, 384] width 96 height 35
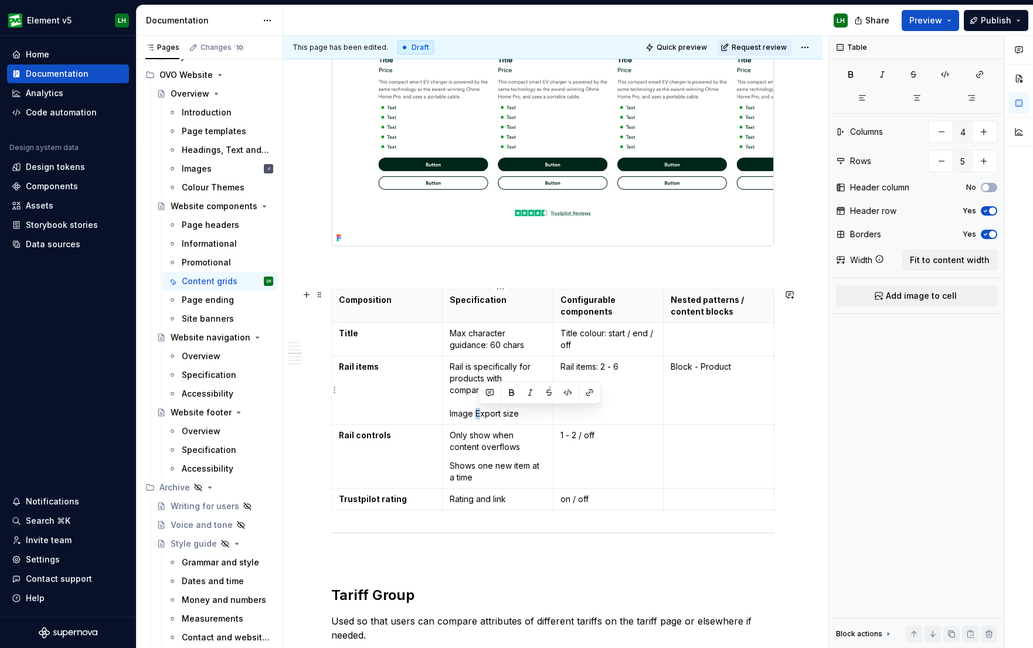
drag, startPoint x: 481, startPoint y: 414, endPoint x: 511, endPoint y: 415, distance: 29.3
click at [479, 414] on p "Rail is specifically for products with comparable attributes Image Export size" at bounding box center [498, 390] width 96 height 59
click at [535, 416] on p "Rail is specifically for products with comparable attributes Image export size" at bounding box center [498, 390] width 96 height 59
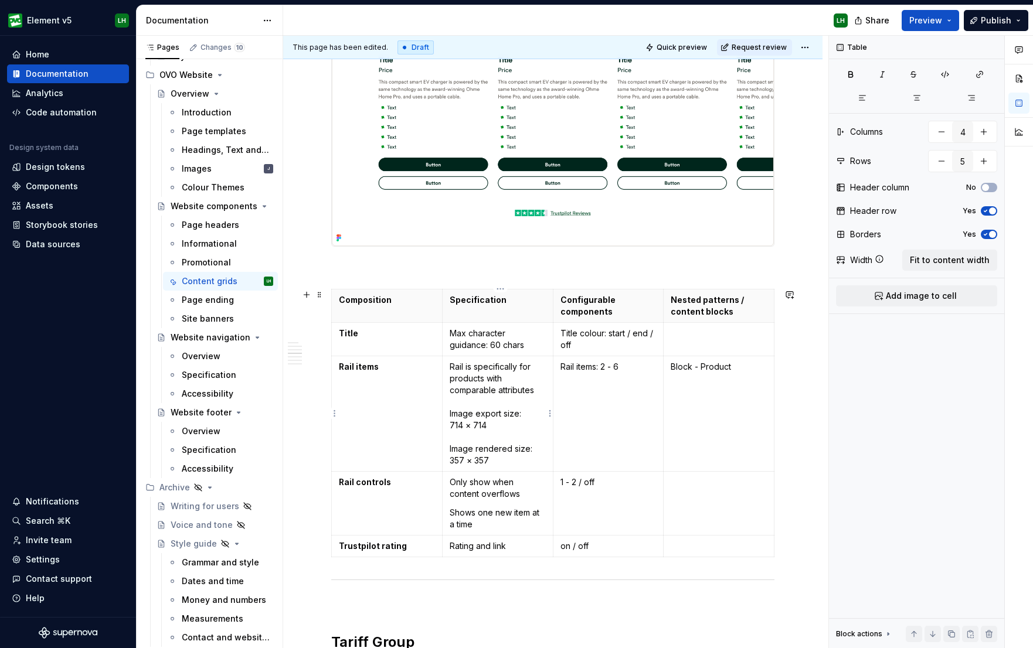
click at [468, 438] on p "Rail is specifically for products with comparable attributes Image export size:…" at bounding box center [498, 414] width 96 height 106
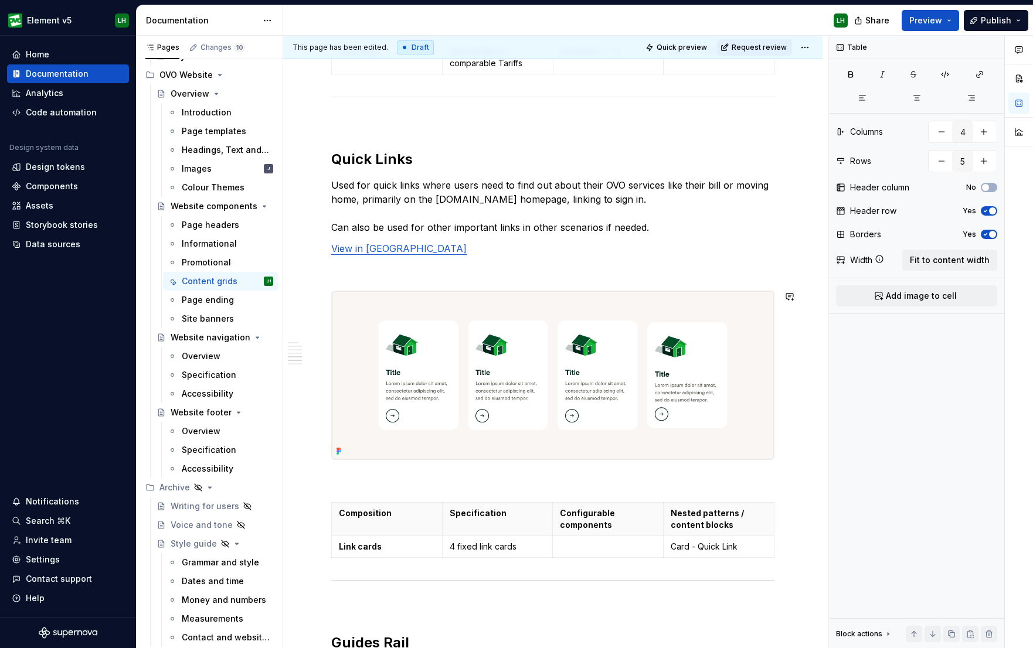
scroll to position [2456, 0]
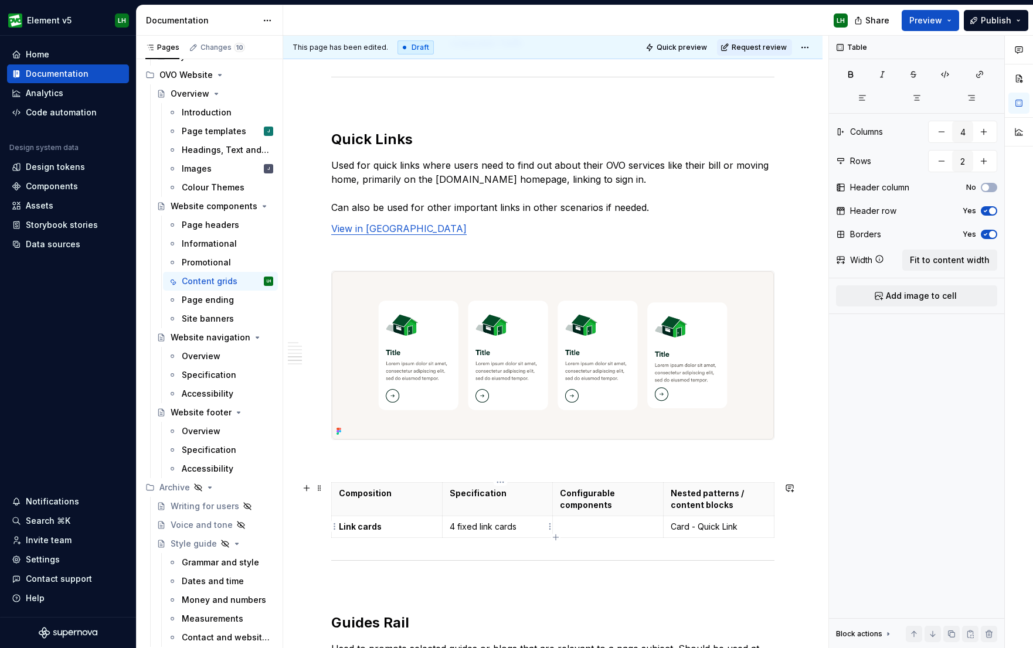
click at [528, 518] on p "4 fixed link cards" at bounding box center [498, 527] width 96 height 12
click at [495, 518] on p "4 fixed link cards Image" at bounding box center [498, 538] width 96 height 35
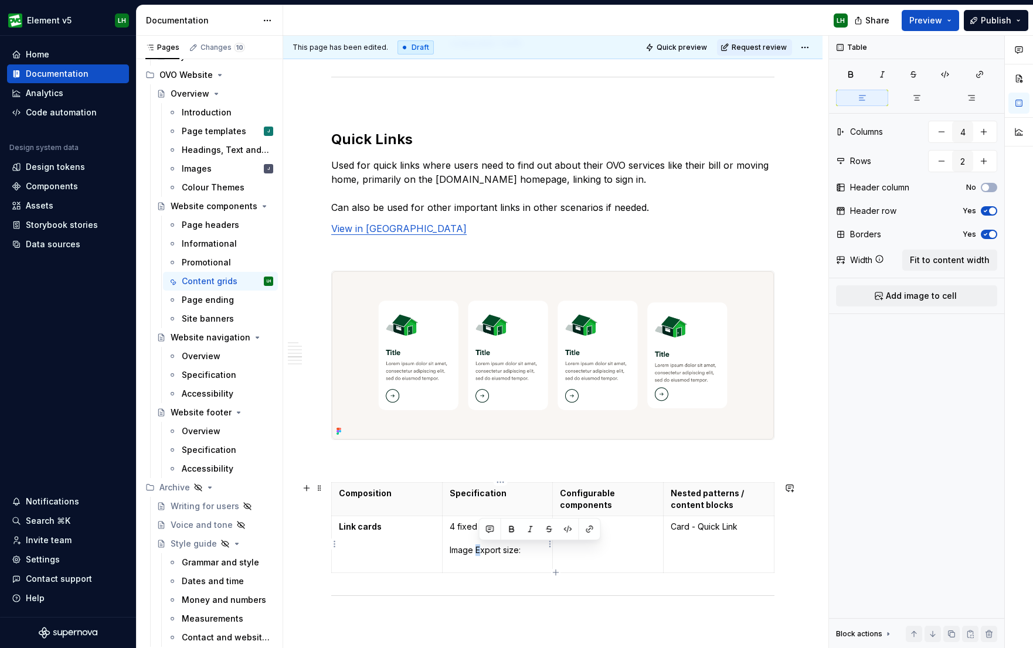
click at [483, 518] on p "4 fixed link cards Image Export size:" at bounding box center [498, 544] width 96 height 47
click at [468, 518] on p "4 fixed link cards Image export size:" at bounding box center [498, 544] width 96 height 47
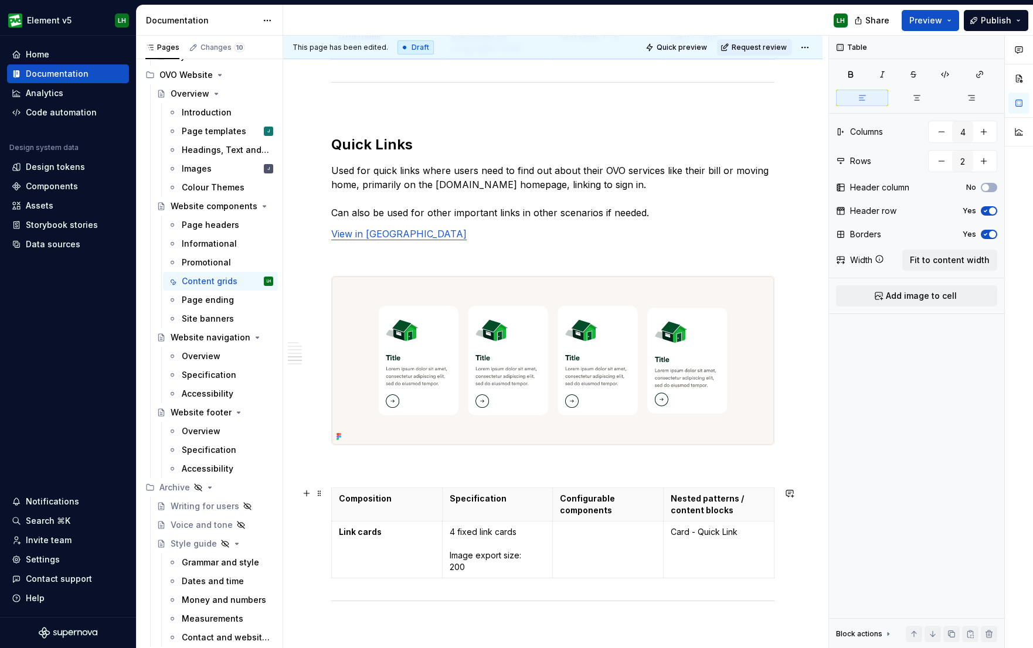
scroll to position [2488, 0]
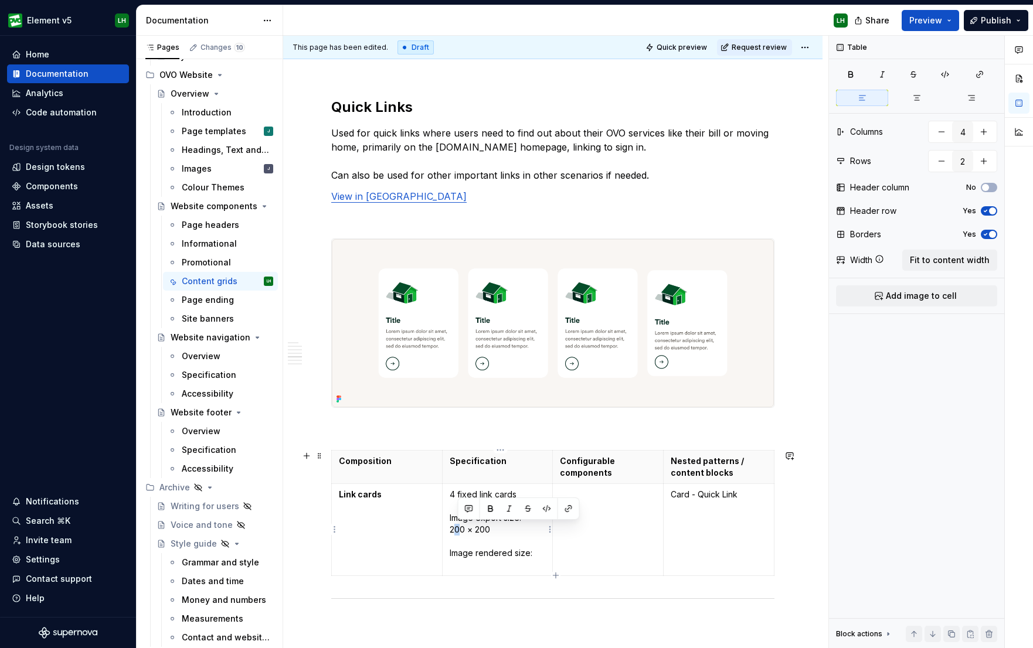
click at [463, 518] on p "4 fixed link cards Image export size: 200 × 200 Image rendered size:" at bounding box center [498, 530] width 96 height 82
click at [486, 518] on p "4 fixed link cards Image export size: 240 × 200 Image rendered size:" at bounding box center [498, 530] width 96 height 82
click at [478, 518] on p "4 fixed link cards Image export size: 240 × 240 Image rendered size:" at bounding box center [498, 530] width 96 height 82
drag, startPoint x: 469, startPoint y: 531, endPoint x: 455, endPoint y: 531, distance: 14.7
click at [455, 518] on p "4 fixed link cards Image export size: 240 × 240 Image rendered size:" at bounding box center [498, 530] width 96 height 82
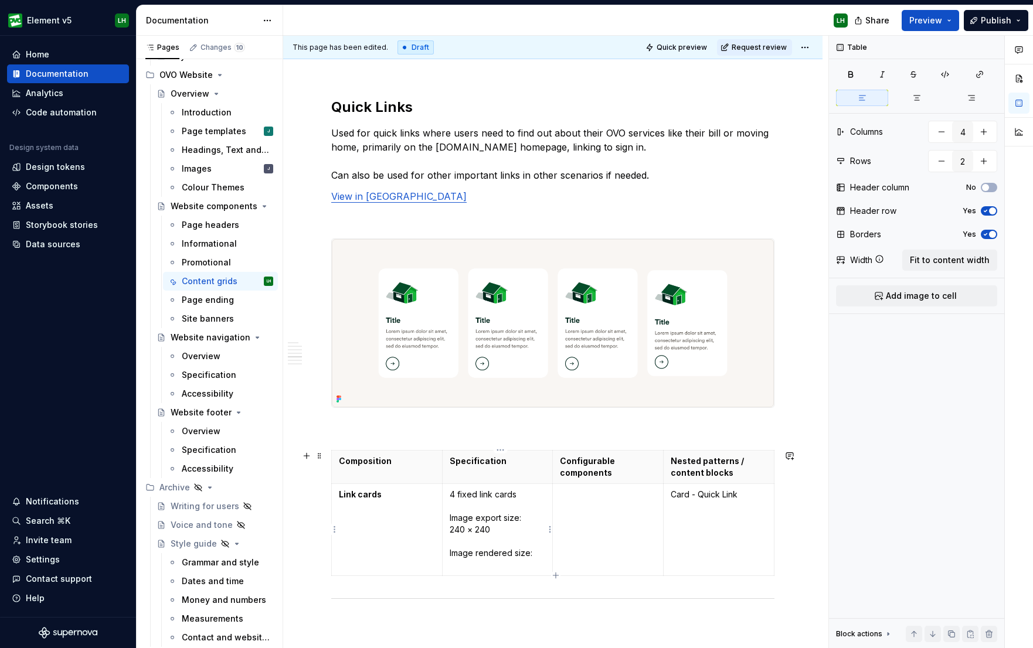
click at [453, 518] on p "4 fixed link cards Image export size: 240 × 240 Image rendered size:" at bounding box center [498, 530] width 96 height 82
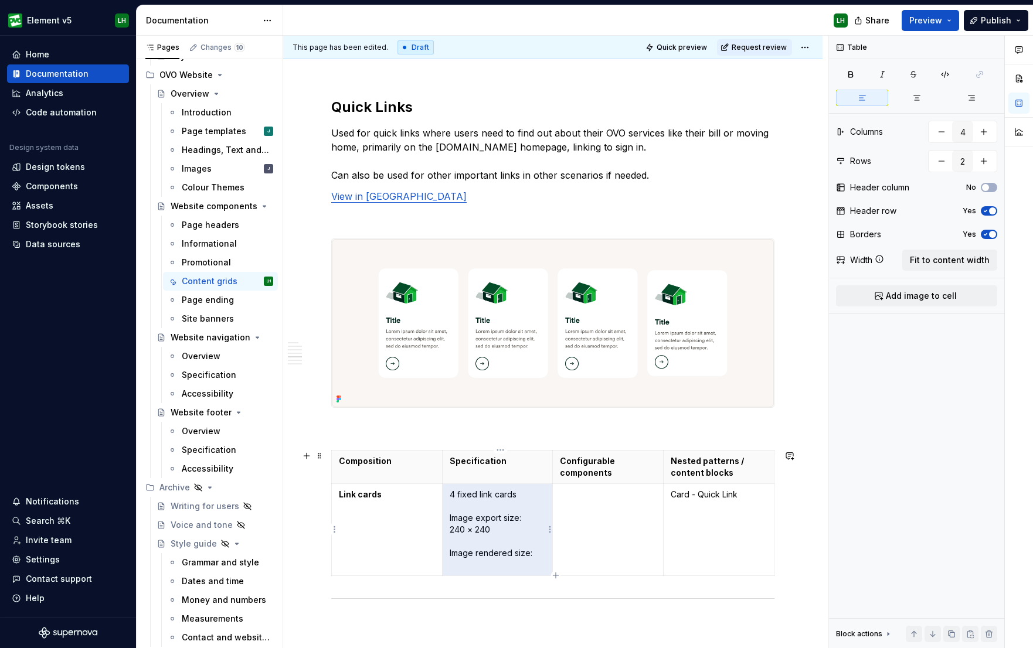
click at [477, 518] on p "4 fixed link cards Image export size: 240 × 240 Image rendered size:" at bounding box center [498, 530] width 96 height 82
drag, startPoint x: 499, startPoint y: 530, endPoint x: 455, endPoint y: 532, distance: 43.4
click at [454, 518] on p "4 fixed link cards Image export size: 240 × 240 Image rendered size:" at bounding box center [498, 530] width 96 height 82
copy p "240 × 240"
click at [468, 518] on p "4 fixed link cards Image export size: 240 × 240 Image rendered size:" at bounding box center [498, 530] width 96 height 82
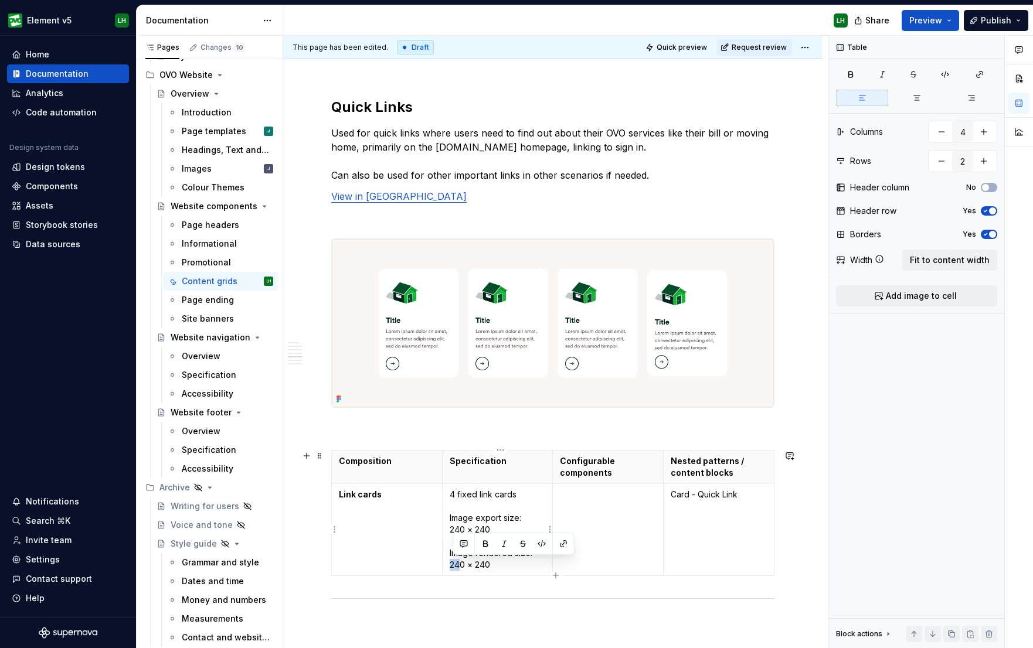
drag, startPoint x: 463, startPoint y: 564, endPoint x: 454, endPoint y: 564, distance: 8.8
click at [454, 518] on p "4 fixed link cards Image export size: 240 × 240 Image rendered size: 240 × 240" at bounding box center [498, 530] width 96 height 82
drag, startPoint x: 483, startPoint y: 564, endPoint x: 477, endPoint y: 564, distance: 5.9
click at [477, 518] on p "4 fixed link cards Image export size: 240 × 240 Image rendered size: 120 × 240" at bounding box center [498, 530] width 96 height 82
click at [471, 518] on p "4 fixed link cards Image export size: 240 × 240 Image rendered size: 120 × 120" at bounding box center [498, 530] width 96 height 82
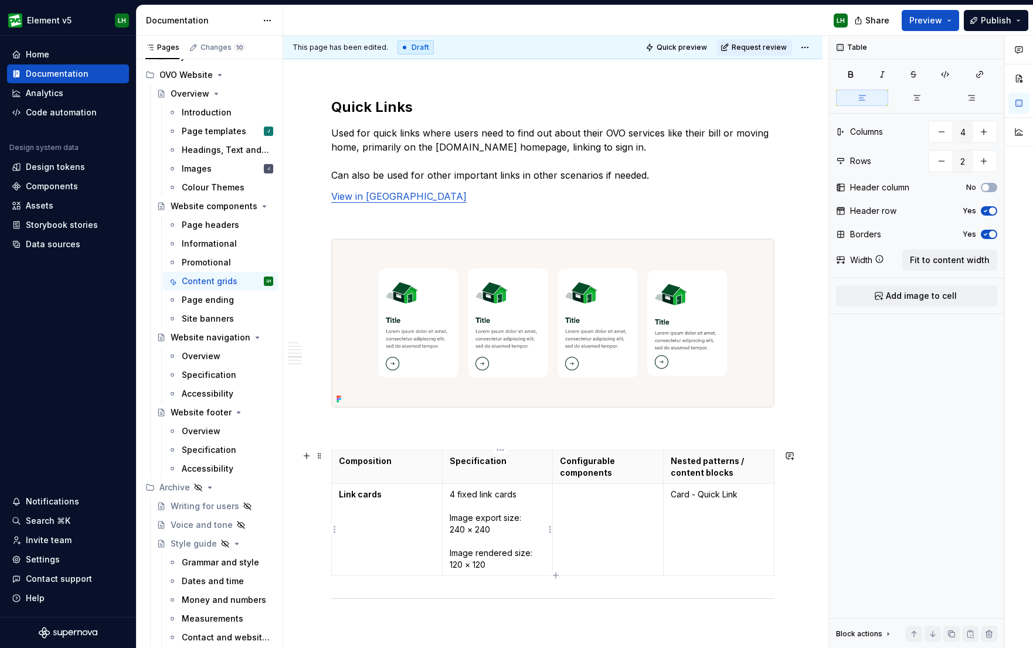
click at [469, 507] on p "4 fixed link cards Image export size: 240 × 240 Image rendered size: 120 × 120" at bounding box center [498, 530] width 96 height 82
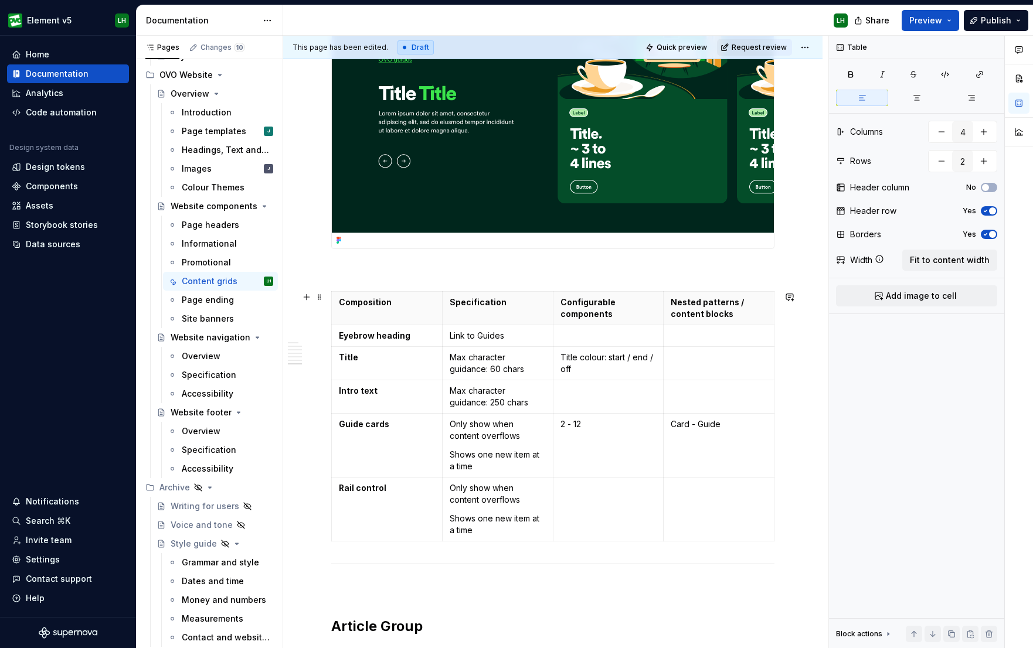
scroll to position [3292, 0]
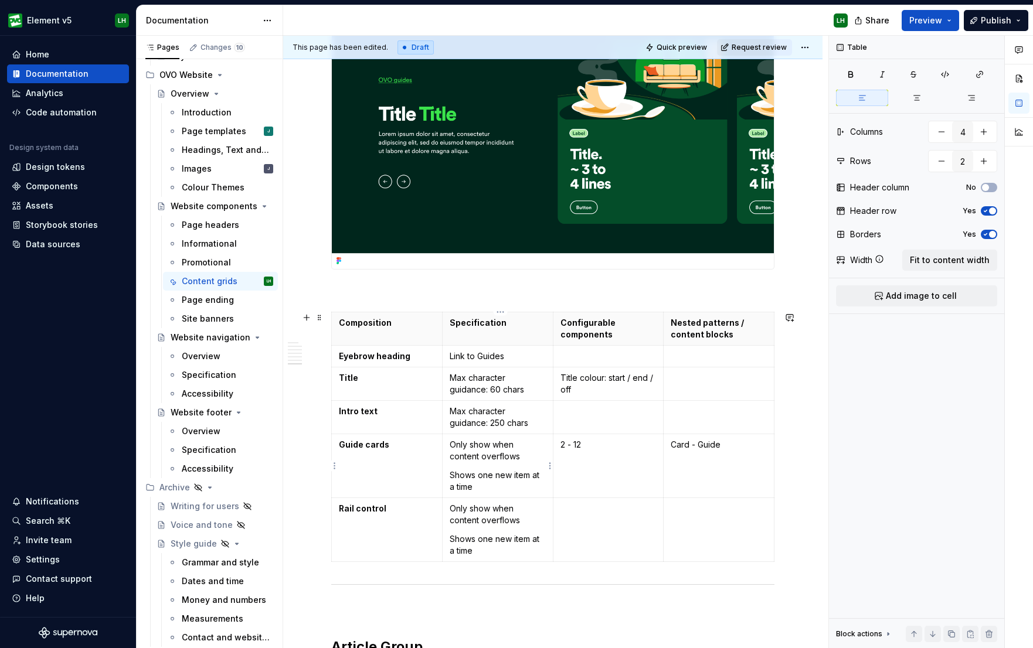
type input "6"
click at [499, 491] on p "Shows one new item at a time" at bounding box center [498, 480] width 96 height 23
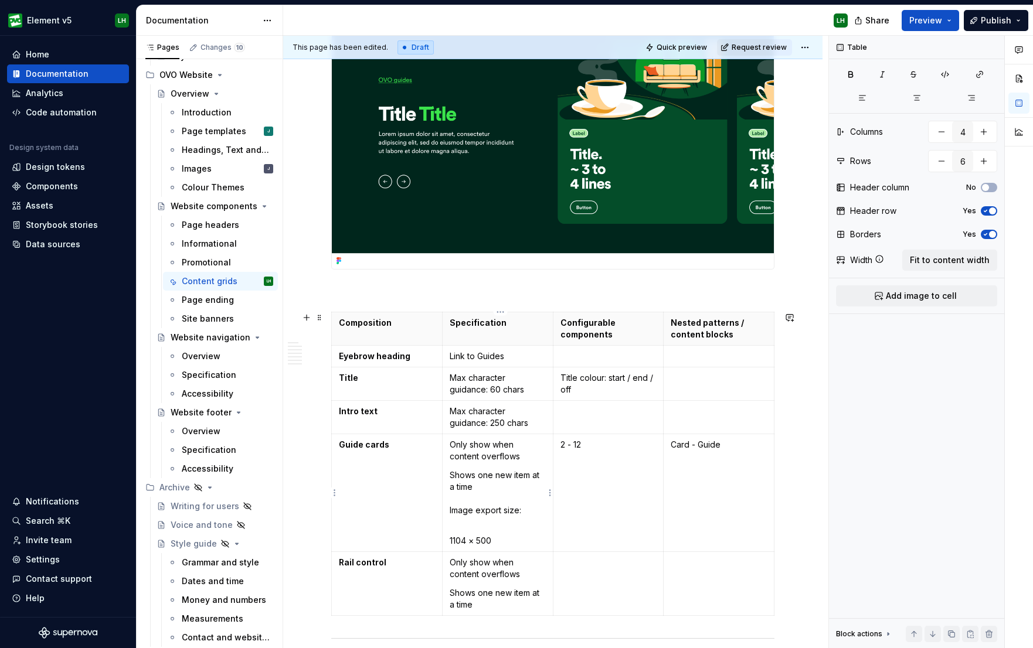
click at [480, 518] on p "Shows one new item at a time Image export size:" at bounding box center [498, 498] width 96 height 59
click at [450, 518] on td "Only show when content overflows Shows one new item at a time Image export size…" at bounding box center [497, 487] width 111 height 106
click at [516, 518] on p "Shows one new item at a time Image export size: 1104 × 500" at bounding box center [498, 498] width 96 height 59
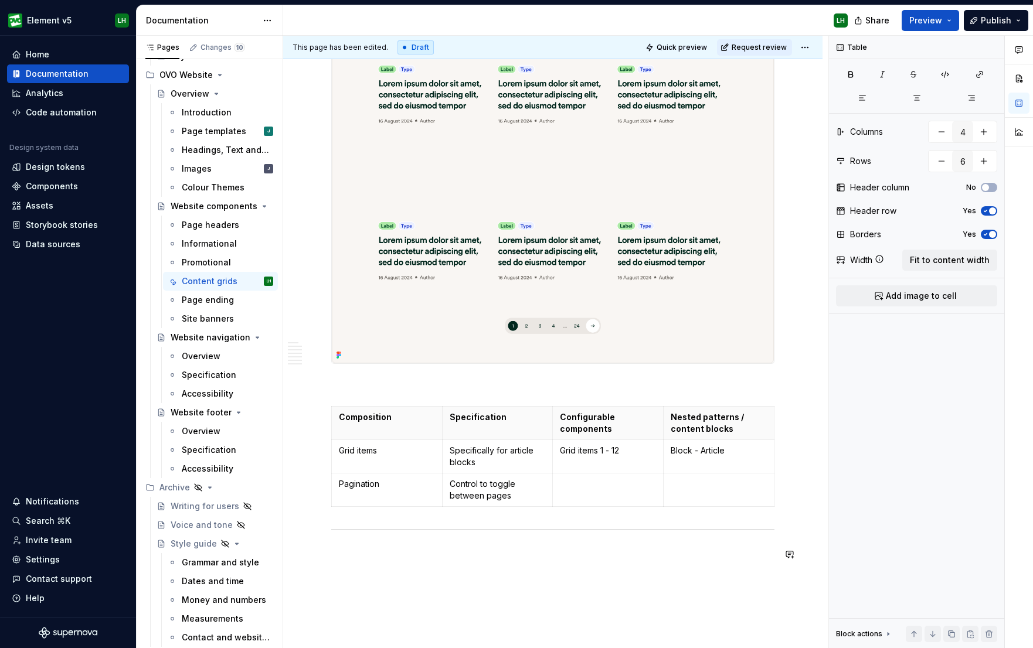
scroll to position [4281, 0]
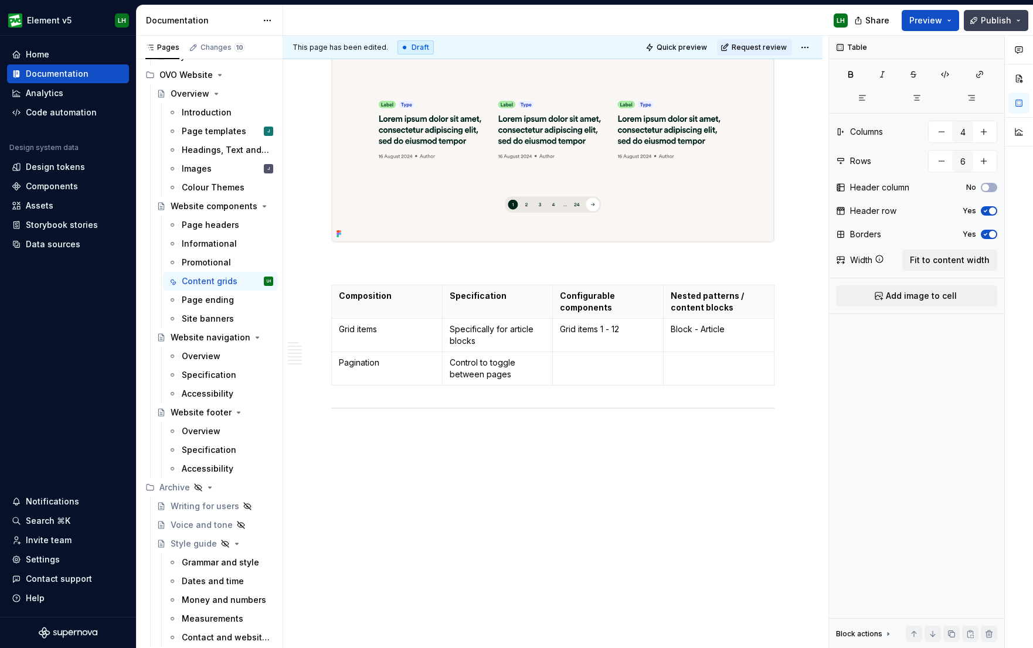
click at [991, 16] on span "Publish" at bounding box center [996, 21] width 30 height 12
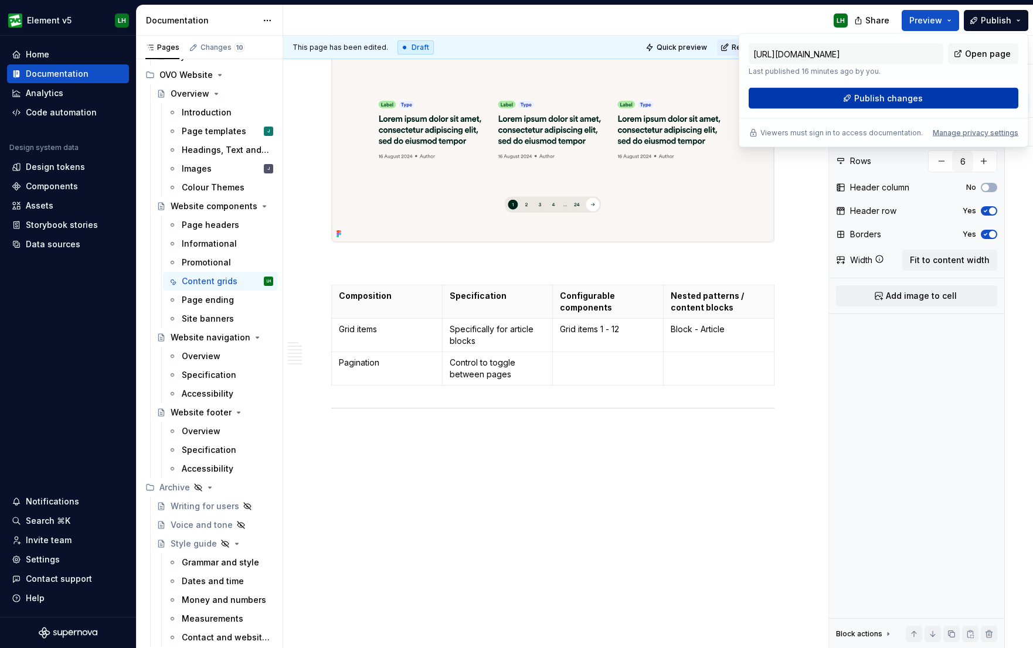
click at [900, 90] on button "Publish changes" at bounding box center [883, 98] width 270 height 21
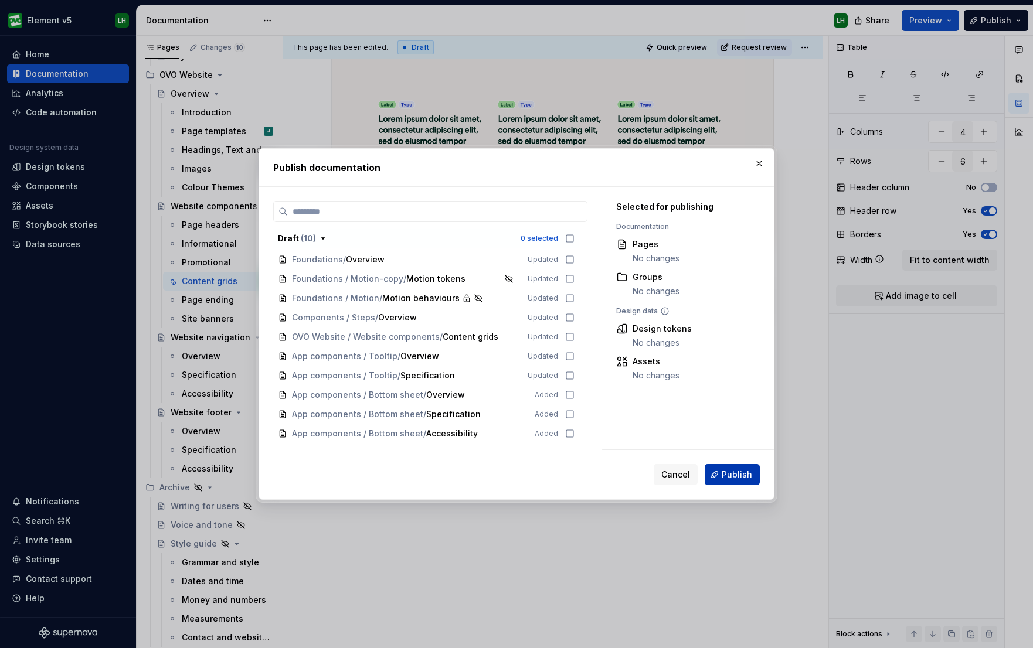
click at [720, 472] on button "Publish" at bounding box center [732, 474] width 55 height 21
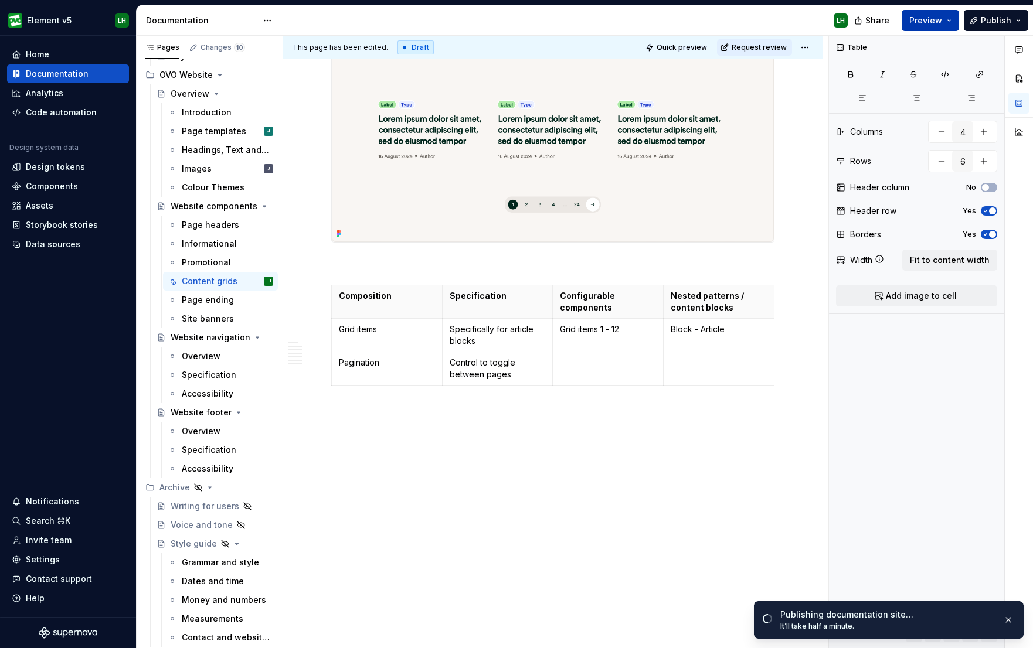
click at [916, 18] on span "Preview" at bounding box center [925, 21] width 33 height 12
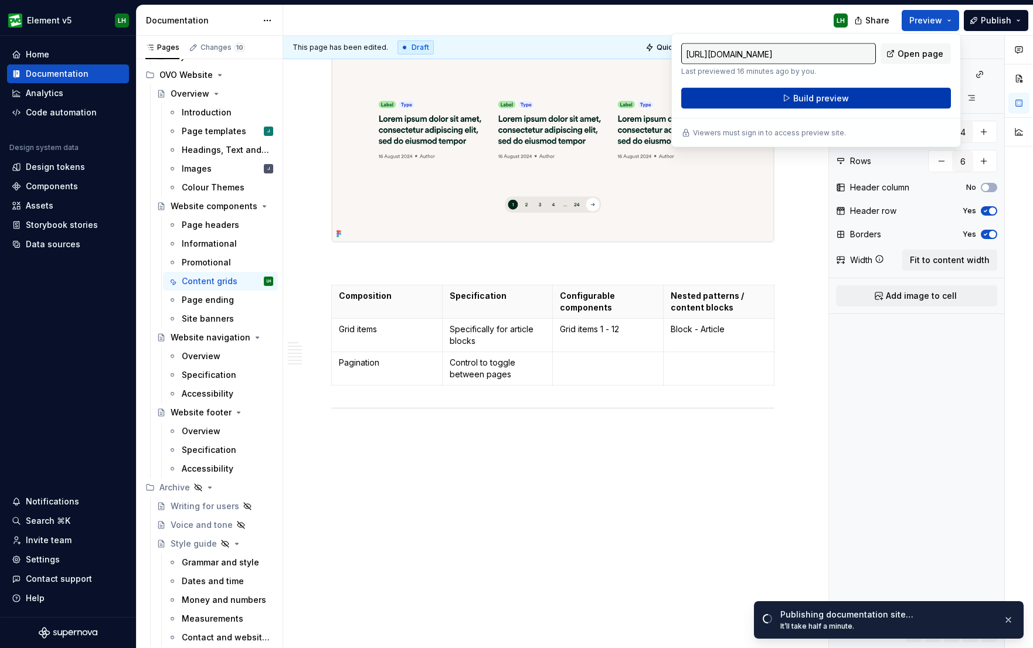
click at [904, 99] on button "Build preview" at bounding box center [816, 98] width 270 height 21
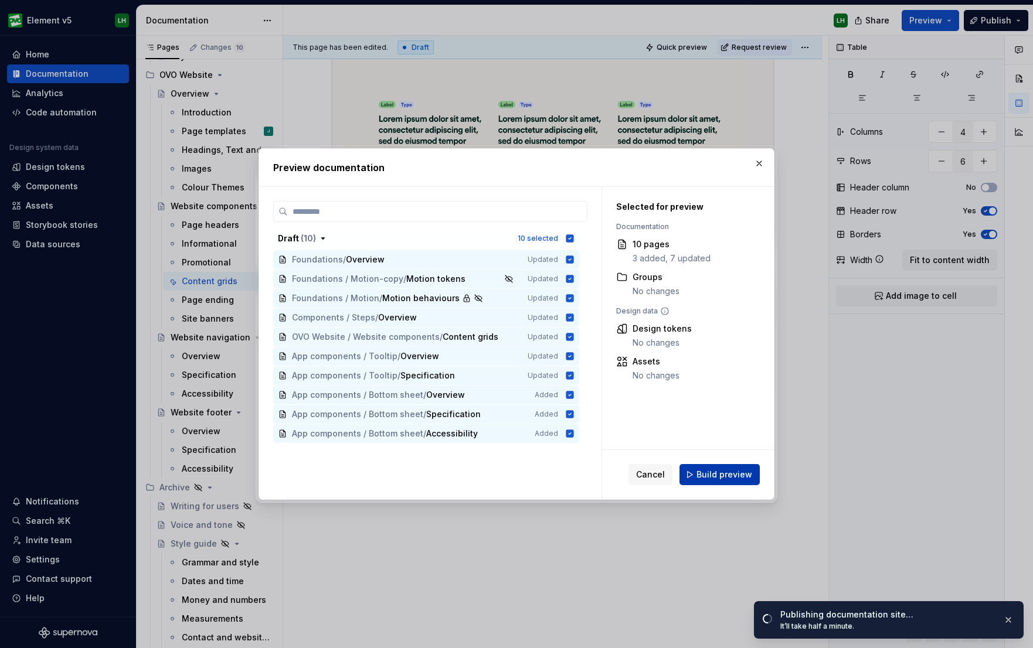
click at [740, 467] on button "Build preview" at bounding box center [719, 474] width 80 height 21
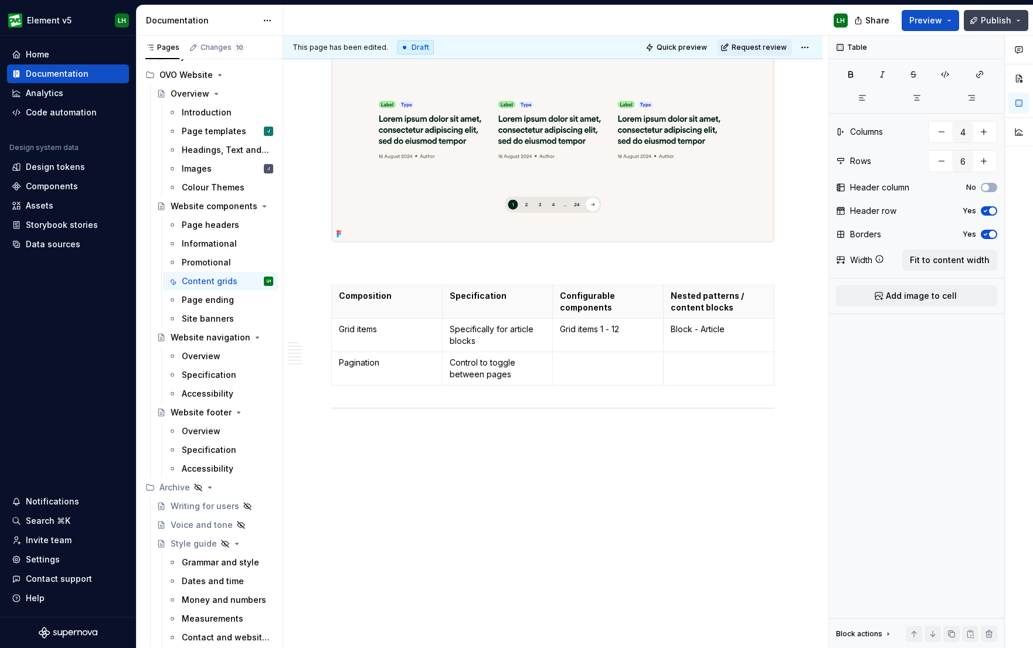
click at [985, 15] on span "Publish" at bounding box center [996, 21] width 30 height 12
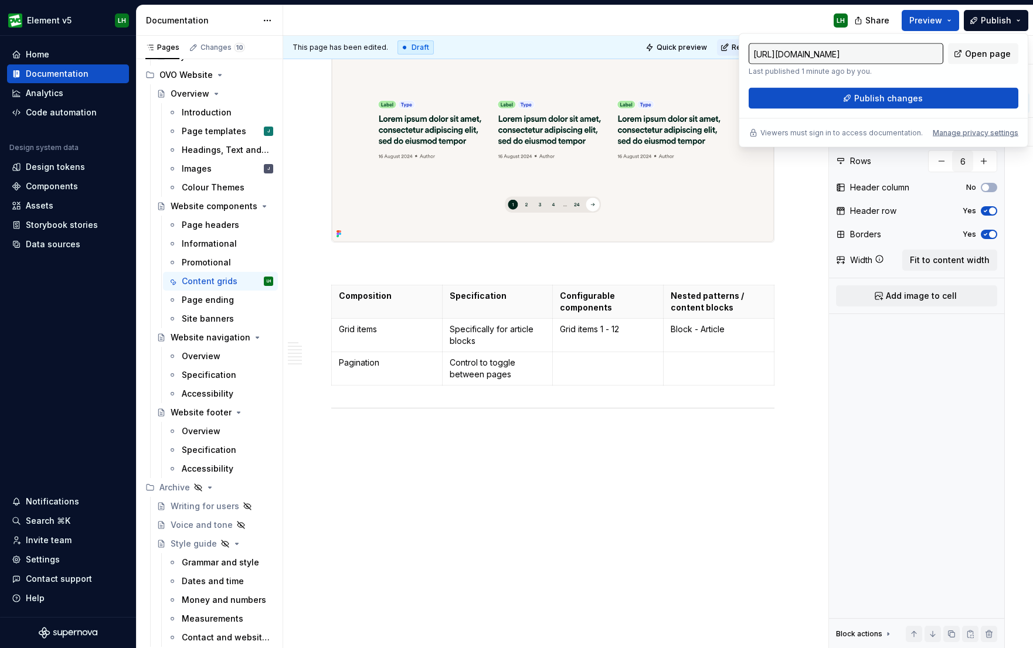
click at [936, 115] on div "[URL][DOMAIN_NAME] Last published 1 minute ago by you. Open page Publish change…" at bounding box center [884, 90] width 290 height 114
click at [939, 106] on button "Publish changes" at bounding box center [883, 98] width 270 height 21
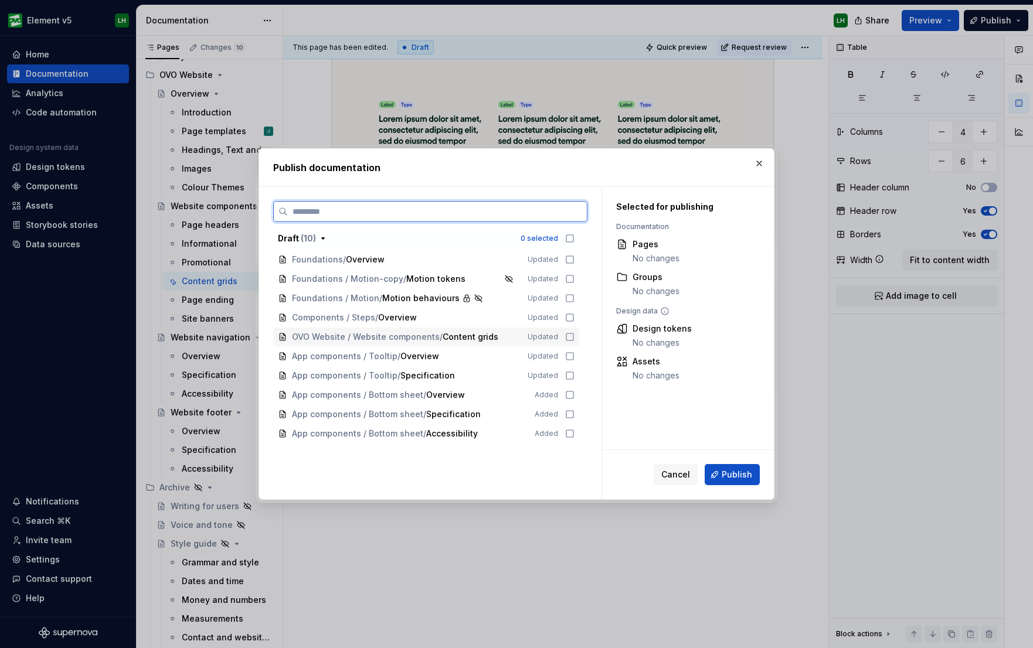
click at [574, 337] on icon at bounding box center [569, 336] width 9 height 9
click at [743, 482] on button "Publish" at bounding box center [732, 474] width 55 height 21
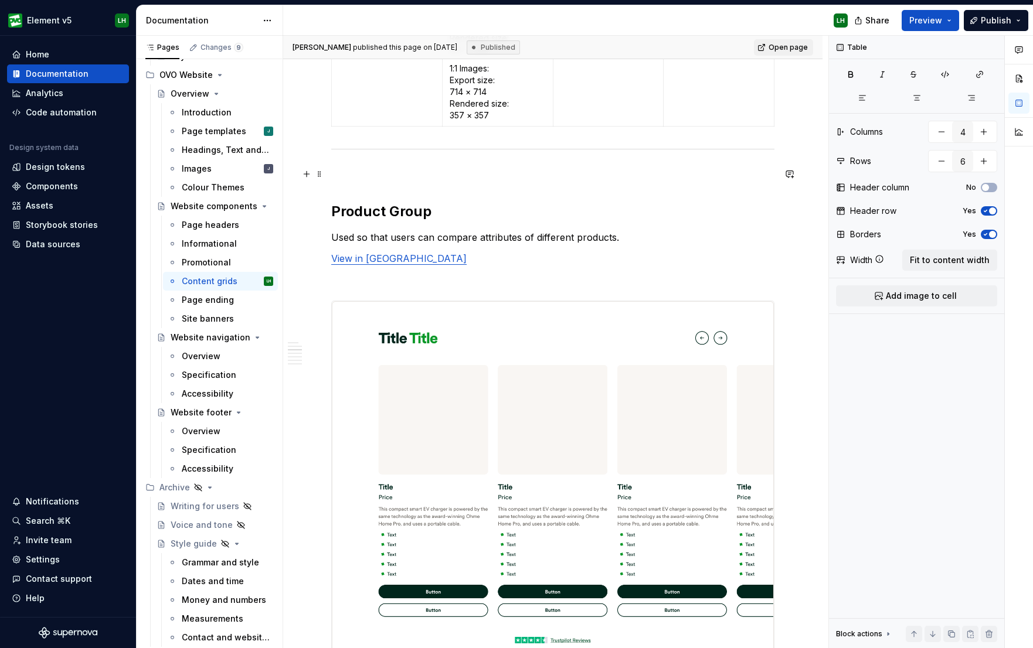
type textarea "*"
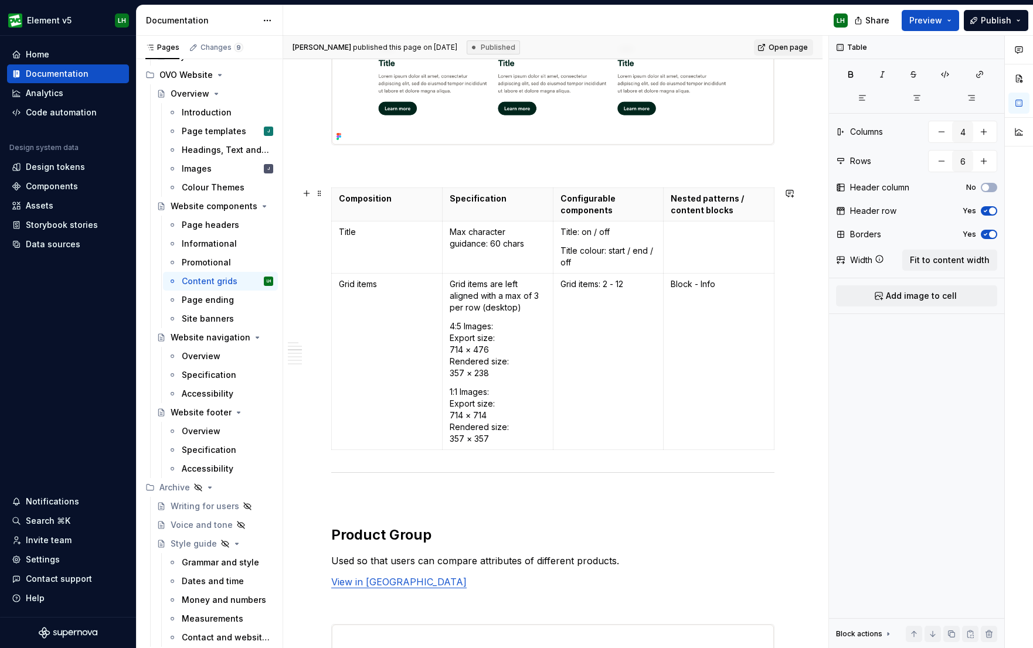
scroll to position [622, 0]
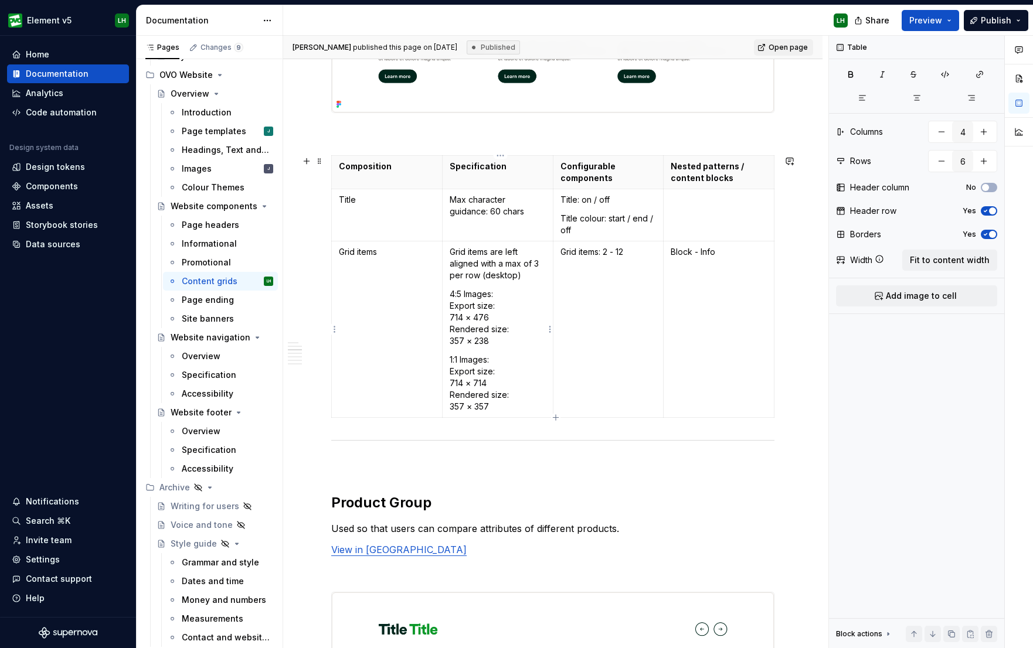
type input "3"
click at [454, 318] on p "4:5 Images: Export size: 714 × 476 Rendered size: 357 × 238" at bounding box center [498, 317] width 96 height 59
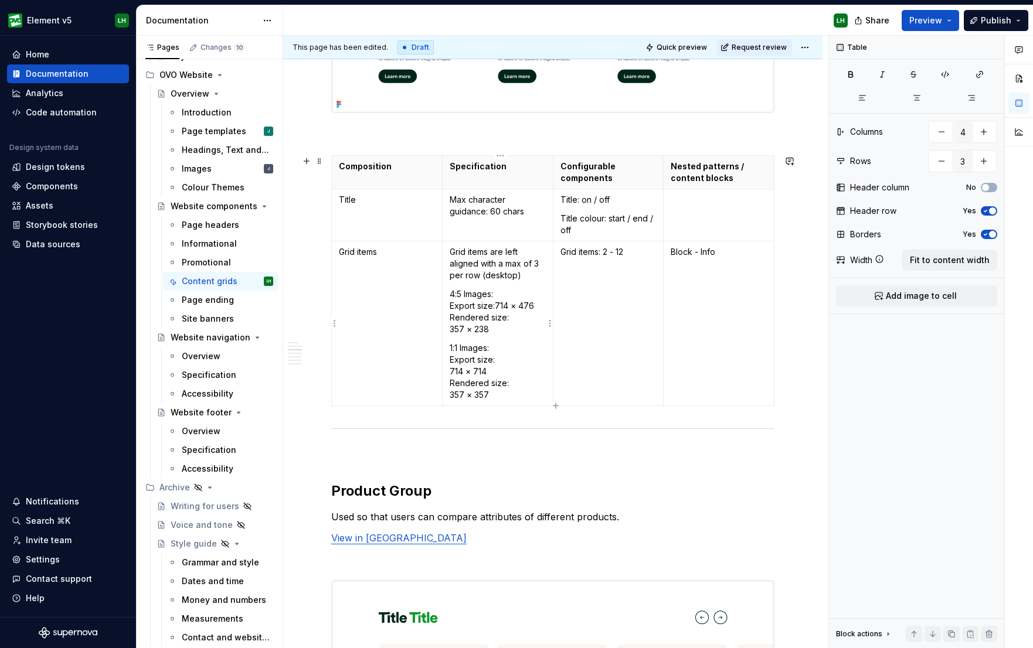
click at [452, 325] on p "4:5 Images: Export size:714 × 476 Rendered size: 357 × 238" at bounding box center [498, 311] width 96 height 47
click at [453, 363] on p "1:1 Images: Export size: 714 × 714 Rendered size: 357 × 357" at bounding box center [498, 371] width 96 height 59
click at [450, 371] on td "Grid items are left aligned with a max of 3 per row (desktop) 4:5 Images: Expor…" at bounding box center [497, 323] width 111 height 165
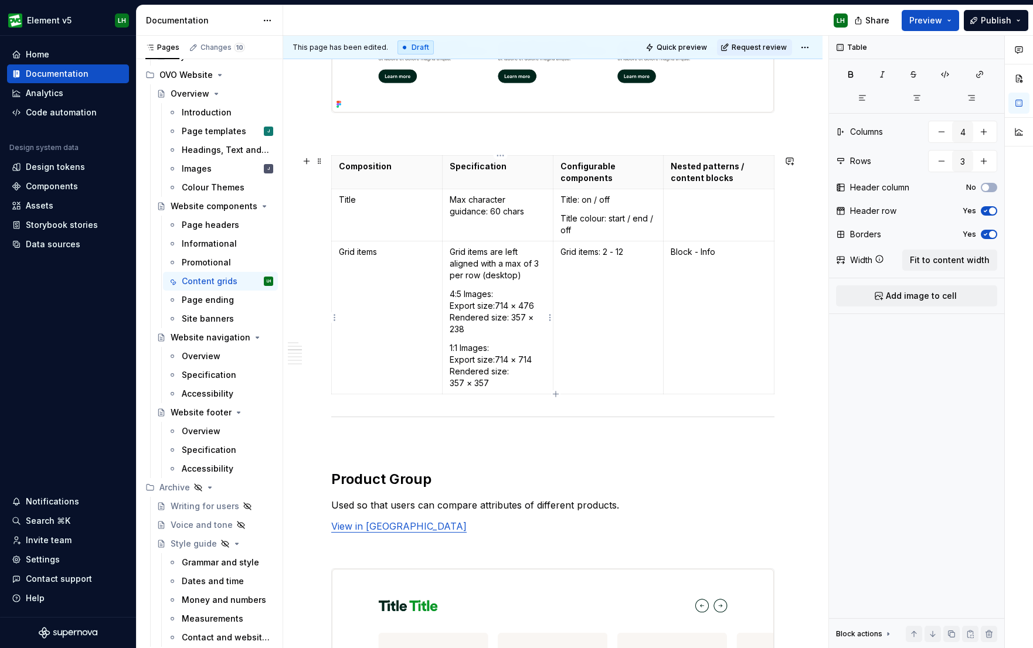
click at [454, 382] on p "1:1 Images: Export size:714 × 714 Rendered size: 357 × 357" at bounding box center [498, 365] width 96 height 47
click at [514, 316] on p "4:5 Images: Export size:714 × 476 Rendered size: 357 × 238" at bounding box center [498, 311] width 96 height 47
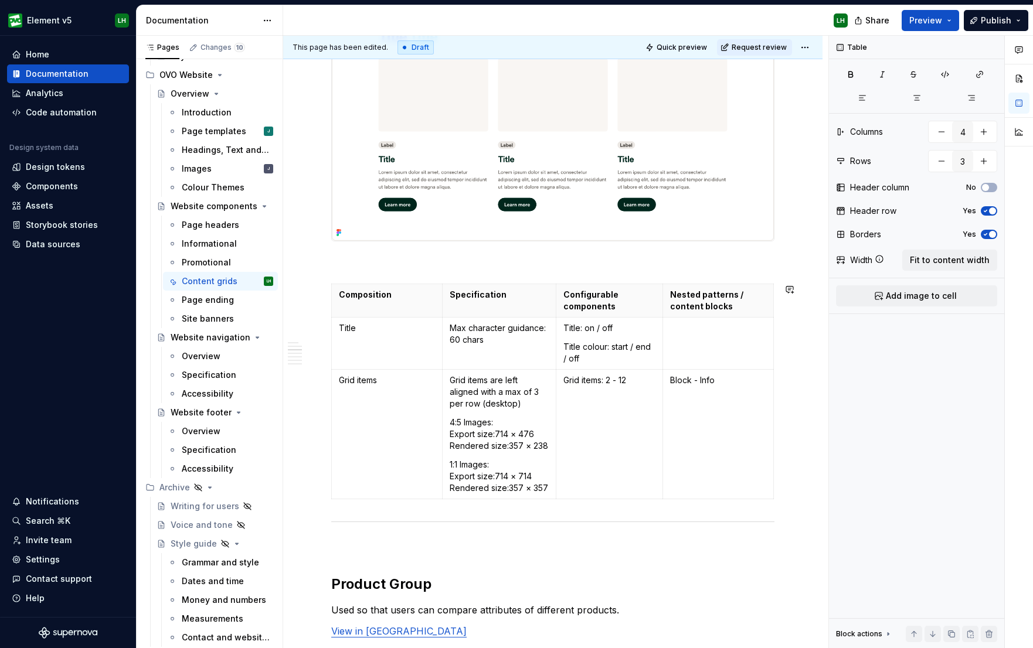
scroll to position [0, 0]
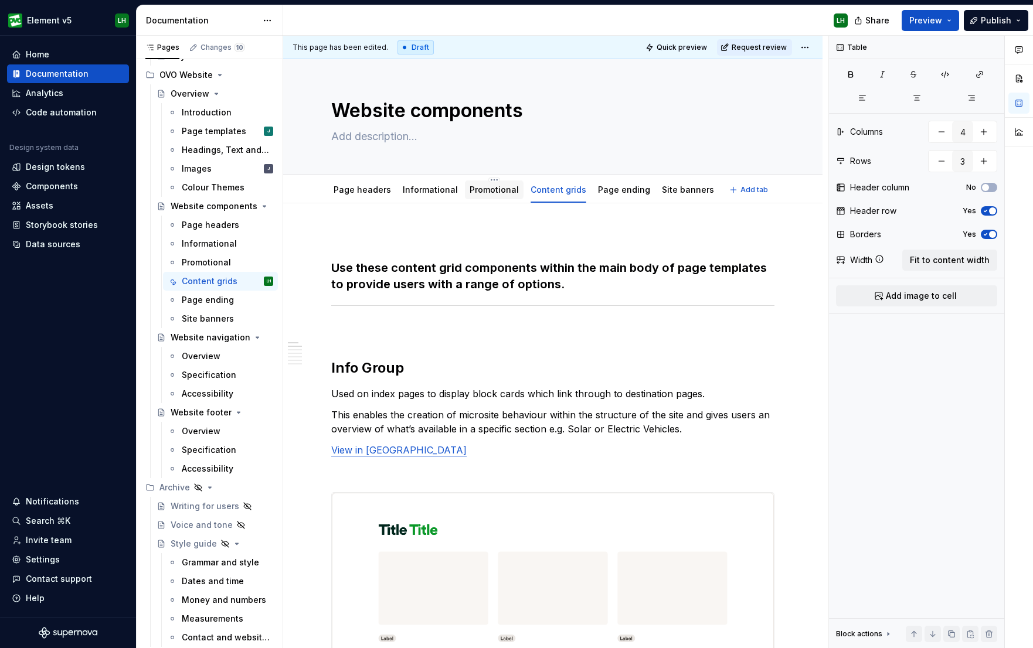
click at [481, 187] on link "Promotional" at bounding box center [493, 190] width 49 height 10
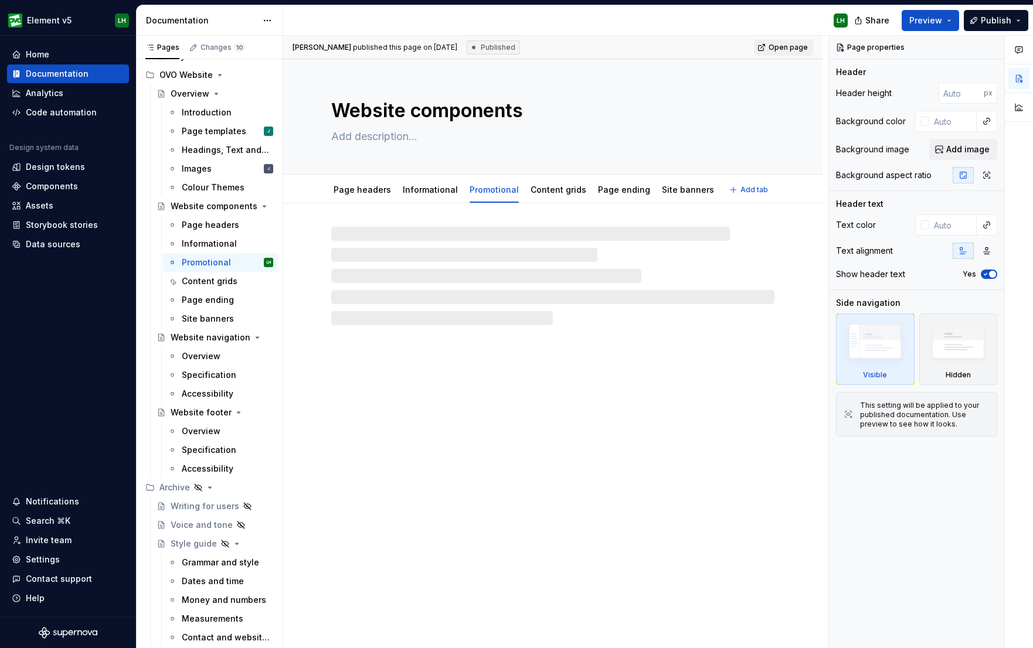
type textarea "*"
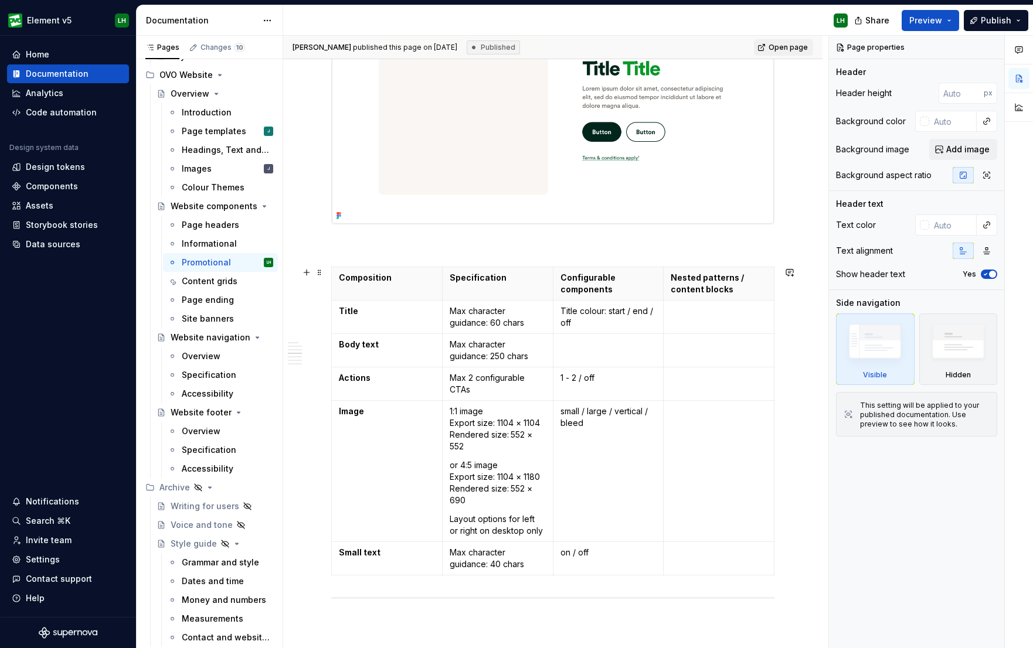
scroll to position [1235, 0]
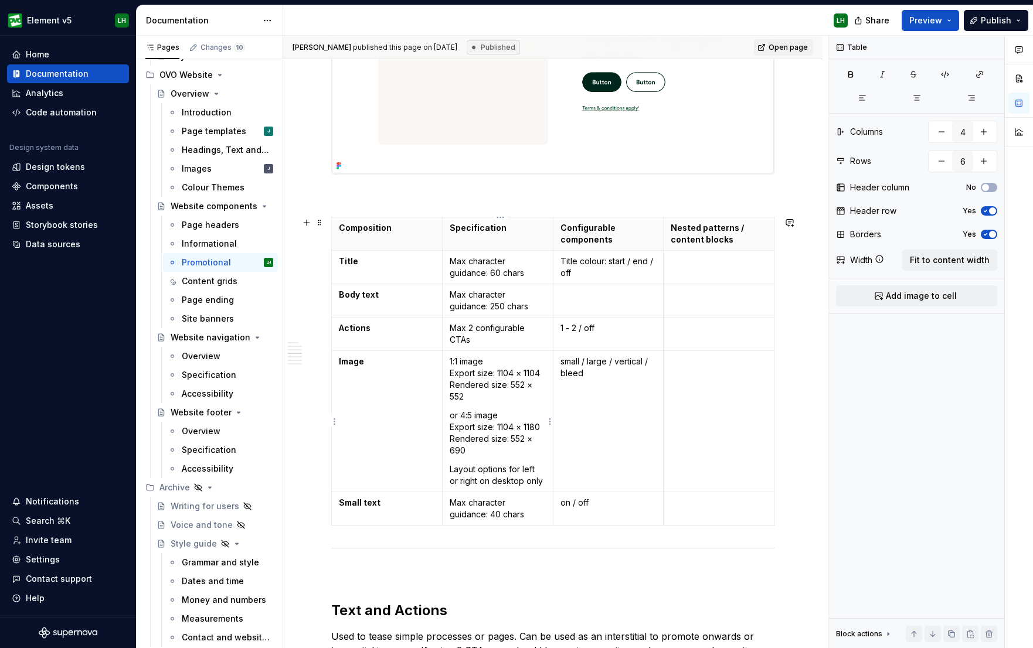
click at [500, 373] on p "1:1 image Export size: 1104 × 1104 Rendered size: 552 × 552" at bounding box center [498, 379] width 96 height 47
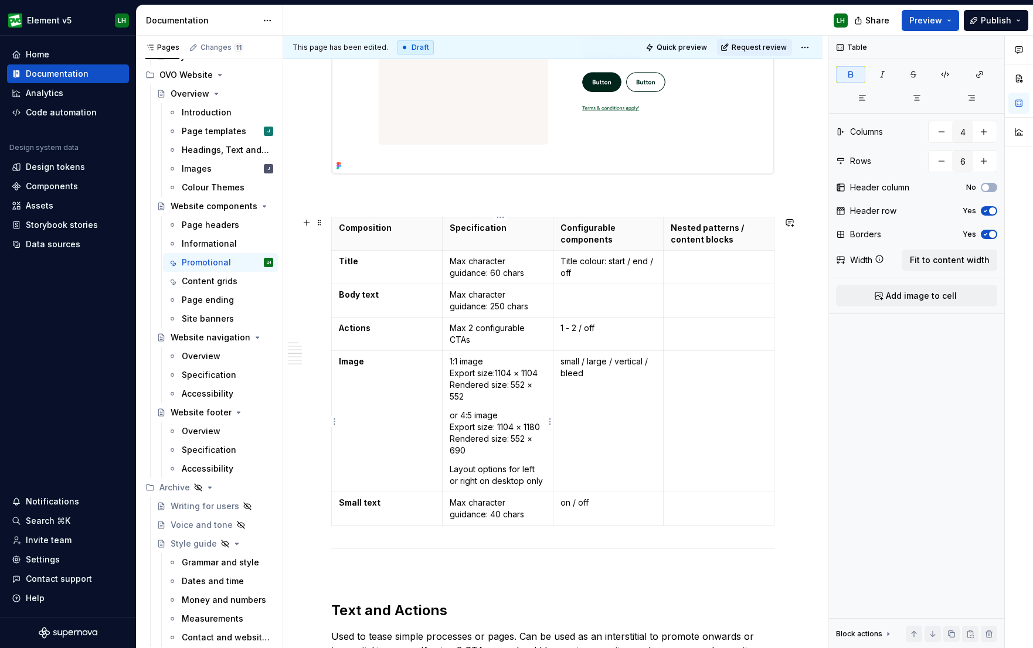
click at [512, 384] on p "1:1 image Export size:1104 × 1104 Rendered size: 552 × 552" at bounding box center [498, 379] width 96 height 47
click at [502, 428] on p "or 4:5 image Export size: 1104 × 1180 Rendered size: 552 × 690" at bounding box center [498, 433] width 96 height 47
click at [502, 429] on p "or 4:5 image Export size: 1104 × 1180 Rendered size: 552 × 690" at bounding box center [498, 433] width 96 height 47
click at [501, 428] on p "or 4:5 image Export size: 1104 × 1180 Rendered size: 552 × 690" at bounding box center [498, 433] width 96 height 47
click at [512, 441] on p "or 4:5 image Export size:1104 × 1180 Rendered size: 552 × 690" at bounding box center [498, 433] width 96 height 47
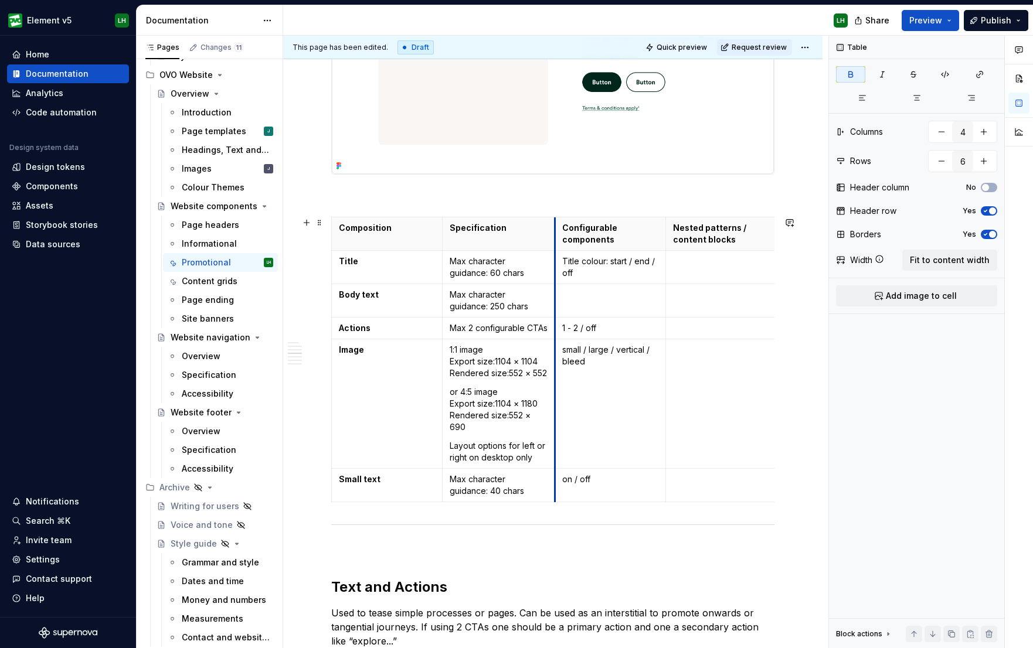
click at [558, 384] on td "small / large / vertical / bleed" at bounding box center [610, 404] width 111 height 130
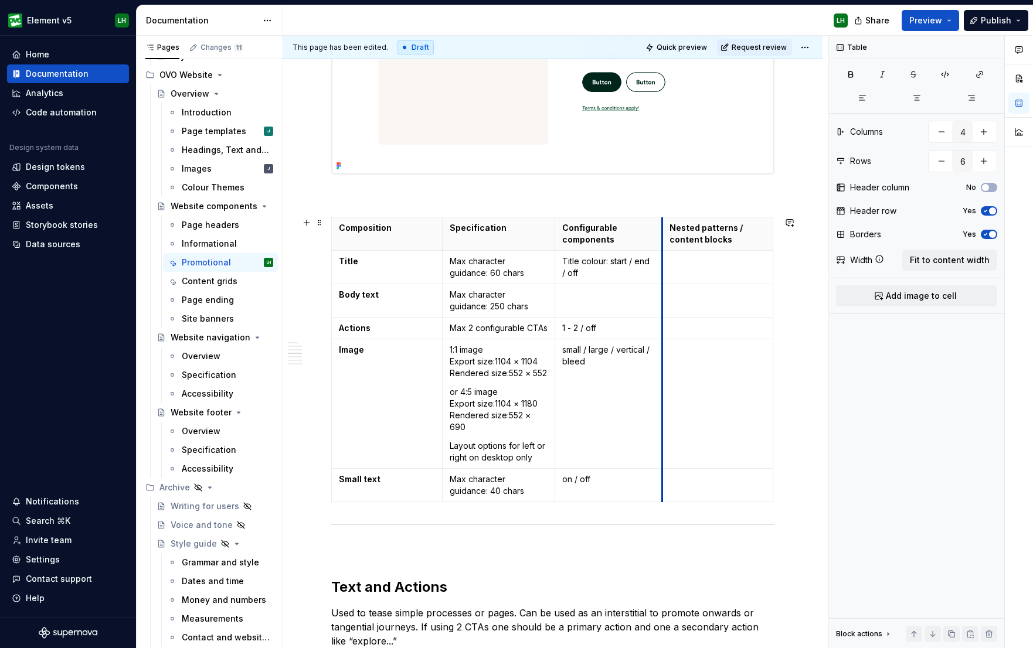
type textarea "*"
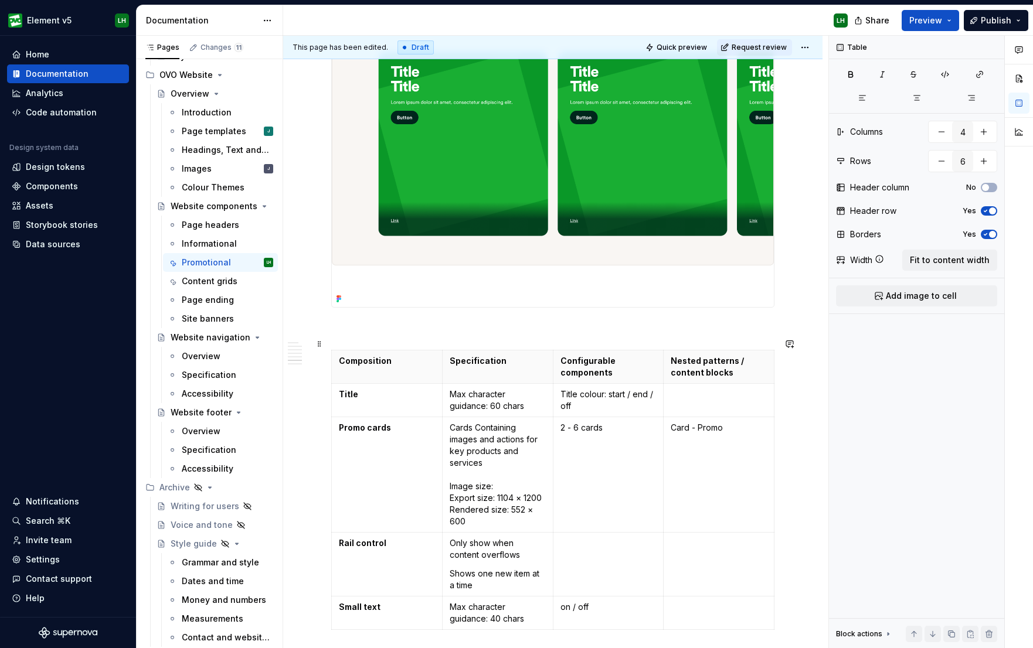
scroll to position [2689, 0]
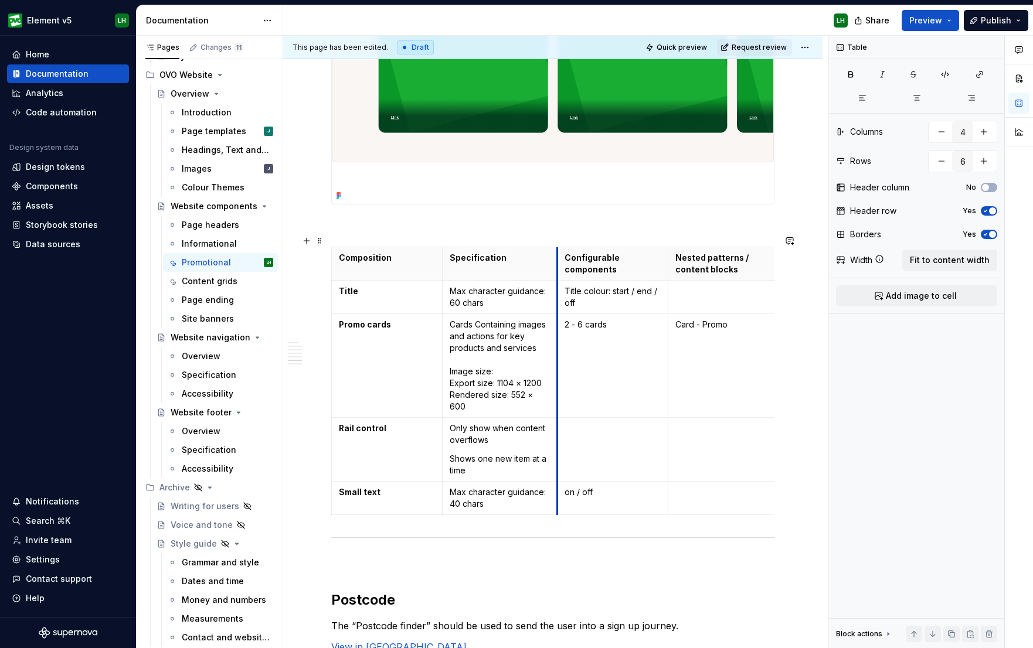
click at [561, 378] on td "2 - 6 cards" at bounding box center [612, 366] width 111 height 104
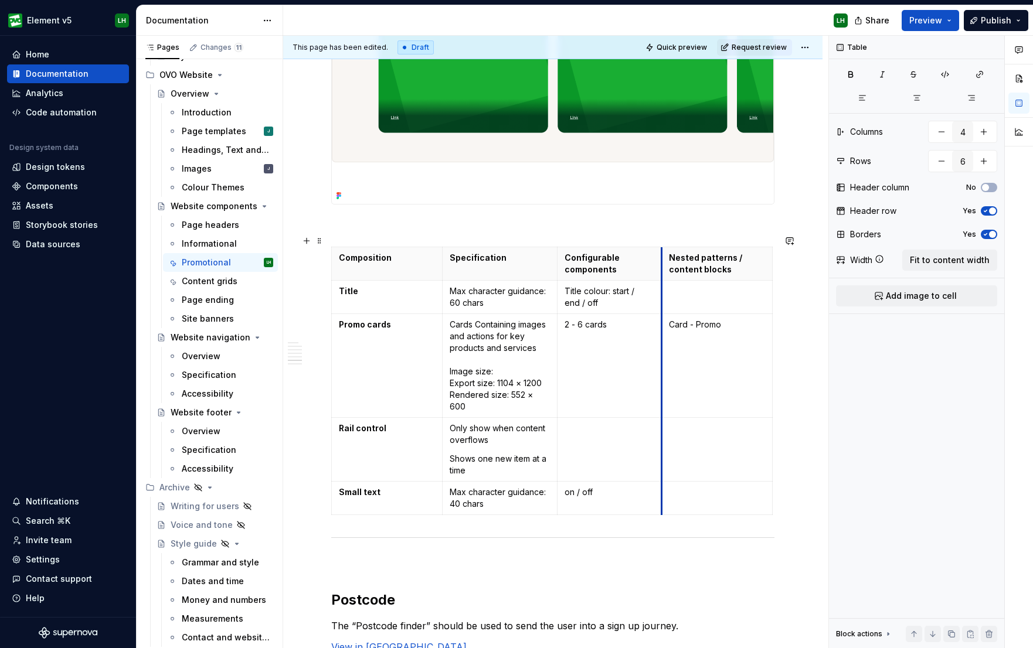
drag, startPoint x: 670, startPoint y: 368, endPoint x: 663, endPoint y: 369, distance: 6.5
drag, startPoint x: 498, startPoint y: 360, endPoint x: 454, endPoint y: 358, distance: 43.4
click at [454, 358] on p "Cards Containing images and actions for key products and services Image size: E…" at bounding box center [500, 366] width 101 height 94
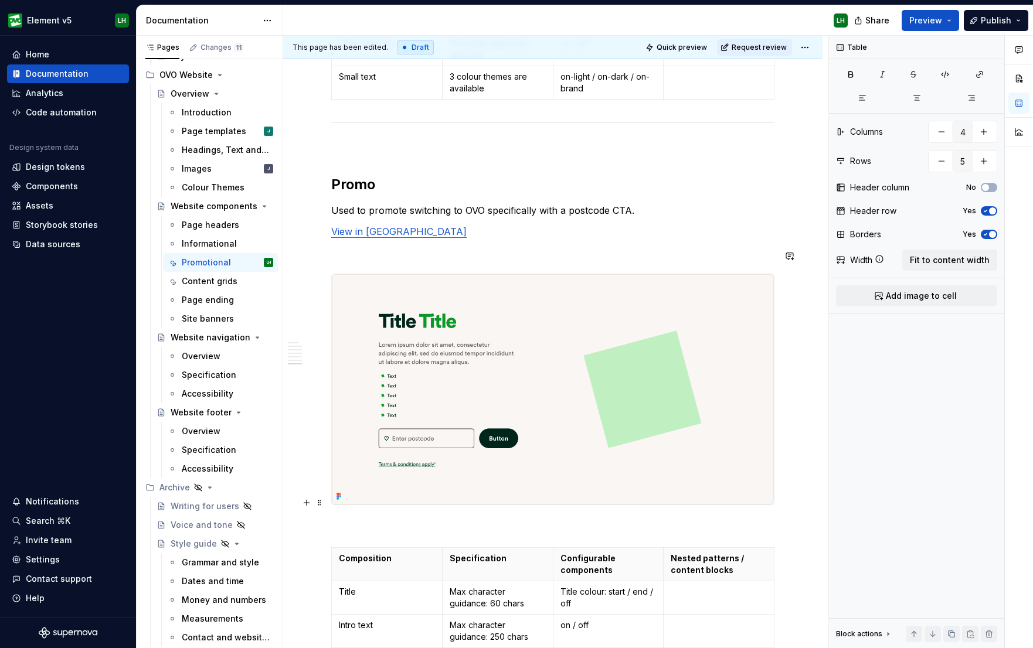
scroll to position [3970, 0]
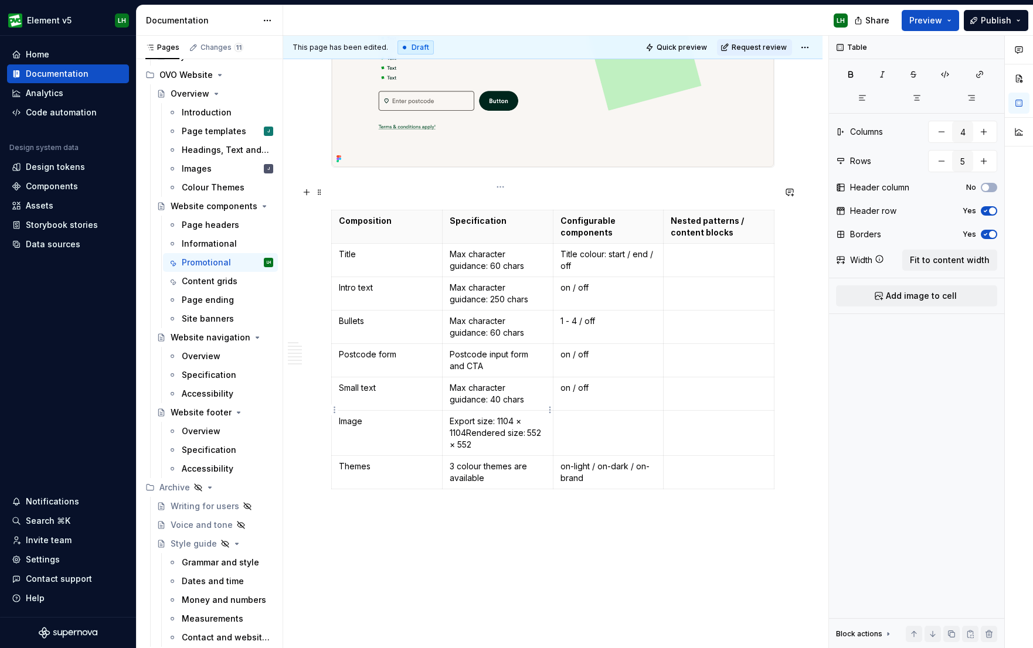
type input "8"
click at [471, 416] on p "Export size: 1104 × 1104Rendered size: 552 × 552" at bounding box center [498, 433] width 96 height 35
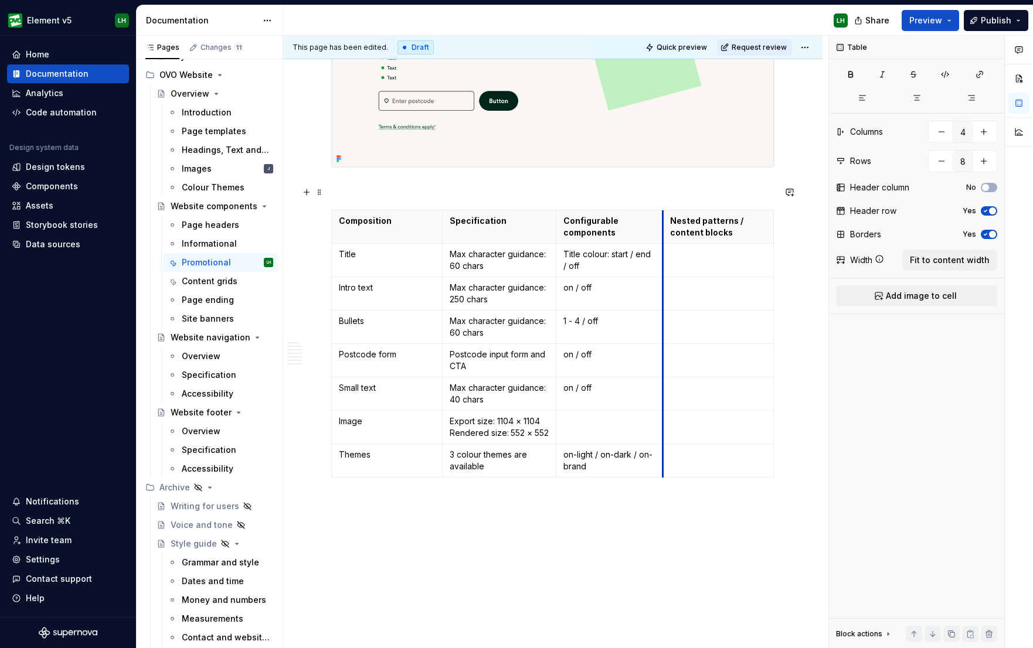
click at [667, 348] on td at bounding box center [718, 360] width 111 height 33
click at [668, 347] on td at bounding box center [719, 360] width 111 height 33
click at [666, 348] on td at bounding box center [717, 360] width 111 height 33
click at [982, 19] on span "Publish" at bounding box center [996, 21] width 30 height 12
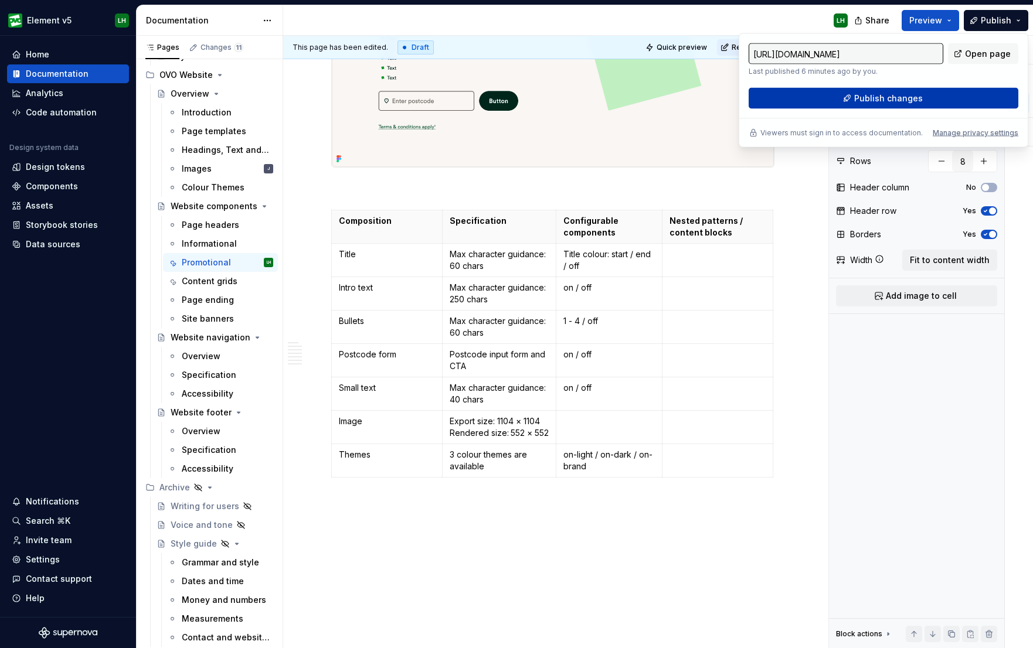
click at [907, 102] on span "Publish changes" at bounding box center [888, 99] width 69 height 12
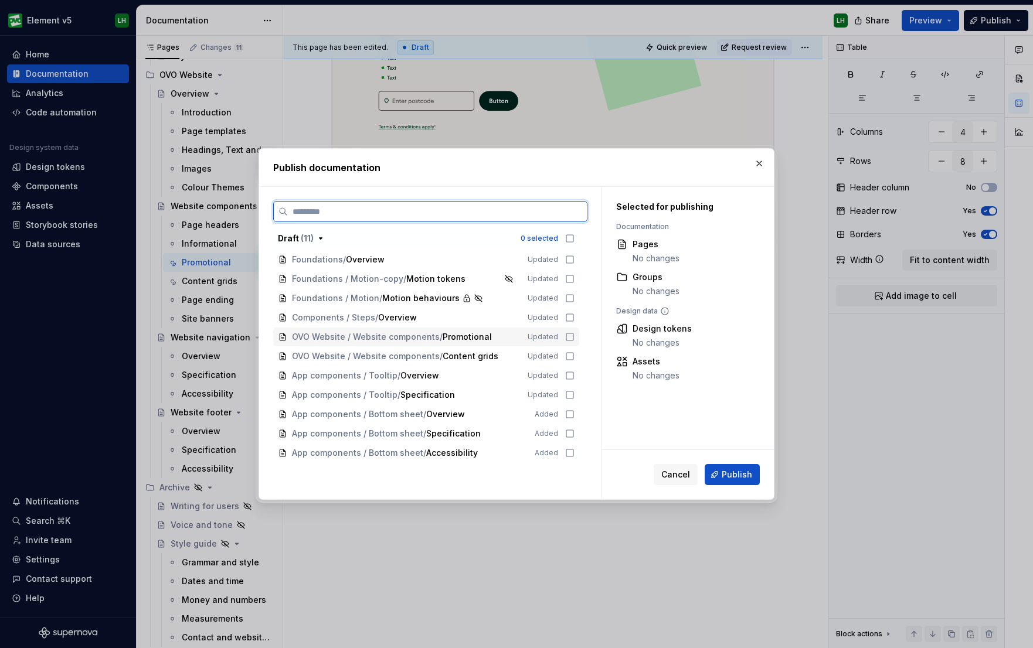
click at [570, 334] on div "OVO Website / Website components / Promotional Updated" at bounding box center [426, 337] width 306 height 19
click at [572, 349] on div "OVO Website / Website components / Content grids Updated" at bounding box center [426, 356] width 306 height 19
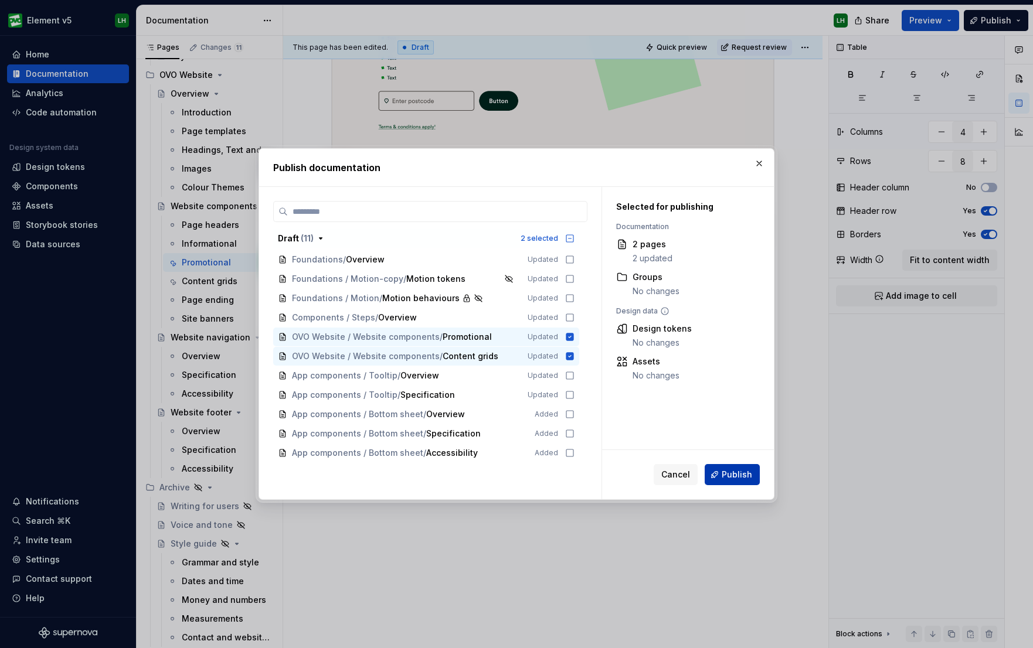
click at [735, 475] on span "Publish" at bounding box center [737, 475] width 30 height 12
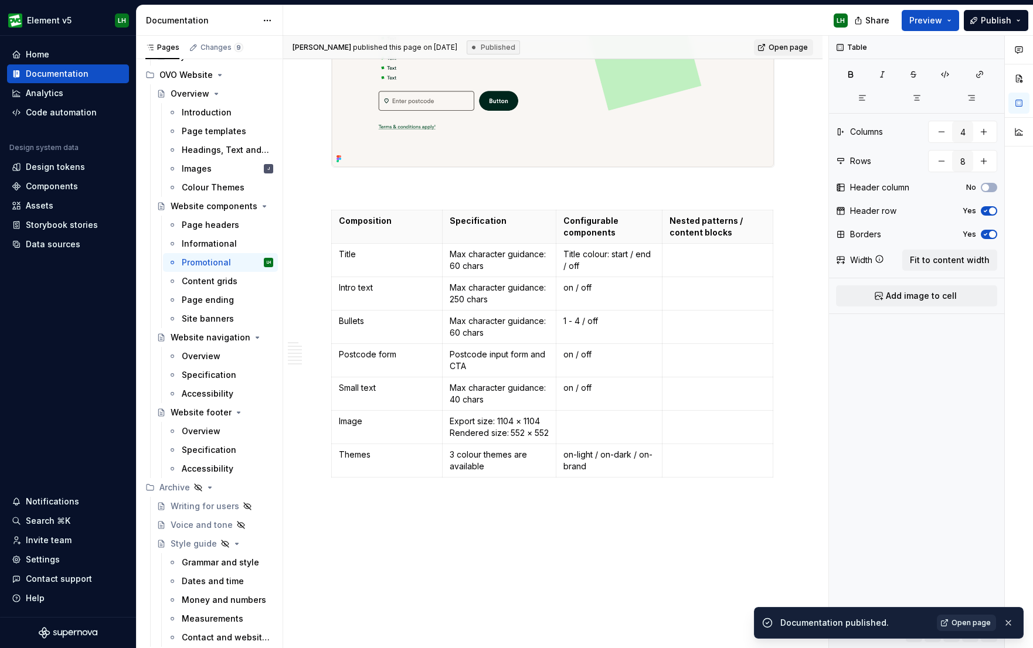
click at [967, 518] on link "Open page" at bounding box center [966, 623] width 59 height 16
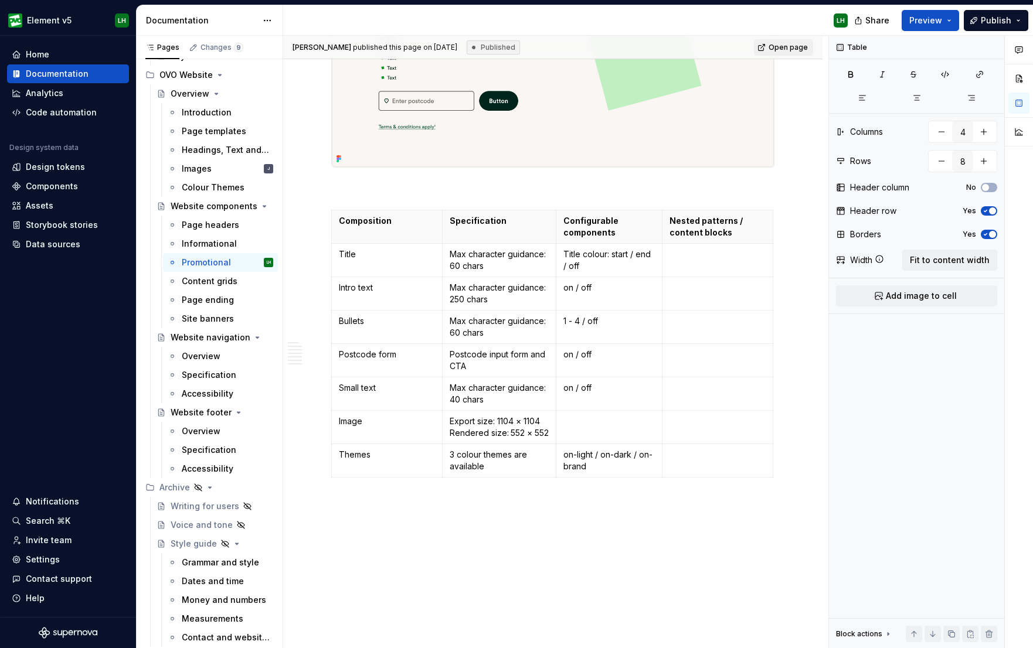
type textarea "*"
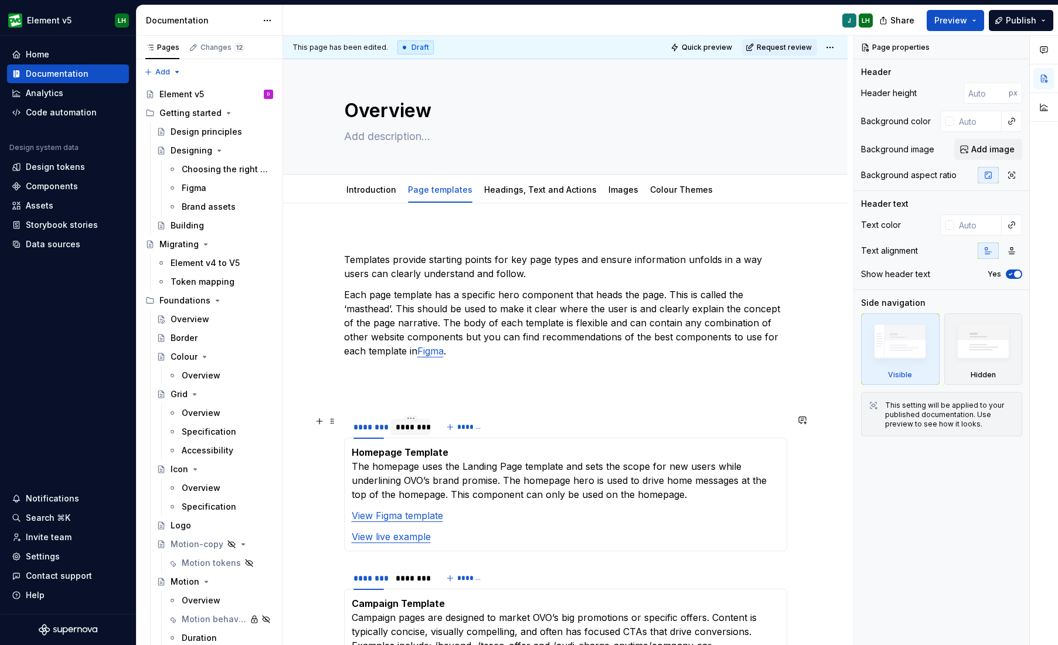
click at [394, 426] on div "********" at bounding box center [411, 427] width 40 height 16
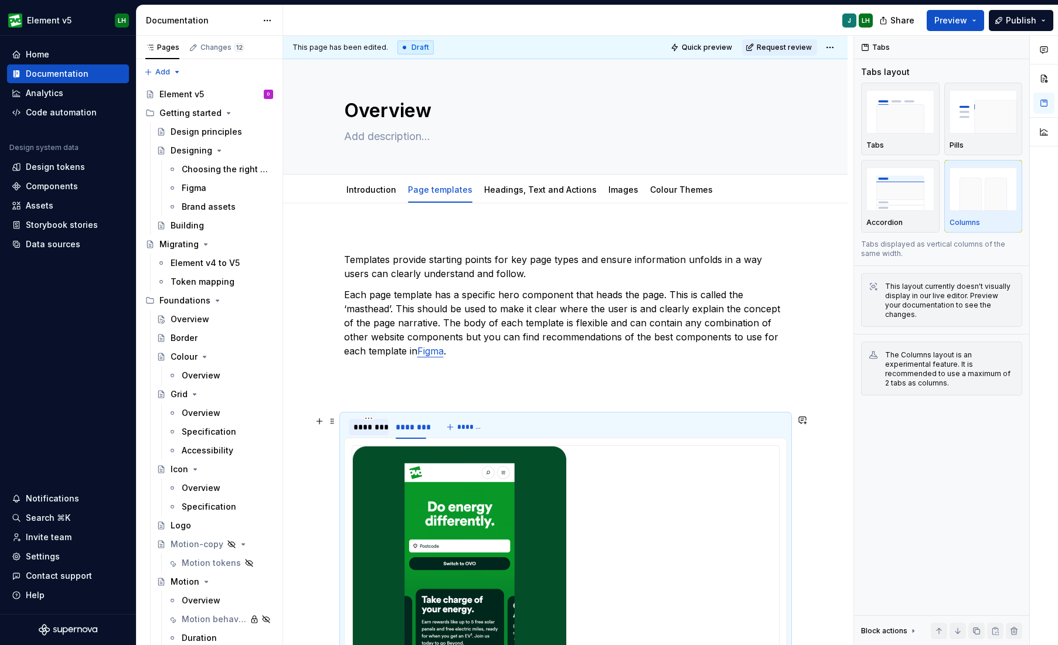
click at [370, 427] on div "********" at bounding box center [368, 427] width 30 height 12
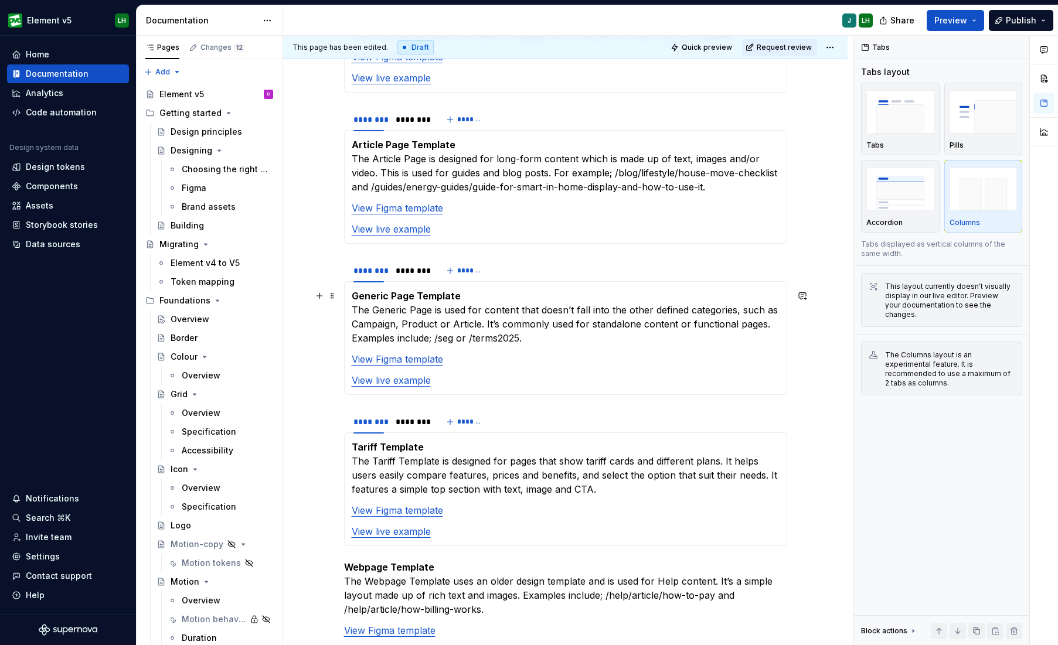
scroll to position [1172, 0]
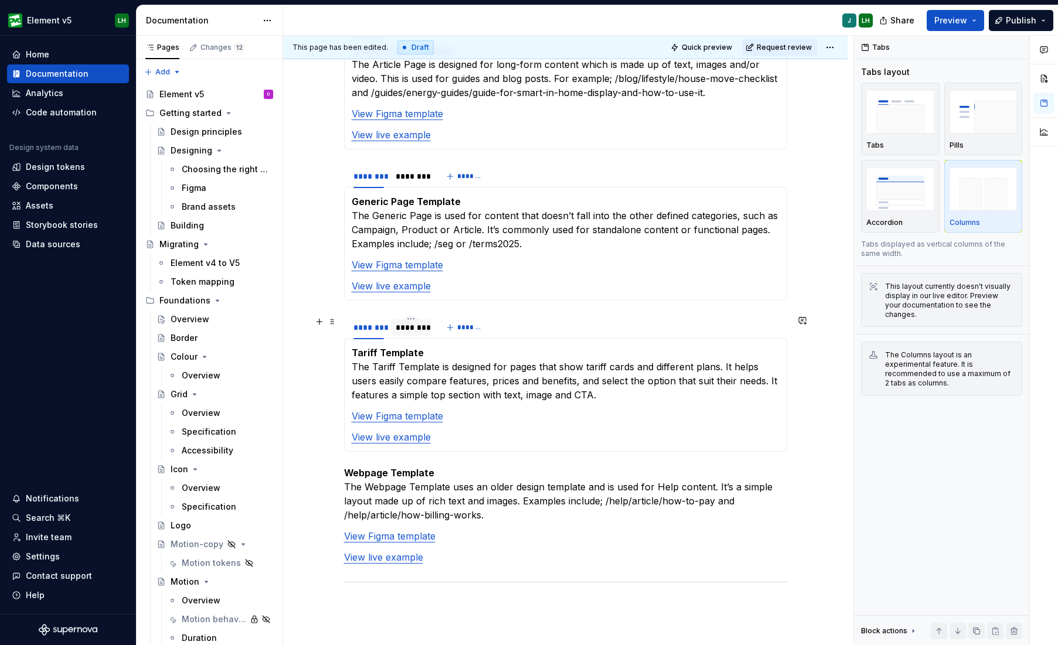
click at [416, 333] on div "********" at bounding box center [411, 328] width 30 height 12
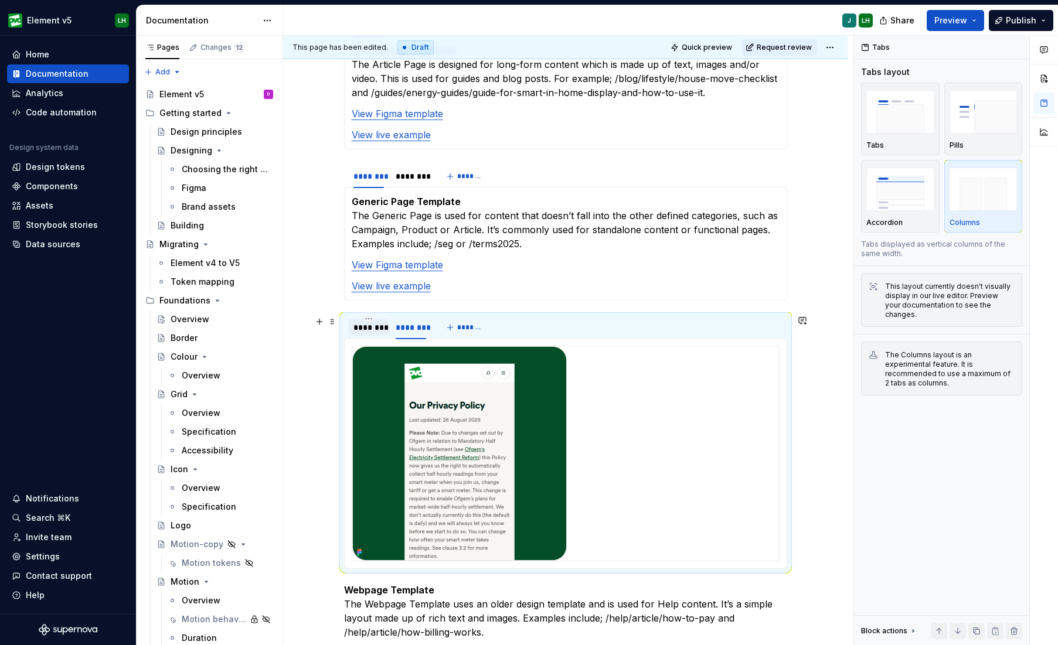
click at [370, 328] on div "********" at bounding box center [368, 328] width 30 height 12
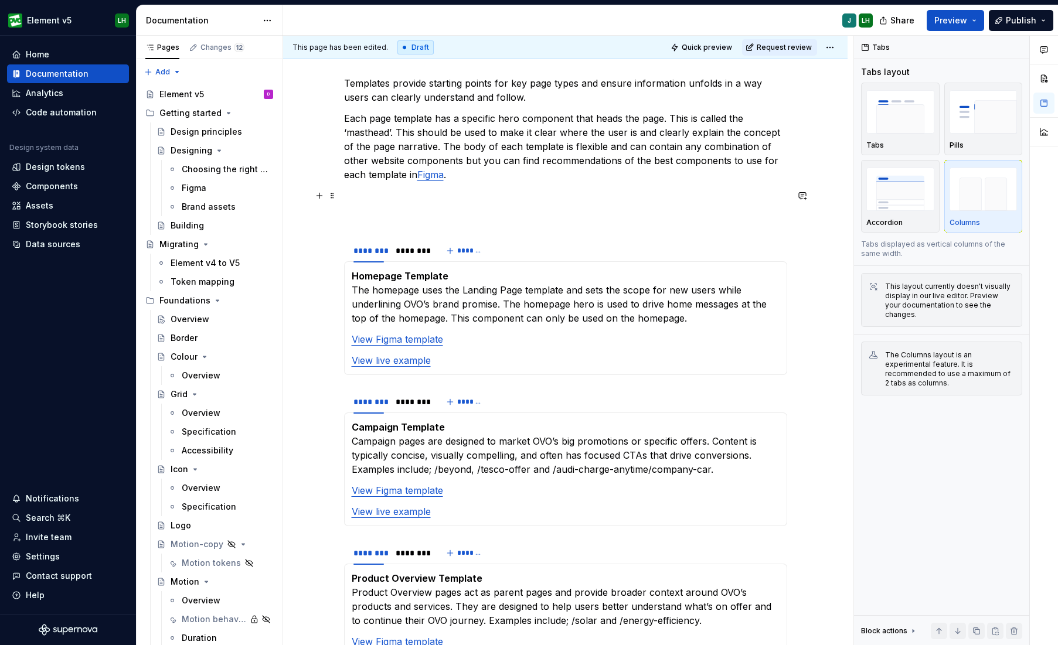
scroll to position [16, 0]
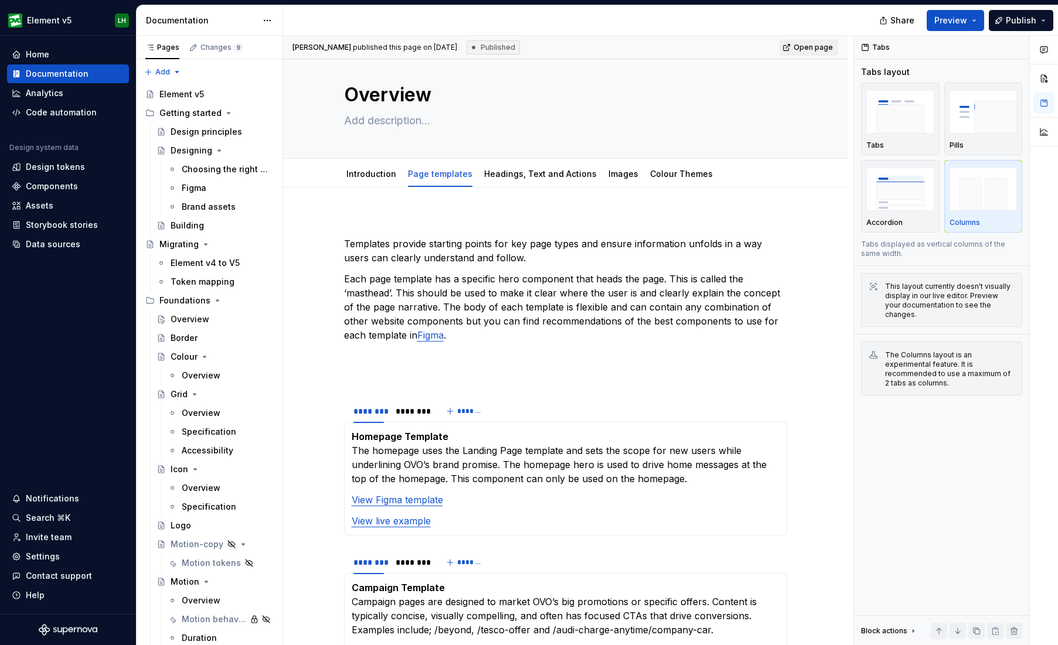
type textarea "*"
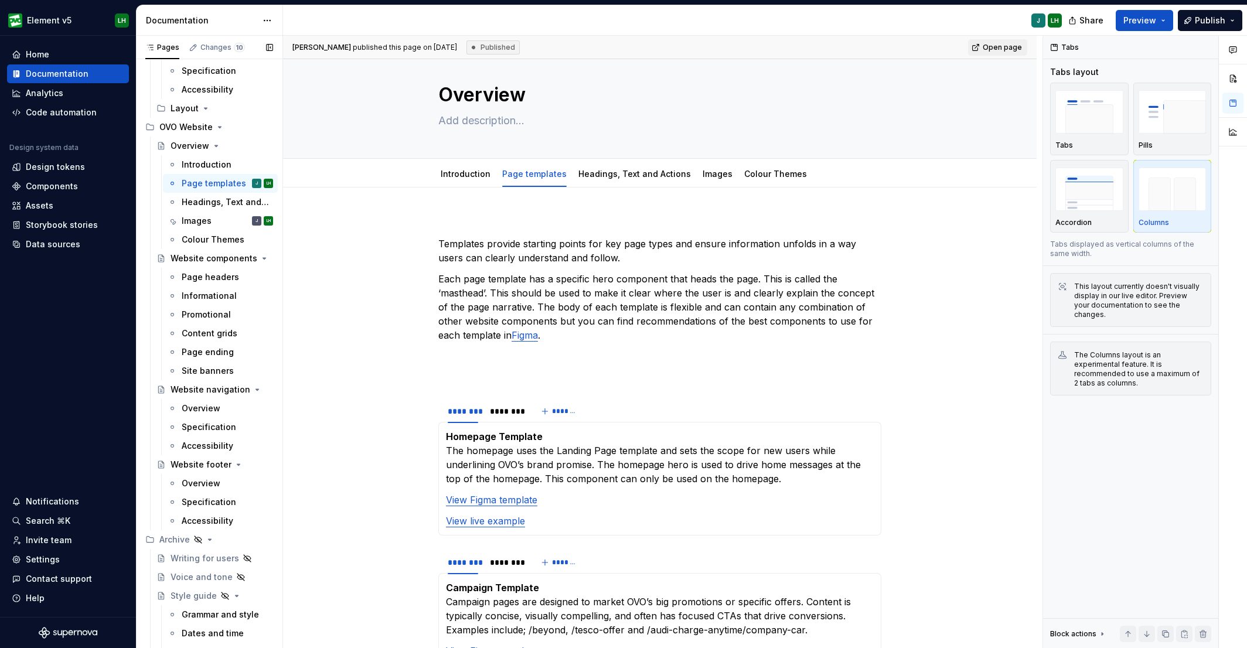
scroll to position [4112, 0]
click at [206, 293] on div "Informational" at bounding box center [209, 297] width 55 height 12
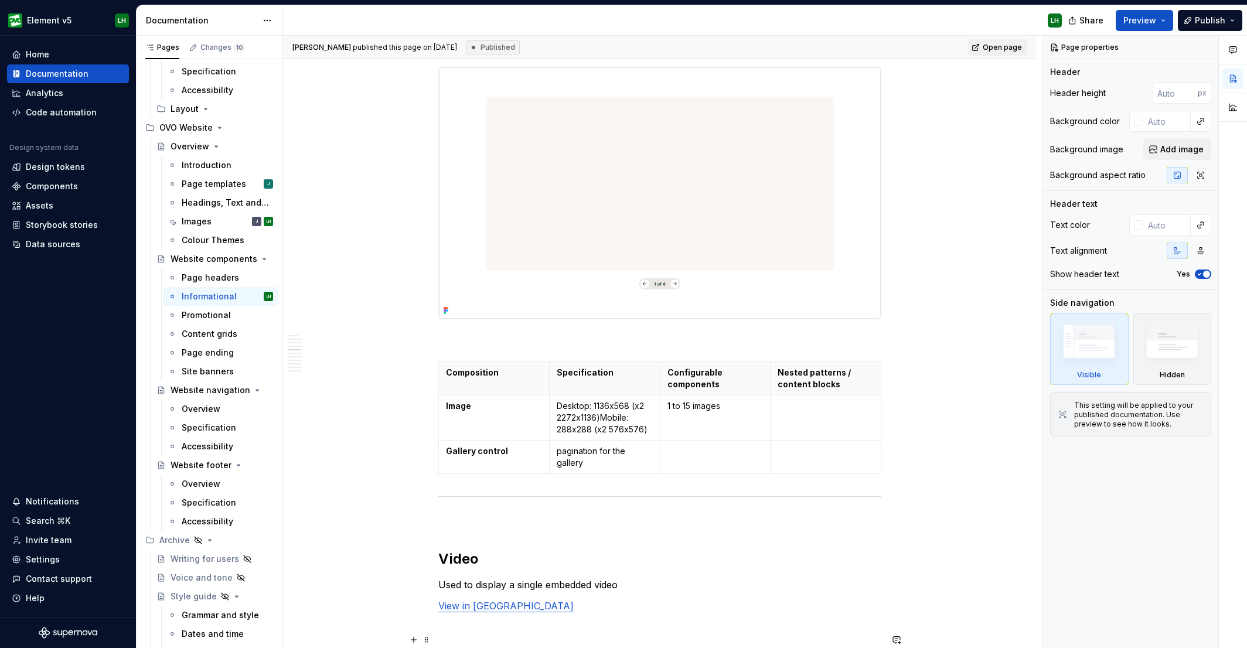
scroll to position [1674, 0]
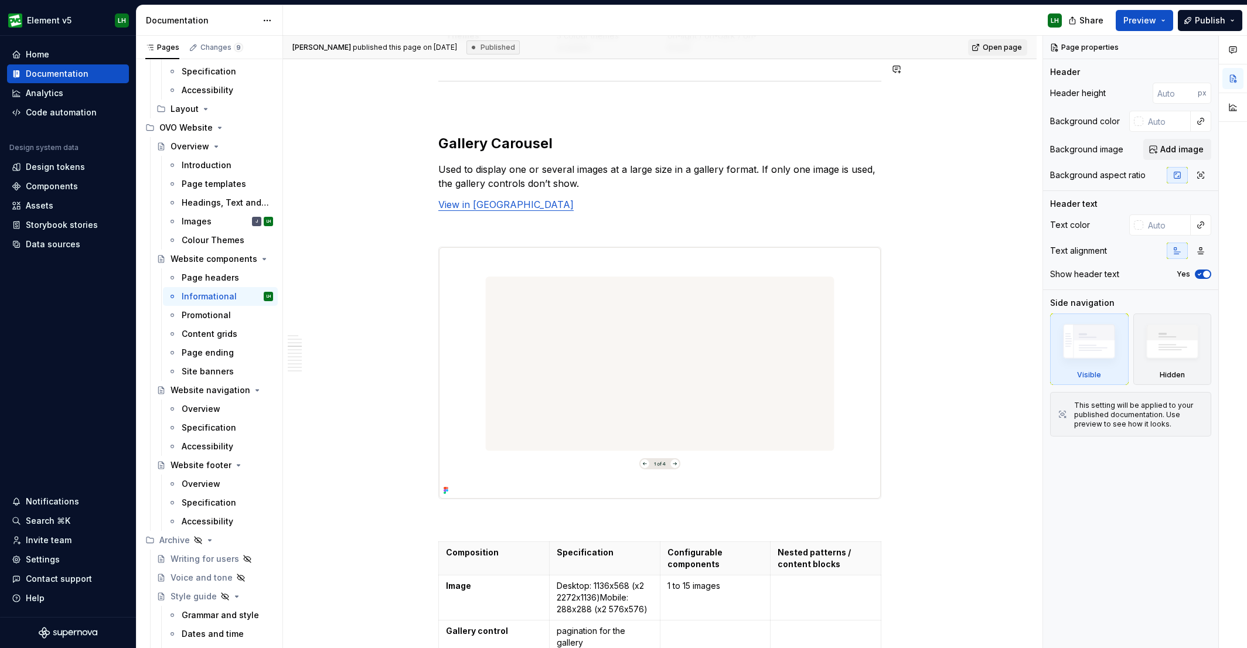
type textarea "*"
